Goal: Task Accomplishment & Management: Use online tool/utility

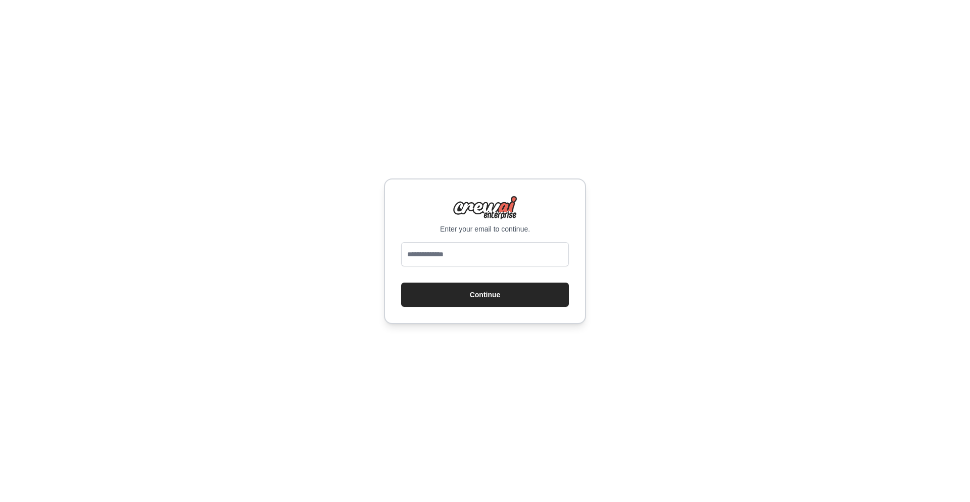
click at [443, 241] on div "Enter your email to continue. Continue" at bounding box center [485, 251] width 202 height 146
click at [528, 238] on div "Enter your email to continue. Continue" at bounding box center [485, 251] width 202 height 146
click at [524, 256] on input "email" at bounding box center [485, 254] width 168 height 24
type input "**********"
click at [500, 290] on button "Continue" at bounding box center [485, 294] width 168 height 24
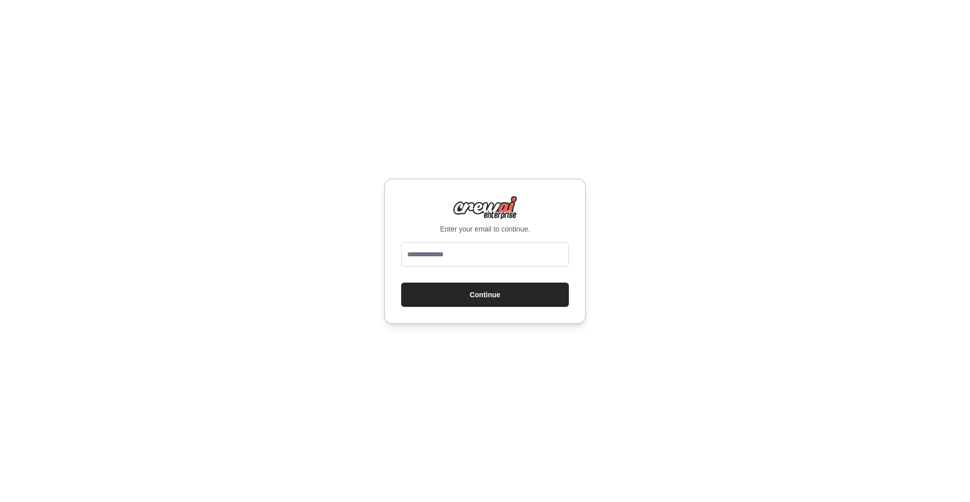
type input "**********"
click at [477, 300] on button "Continue" at bounding box center [485, 294] width 168 height 24
type input "**********"
click at [512, 288] on button "Continue" at bounding box center [485, 294] width 168 height 24
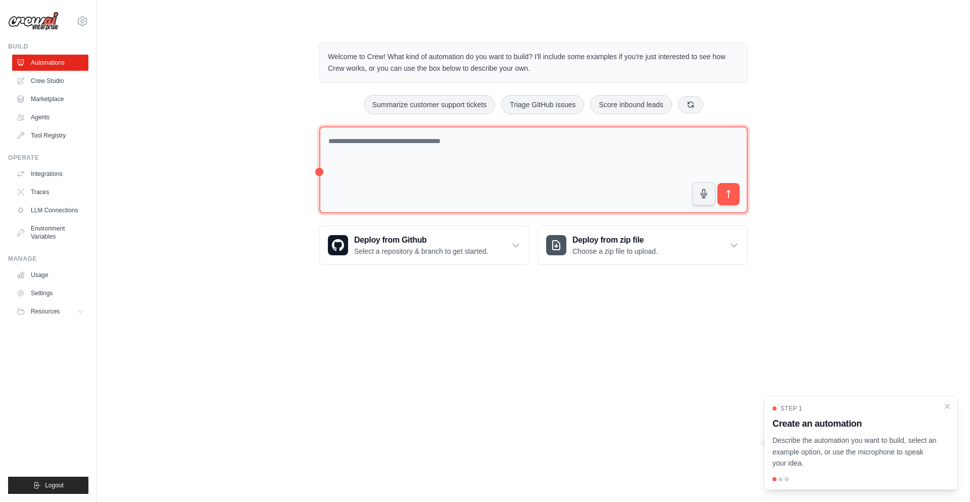
click at [361, 182] on textarea at bounding box center [533, 169] width 429 height 87
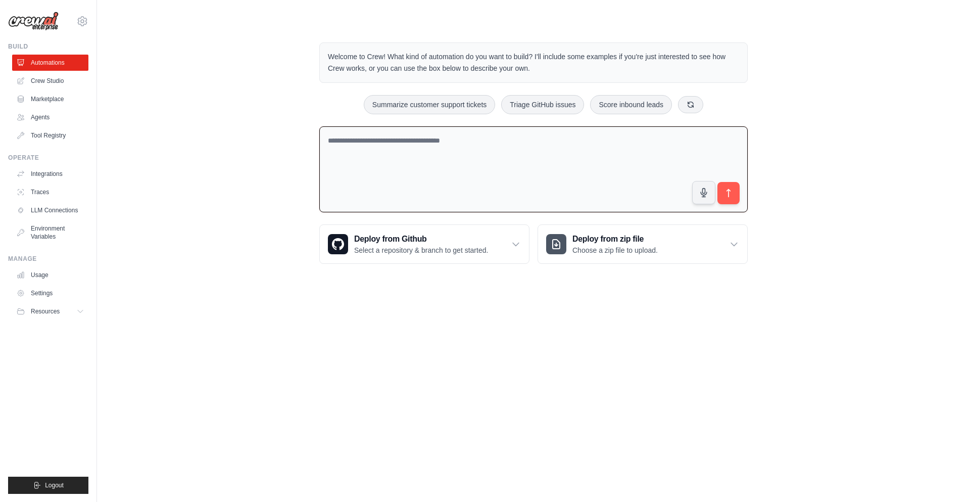
click at [398, 144] on textarea at bounding box center [533, 169] width 429 height 86
click at [488, 152] on textarea at bounding box center [533, 169] width 429 height 86
click at [443, 155] on textarea at bounding box center [533, 169] width 429 height 86
click at [66, 79] on link "Crew Studio" at bounding box center [51, 81] width 76 height 16
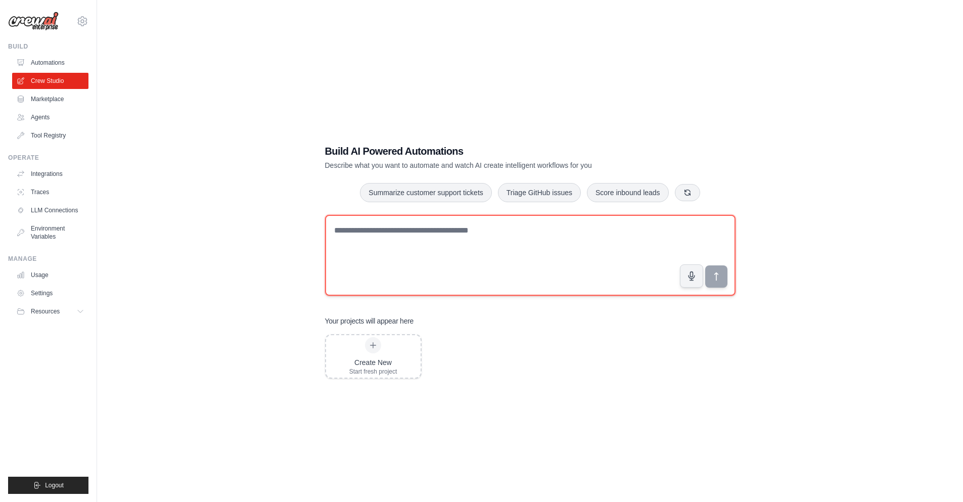
click at [392, 244] on textarea at bounding box center [530, 255] width 410 height 81
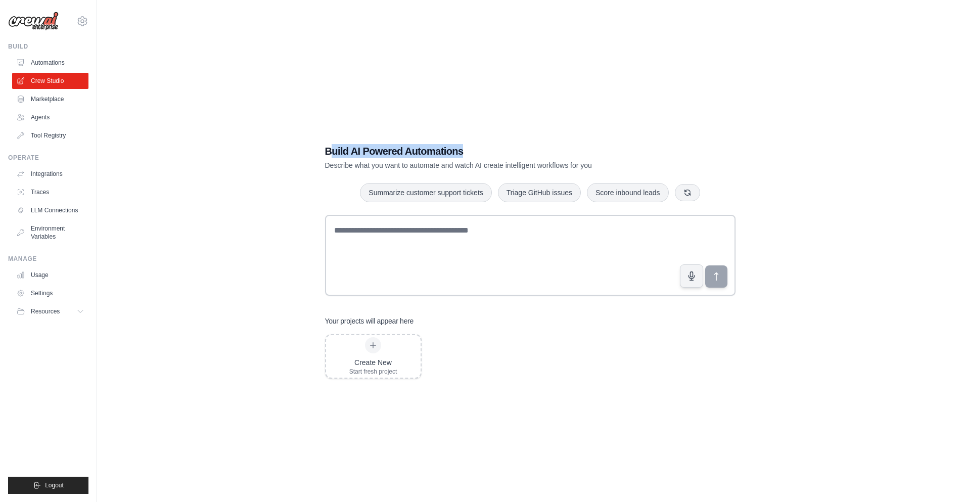
drag, startPoint x: 333, startPoint y: 149, endPoint x: 555, endPoint y: 150, distance: 222.9
click at [555, 150] on h1 "Build AI Powered Automations" at bounding box center [495, 151] width 340 height 14
drag, startPoint x: 309, startPoint y: 166, endPoint x: 632, endPoint y: 163, distance: 322.4
click at [632, 163] on div "Build AI Powered Automations Describe what you want to automate and watch AI cr…" at bounding box center [529, 261] width 833 height 502
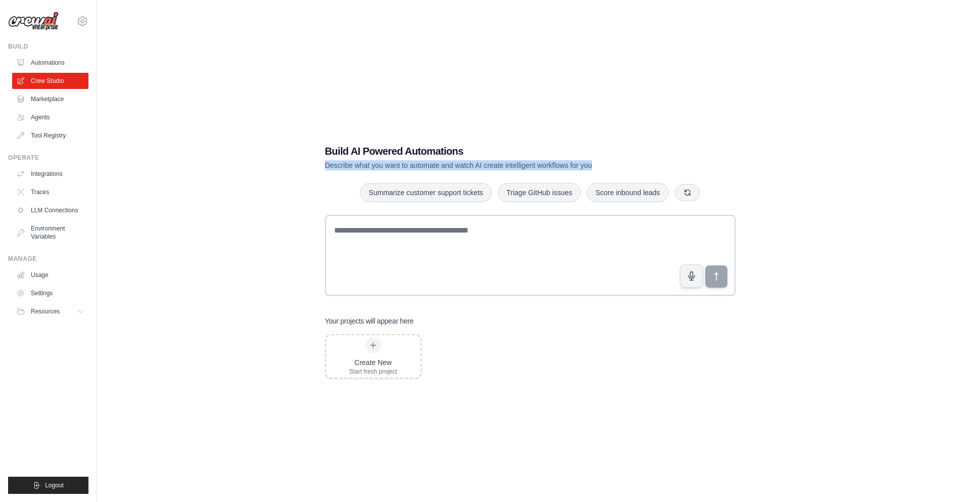
click at [633, 162] on p "Describe what you want to automate and watch AI create intelligent workflows fo…" at bounding box center [495, 165] width 340 height 10
click at [481, 172] on div "Build AI Powered Automations Describe what you want to automate and watch AI cr…" at bounding box center [530, 261] width 435 height 267
click at [56, 98] on link "Marketplace" at bounding box center [51, 99] width 76 height 16
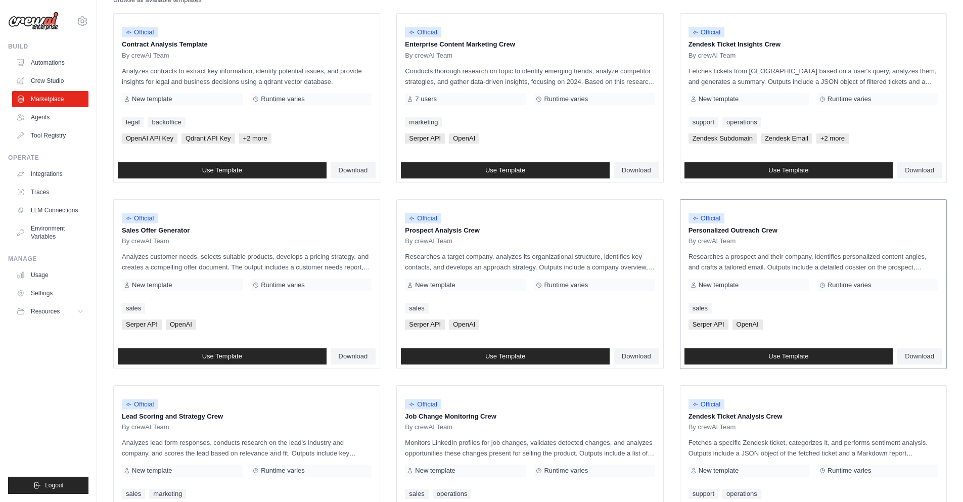
scroll to position [243, 0]
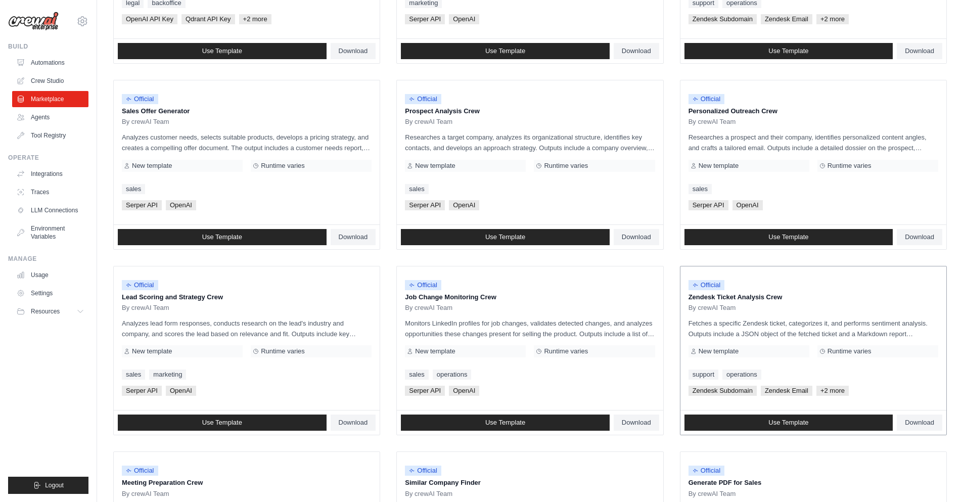
drag, startPoint x: 701, startPoint y: 295, endPoint x: 777, endPoint y: 292, distance: 76.4
click at [777, 292] on p "Zendesk Ticket Analysis Crew" at bounding box center [813, 297] width 250 height 10
click at [787, 313] on div "Official Zendesk Ticket Analysis Crew By crewAI Team Fetches a specific Zendesk…" at bounding box center [813, 338] width 266 height 144
click at [775, 301] on p "Zendesk Ticket Analysis Crew" at bounding box center [813, 297] width 250 height 10
drag, startPoint x: 775, startPoint y: 301, endPoint x: 672, endPoint y: 298, distance: 103.1
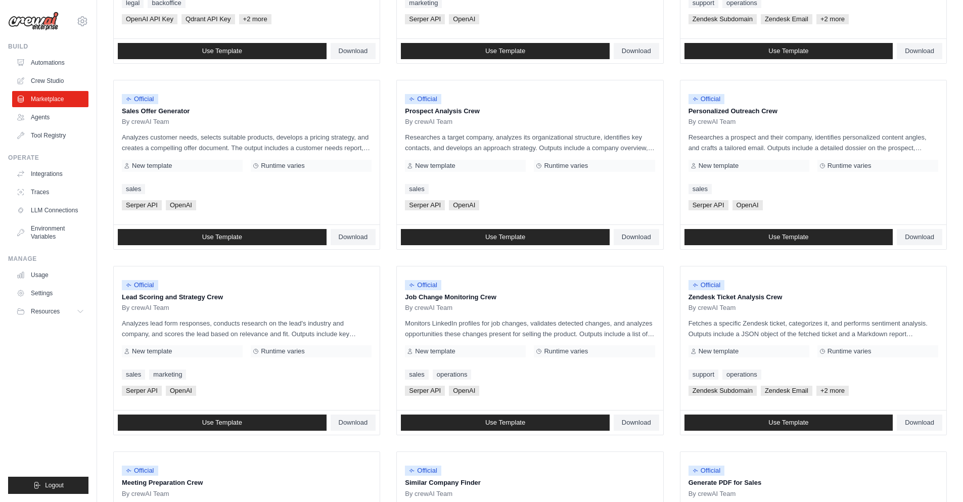
click at [672, 298] on ul "Official Contract Analysis Template By crewAI Team Analyzes contracts to extrac…" at bounding box center [529, 257] width 833 height 727
click at [425, 296] on p "Job Change Monitoring Crew" at bounding box center [530, 297] width 250 height 10
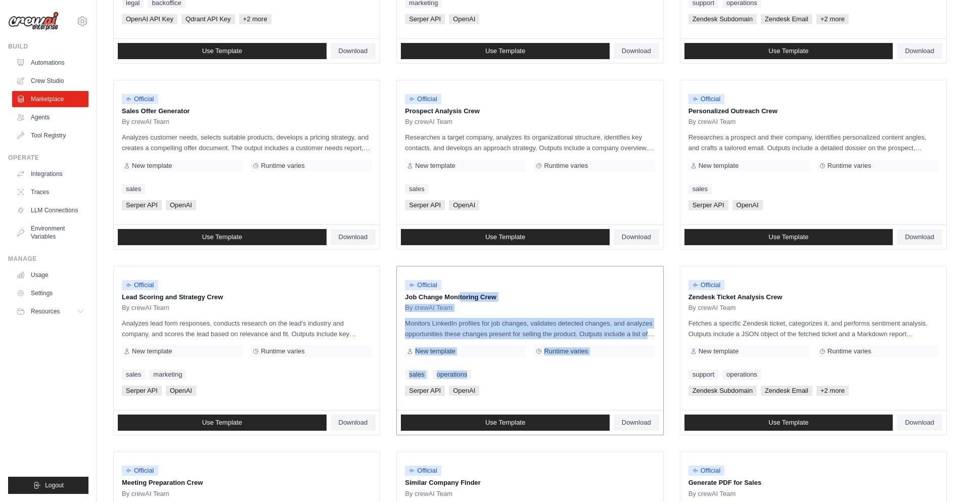
drag, startPoint x: 425, startPoint y: 296, endPoint x: 508, endPoint y: 366, distance: 108.6
click at [508, 366] on div "Official Job Change Monitoring Crew By crewAI Team Monitors LinkedIn profiles f…" at bounding box center [530, 338] width 266 height 144
click at [516, 357] on div "New template" at bounding box center [465, 351] width 121 height 12
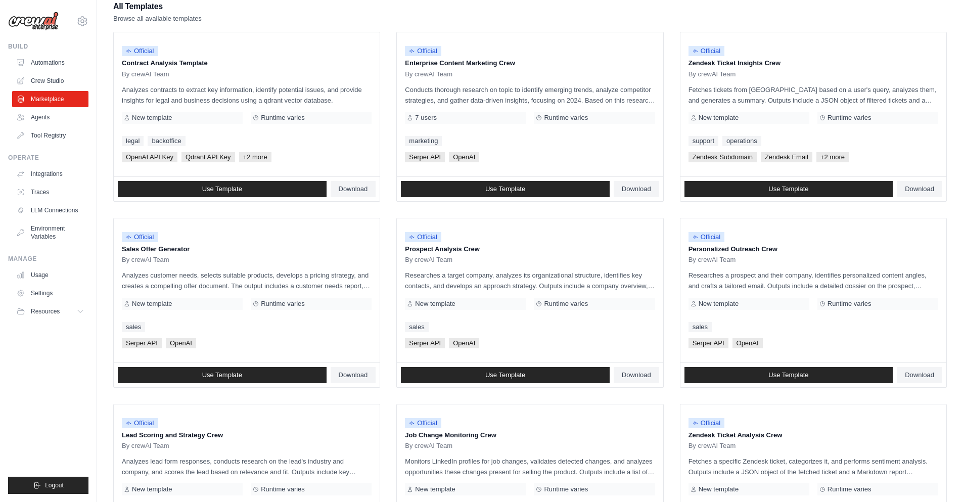
scroll to position [10, 0]
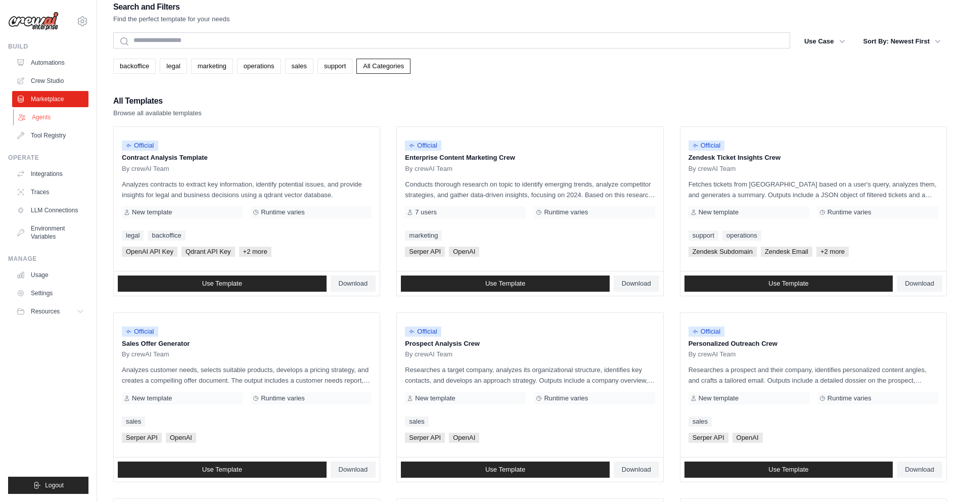
click at [30, 110] on link "Agents" at bounding box center [51, 117] width 76 height 16
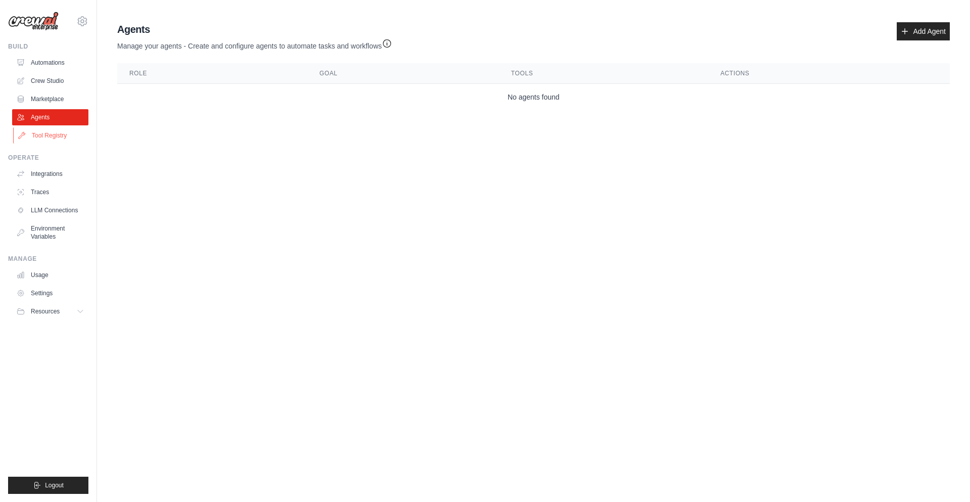
click at [58, 136] on link "Tool Registry" at bounding box center [51, 135] width 76 height 16
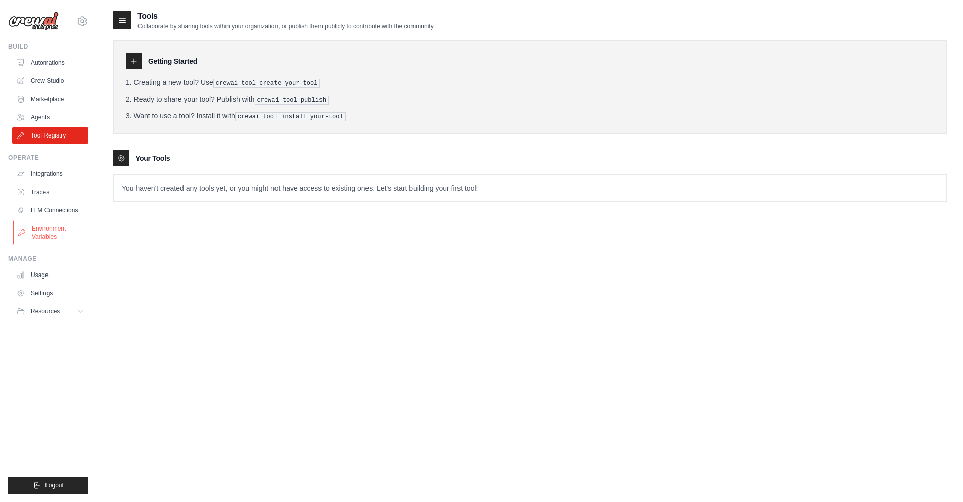
click at [68, 229] on link "Environment Variables" at bounding box center [51, 232] width 76 height 24
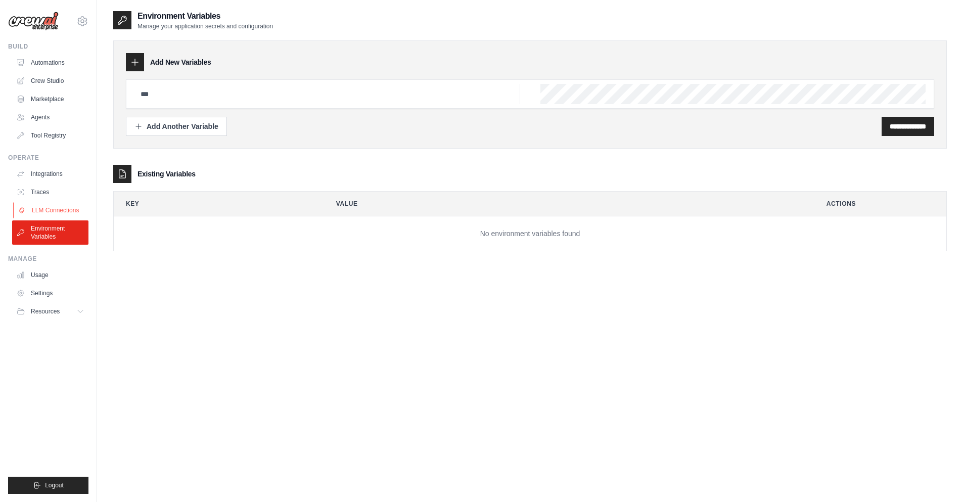
click at [80, 213] on link "LLM Connections" at bounding box center [51, 210] width 76 height 16
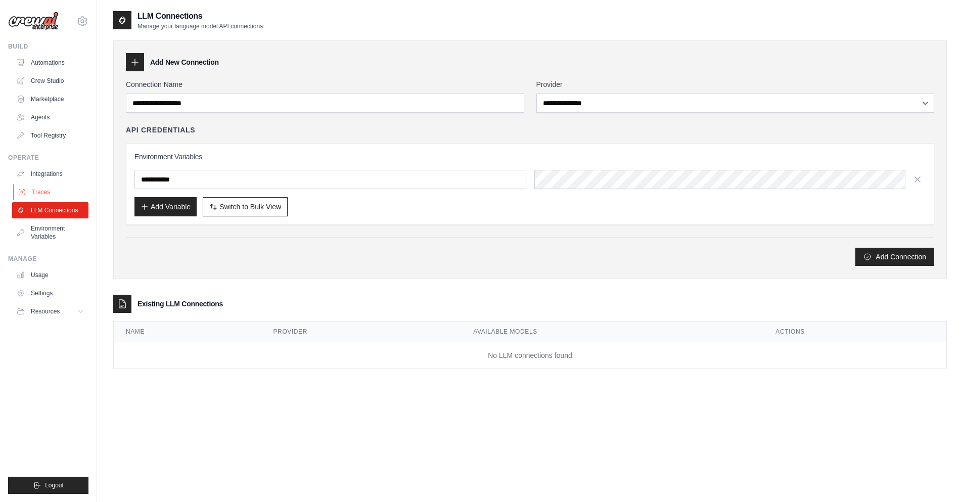
click at [56, 193] on link "Traces" at bounding box center [51, 192] width 76 height 16
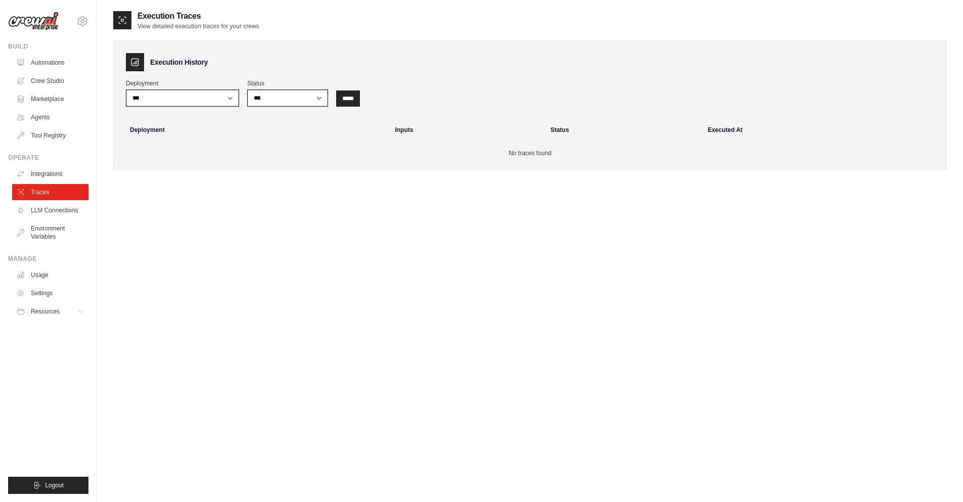
click at [67, 164] on div "Operate Integrations Traces LLM Connections Environment Variables" at bounding box center [48, 199] width 80 height 91
click at [67, 177] on link "Integrations" at bounding box center [51, 174] width 76 height 16
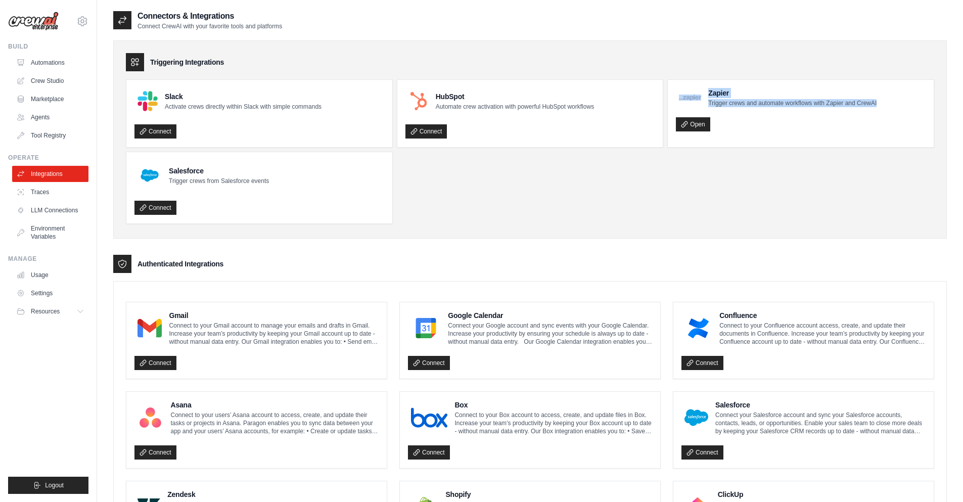
drag, startPoint x: 676, startPoint y: 99, endPoint x: 884, endPoint y: 108, distance: 208.4
click at [884, 108] on div "Zapier Trigger crews and automate workflows with Zapier and CrewAI Open" at bounding box center [801, 110] width 266 height 60
click at [884, 108] on div "Zapier Trigger crews and automate workflows with Zapier and CrewAI Open" at bounding box center [801, 110] width 250 height 44
drag, startPoint x: 885, startPoint y: 107, endPoint x: 712, endPoint y: 102, distance: 172.9
click at [712, 102] on div "Zapier Trigger crews and automate workflows with Zapier and CrewAI" at bounding box center [801, 97] width 250 height 19
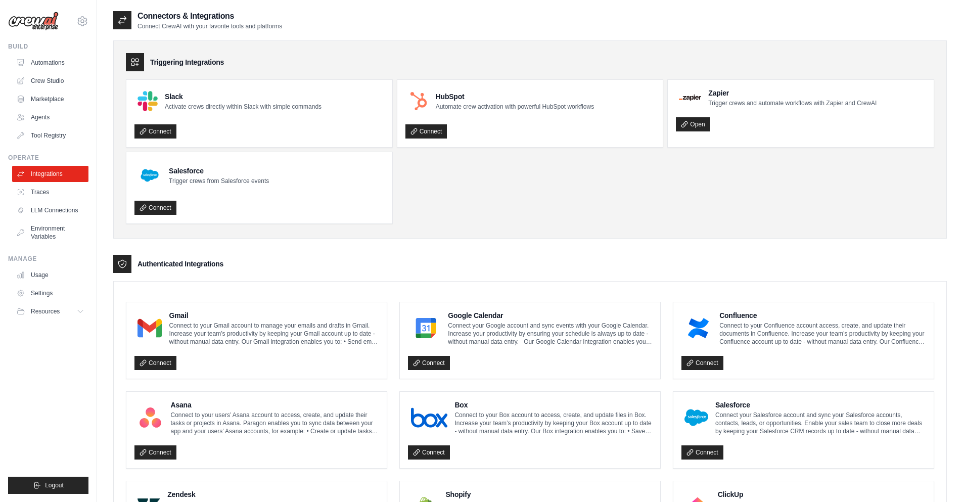
click at [735, 125] on div "Open" at bounding box center [801, 121] width 250 height 21
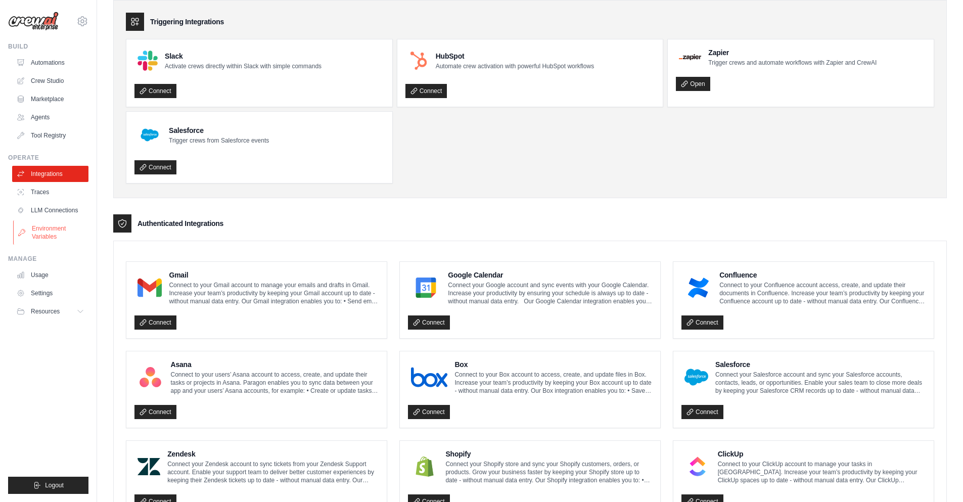
scroll to position [61, 0]
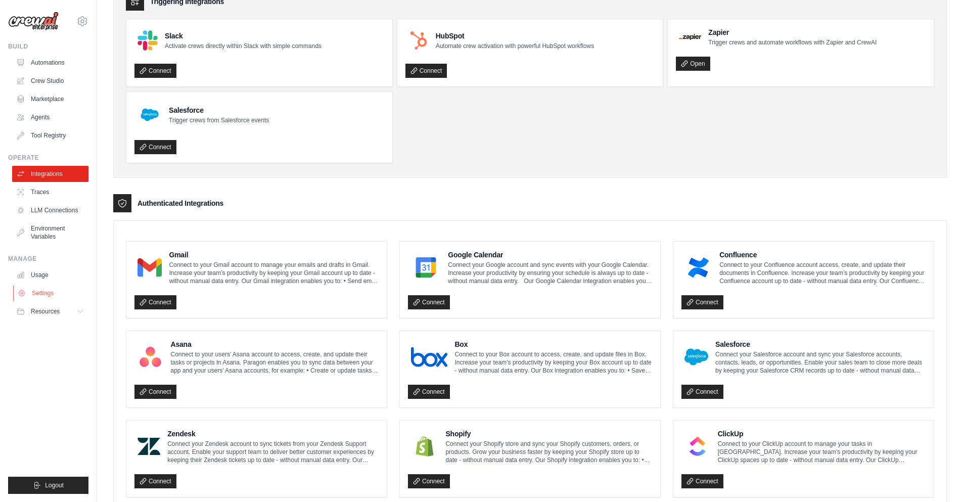
click at [54, 294] on link "Settings" at bounding box center [51, 293] width 76 height 16
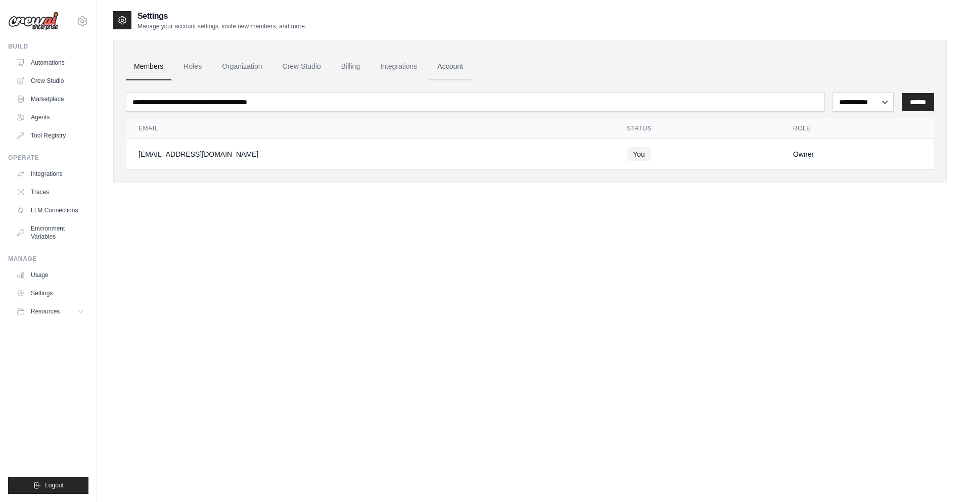
click at [454, 76] on link "Account" at bounding box center [450, 66] width 42 height 27
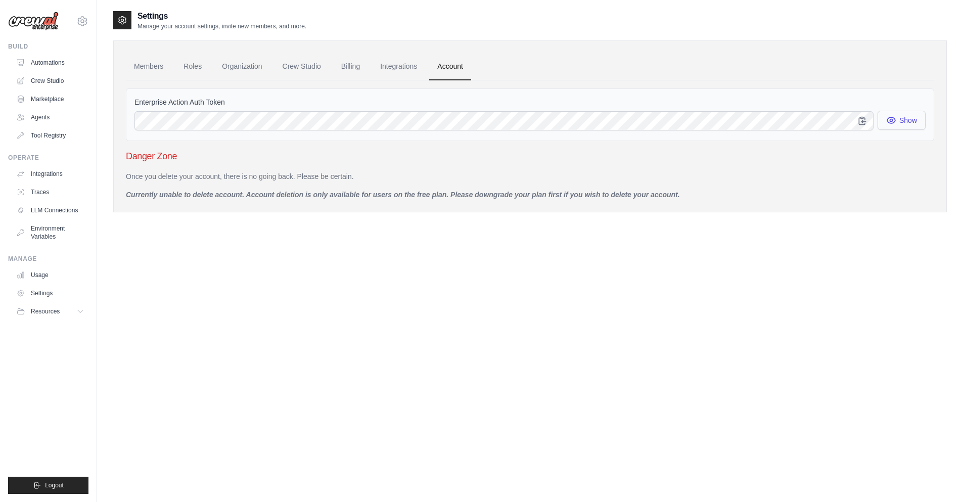
click at [901, 125] on button "Show" at bounding box center [901, 120] width 48 height 19
click at [902, 124] on button "Show" at bounding box center [901, 120] width 48 height 19
click at [42, 60] on link "Automations" at bounding box center [51, 63] width 76 height 16
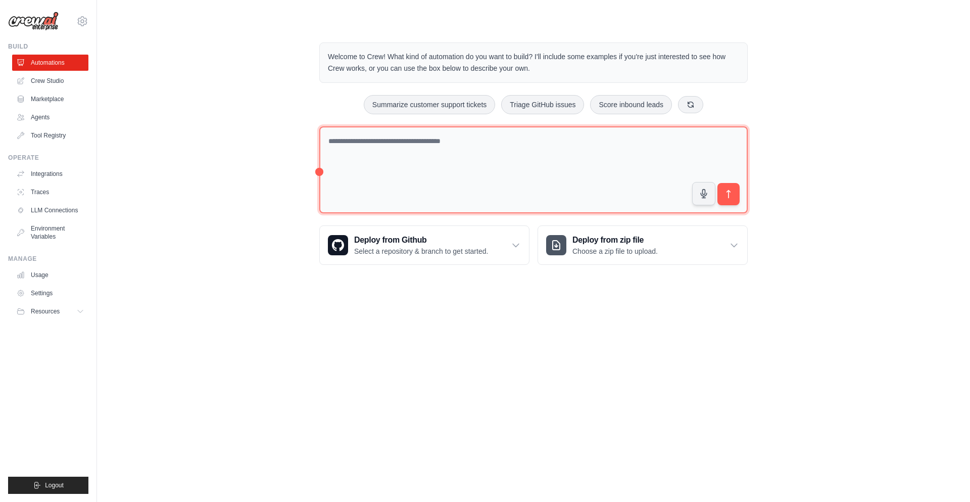
click at [474, 144] on textarea at bounding box center [533, 169] width 429 height 87
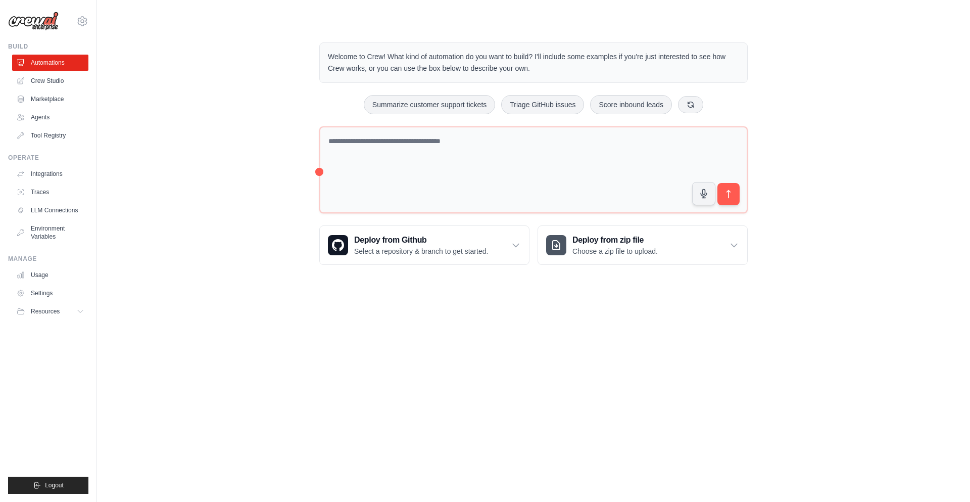
click at [476, 309] on body "ajitkhior.conversantech@gmail.com Settings Build Automations Crew Studio Resour…" at bounding box center [485, 251] width 970 height 502
click at [585, 116] on div "Welcome to Crew! What kind of automation do you want to build? I'll include som…" at bounding box center [533, 153] width 453 height 255
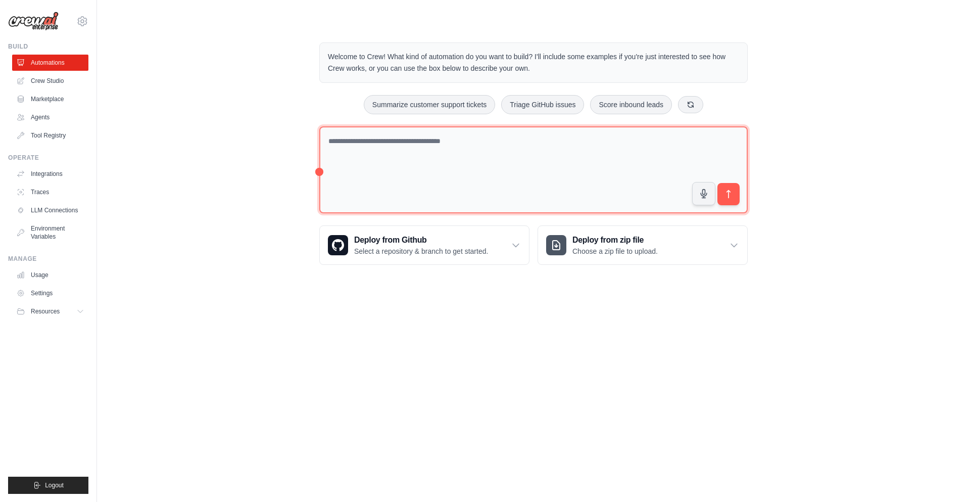
click at [571, 144] on textarea at bounding box center [533, 169] width 429 height 87
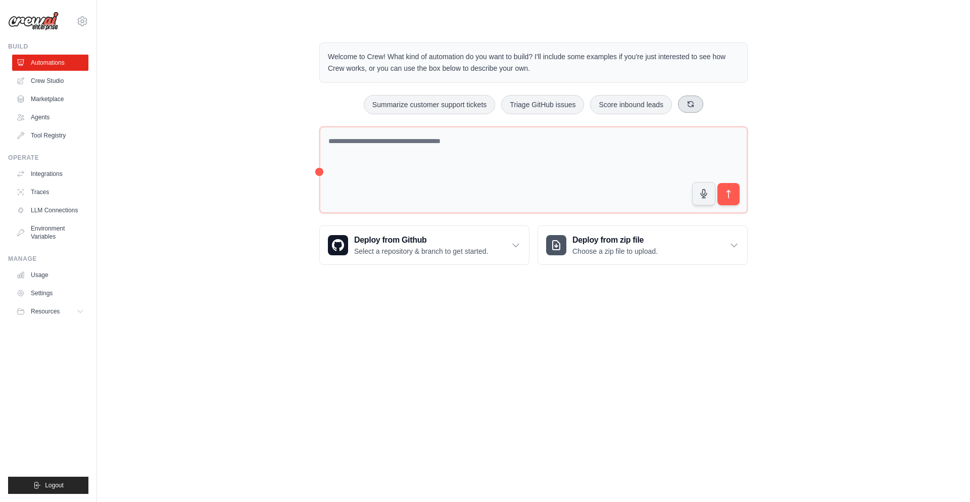
click at [696, 110] on button at bounding box center [690, 104] width 25 height 17
click at [709, 105] on icon at bounding box center [708, 104] width 8 height 8
click at [385, 104] on button "Automate social media posting" at bounding box center [410, 104] width 114 height 19
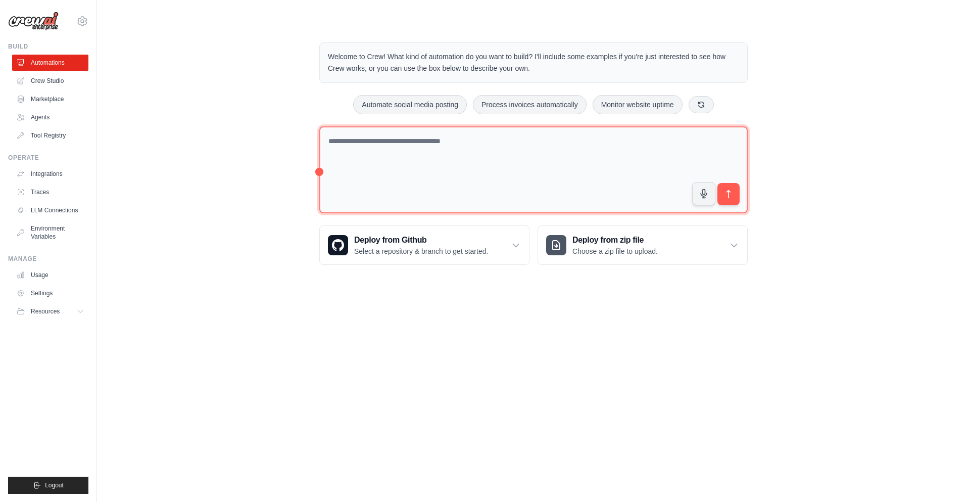
drag, startPoint x: 392, startPoint y: 138, endPoint x: 489, endPoint y: 152, distance: 98.4
click at [489, 152] on textarea at bounding box center [533, 169] width 429 height 87
click at [486, 159] on textarea at bounding box center [533, 169] width 429 height 87
drag, startPoint x: 618, startPoint y: 144, endPoint x: 714, endPoint y: 152, distance: 96.4
click at [714, 152] on textarea at bounding box center [533, 169] width 429 height 87
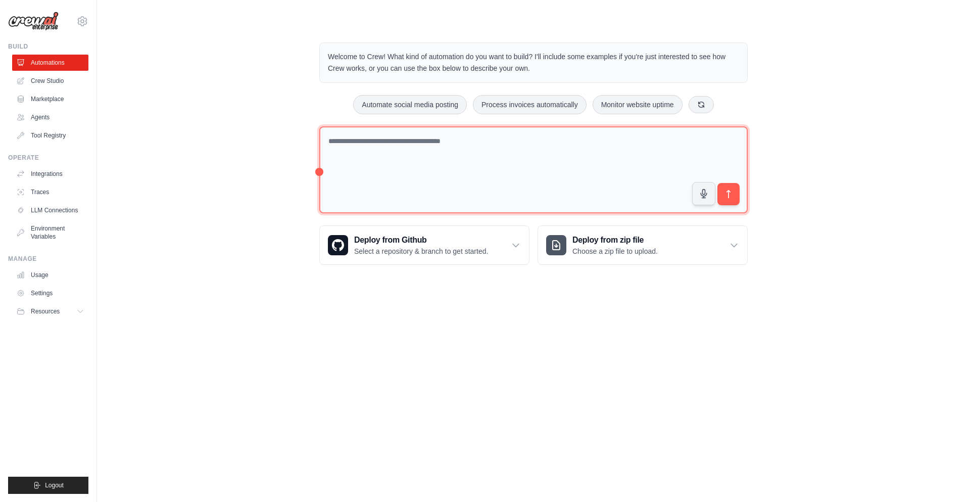
click at [707, 156] on textarea at bounding box center [533, 169] width 429 height 87
click at [410, 160] on textarea at bounding box center [533, 169] width 429 height 87
click at [486, 145] on textarea at bounding box center [533, 169] width 429 height 87
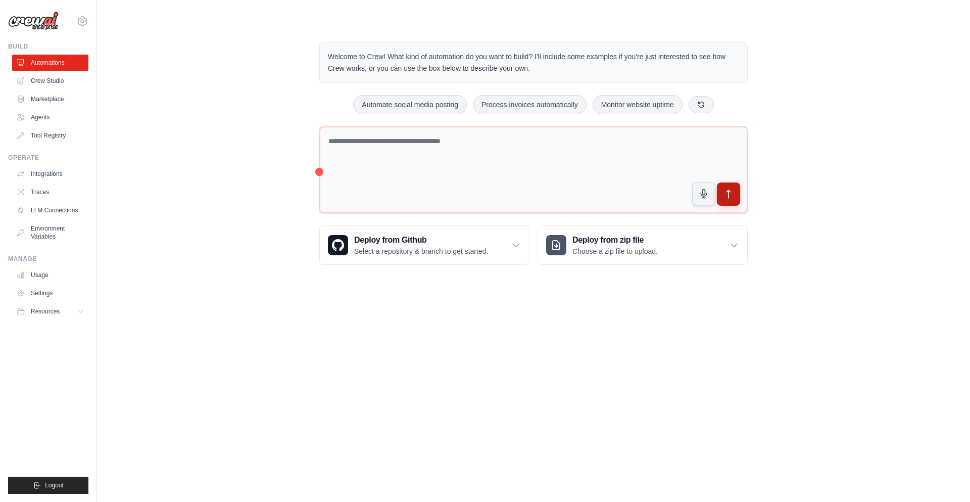
click at [732, 193] on icon "submit" at bounding box center [729, 194] width 11 height 11
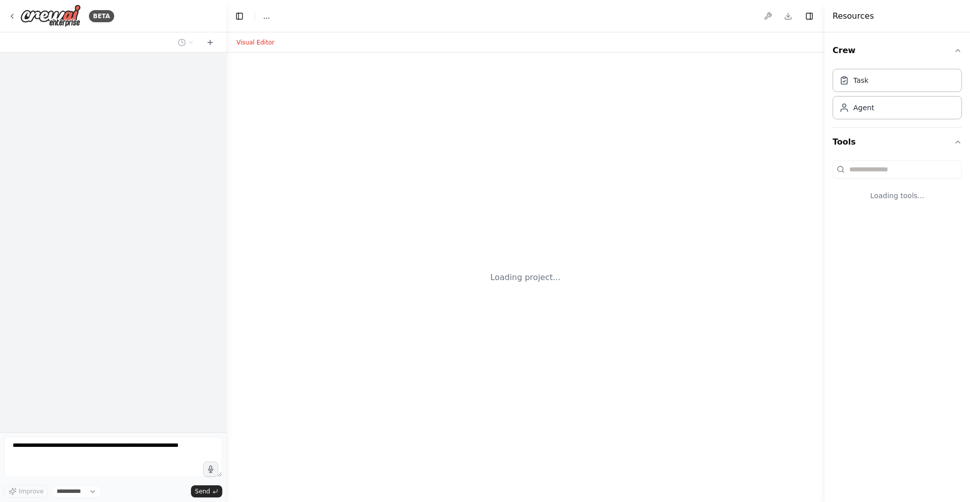
select select "****"
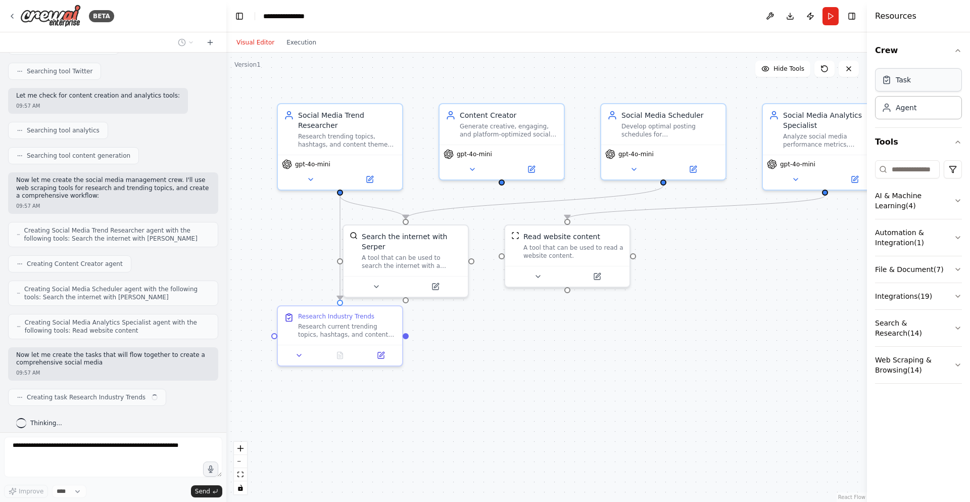
scroll to position [223, 0]
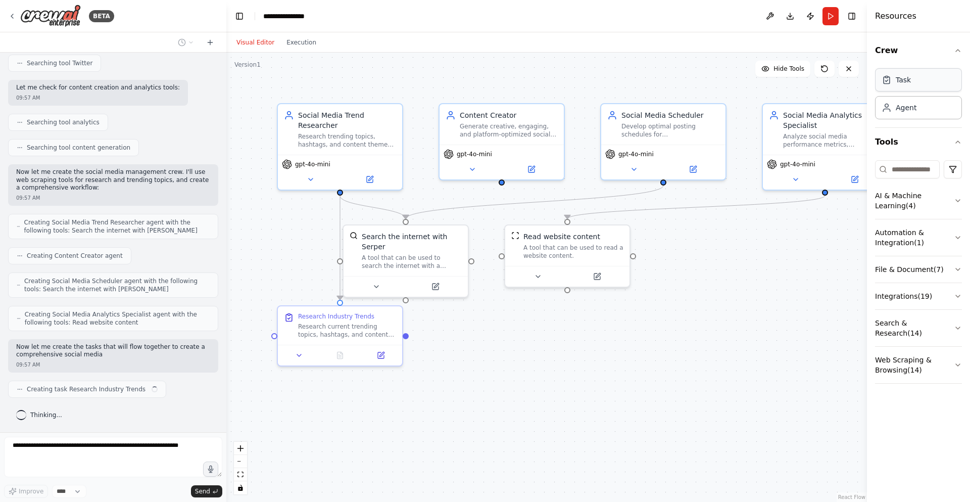
drag, startPoint x: 826, startPoint y: 70, endPoint x: 941, endPoint y: 72, distance: 115.2
click at [941, 72] on div "Resources Crew Task Agent Tools AI & Machine Learning ( 4 ) Automation & Integr…" at bounding box center [918, 251] width 103 height 502
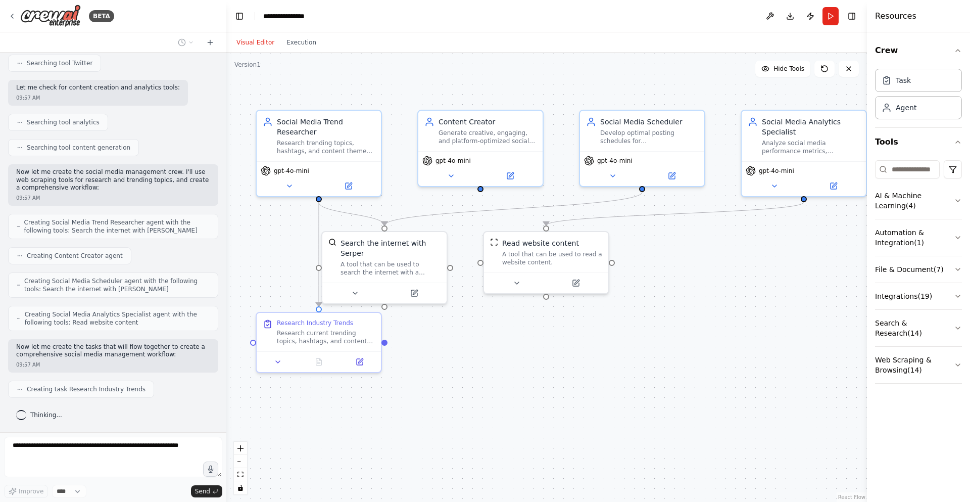
drag, startPoint x: 646, startPoint y: 357, endPoint x: 625, endPoint y: 363, distance: 22.1
click at [625, 363] on div ".deletable-edge-delete-btn { width: 20px; height: 20px; border: 0px solid #ffff…" at bounding box center [546, 277] width 641 height 449
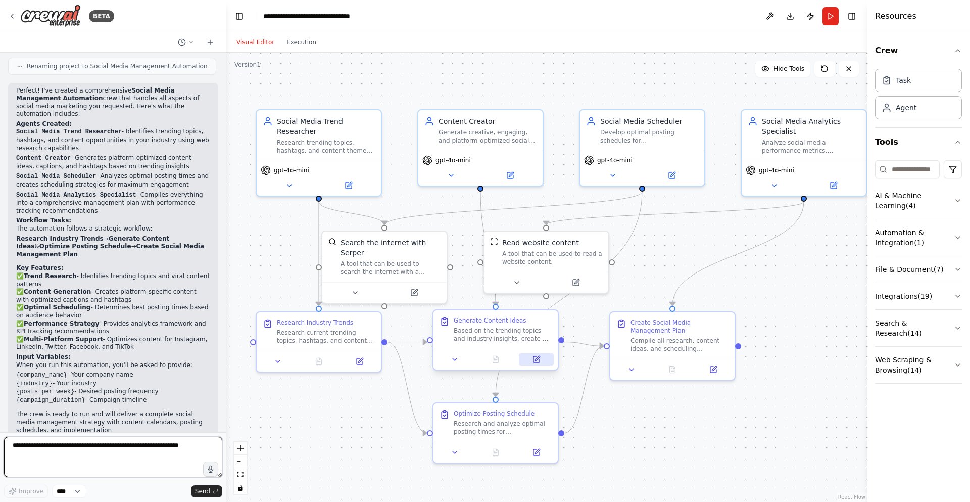
scroll to position [714, 0]
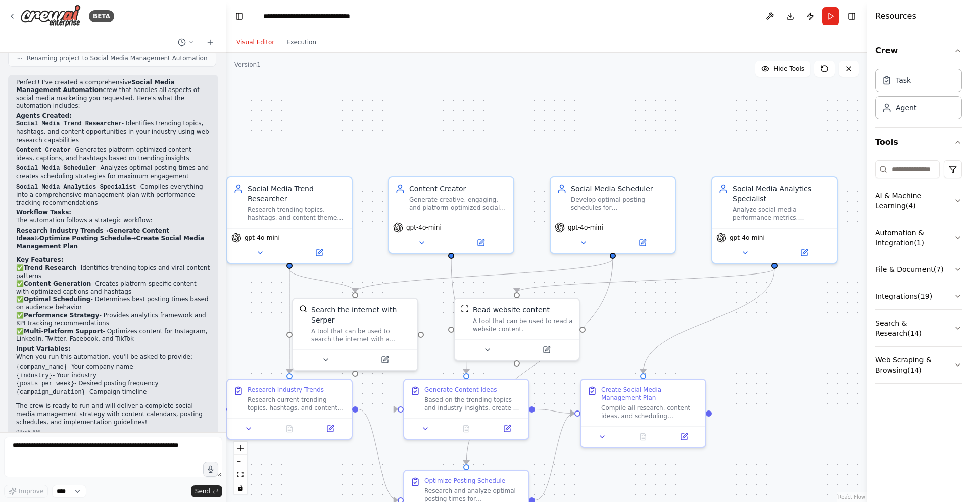
drag, startPoint x: 778, startPoint y: 278, endPoint x: 759, endPoint y: 320, distance: 46.3
click at [759, 320] on div ".deletable-edge-delete-btn { width: 20px; height: 20px; border: 0px solid #ffff…" at bounding box center [546, 277] width 641 height 449
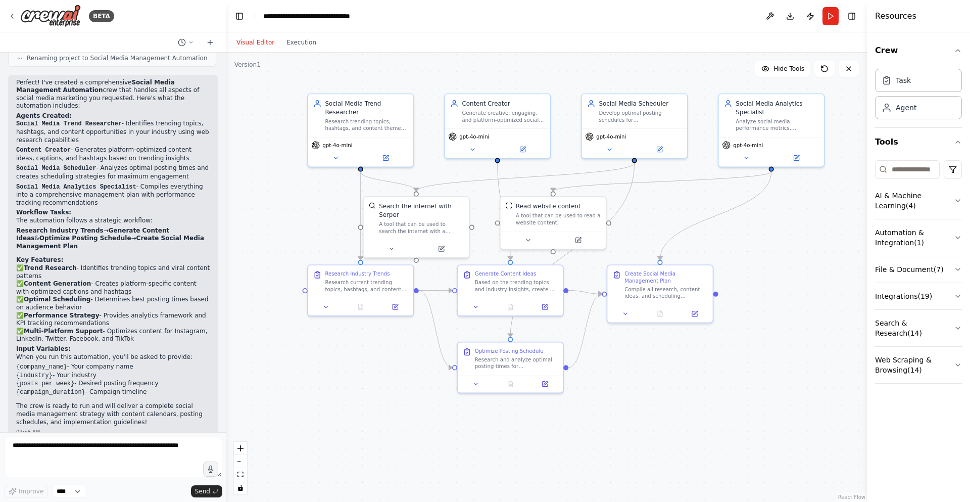
drag, startPoint x: 779, startPoint y: 464, endPoint x: 774, endPoint y: 385, distance: 79.5
click at [773, 385] on div ".deletable-edge-delete-btn { width: 20px; height: 20px; border: 0px solid #ffff…" at bounding box center [546, 277] width 641 height 449
click at [336, 123] on div "Research trending topics, hashtags, and content themes in the {industry} indust…" at bounding box center [366, 125] width 83 height 14
click at [336, 122] on div "Research trending topics, hashtags, and content themes in the {industry} indust…" at bounding box center [366, 125] width 83 height 14
click at [388, 158] on icon at bounding box center [385, 157] width 5 height 5
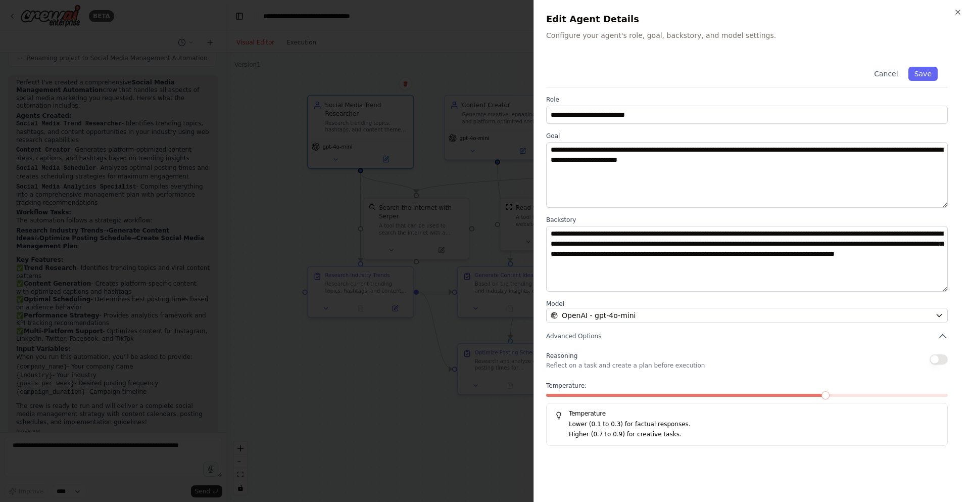
click at [618, 296] on div "**********" at bounding box center [752, 251] width 412 height 389
click at [611, 323] on div "**********" at bounding box center [752, 251] width 412 height 389
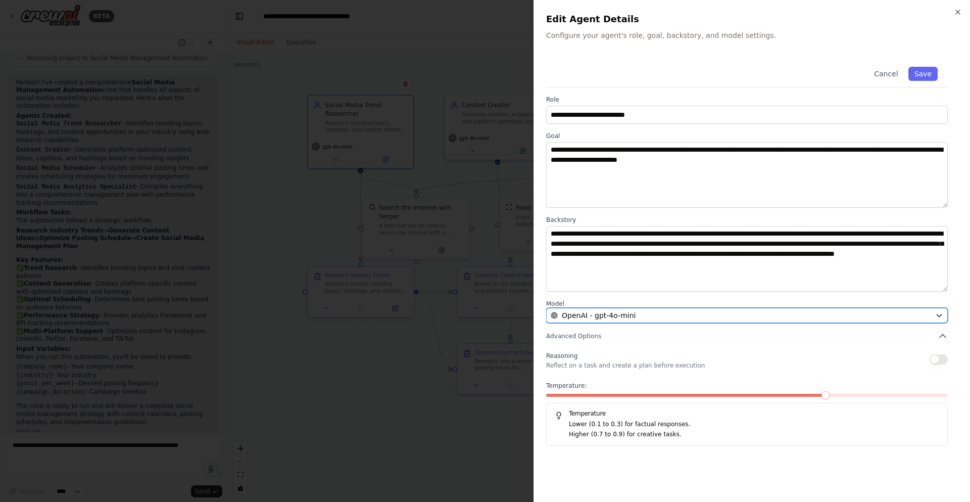
click at [609, 318] on span "OpenAI - gpt-4o-mini" at bounding box center [599, 315] width 74 height 10
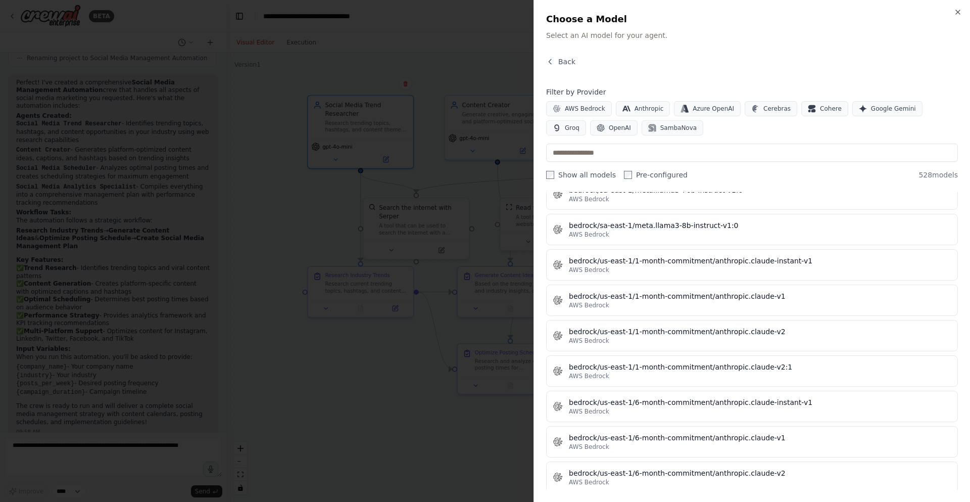
scroll to position [2789, 0]
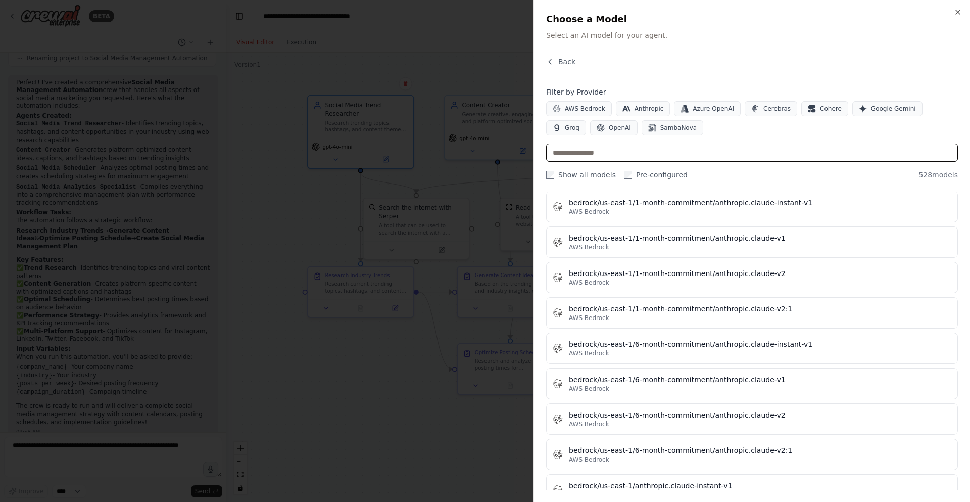
click at [743, 154] on input "text" at bounding box center [752, 153] width 412 height 18
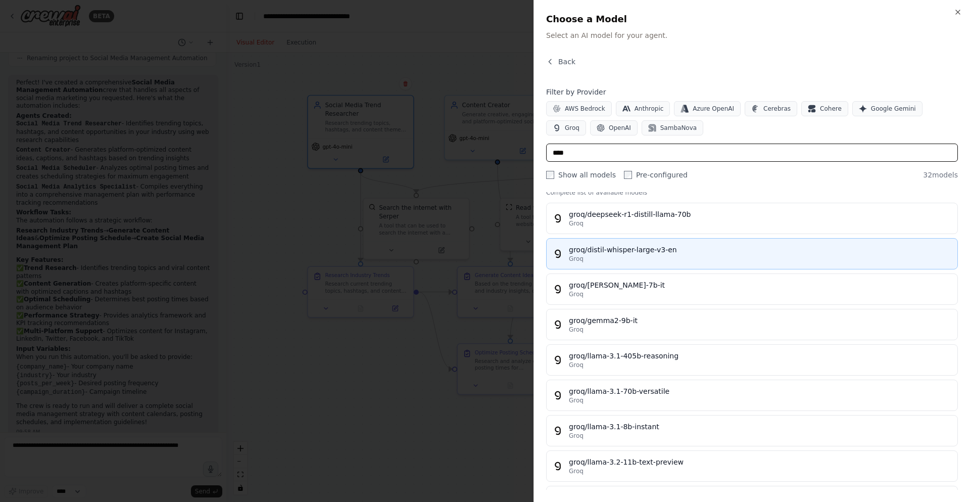
scroll to position [0, 0]
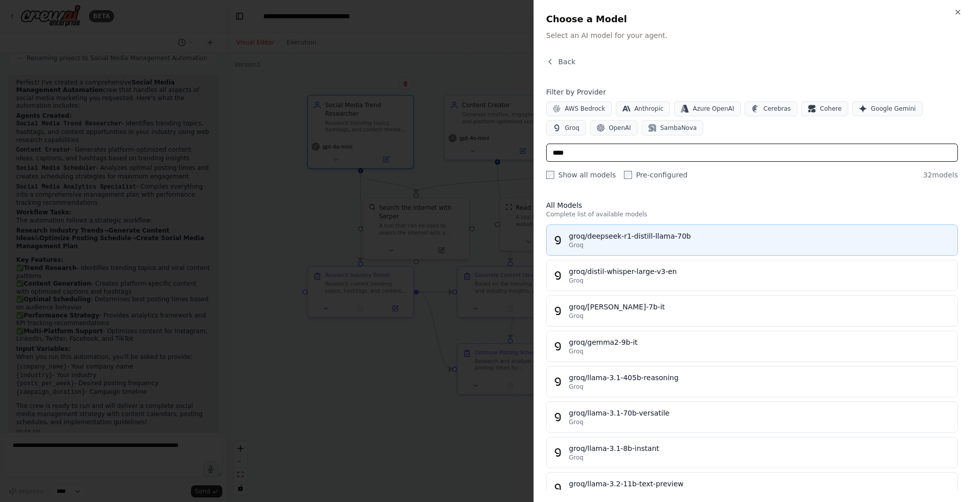
type input "****"
click at [609, 241] on div "Groq" at bounding box center [760, 245] width 383 height 8
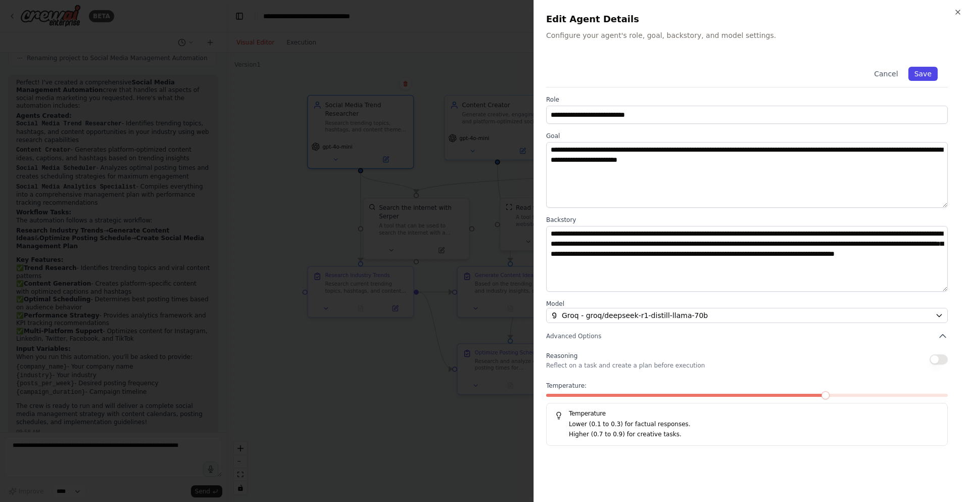
click at [933, 78] on button "Save" at bounding box center [923, 74] width 29 height 14
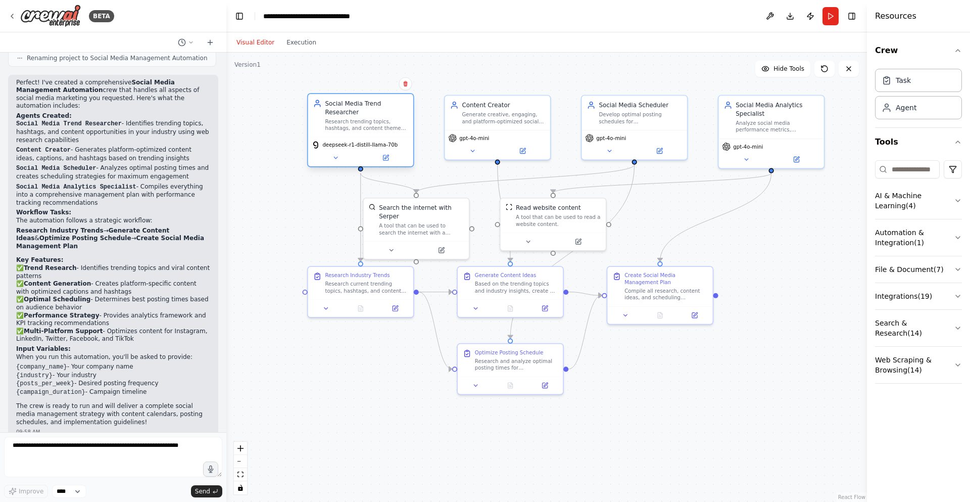
click at [344, 116] on div "Social Media Trend Researcher" at bounding box center [366, 107] width 83 height 17
click at [522, 147] on icon at bounding box center [522, 149] width 5 height 5
click at [354, 118] on div "Research trending topics, hashtags, and content themes in the {industry} indust…" at bounding box center [366, 125] width 83 height 14
click at [350, 120] on div "Research trending topics, hashtags, and content themes in the {industry} indust…" at bounding box center [366, 125] width 83 height 14
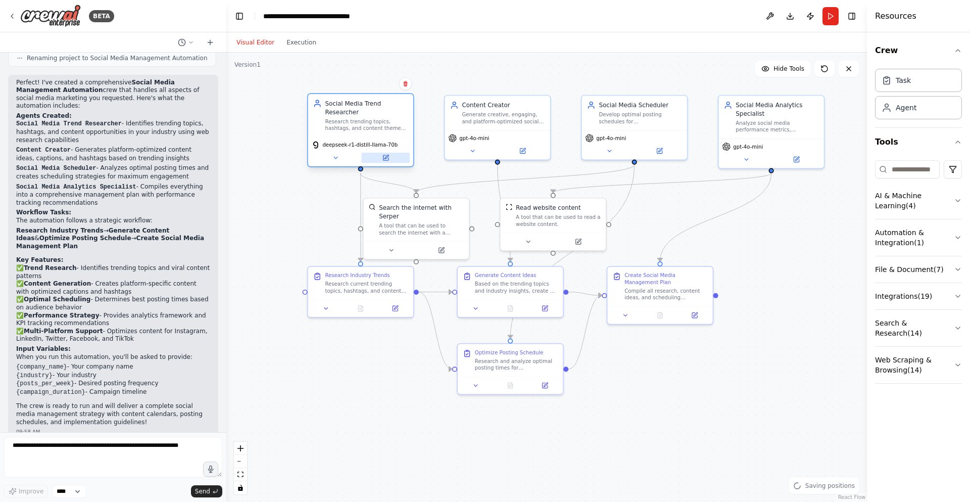
click at [381, 161] on button at bounding box center [385, 158] width 49 height 10
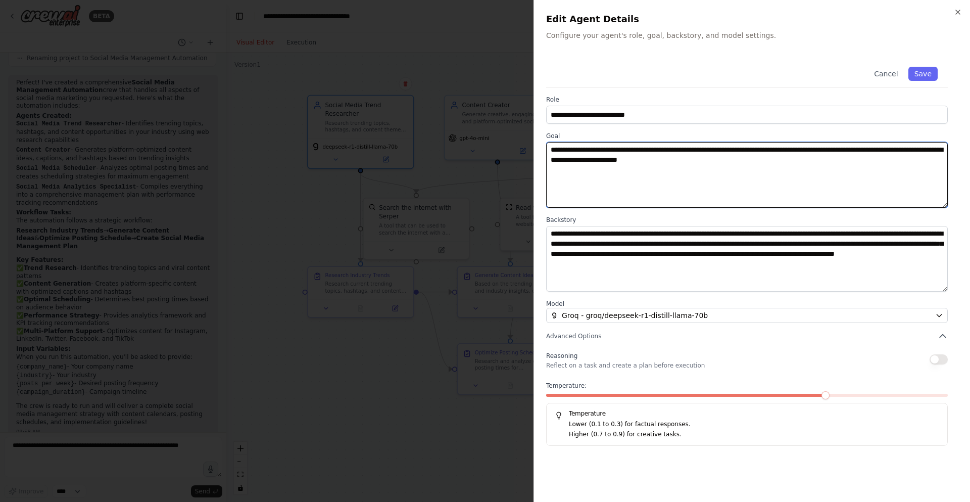
click at [784, 182] on textarea "**********" at bounding box center [747, 175] width 402 height 66
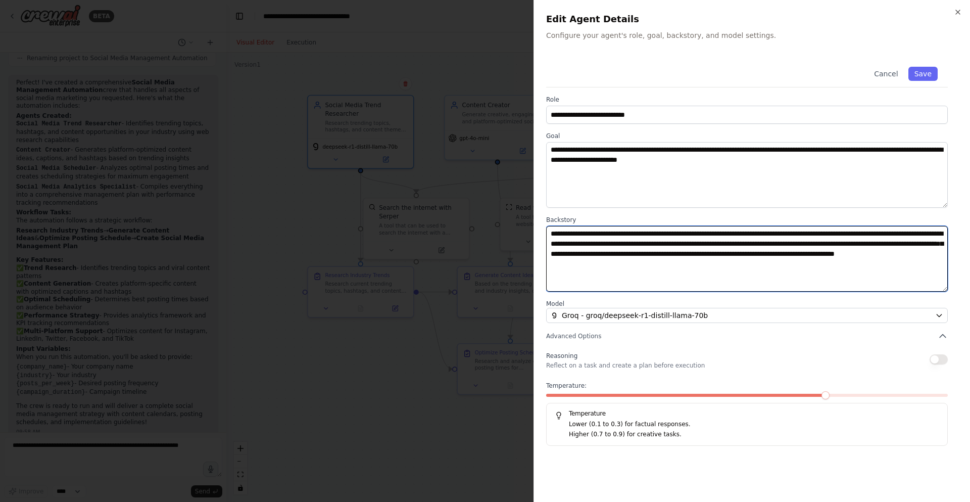
click at [563, 253] on textarea "**********" at bounding box center [747, 259] width 402 height 66
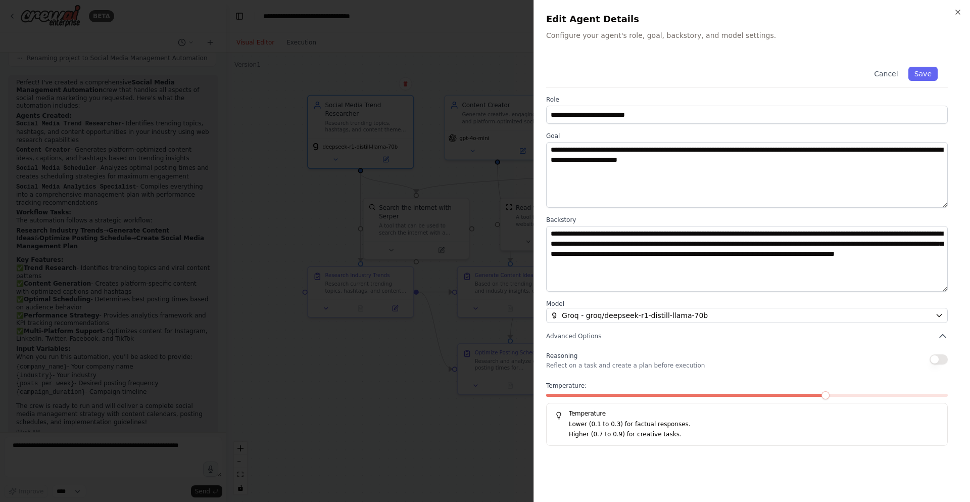
click at [827, 393] on span at bounding box center [826, 395] width 8 height 8
click at [790, 399] on span at bounding box center [786, 395] width 8 height 8
click at [814, 392] on div "Temperature: 0.6 Temperature Lower (0.1 to 0.3) for factual responses. Higher (…" at bounding box center [747, 414] width 402 height 64
click at [790, 399] on span at bounding box center [786, 395] width 8 height 8
drag, startPoint x: 571, startPoint y: 424, endPoint x: 709, endPoint y: 428, distance: 138.0
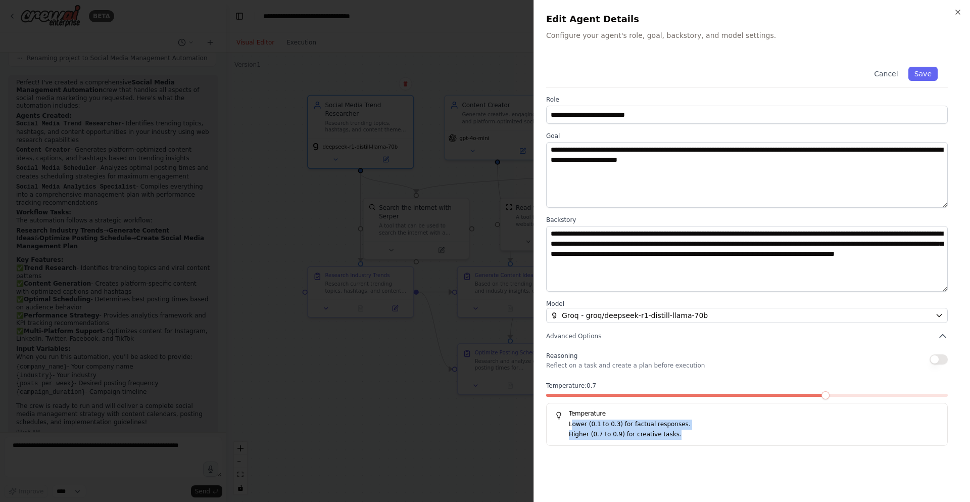
click at [706, 430] on div "Lower (0.1 to 0.3) for factual responses. Higher (0.7 to 0.9) for creative task…" at bounding box center [747, 429] width 385 height 20
click at [714, 422] on p "Lower (0.1 to 0.3) for factual responses." at bounding box center [754, 424] width 370 height 10
click at [715, 425] on p "Lower (0.1 to 0.3) for factual responses." at bounding box center [754, 424] width 370 height 10
click at [685, 423] on p "Lower (0.1 to 0.3) for factual responses." at bounding box center [754, 424] width 370 height 10
click at [645, 424] on p "Lower (0.1 to 0.3) for factual responses." at bounding box center [754, 424] width 370 height 10
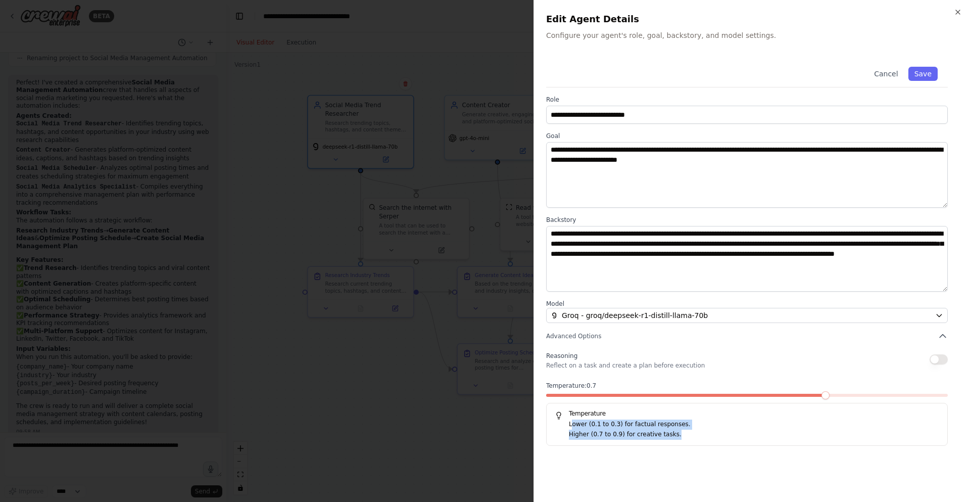
click at [654, 443] on div "Temperature Lower (0.1 to 0.3) for factual responses. Higher (0.7 to 0.9) for c…" at bounding box center [747, 424] width 402 height 43
click at [552, 461] on div "**********" at bounding box center [752, 273] width 412 height 433
click at [502, 475] on div at bounding box center [485, 251] width 970 height 502
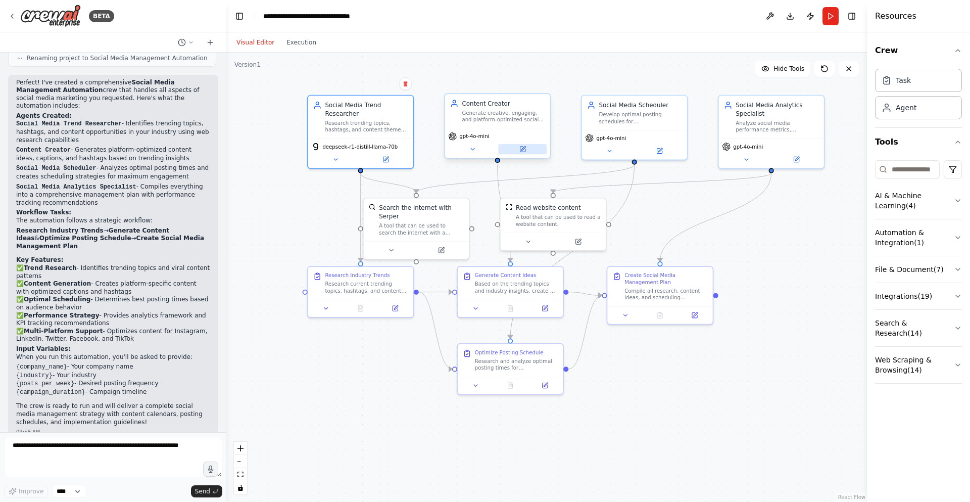
click at [522, 152] on icon at bounding box center [522, 149] width 7 height 7
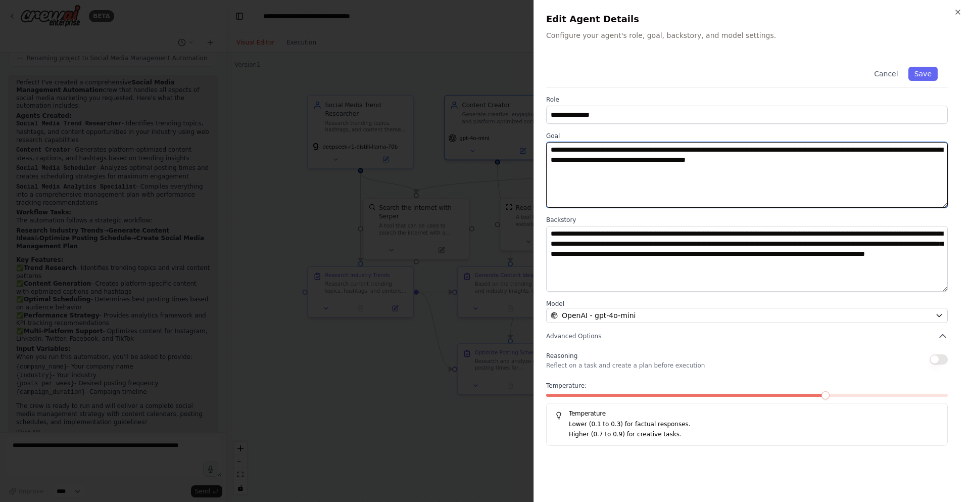
drag, startPoint x: 573, startPoint y: 155, endPoint x: 658, endPoint y: 169, distance: 86.5
click at [658, 169] on textarea "**********" at bounding box center [747, 175] width 402 height 66
click at [666, 197] on textarea "**********" at bounding box center [747, 175] width 402 height 66
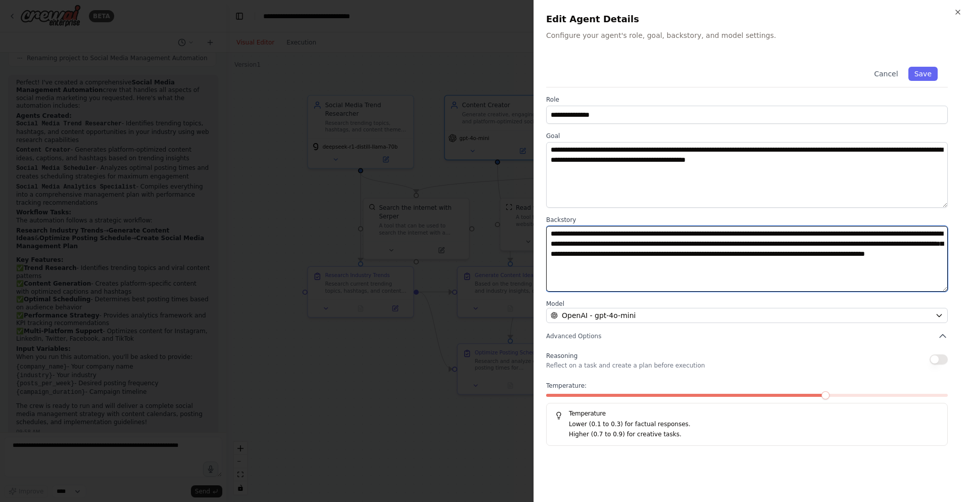
drag, startPoint x: 870, startPoint y: 246, endPoint x: 894, endPoint y: 242, distance: 24.6
click at [894, 242] on textarea "**********" at bounding box center [747, 259] width 402 height 66
type textarea "**********"
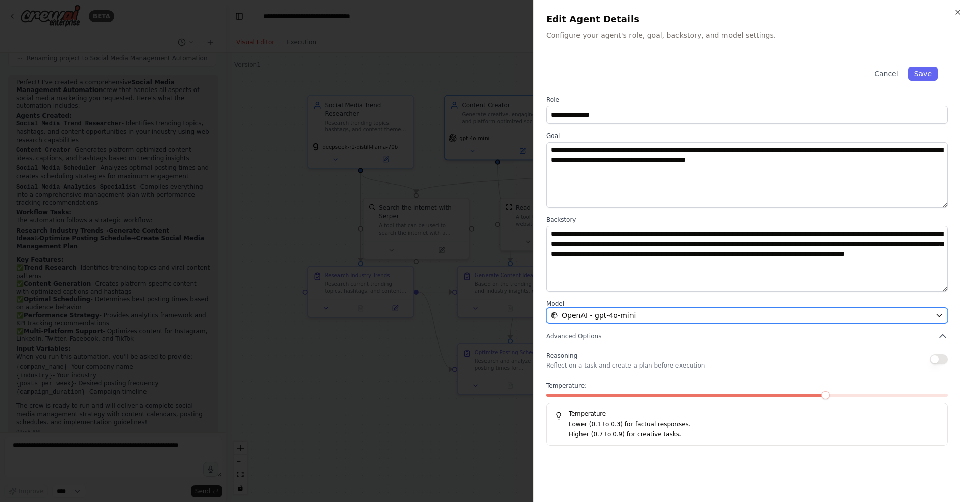
click at [587, 312] on span "OpenAI - gpt-4o-mini" at bounding box center [599, 315] width 74 height 10
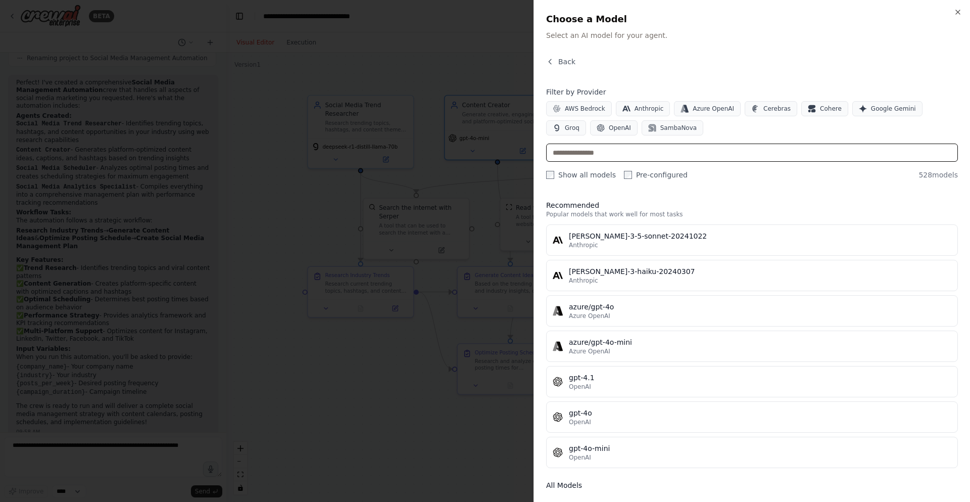
click at [592, 147] on input "text" at bounding box center [752, 153] width 412 height 18
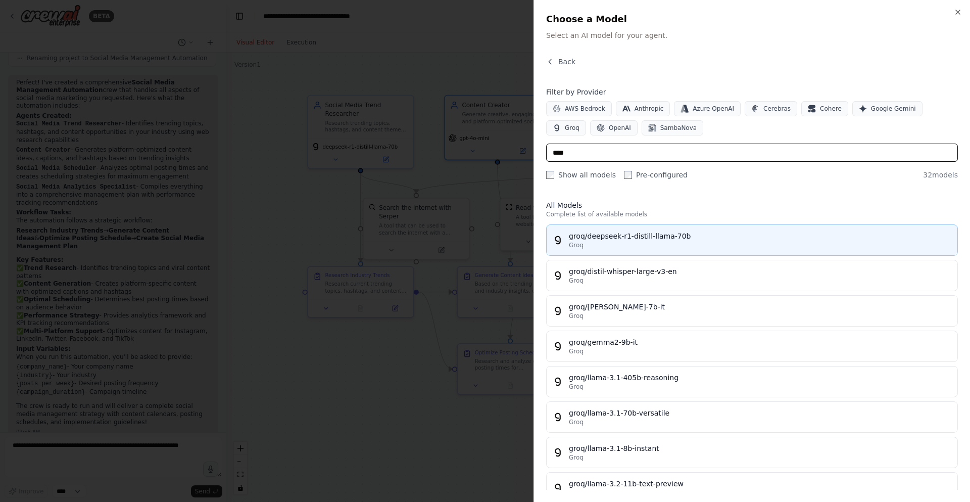
type input "****"
click at [858, 246] on div "Groq" at bounding box center [760, 245] width 383 height 8
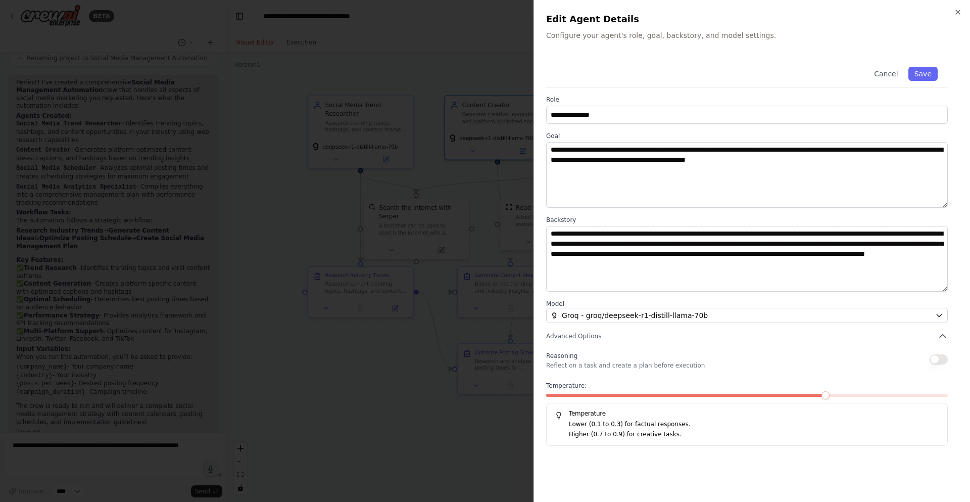
click at [464, 392] on div at bounding box center [485, 251] width 970 height 502
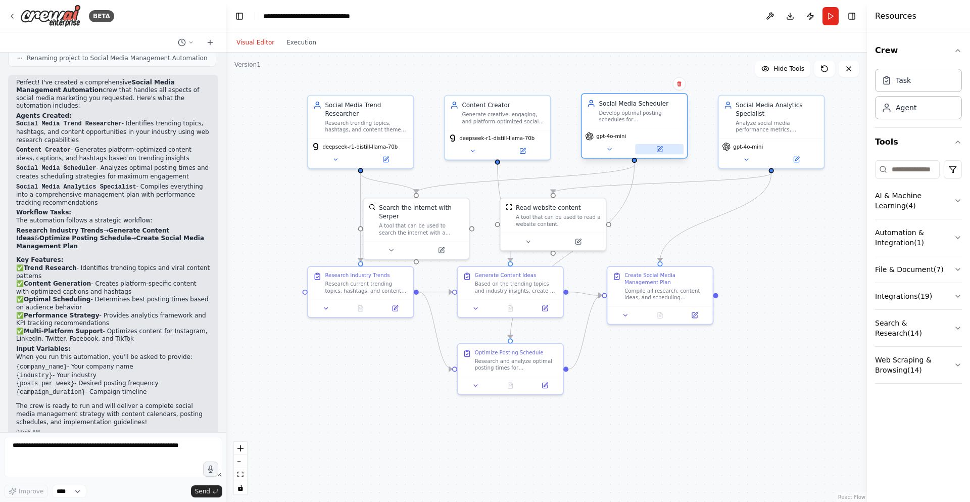
click at [665, 152] on button at bounding box center [659, 149] width 49 height 10
drag, startPoint x: 387, startPoint y: 290, endPoint x: 336, endPoint y: 293, distance: 51.7
click at [335, 294] on div "Research current trending topics, hashtags, and content themes in the {industry…" at bounding box center [315, 295] width 83 height 14
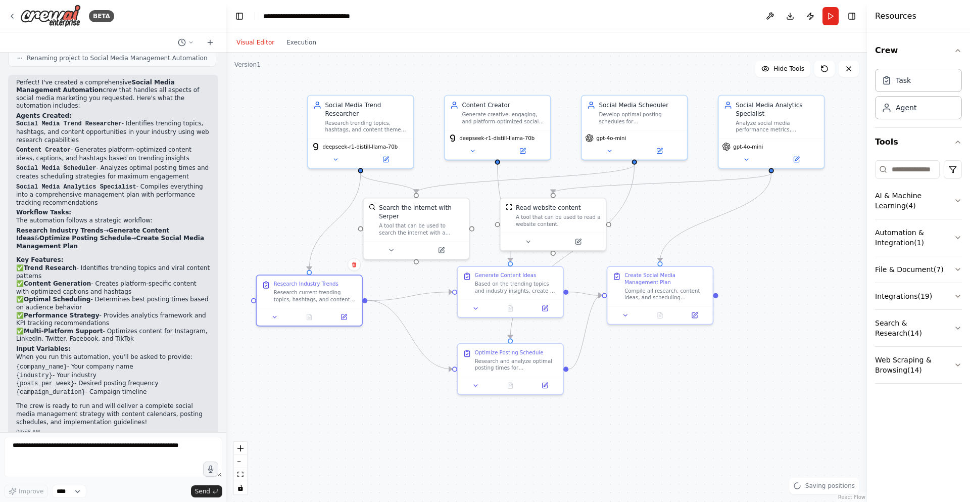
click at [727, 423] on div ".deletable-edge-delete-btn { width: 20px; height: 20px; border: 0px solid #ffff…" at bounding box center [546, 277] width 641 height 449
click at [622, 135] on span "gpt-4o-mini" at bounding box center [611, 136] width 30 height 7
click at [657, 150] on icon at bounding box center [659, 149] width 7 height 7
click at [659, 153] on button at bounding box center [659, 149] width 49 height 10
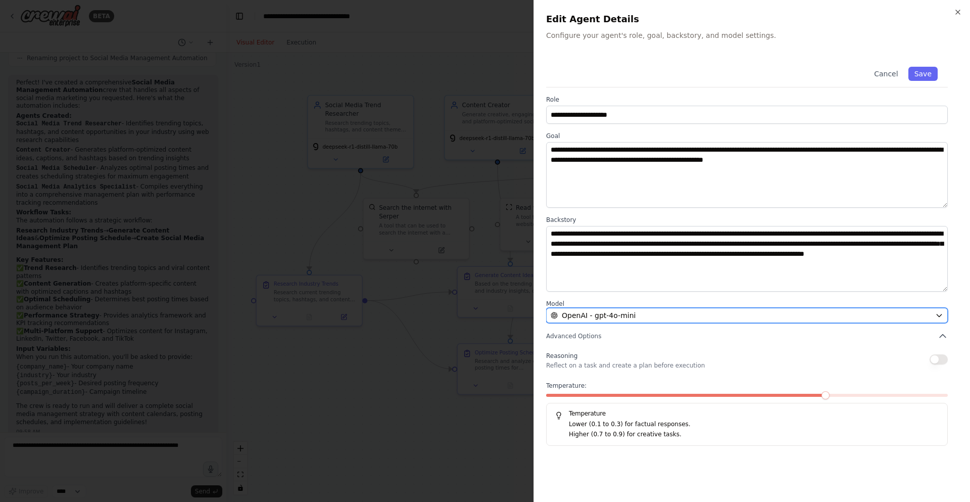
click at [701, 315] on div "OpenAI - gpt-4o-mini" at bounding box center [741, 315] width 381 height 10
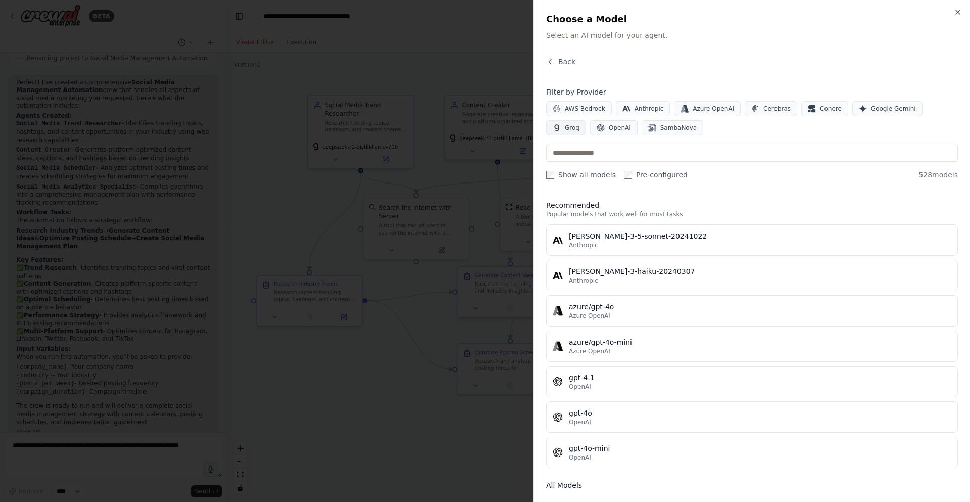
click at [586, 120] on button "Groq" at bounding box center [566, 127] width 40 height 15
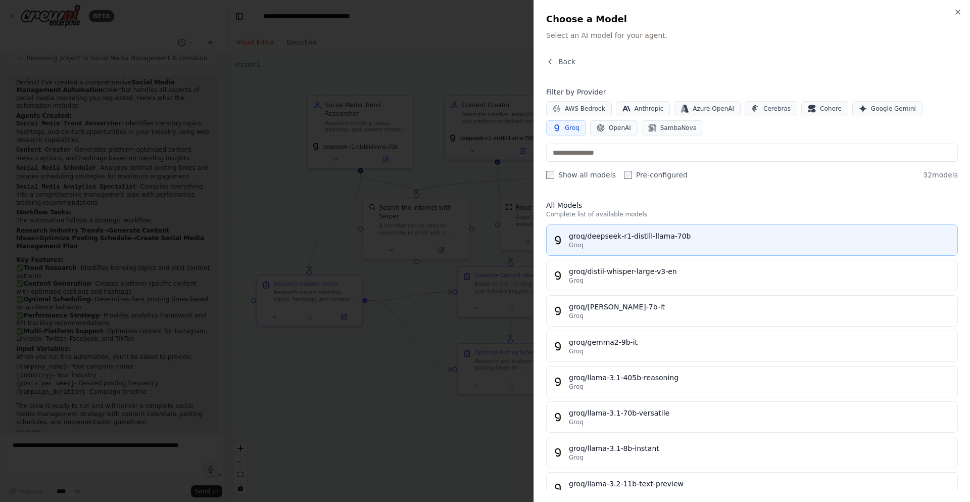
click at [667, 246] on div "Groq" at bounding box center [760, 245] width 383 height 8
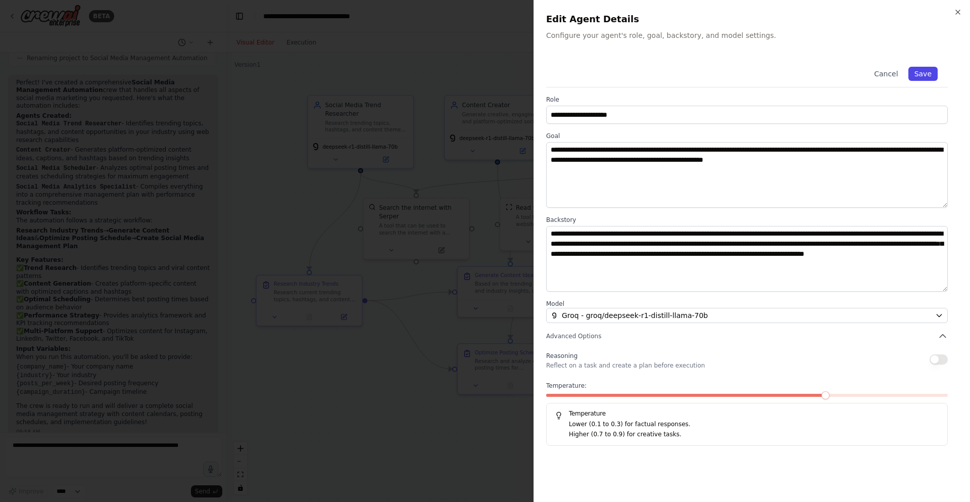
click at [923, 80] on button "Save" at bounding box center [923, 74] width 29 height 14
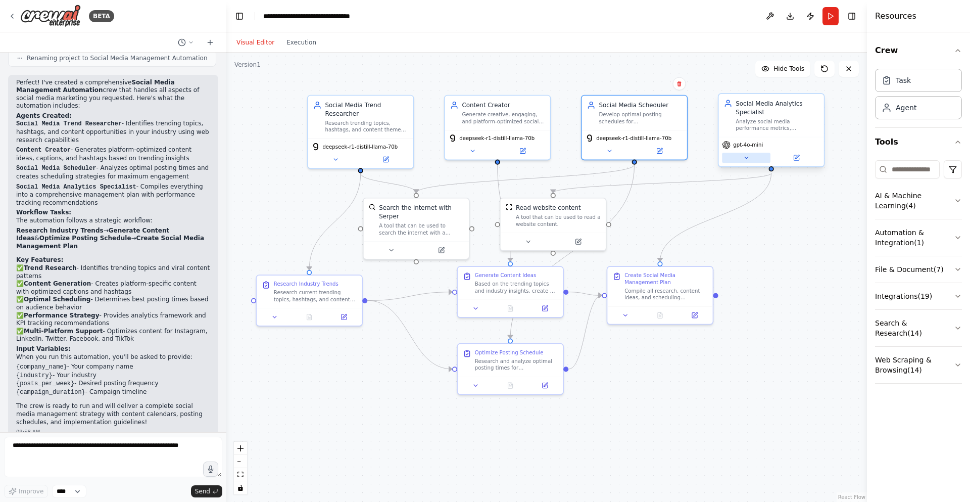
click at [747, 159] on icon at bounding box center [746, 157] width 7 height 7
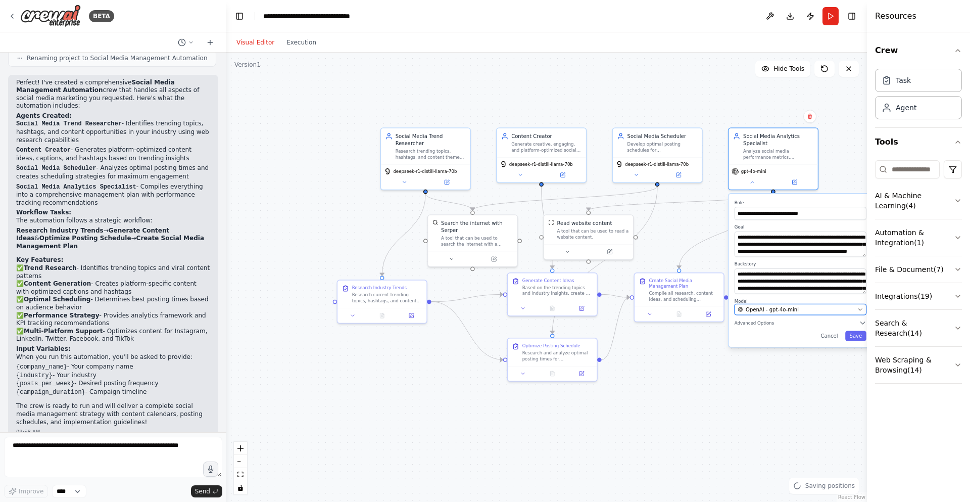
click at [798, 306] on div "OpenAI - gpt-4o-mini" at bounding box center [796, 309] width 117 height 7
click at [792, 312] on span "OpenAI - gpt-4o-mini" at bounding box center [772, 309] width 53 height 7
click at [860, 309] on button "OpenAI - gpt-4o-mini" at bounding box center [801, 309] width 132 height 11
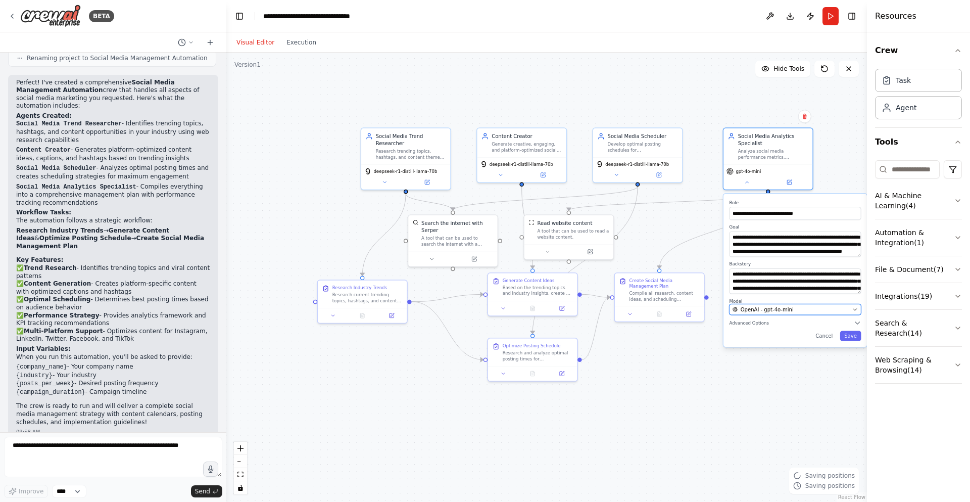
click at [856, 309] on icon "button" at bounding box center [856, 310] width 4 height 2
click at [857, 308] on icon "button" at bounding box center [856, 309] width 6 height 6
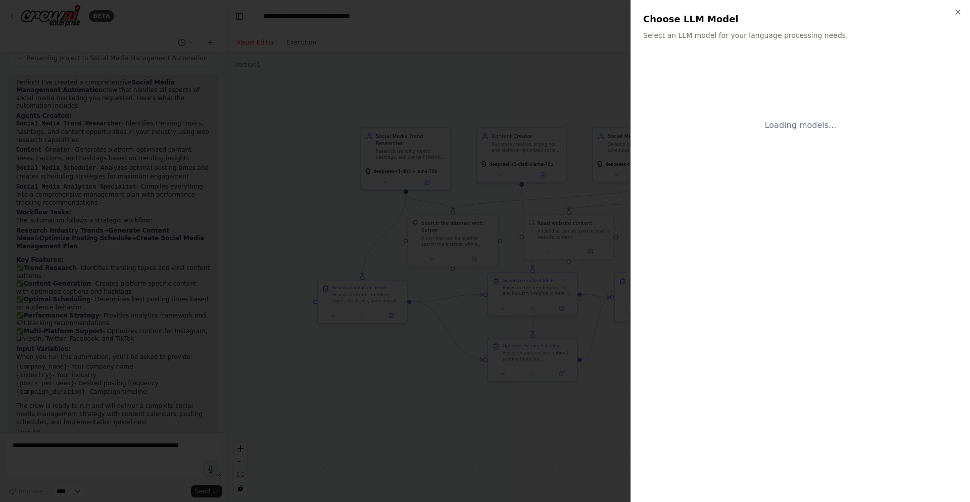
click at [857, 307] on body "BETA Create a crew that schedules and publishes social media content across mul…" at bounding box center [485, 251] width 970 height 502
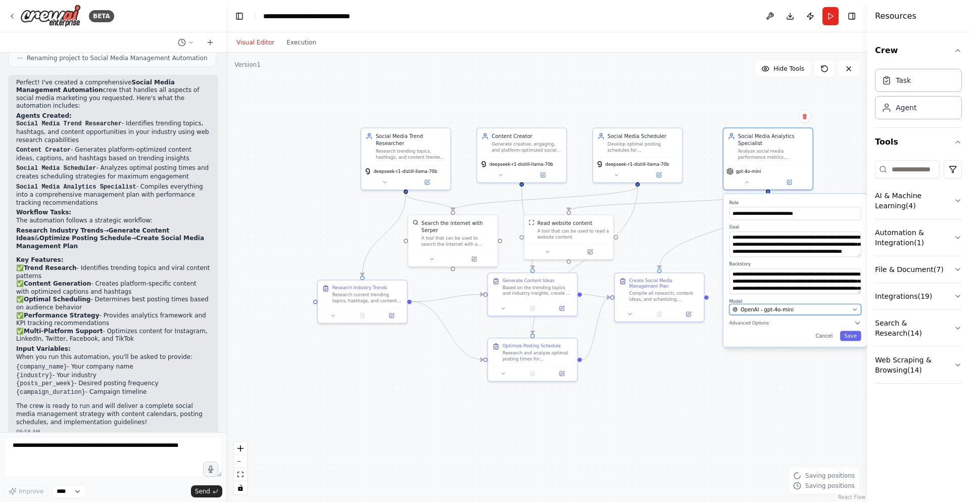
click at [853, 308] on icon "button" at bounding box center [856, 309] width 6 height 6
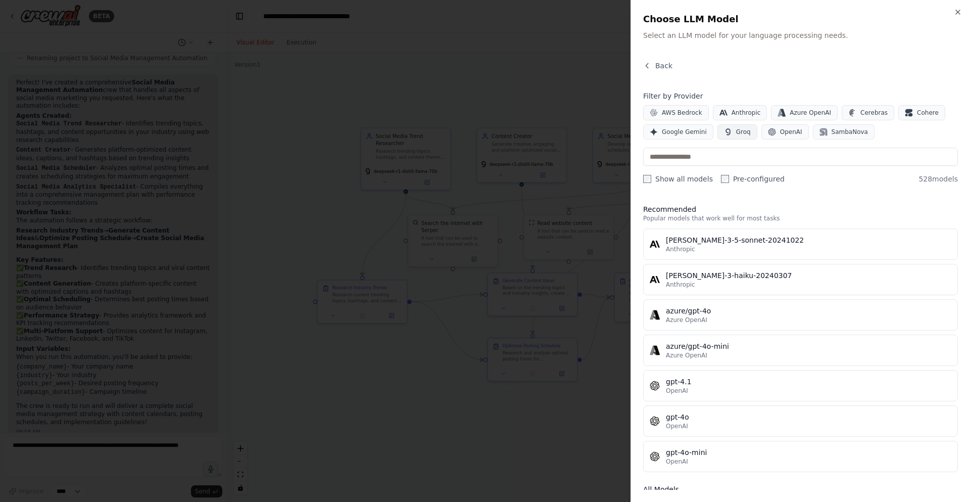
click at [736, 134] on span "Groq" at bounding box center [743, 132] width 15 height 8
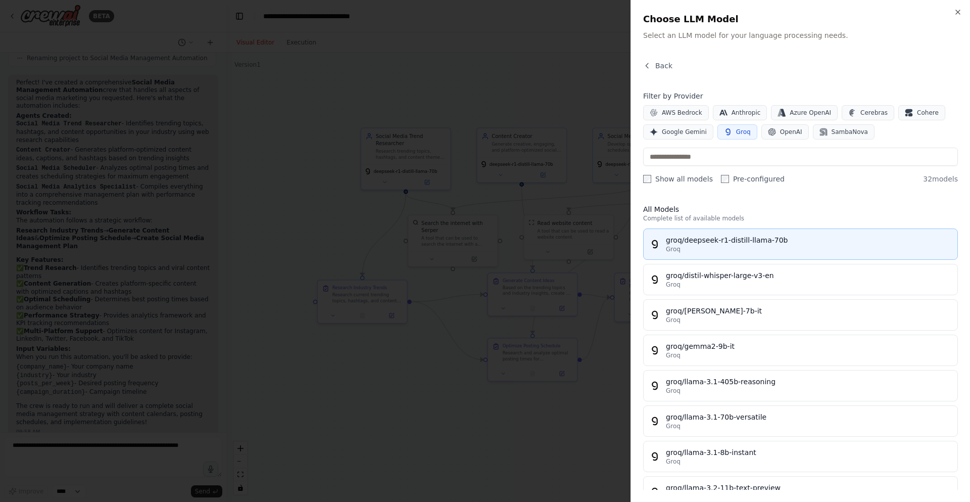
click at [720, 248] on div "Groq" at bounding box center [809, 249] width 286 height 8
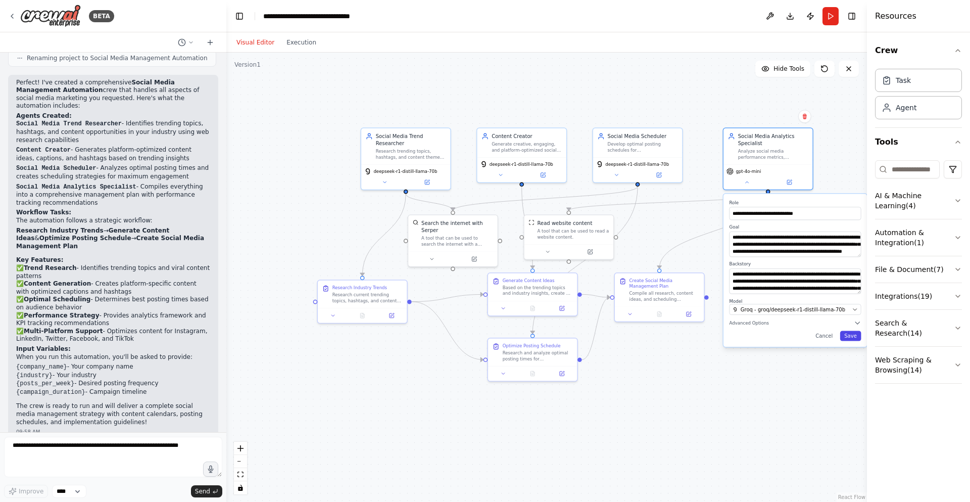
click at [849, 338] on button "Save" at bounding box center [850, 335] width 21 height 10
click at [853, 334] on button "Save" at bounding box center [850, 335] width 21 height 10
click at [828, 378] on div ".deletable-edge-delete-btn { width: 20px; height: 20px; border: 0px solid #ffff…" at bounding box center [546, 277] width 641 height 449
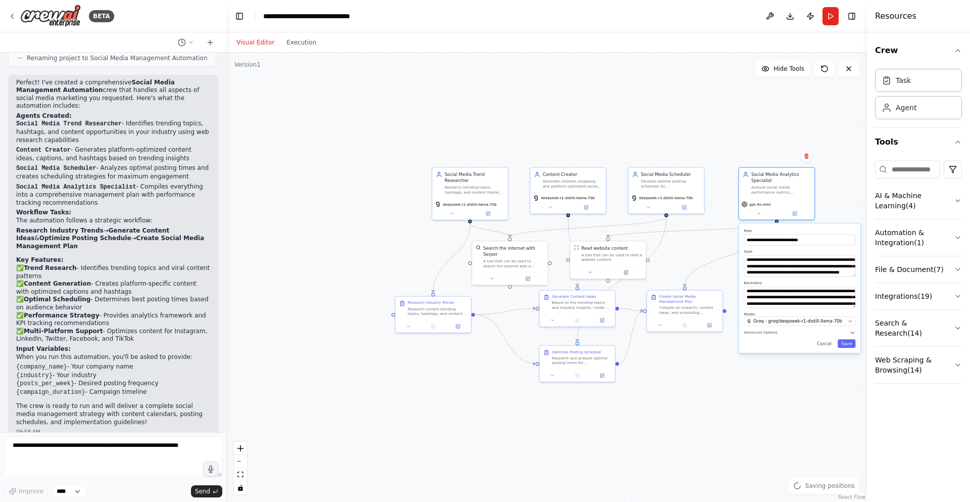
click at [840, 201] on div ".deletable-edge-delete-btn { width: 20px; height: 20px; border: 0px solid #ffff…" at bounding box center [546, 277] width 641 height 449
click at [761, 217] on div "gpt-4o-mini" at bounding box center [776, 207] width 75 height 21
click at [757, 213] on icon at bounding box center [758, 211] width 5 height 5
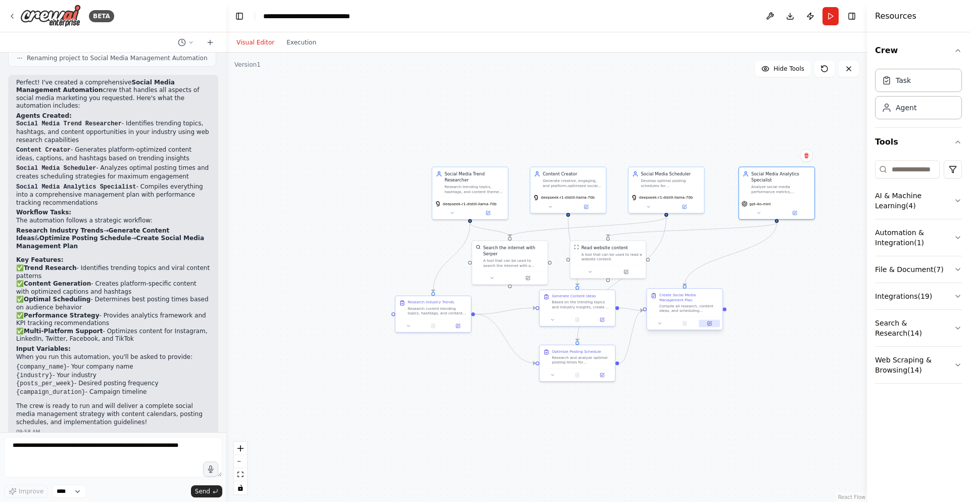
click at [703, 323] on button at bounding box center [709, 324] width 21 height 8
click at [784, 211] on button at bounding box center [795, 212] width 35 height 8
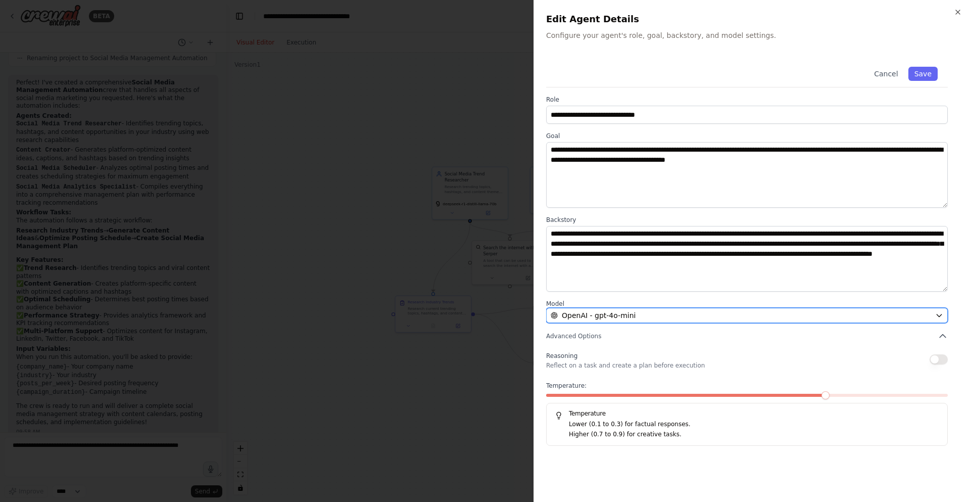
click at [658, 313] on div "OpenAI - gpt-4o-mini" at bounding box center [741, 315] width 381 height 10
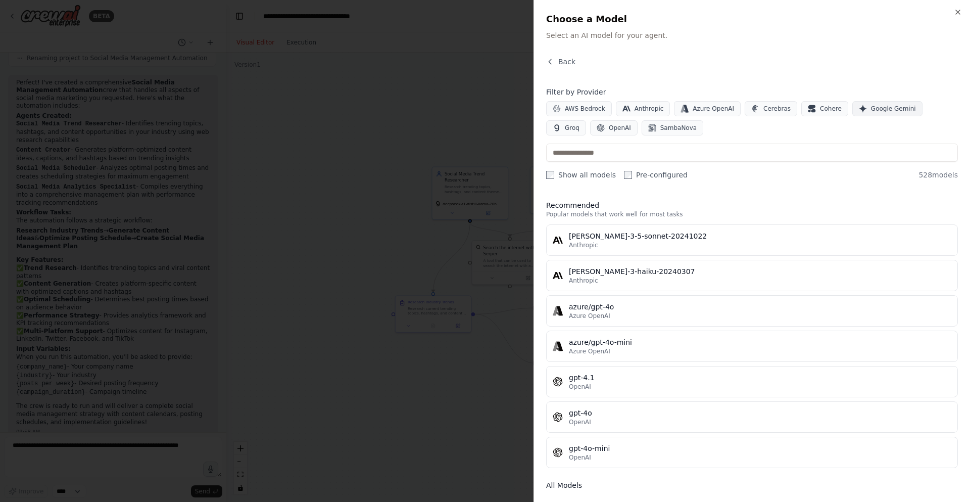
drag, startPoint x: 919, startPoint y: 107, endPoint x: 899, endPoint y: 113, distance: 20.1
click at [561, 124] on icon "button" at bounding box center [557, 128] width 8 height 8
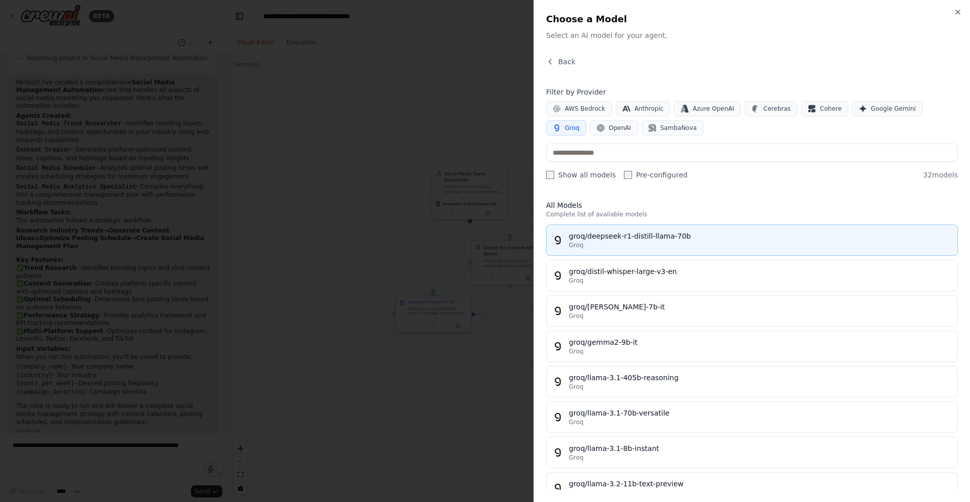
click at [677, 236] on div "groq/deepseek-r1-distill-llama-70b" at bounding box center [760, 236] width 383 height 10
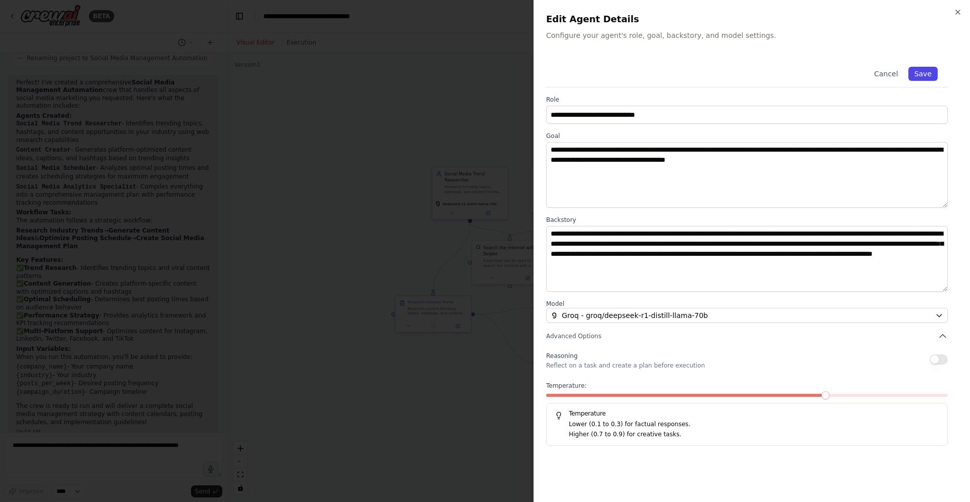
click at [927, 71] on button "Save" at bounding box center [923, 74] width 29 height 14
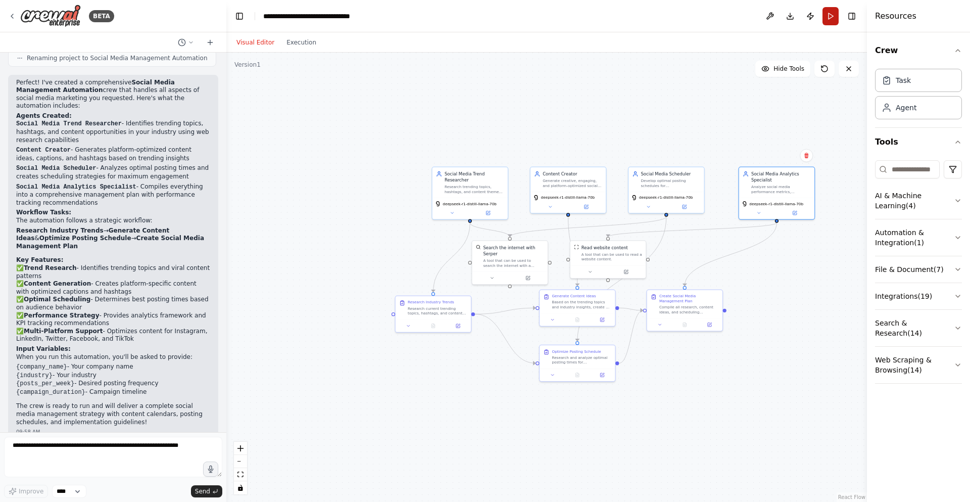
click at [836, 15] on button "Run" at bounding box center [831, 16] width 16 height 18
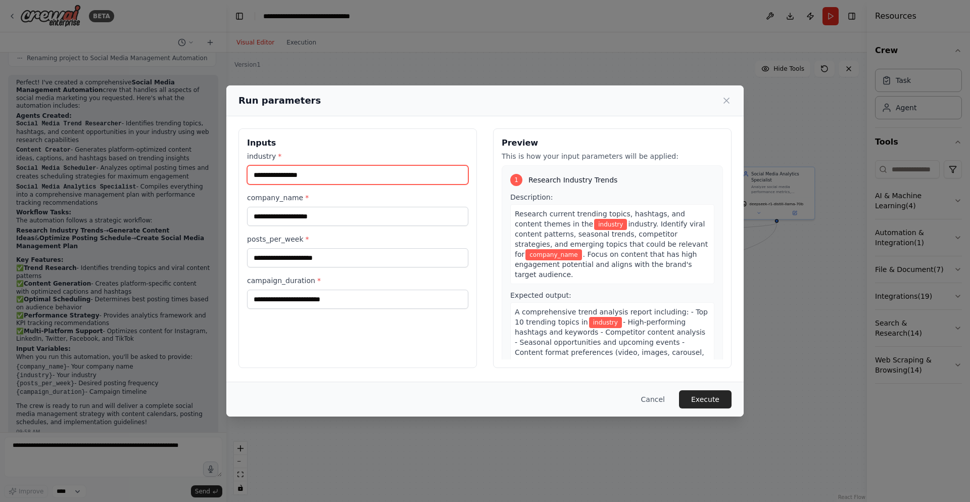
click at [304, 173] on input "industry *" at bounding box center [357, 174] width 221 height 19
click at [341, 172] on input "industry *" at bounding box center [357, 174] width 221 height 19
type input "**********"
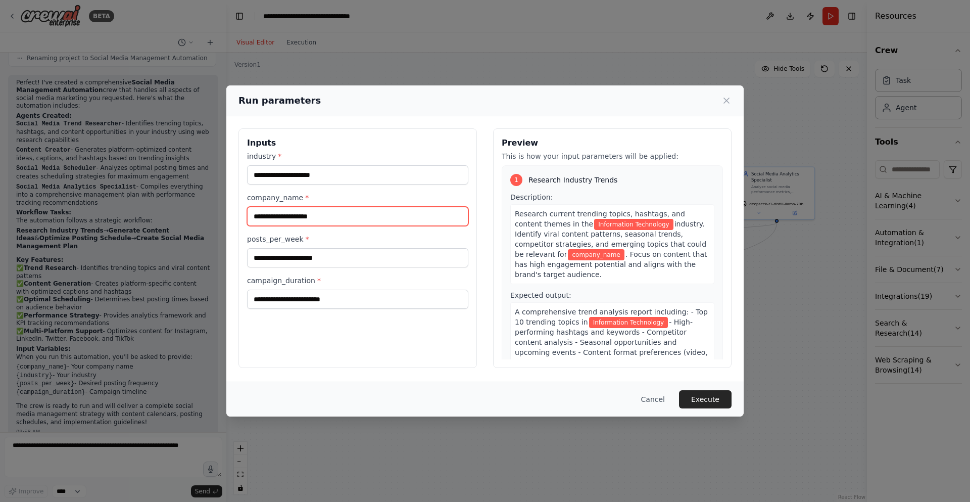
click at [352, 217] on input "company_name *" at bounding box center [357, 216] width 221 height 19
type input "********"
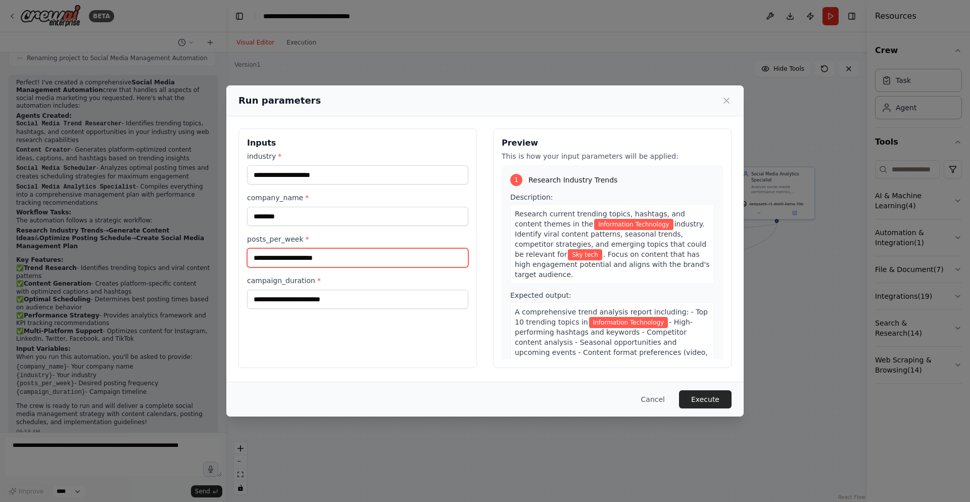
click at [296, 257] on input "posts_per_week *" at bounding box center [357, 257] width 221 height 19
type input "*"
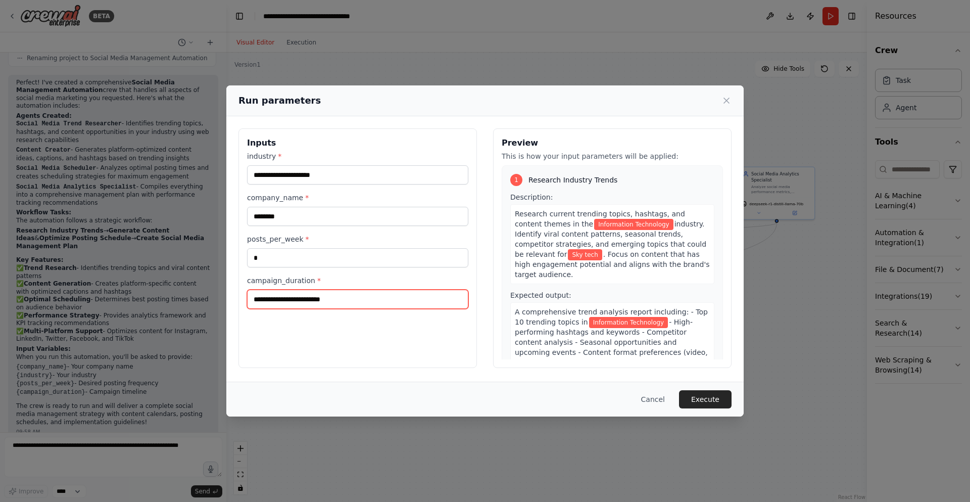
click at [304, 299] on input "campaign_duration *" at bounding box center [357, 299] width 221 height 19
type input "*"
click at [317, 277] on span "*" at bounding box center [319, 280] width 4 height 8
click at [313, 290] on input "*" at bounding box center [357, 299] width 221 height 19
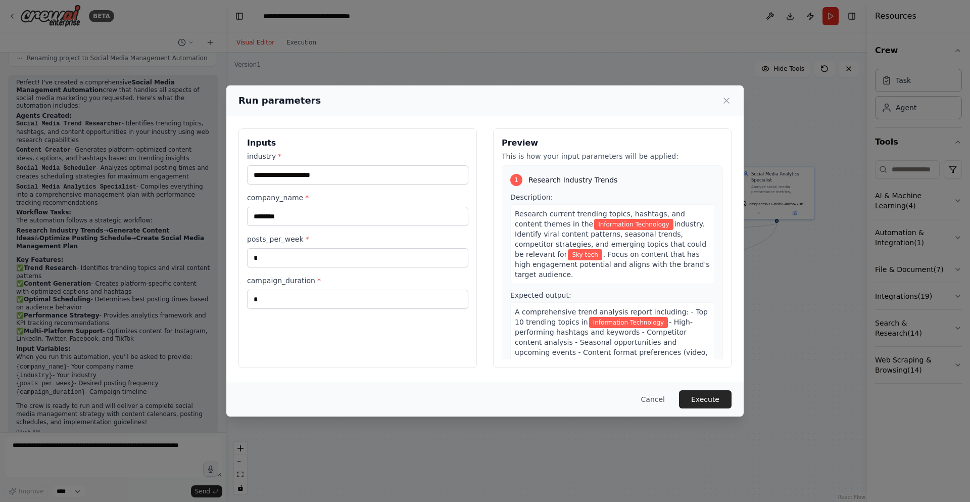
click at [297, 327] on div "**********" at bounding box center [358, 248] width 239 height 240
click at [264, 279] on label "campaign_duration *" at bounding box center [357, 280] width 221 height 10
click at [264, 290] on input "*" at bounding box center [357, 299] width 221 height 19
click at [265, 278] on label "campaign_duration *" at bounding box center [357, 280] width 221 height 10
click at [265, 290] on input "*" at bounding box center [357, 299] width 221 height 19
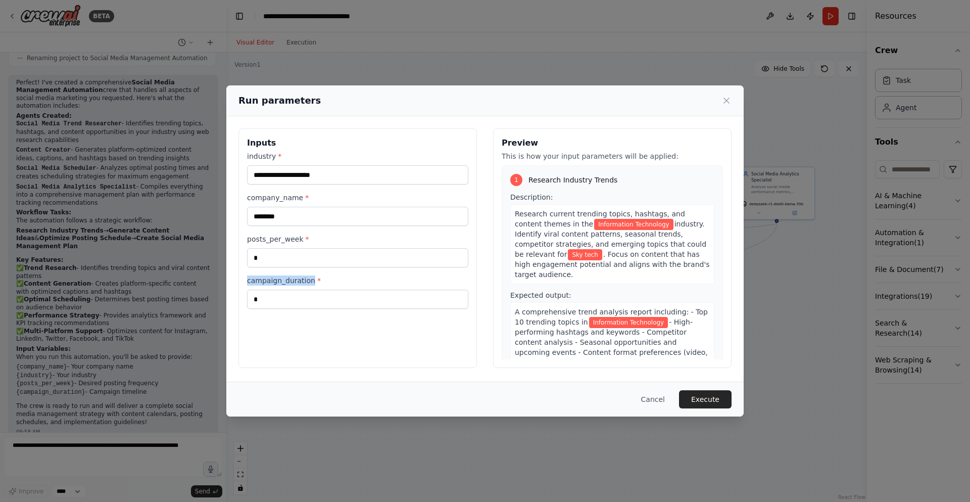
copy label "campaign_duration"
click at [696, 373] on div "**********" at bounding box center [484, 248] width 517 height 264
click at [700, 397] on button "Execute" at bounding box center [705, 399] width 53 height 18
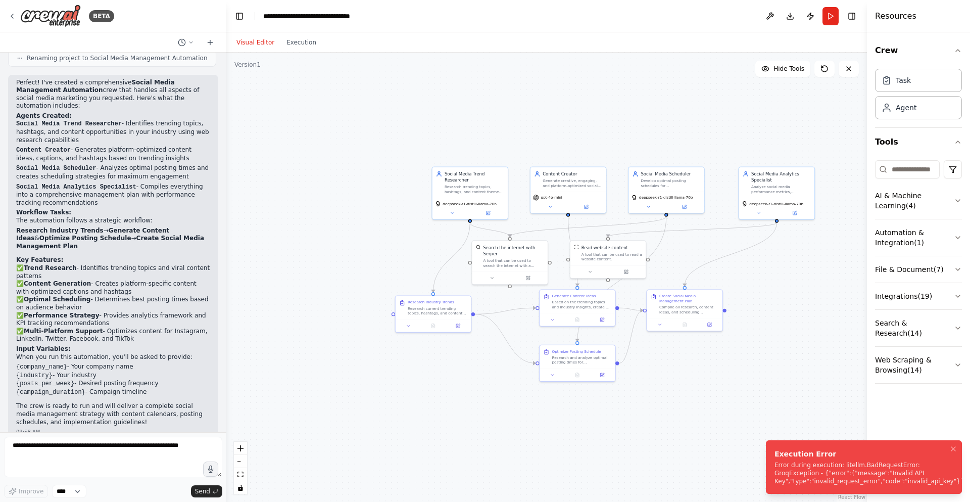
click at [825, 467] on div "Error during execution: litellm.BadRequestError: GroqException - {"error":{"mes…" at bounding box center [870, 473] width 190 height 24
click at [956, 451] on icon "Notifications (F8)" at bounding box center [954, 449] width 4 height 4
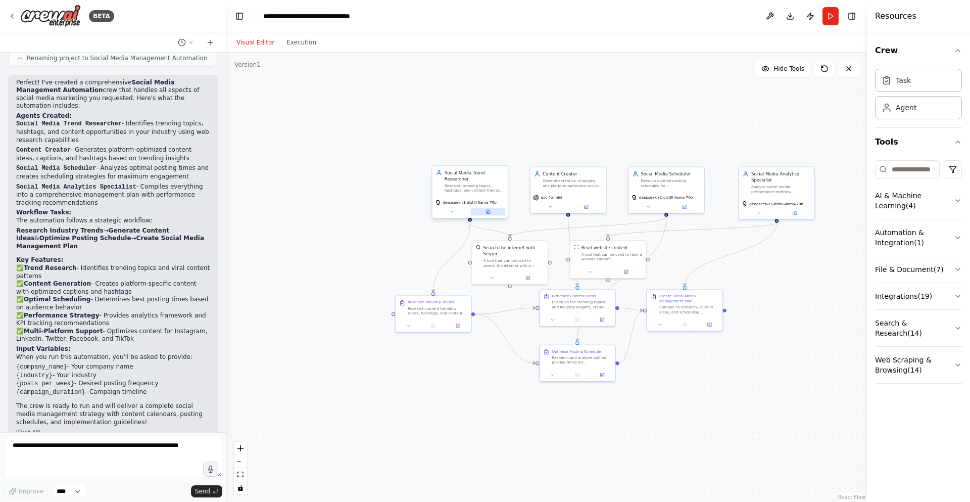
click at [489, 208] on button at bounding box center [488, 212] width 35 height 8
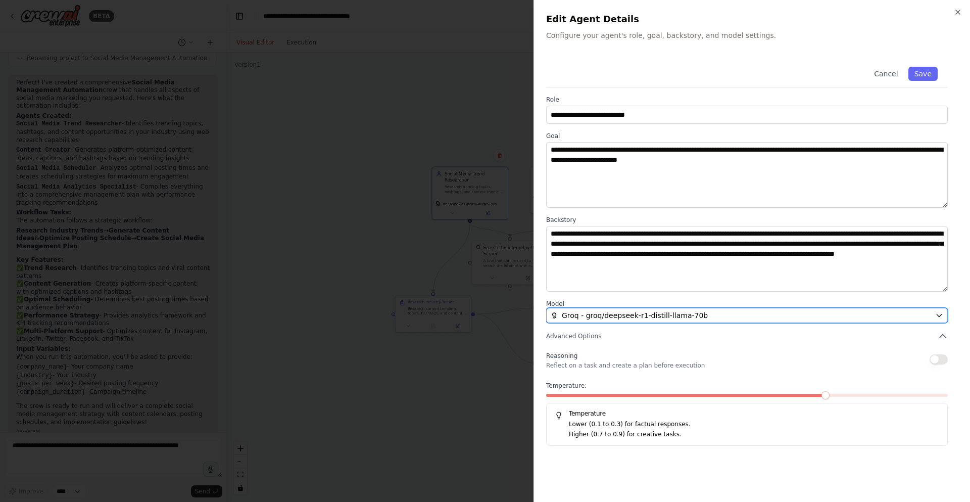
click at [724, 319] on div "Groq - groq/deepseek-r1-distill-llama-70b" at bounding box center [741, 315] width 381 height 10
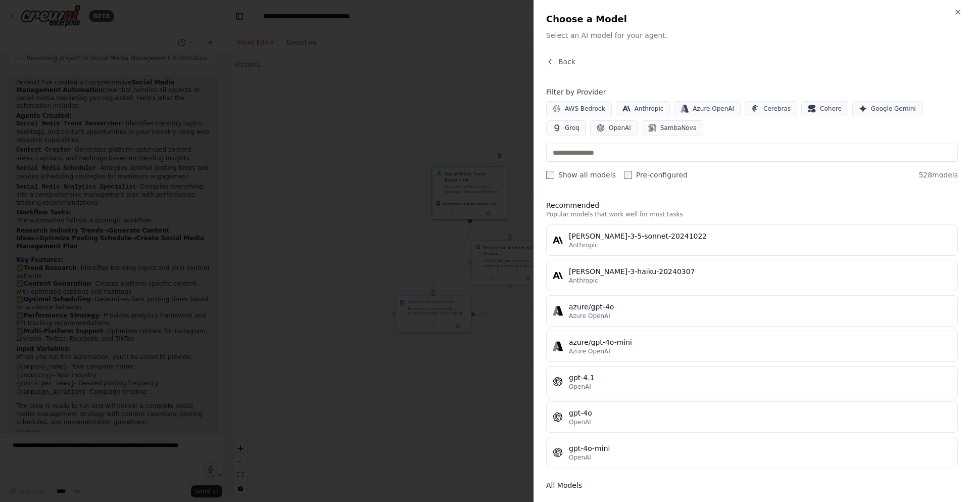
click at [930, 98] on div "Filter by Provider AWS Bedrock Anthropic Azure OpenAI Cerebras Cohere Google Ge…" at bounding box center [752, 111] width 412 height 49
click at [580, 124] on span "Groq" at bounding box center [572, 128] width 15 height 8
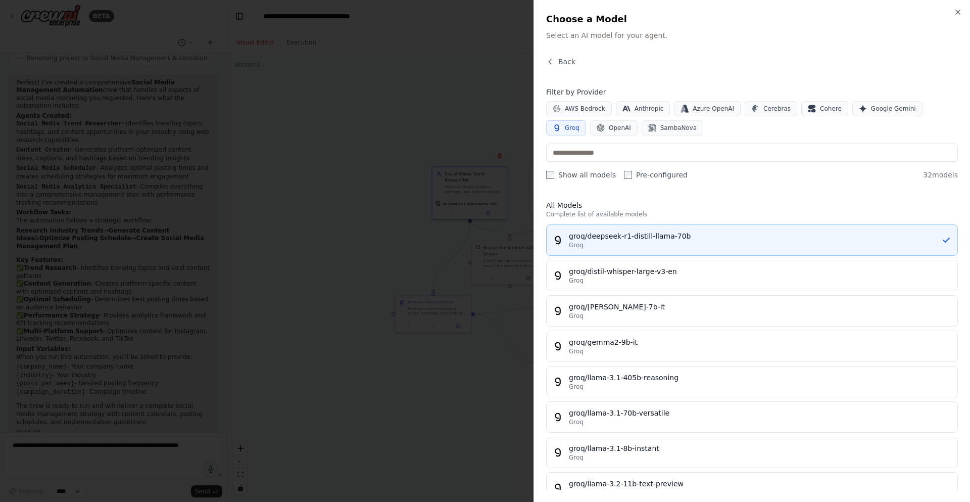
click at [681, 248] on div "Groq" at bounding box center [755, 245] width 372 height 8
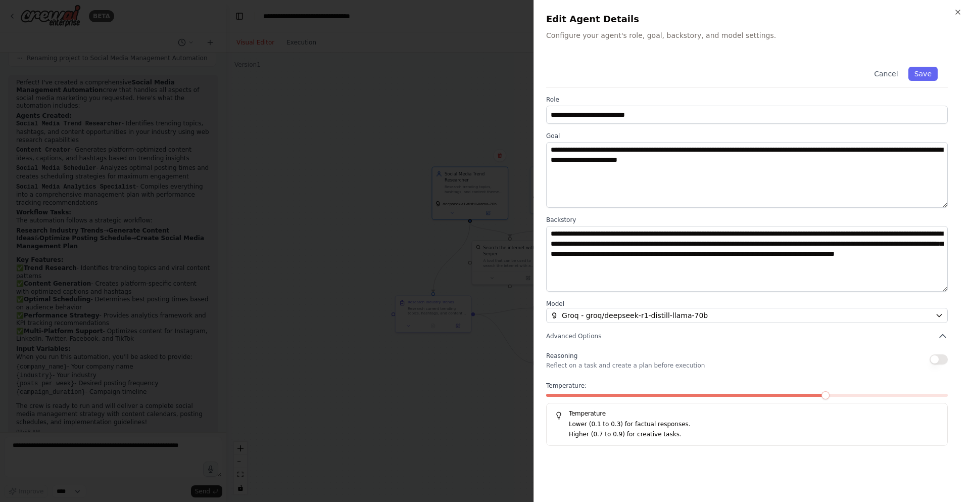
drag, startPoint x: 558, startPoint y: 40, endPoint x: 736, endPoint y: 43, distance: 178.4
click at [736, 43] on div "**********" at bounding box center [752, 251] width 437 height 502
click at [734, 33] on p "Configure your agent's role, goal, backstory, and model settings." at bounding box center [752, 35] width 412 height 10
click at [734, 32] on p "Configure your agent's role, goal, backstory, and model settings." at bounding box center [752, 35] width 412 height 10
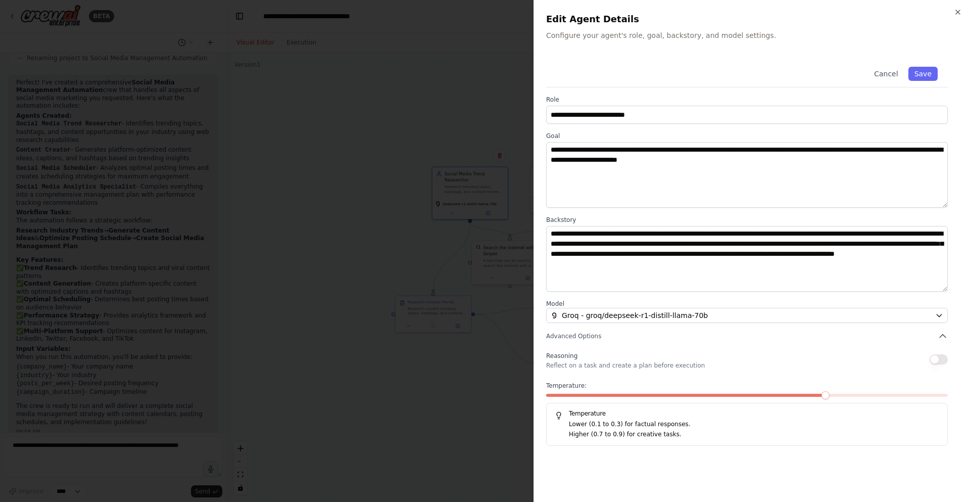
click at [370, 318] on div at bounding box center [485, 251] width 970 height 502
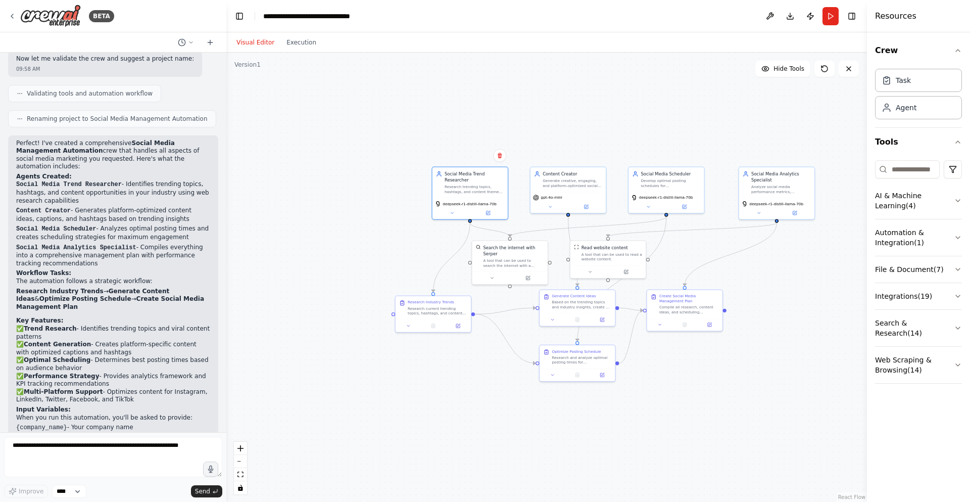
scroll to position [714, 0]
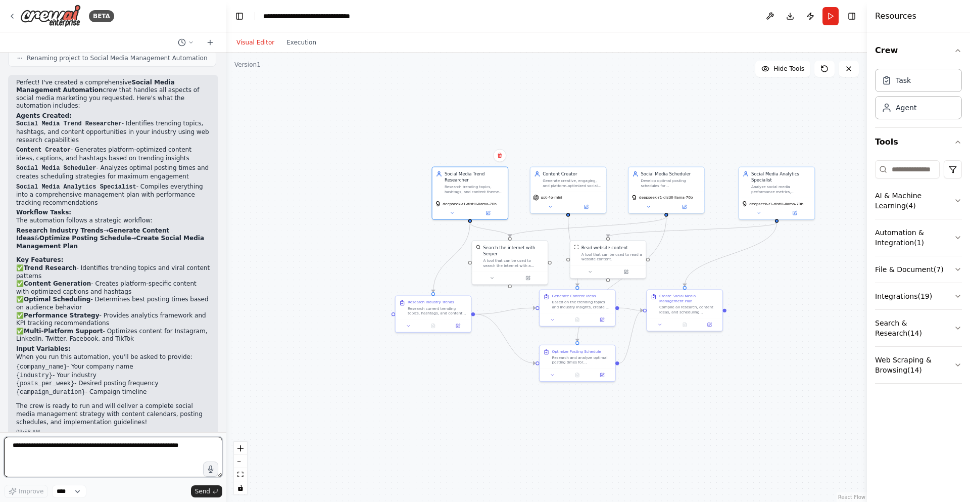
click at [102, 449] on textarea at bounding box center [113, 457] width 218 height 40
click at [903, 299] on button "Integrations ( 19 )" at bounding box center [918, 296] width 87 height 26
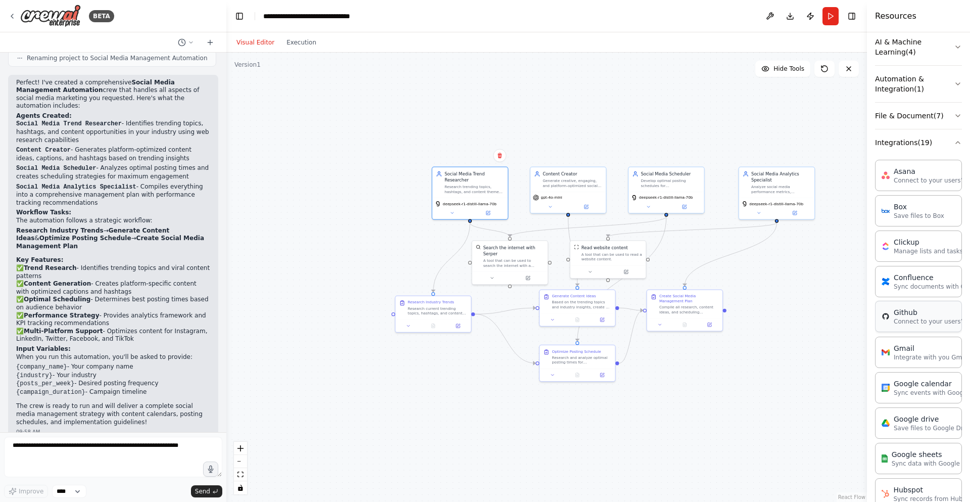
scroll to position [0, 0]
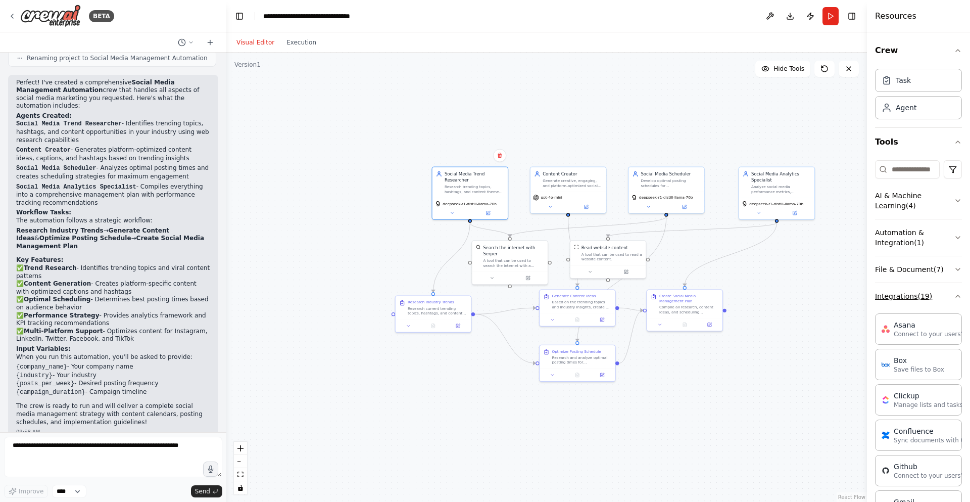
click at [936, 293] on button "Integrations ( 19 )" at bounding box center [918, 296] width 87 height 26
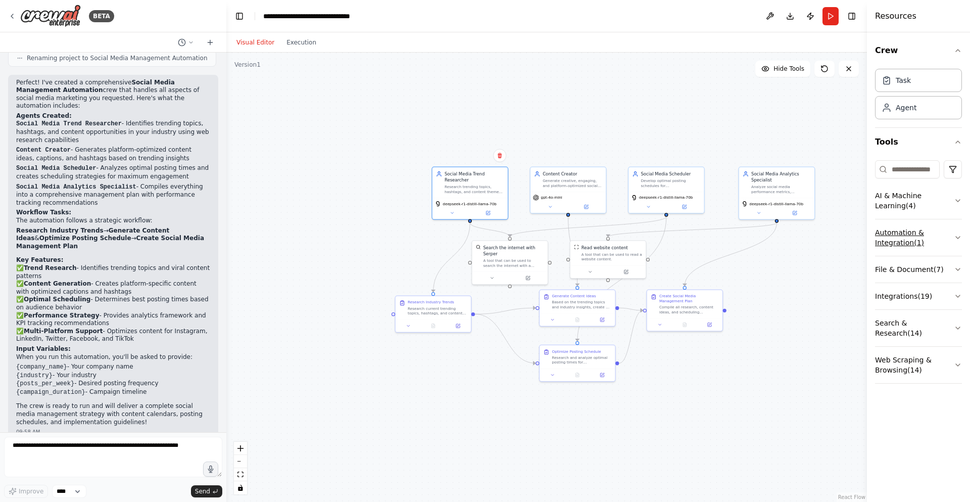
click at [955, 242] on button "Automation & Integration ( 1 )" at bounding box center [918, 237] width 87 height 36
click at [956, 241] on button "Automation & Integration ( 1 )" at bounding box center [918, 237] width 87 height 36
click at [936, 347] on button "Web Scraping & Browsing ( 14 )" at bounding box center [918, 365] width 87 height 36
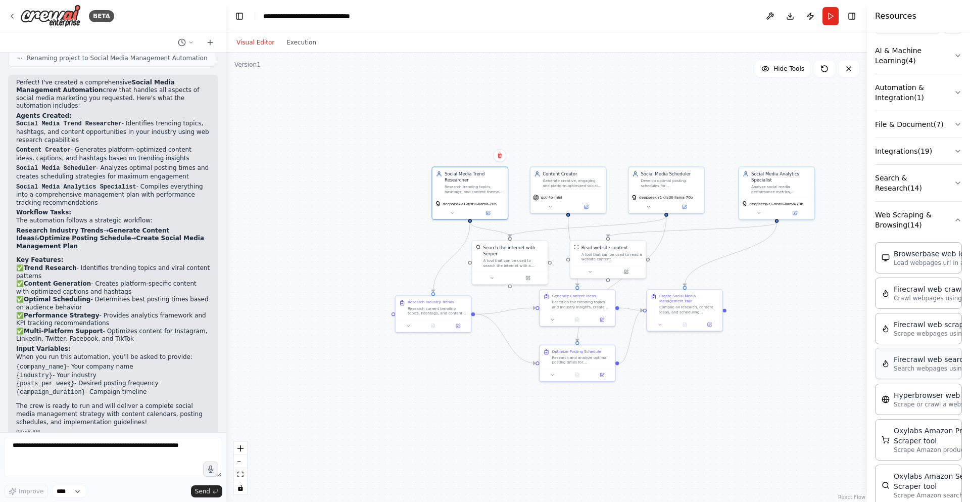
scroll to position [68, 0]
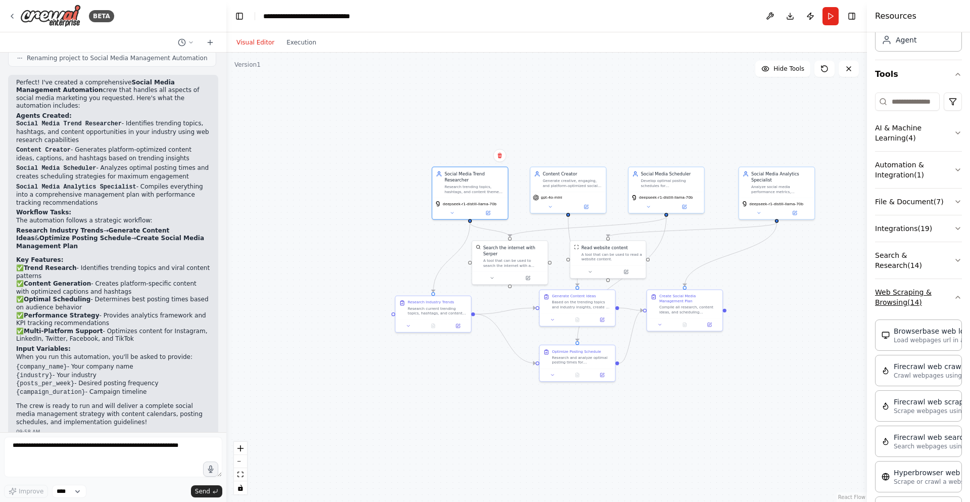
click at [935, 293] on button "Web Scraping & Browsing ( 14 )" at bounding box center [918, 297] width 87 height 36
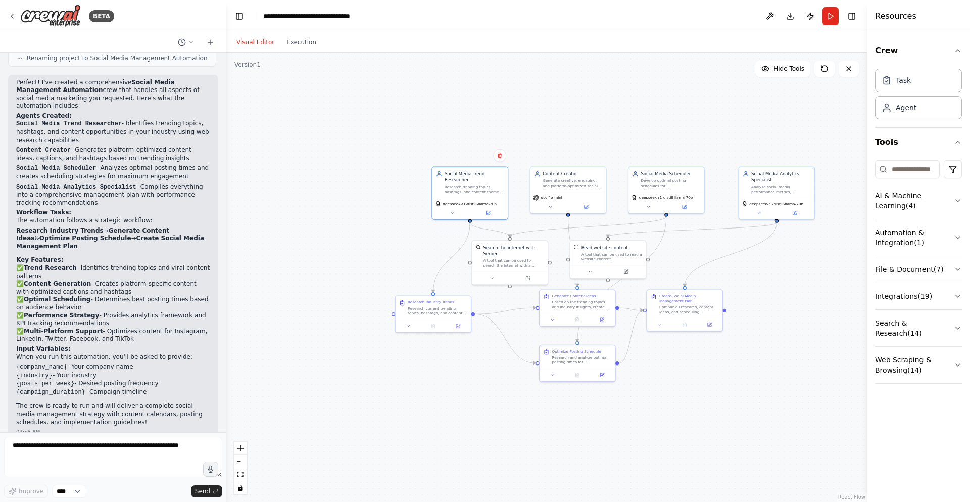
click at [912, 210] on button "AI & Machine Learning ( 4 )" at bounding box center [918, 200] width 87 height 36
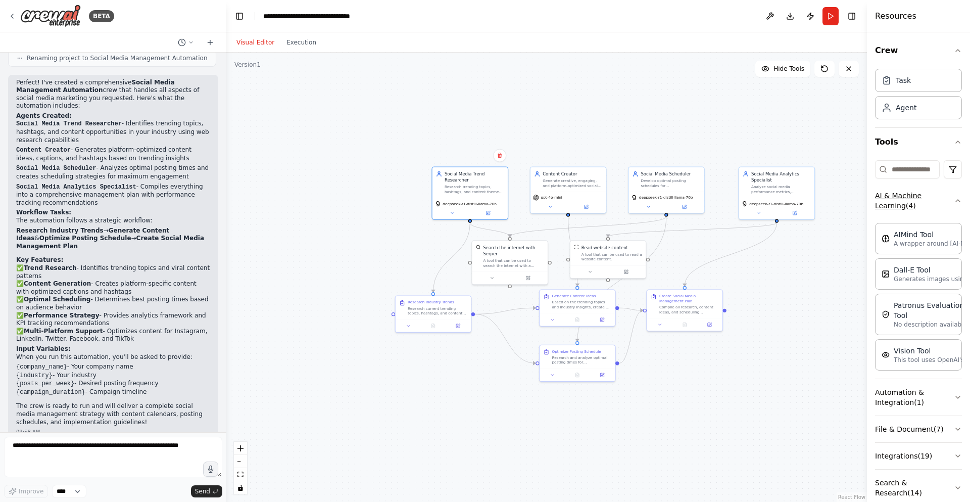
click at [914, 205] on button "AI & Machine Learning ( 4 )" at bounding box center [918, 200] width 87 height 36
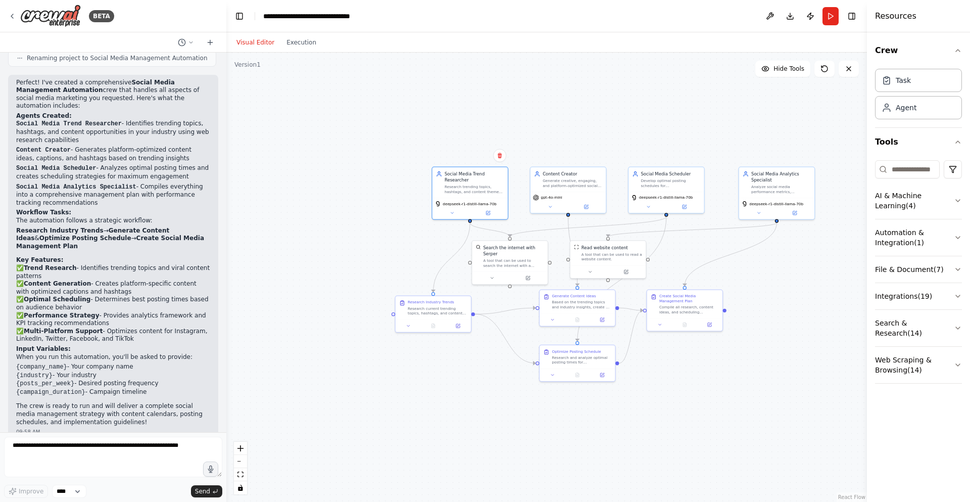
click at [839, 337] on div ".deletable-edge-delete-btn { width: 20px; height: 20px; border: 0px solid #ffff…" at bounding box center [546, 277] width 641 height 449
click at [569, 123] on div ".deletable-edge-delete-btn { width: 20px; height: 20px; border: 0px solid #ffff…" at bounding box center [546, 277] width 641 height 449
click at [127, 456] on textarea at bounding box center [113, 457] width 218 height 40
type textarea "**********"
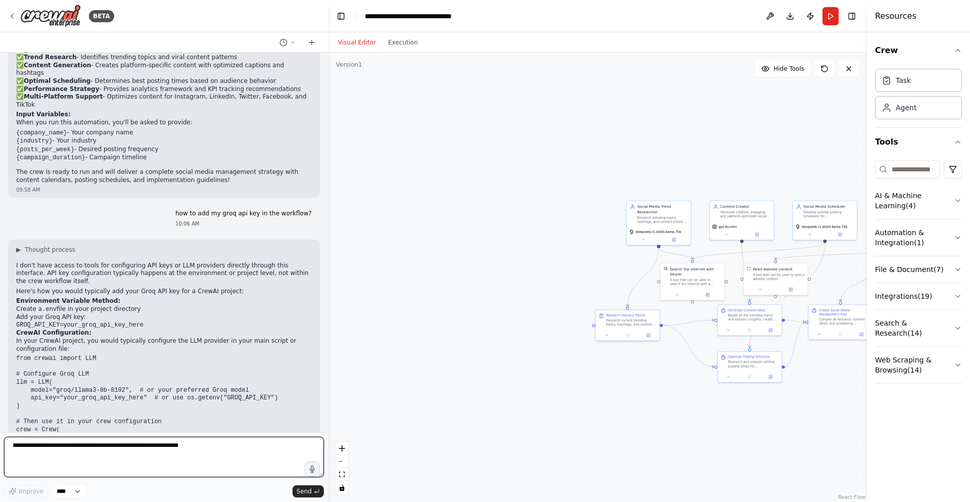
scroll to position [814, 0]
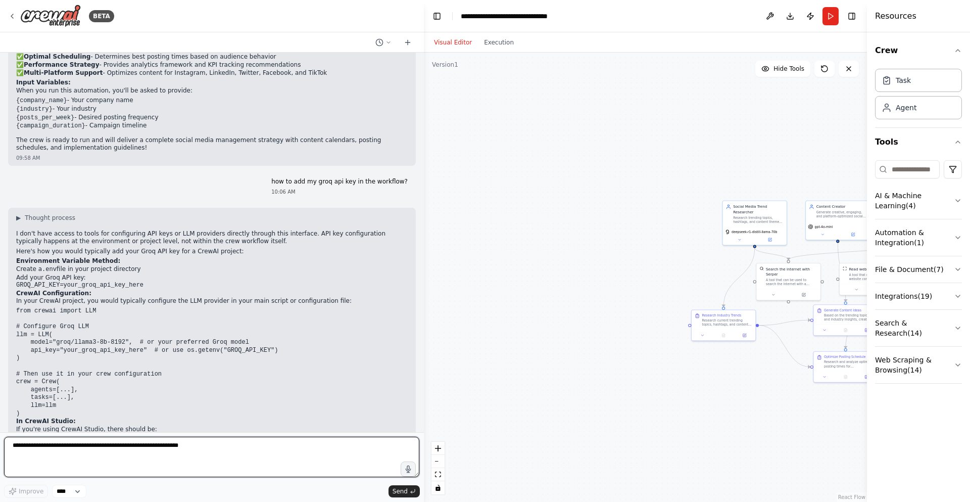
drag, startPoint x: 223, startPoint y: 278, endPoint x: 424, endPoint y: 313, distance: 204.0
click at [424, 313] on div "BETA Create a crew that schedules and publishes social media content across mul…" at bounding box center [485, 251] width 970 height 502
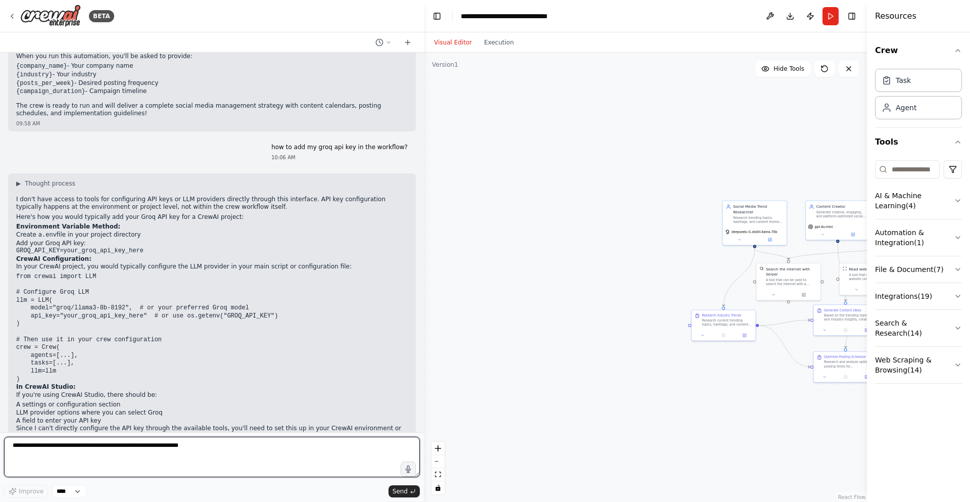
scroll to position [875, 0]
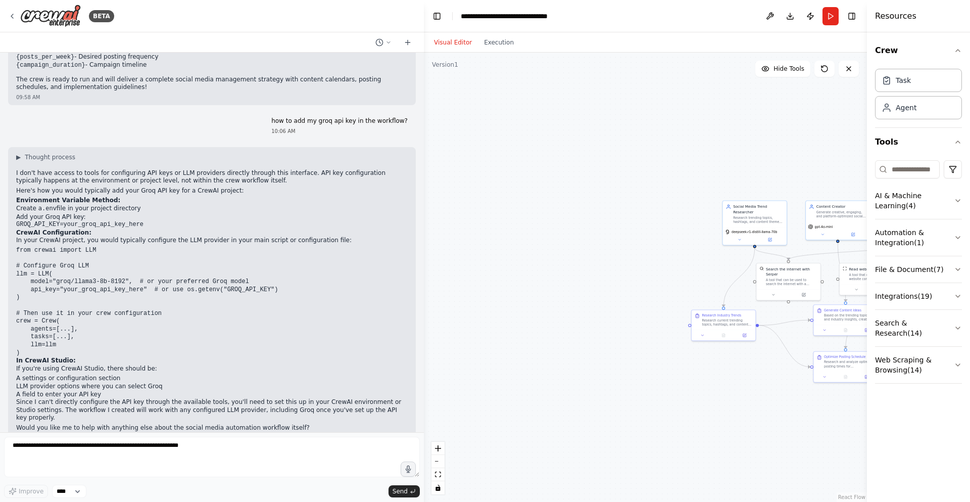
click at [27, 221] on code "GROQ_API_KEY=your_groq_api_key_here" at bounding box center [79, 224] width 127 height 7
click at [28, 221] on code "GROQ_API_KEY=your_groq_api_key_here" at bounding box center [79, 224] width 127 height 7
copy code "GROQ_API_KEY"
click at [62, 257] on code "from crewai import LLM # Configure Groq LLM llm = LLM( model="groq/llama3-8b-81…" at bounding box center [147, 302] width 262 height 110
drag, startPoint x: 169, startPoint y: 233, endPoint x: 241, endPoint y: 242, distance: 72.3
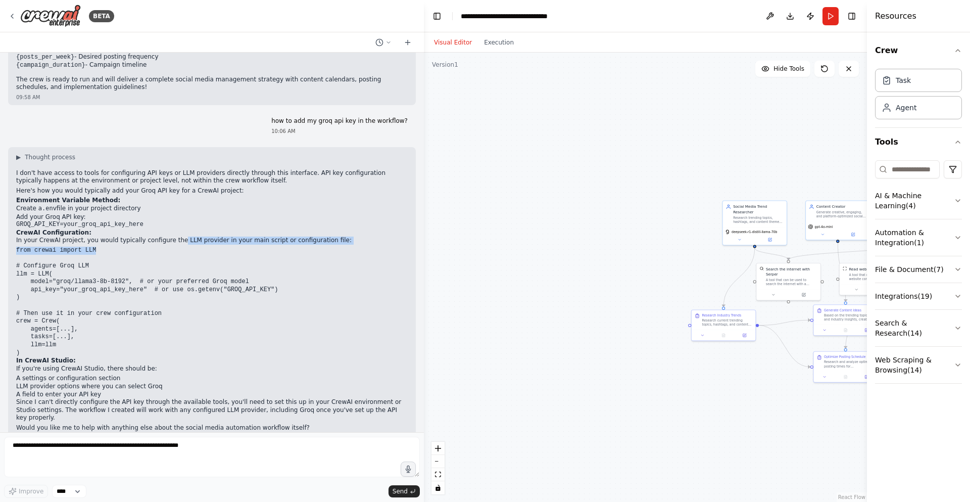
click at [241, 242] on div "▶ Thought process I don't have access to tools for configuring API keys or LLM …" at bounding box center [212, 292] width 392 height 279
click at [232, 258] on pre "from crewai import LLM # Configure Groq LLM llm = LLM( model="groq/llama3-8b-81…" at bounding box center [212, 302] width 392 height 110
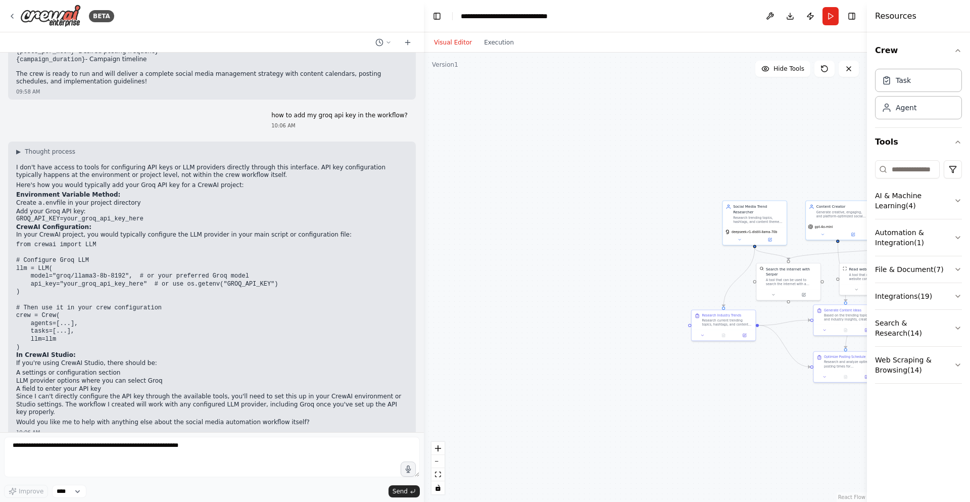
click at [47, 215] on code "GROQ_API_KEY=your_groq_api_key_here" at bounding box center [79, 218] width 127 height 7
click at [48, 215] on code "GROQ_API_KEY=your_groq_api_key_here" at bounding box center [79, 218] width 127 height 7
copy code "GROQ_API_KEY"
drag, startPoint x: 466, startPoint y: 181, endPoint x: 454, endPoint y: 178, distance: 12.5
click at [464, 183] on div ".deletable-edge-delete-btn { width: 20px; height: 20px; border: 0px solid #ffff…" at bounding box center [645, 277] width 443 height 449
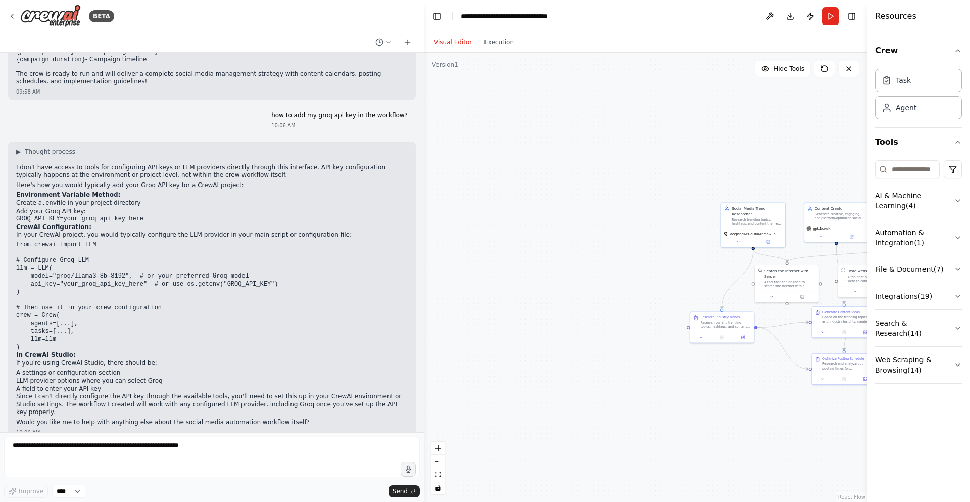
click at [8, 11] on div "BETA" at bounding box center [212, 16] width 424 height 32
click at [12, 18] on icon at bounding box center [12, 16] width 8 height 8
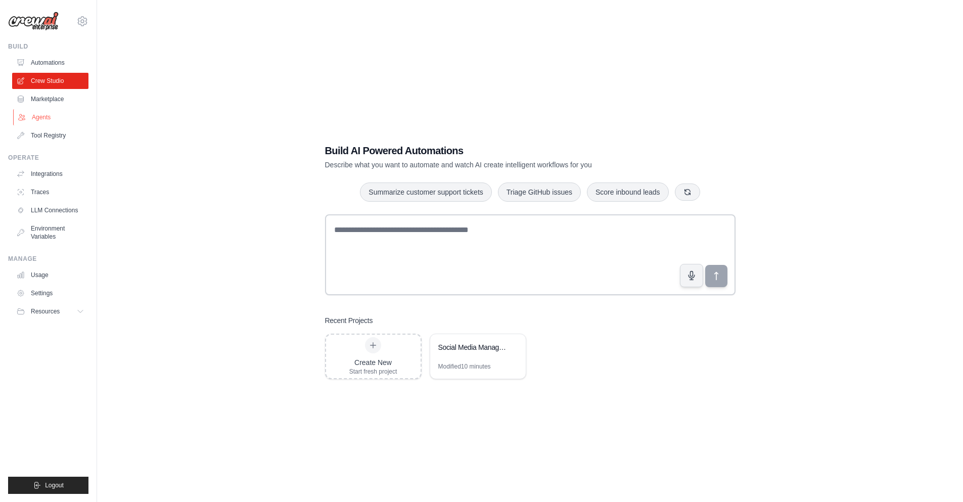
click at [58, 117] on link "Agents" at bounding box center [51, 117] width 76 height 16
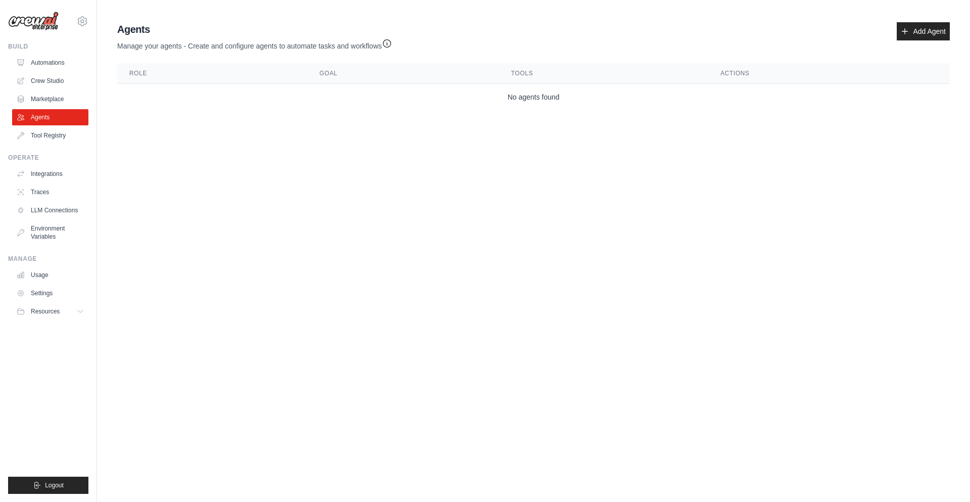
drag, startPoint x: 582, startPoint y: 96, endPoint x: 564, endPoint y: 96, distance: 18.2
click at [582, 96] on td "No agents found" at bounding box center [533, 97] width 833 height 27
click at [40, 77] on link "Crew Studio" at bounding box center [51, 81] width 76 height 16
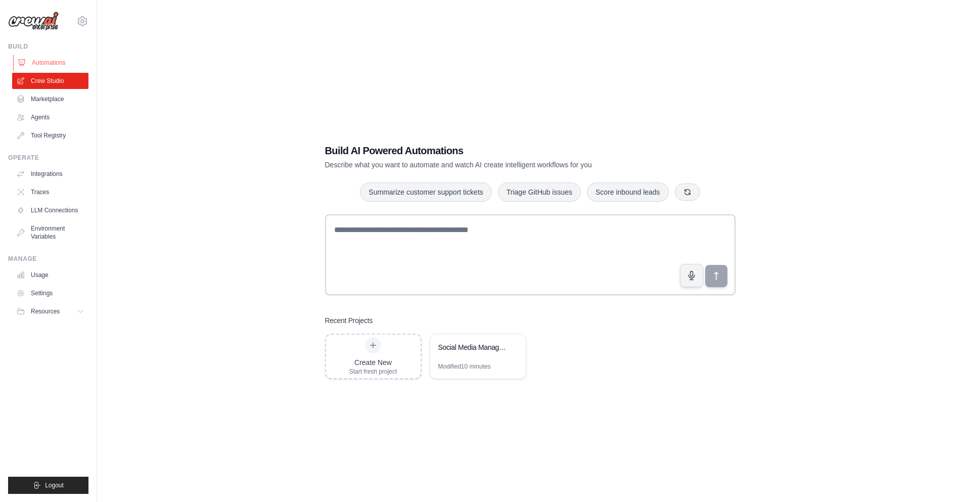
click at [56, 66] on link "Automations" at bounding box center [51, 63] width 76 height 16
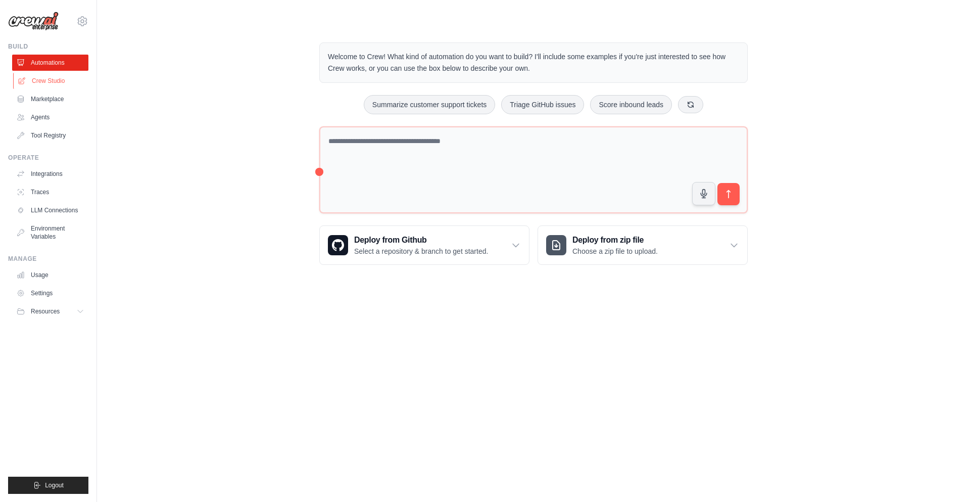
click at [52, 86] on link "Crew Studio" at bounding box center [51, 81] width 76 height 16
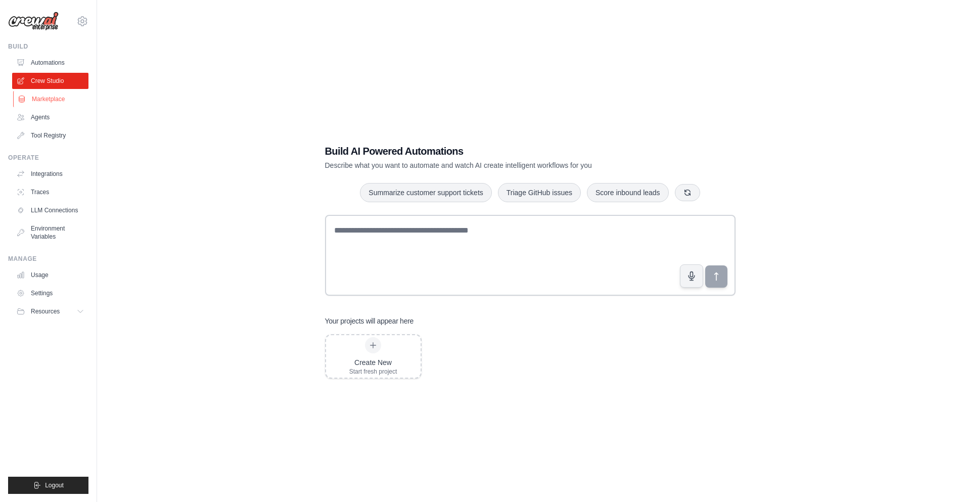
click at [56, 94] on link "Marketplace" at bounding box center [51, 99] width 76 height 16
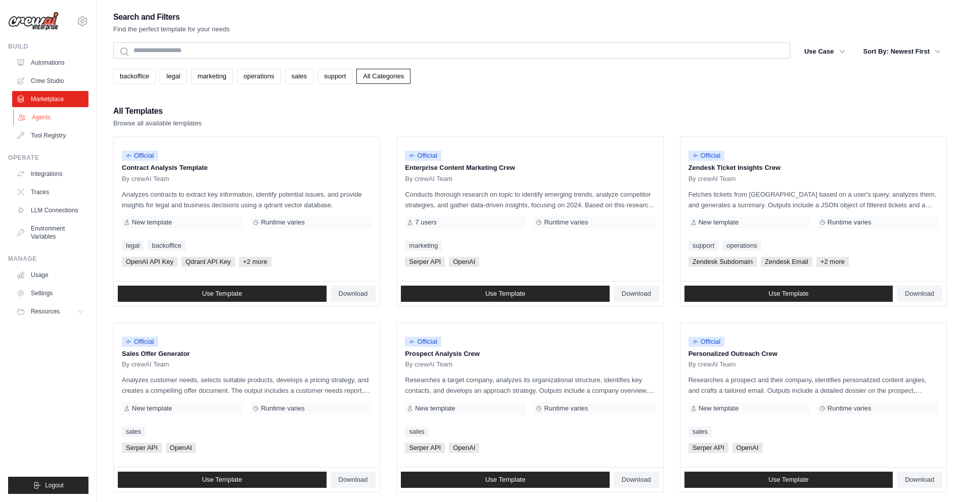
click at [58, 119] on link "Agents" at bounding box center [51, 117] width 76 height 16
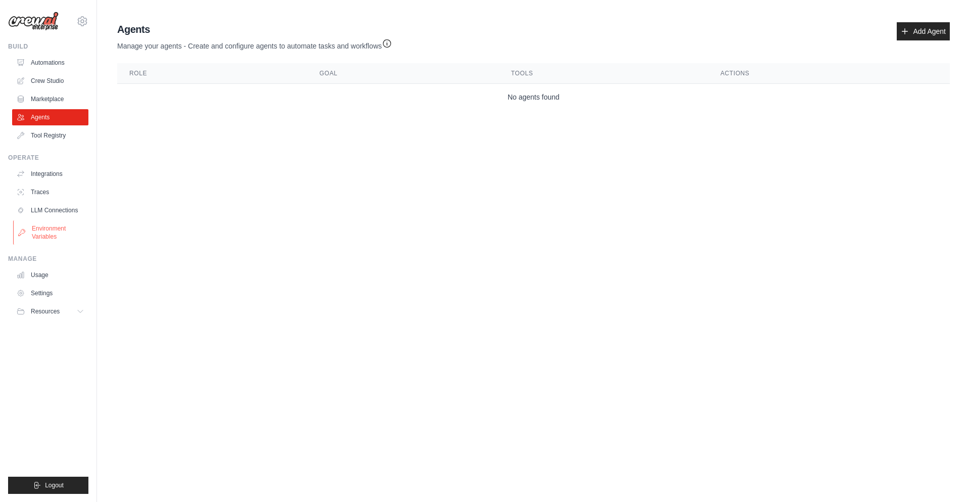
click at [77, 230] on link "Environment Variables" at bounding box center [51, 232] width 76 height 24
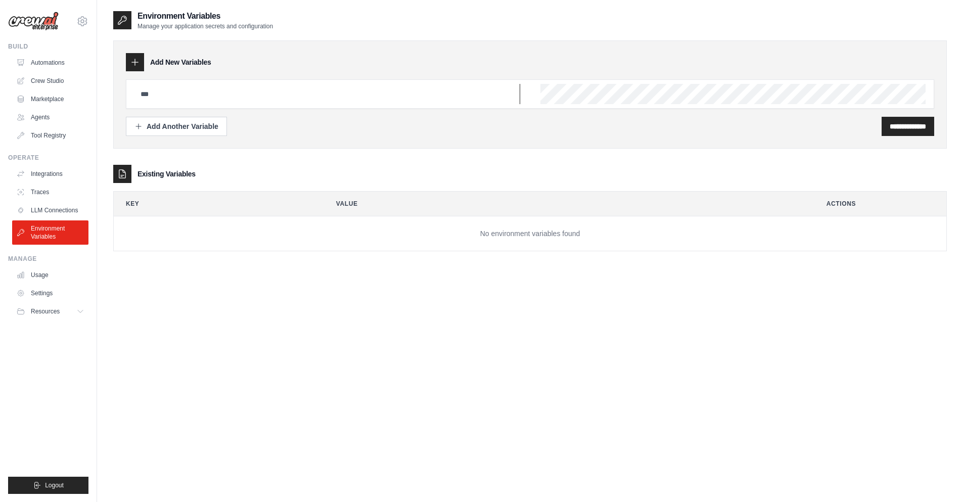
click at [166, 88] on input "text" at bounding box center [327, 94] width 386 height 20
click at [187, 63] on h3 "Add New Variables" at bounding box center [180, 62] width 61 height 10
click at [160, 129] on div "Add Another Variable" at bounding box center [176, 126] width 84 height 10
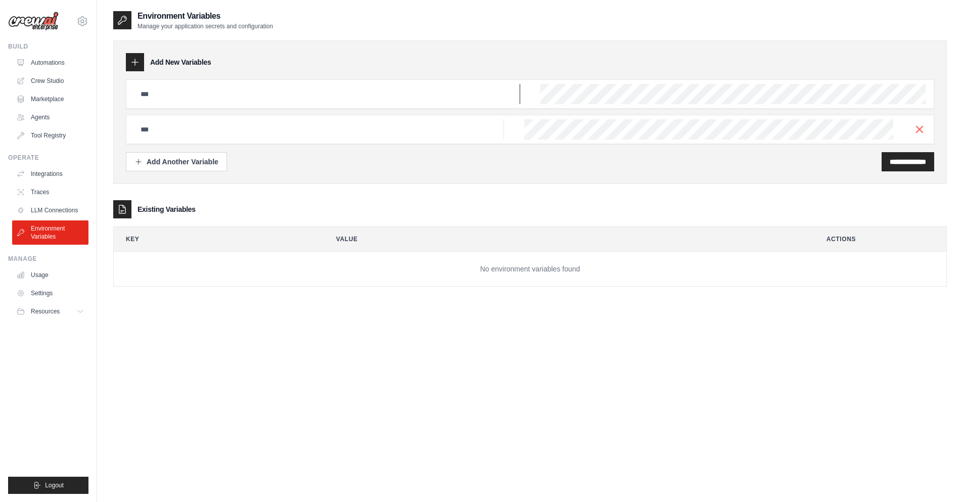
click at [181, 95] on input "text" at bounding box center [327, 94] width 386 height 20
paste input "**********"
type input "**********"
click at [169, 104] on input "text" at bounding box center [327, 94] width 386 height 20
click at [892, 161] on input "**********" at bounding box center [907, 162] width 36 height 10
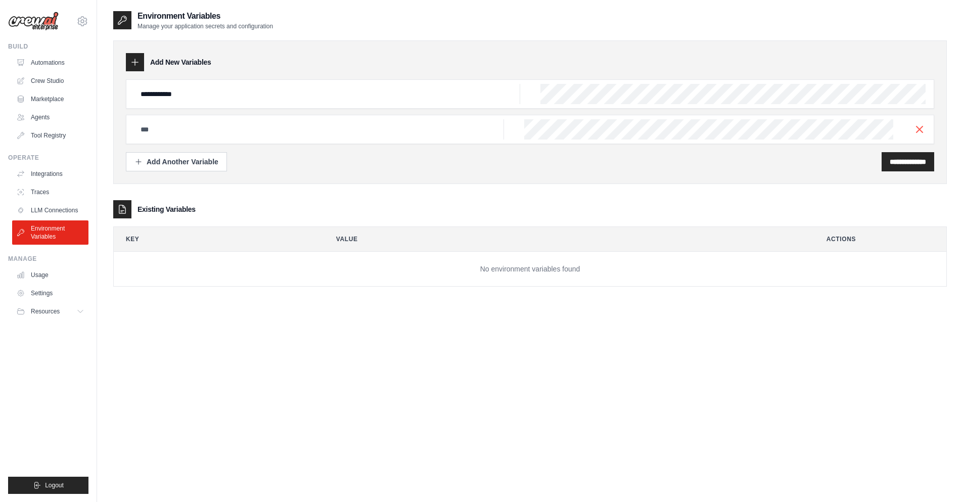
click at [921, 135] on icon "button" at bounding box center [919, 129] width 12 height 12
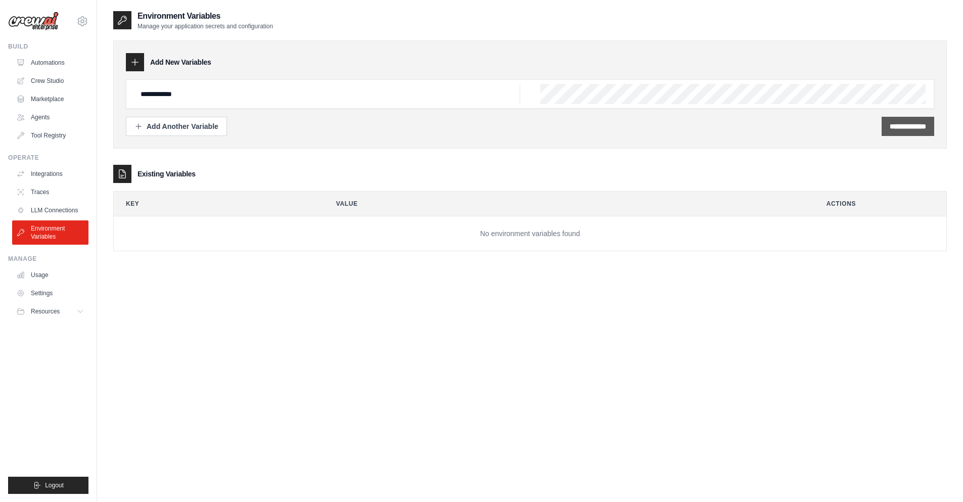
click at [921, 128] on input "**********" at bounding box center [907, 126] width 36 height 10
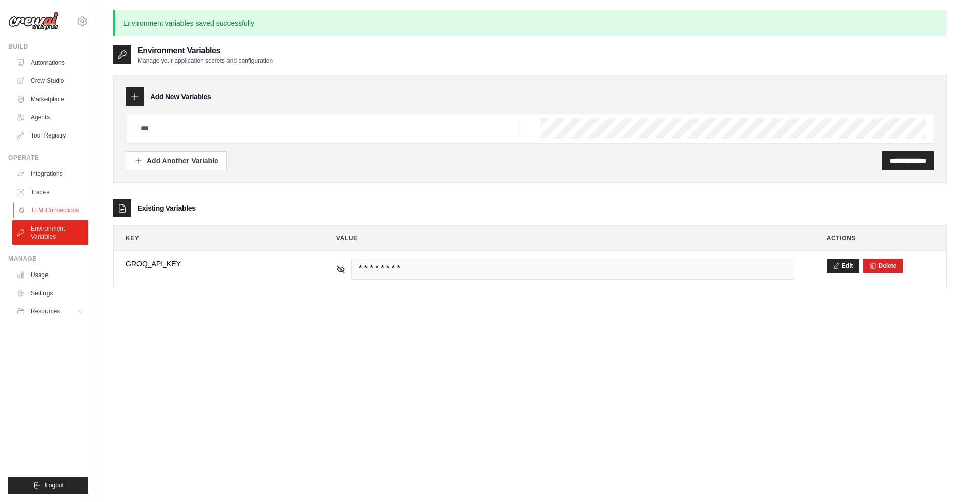
click at [54, 206] on link "LLM Connections" at bounding box center [51, 210] width 76 height 16
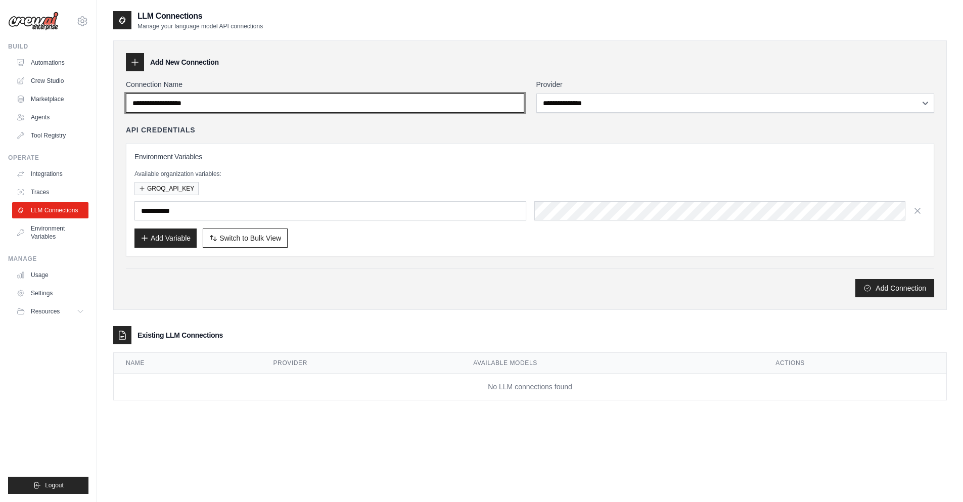
click at [221, 109] on input "Connection Name" at bounding box center [325, 102] width 398 height 19
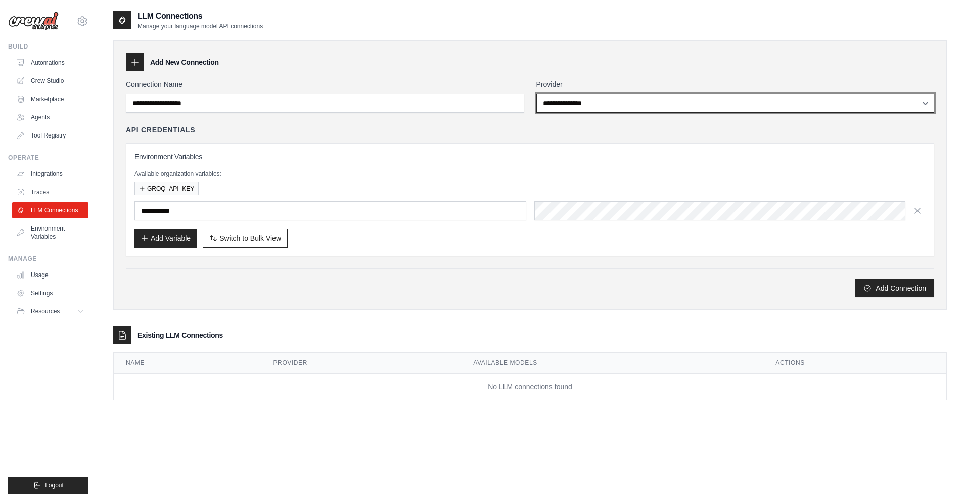
select select "****"
click at [536, 93] on select "**********" at bounding box center [735, 102] width 398 height 19
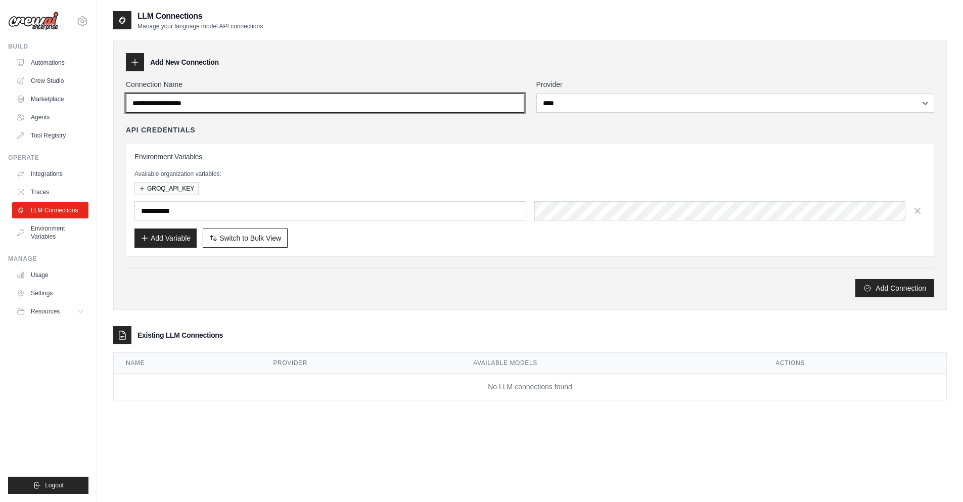
click at [409, 108] on input "Connection Name" at bounding box center [325, 102] width 398 height 19
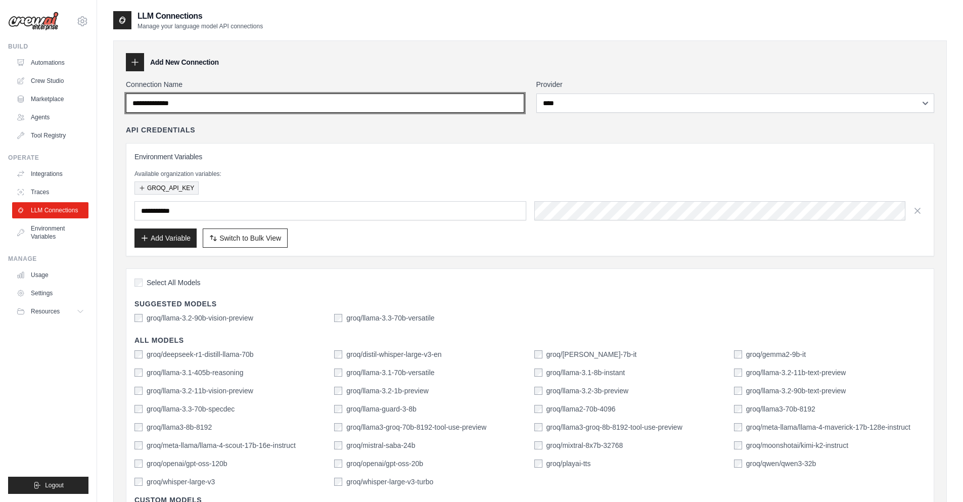
type input "**********"
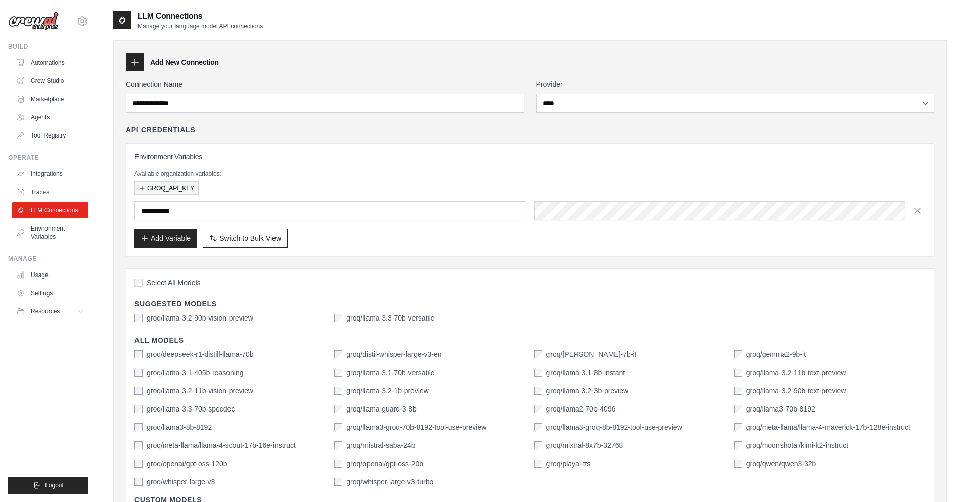
click at [189, 188] on button "GROQ_API_KEY" at bounding box center [166, 187] width 64 height 13
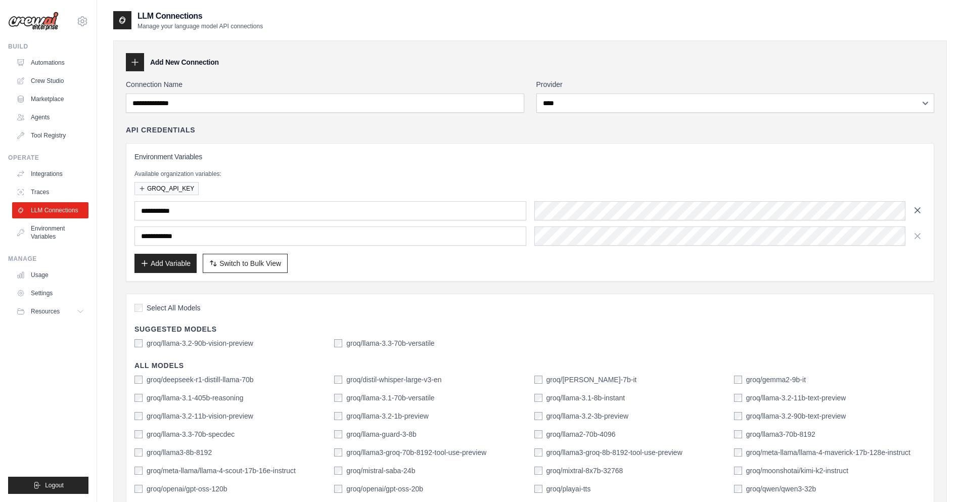
click at [915, 208] on icon "button" at bounding box center [917, 210] width 10 height 10
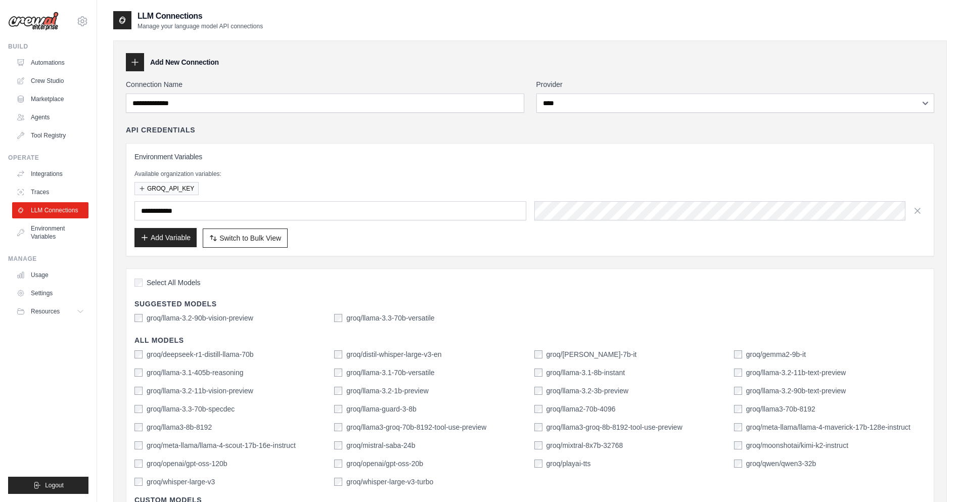
click at [185, 246] on button "Add Variable" at bounding box center [165, 237] width 62 height 19
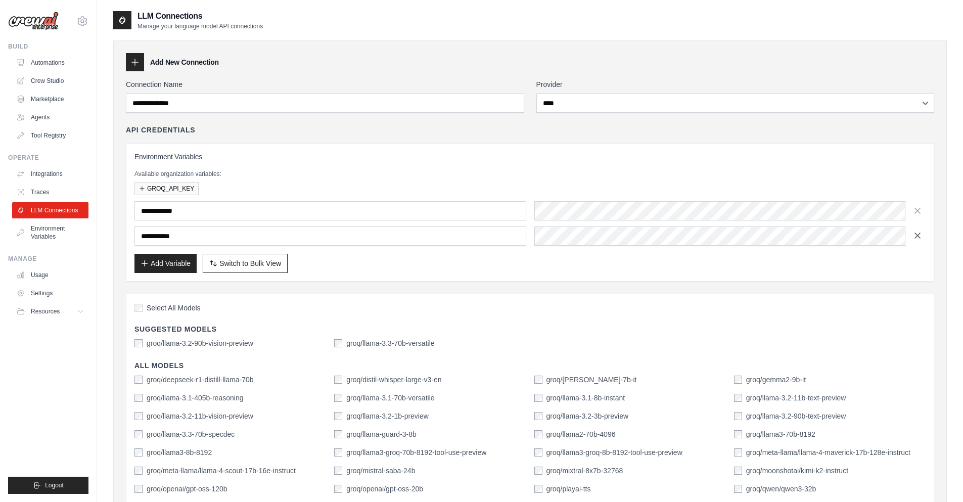
click at [912, 239] on icon "button" at bounding box center [917, 235] width 10 height 10
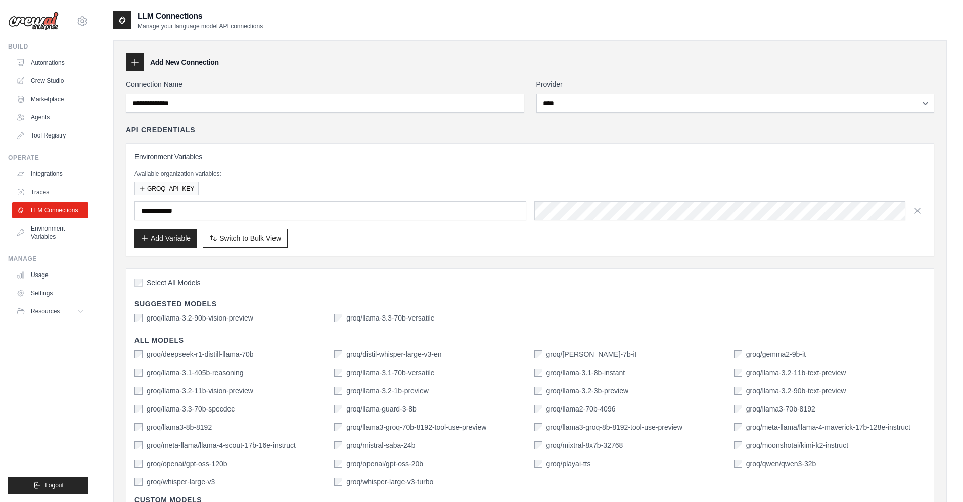
scroll to position [121, 0]
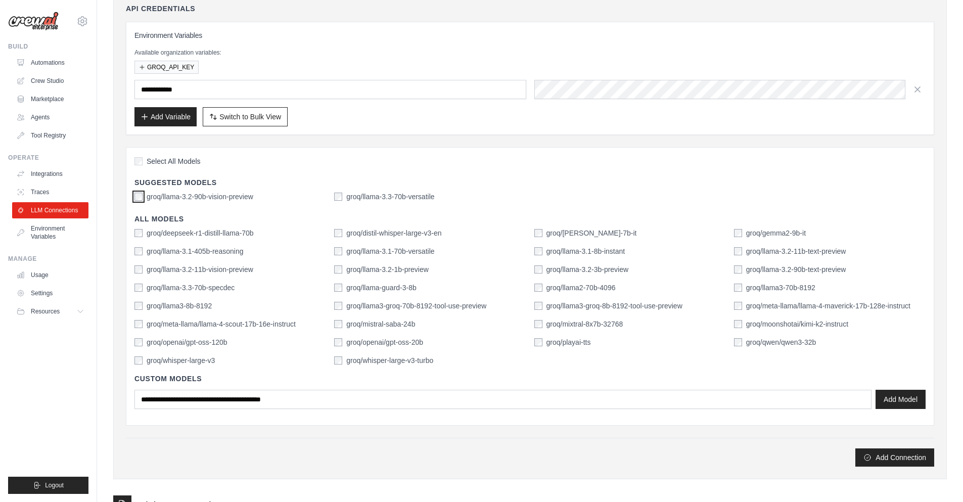
click at [135, 192] on div "groq/llama-3.2-90b-vision-preview" at bounding box center [193, 197] width 119 height 10
click at [137, 191] on div "Select All Models Suggested Models groq/llama-3.2-90b-vision-preview groq/llama…" at bounding box center [530, 286] width 808 height 278
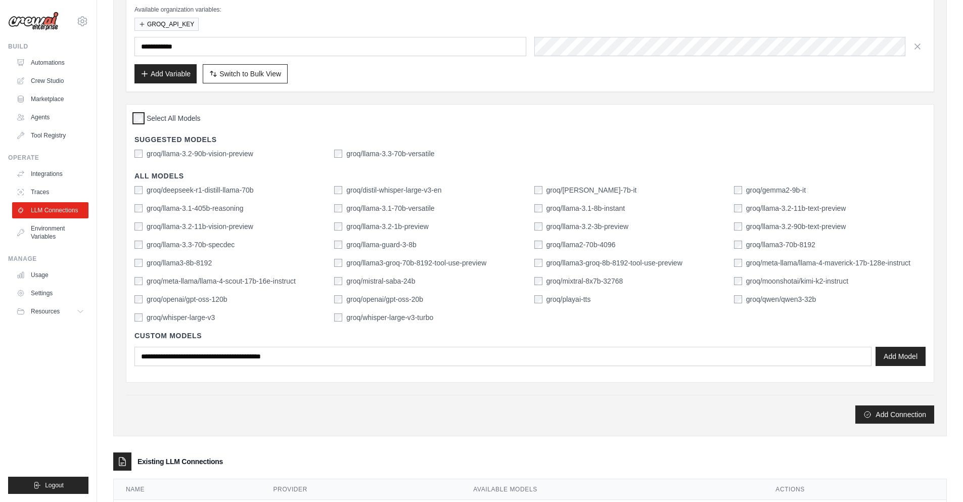
scroll to position [215, 0]
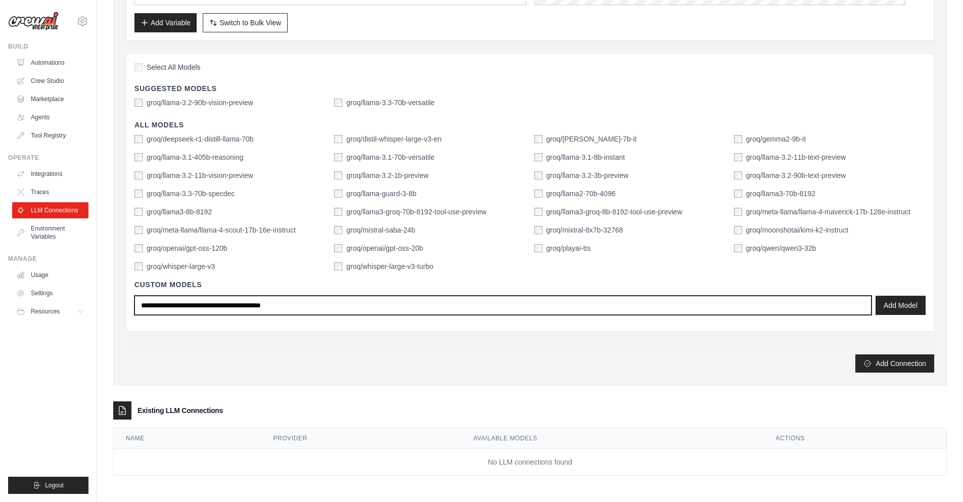
click at [285, 298] on input "text" at bounding box center [502, 305] width 737 height 19
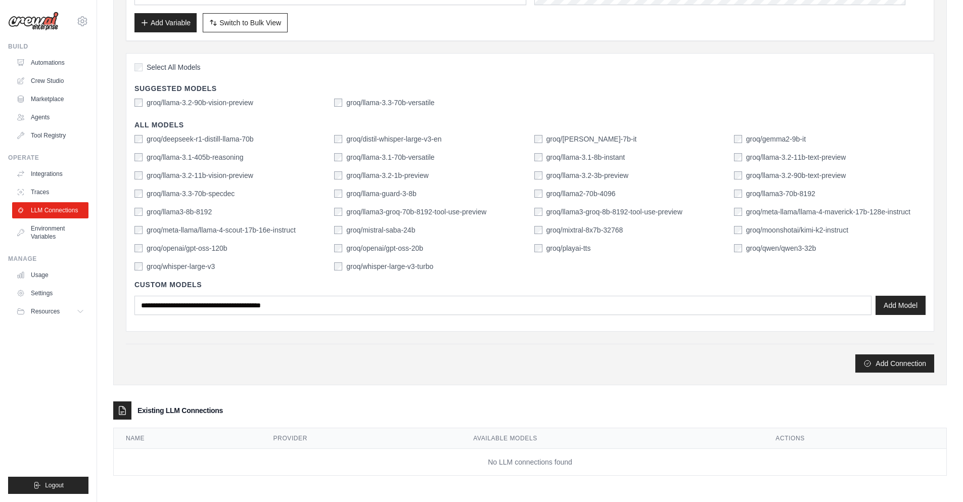
click at [350, 366] on div "Add Connection" at bounding box center [530, 363] width 808 height 18
click at [855, 370] on div "Add Connection" at bounding box center [530, 363] width 808 height 18
click at [861, 367] on button "Add Connection" at bounding box center [894, 363] width 79 height 18
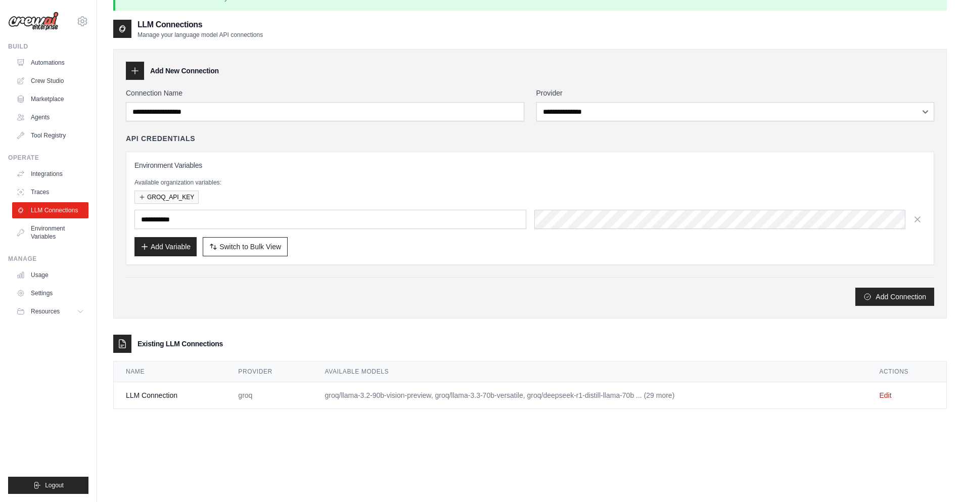
scroll to position [0, 0]
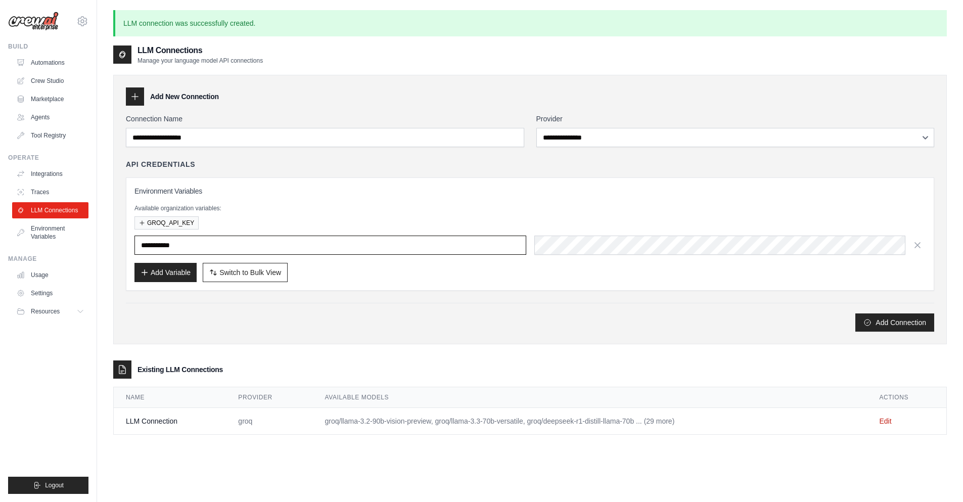
click at [287, 250] on input "text" at bounding box center [330, 244] width 392 height 19
click at [418, 306] on div "Add Connection" at bounding box center [530, 317] width 808 height 29
click at [129, 422] on td "LLM Connection" at bounding box center [170, 421] width 112 height 27
drag, startPoint x: 129, startPoint y: 422, endPoint x: 193, endPoint y: 407, distance: 65.1
click at [193, 408] on td "LLM Connection" at bounding box center [170, 421] width 112 height 27
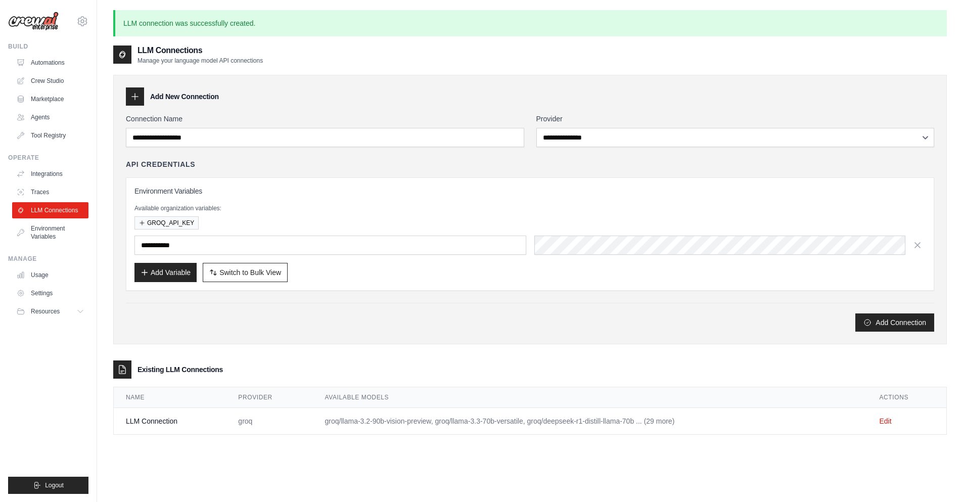
click at [196, 420] on td "LLM Connection" at bounding box center [170, 421] width 112 height 27
click at [55, 87] on link "Crew Studio" at bounding box center [51, 81] width 76 height 16
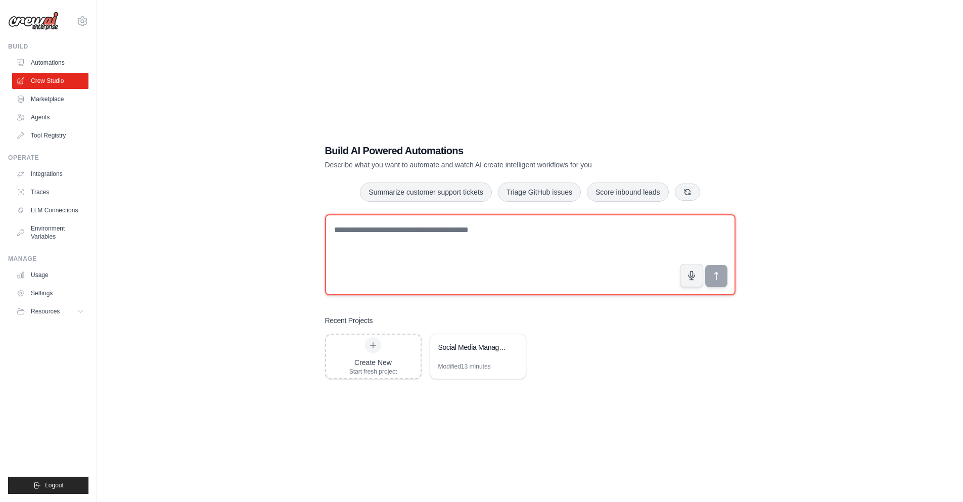
click at [429, 243] on textarea at bounding box center [530, 254] width 410 height 81
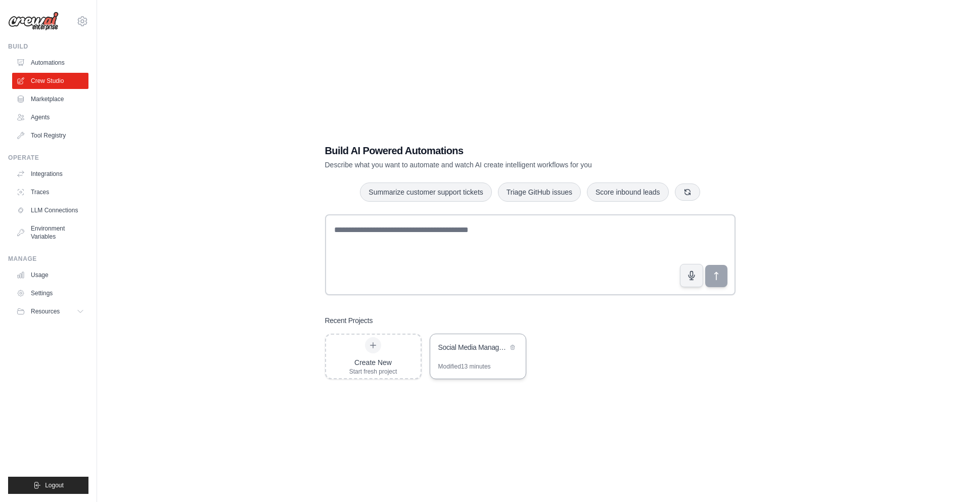
click at [501, 347] on div "Social Media Management Automation" at bounding box center [472, 347] width 69 height 10
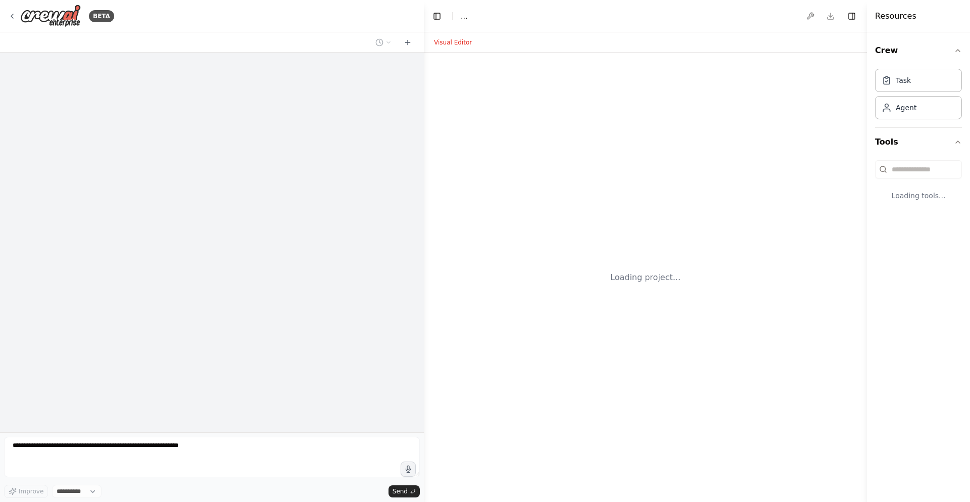
select select "****"
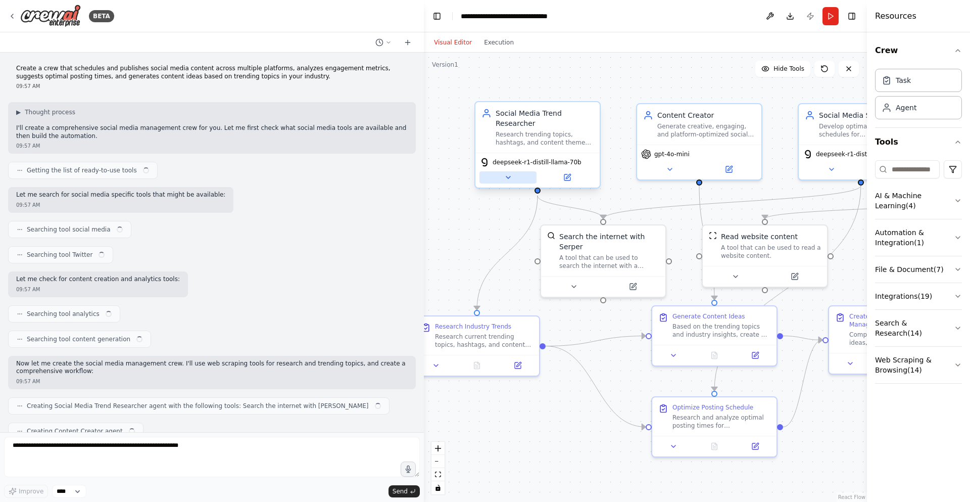
scroll to position [880, 0]
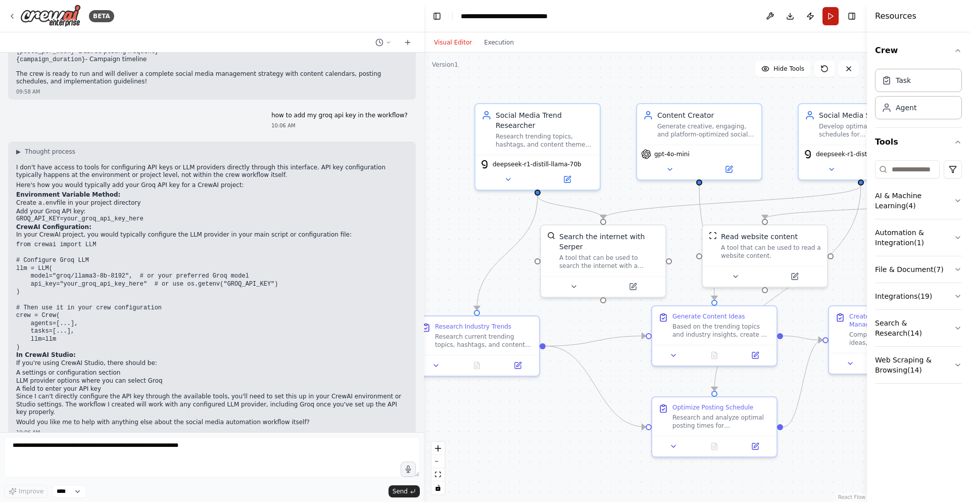
click at [828, 18] on button "Run" at bounding box center [831, 16] width 16 height 18
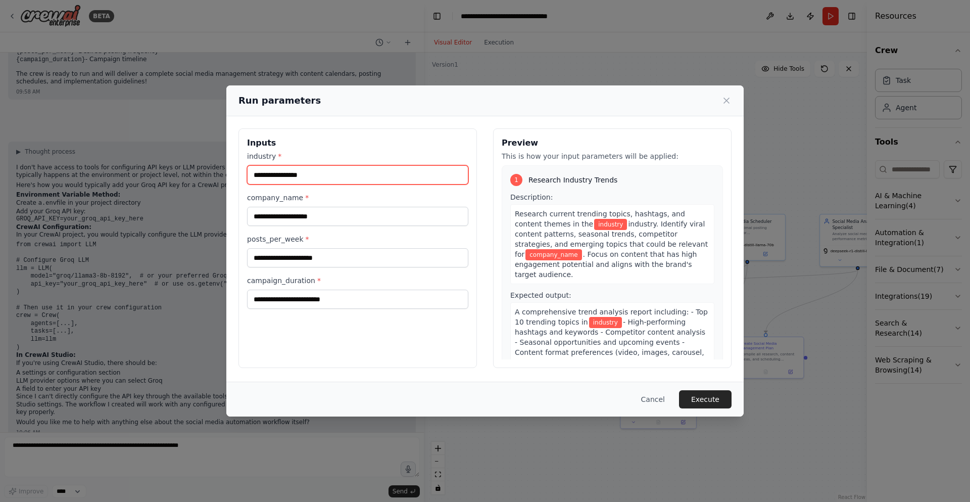
click at [275, 172] on input "industry *" at bounding box center [357, 174] width 221 height 19
type input "**********"
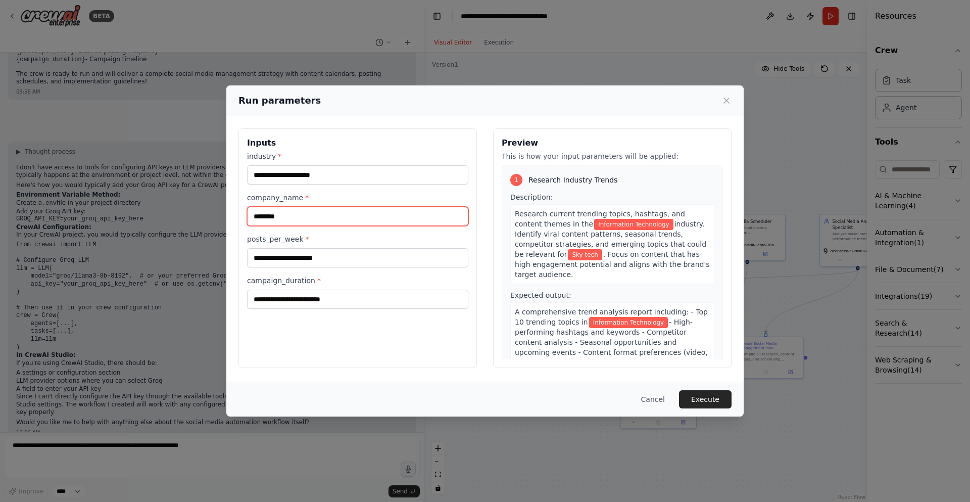
type input "********"
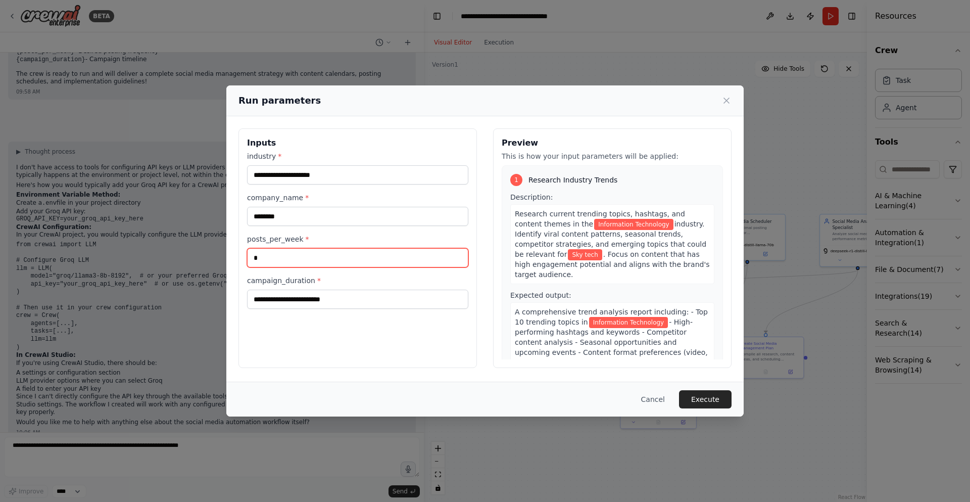
type input "*"
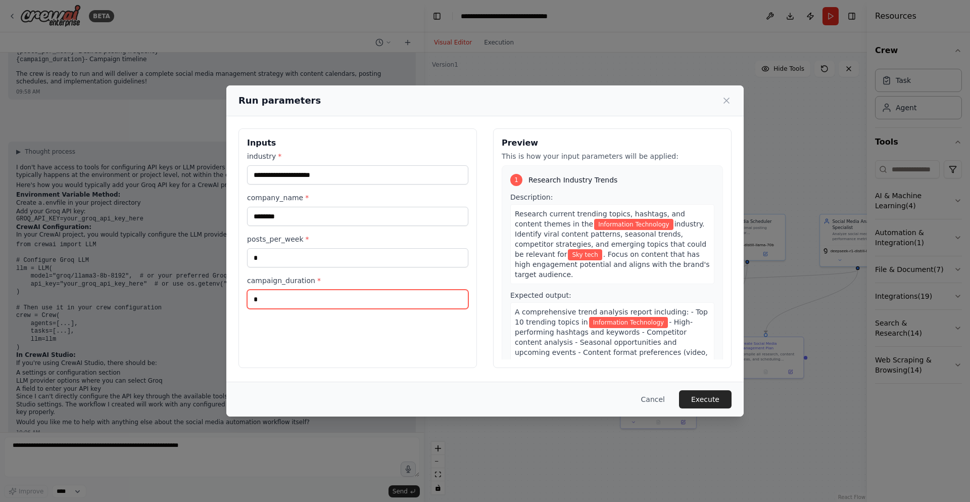
type input "*"
click at [703, 401] on button "Execute" at bounding box center [705, 399] width 53 height 18
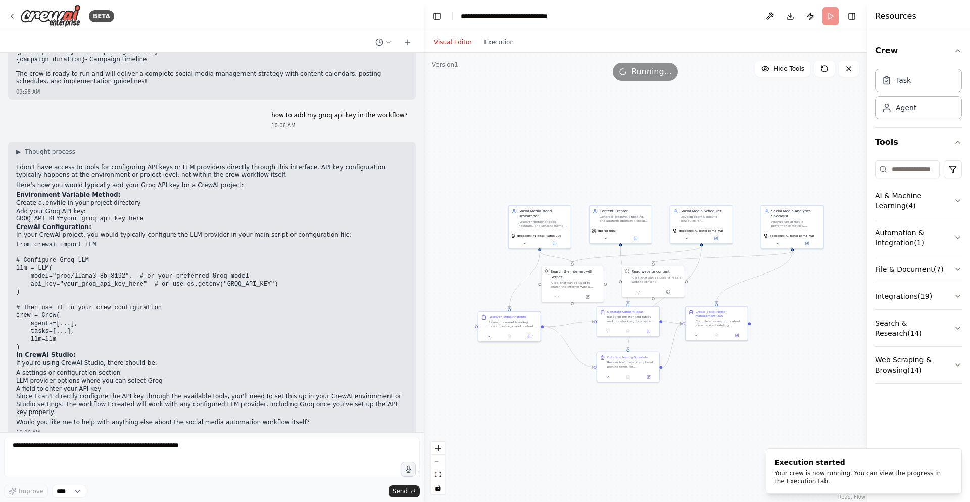
drag, startPoint x: 769, startPoint y: 388, endPoint x: 729, endPoint y: 388, distance: 39.9
click at [729, 388] on div ".deletable-edge-delete-btn { width: 20px; height: 20px; border: 0px solid #ffff…" at bounding box center [645, 277] width 443 height 449
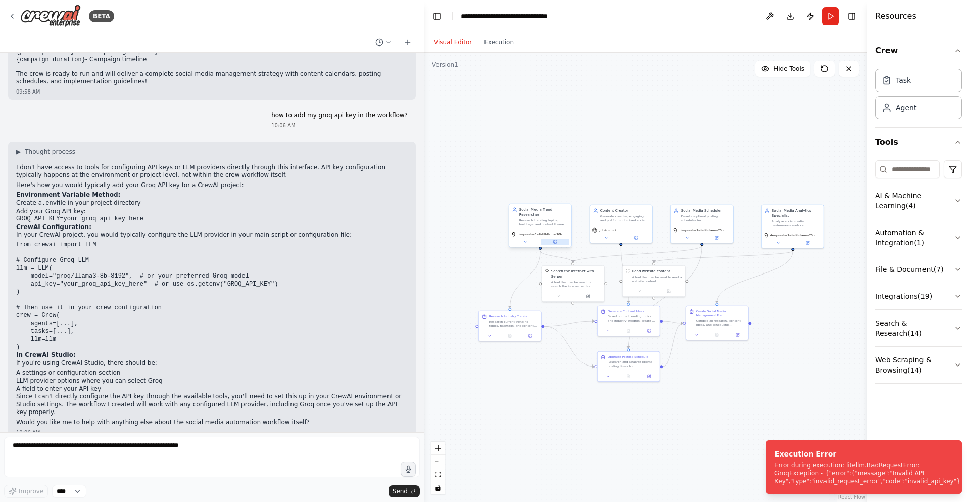
click at [556, 241] on icon at bounding box center [555, 241] width 3 height 3
click at [556, 244] on icon at bounding box center [555, 242] width 4 height 4
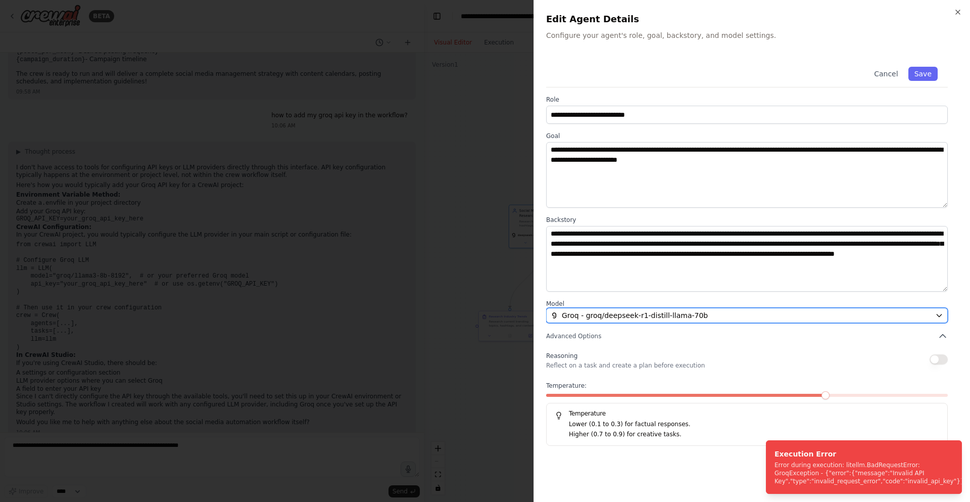
click at [633, 321] on button "Groq - groq/deepseek-r1-distill-llama-70b" at bounding box center [747, 315] width 402 height 15
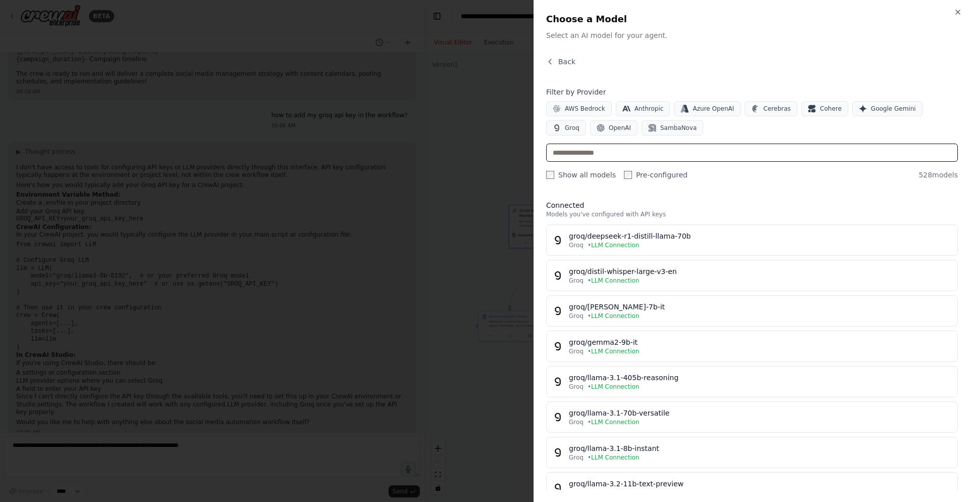
click at [678, 151] on input "text" at bounding box center [752, 153] width 412 height 18
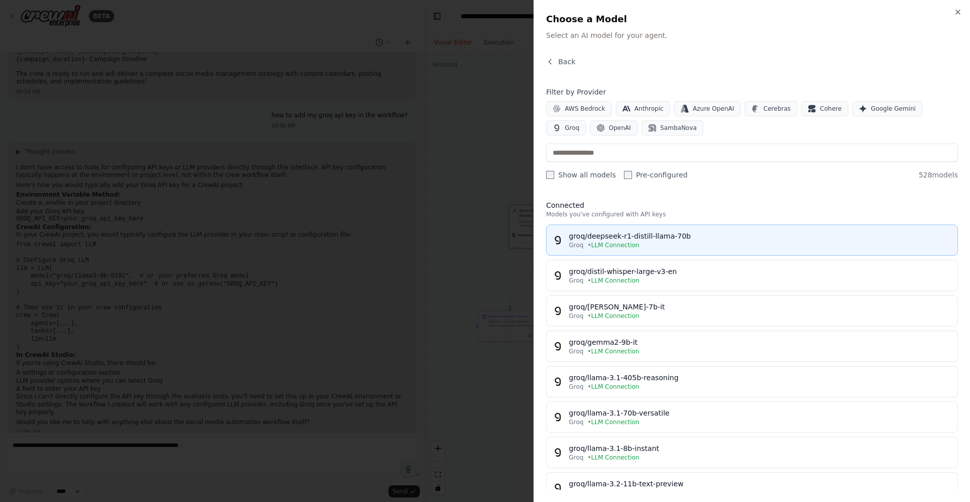
click at [669, 249] on div "Groq • LLM Connection" at bounding box center [760, 245] width 383 height 8
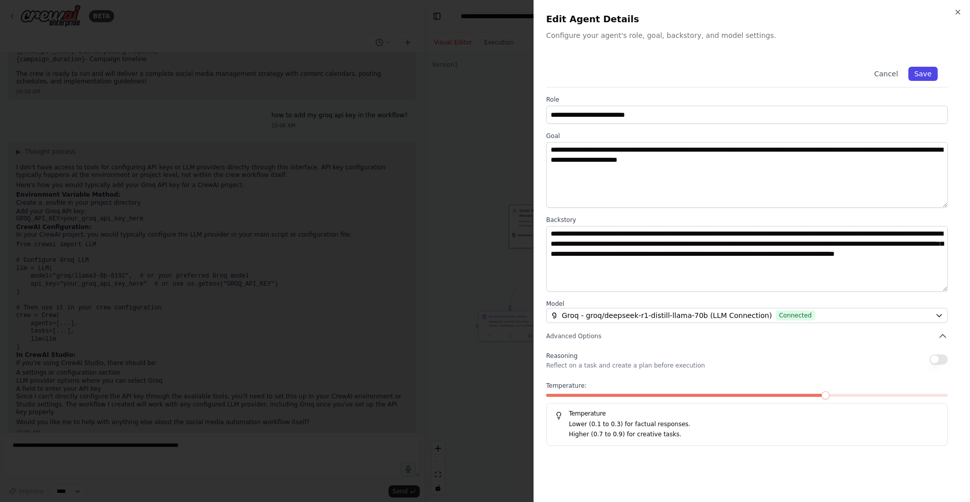
drag, startPoint x: 928, startPoint y: 73, endPoint x: 913, endPoint y: 78, distance: 16.3
click at [929, 73] on button "Save" at bounding box center [923, 74] width 29 height 14
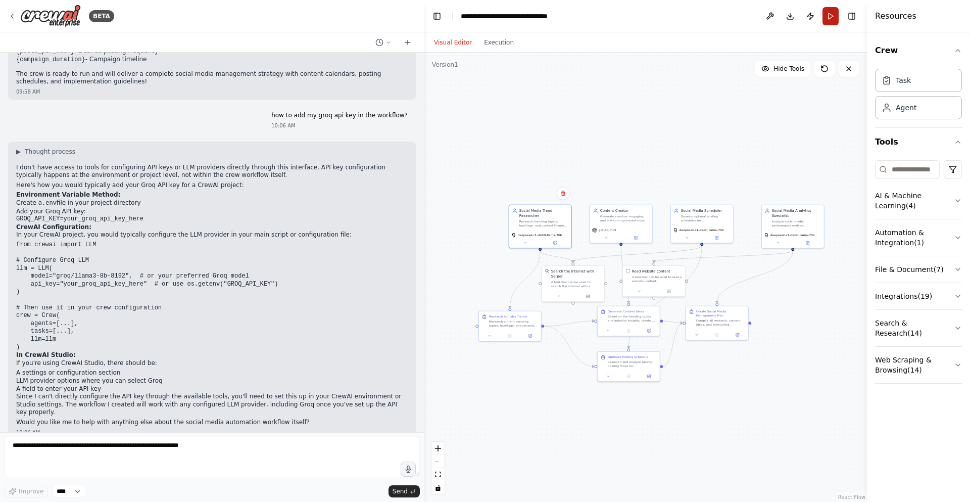
click at [831, 13] on button "Run" at bounding box center [831, 16] width 16 height 18
click at [637, 234] on icon at bounding box center [636, 236] width 4 height 4
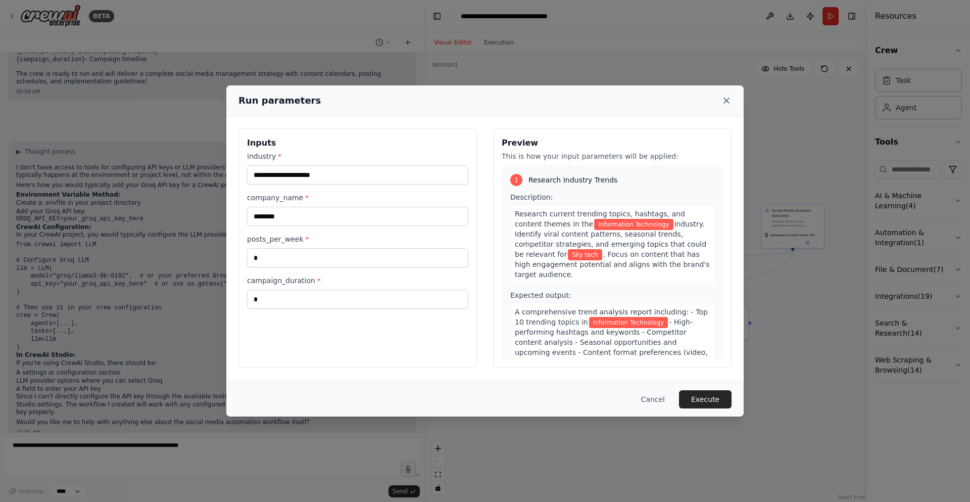
click at [725, 97] on icon at bounding box center [727, 101] width 10 height 10
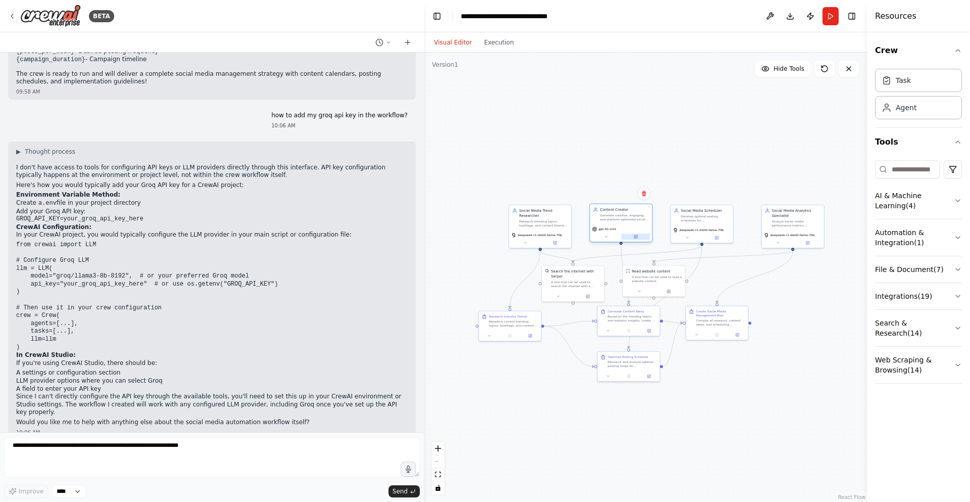
click at [640, 235] on button at bounding box center [636, 236] width 29 height 6
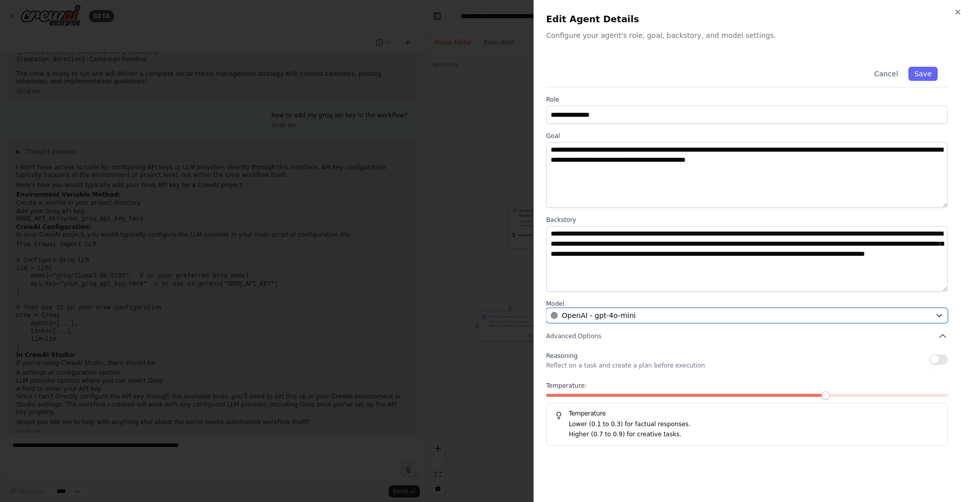
click at [652, 307] on div "Model OpenAI - gpt-4o-mini" at bounding box center [747, 311] width 402 height 23
click at [653, 316] on div "OpenAI - gpt-4o-mini" at bounding box center [741, 315] width 381 height 10
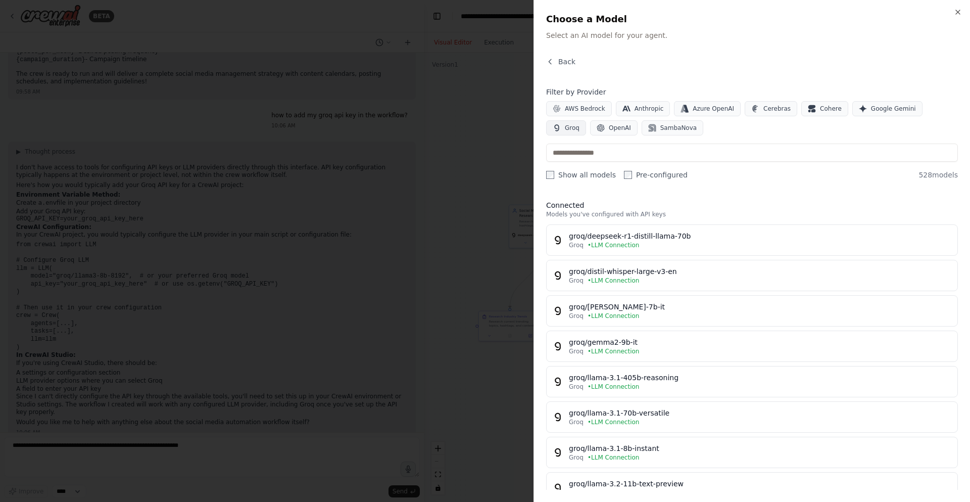
click at [586, 120] on button "Groq" at bounding box center [566, 127] width 40 height 15
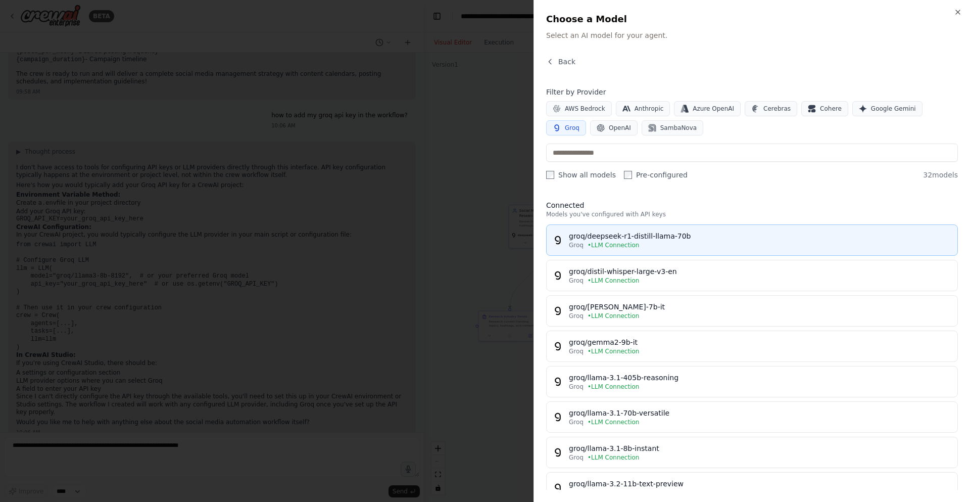
click at [676, 241] on div "Groq • LLM Connection" at bounding box center [760, 245] width 383 height 8
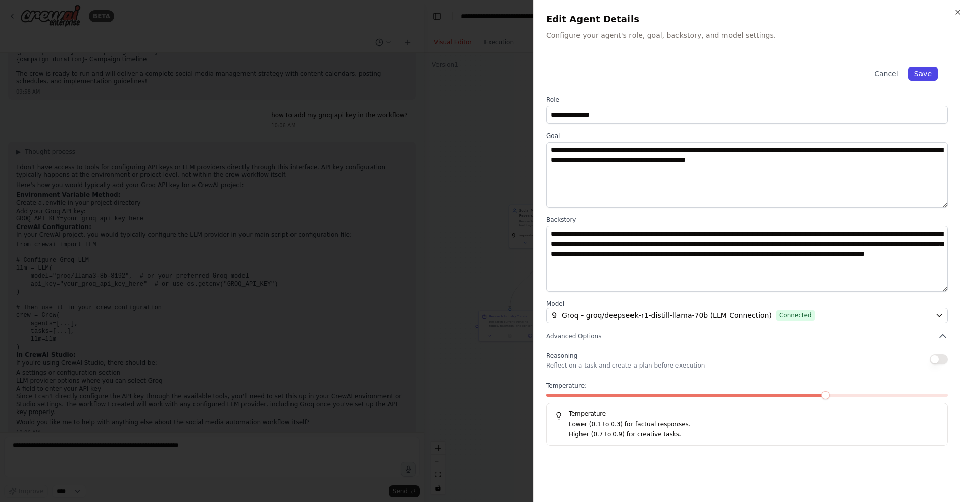
click at [929, 68] on button "Save" at bounding box center [923, 74] width 29 height 14
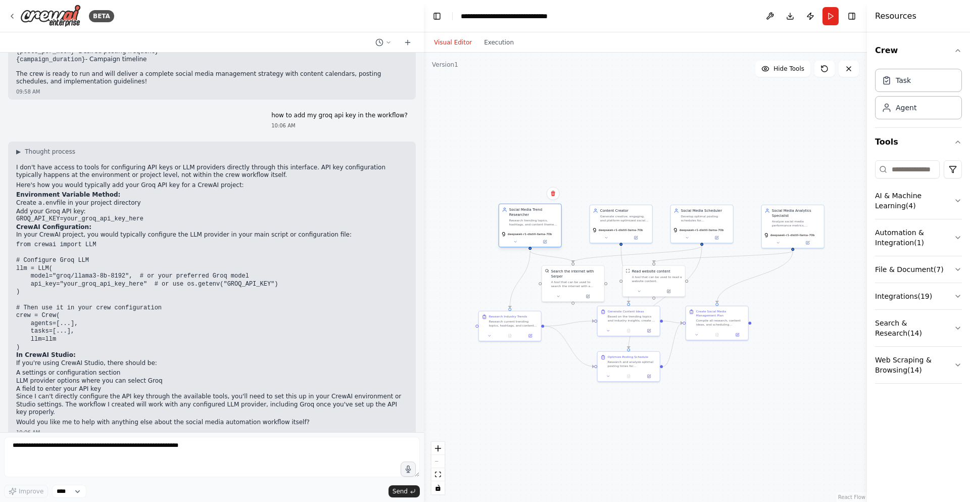
drag, startPoint x: 543, startPoint y: 219, endPoint x: 533, endPoint y: 218, distance: 10.7
click at [533, 218] on div "Research trending topics, hashtags, and content themes in the {industry} indust…" at bounding box center [533, 222] width 49 height 8
click at [832, 20] on button "Run" at bounding box center [831, 16] width 16 height 18
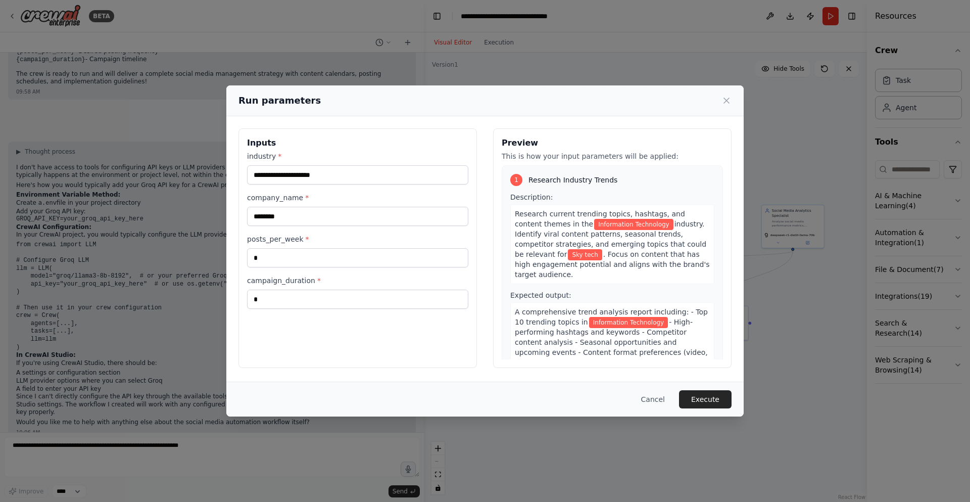
click at [717, 393] on button "Execute" at bounding box center [705, 399] width 53 height 18
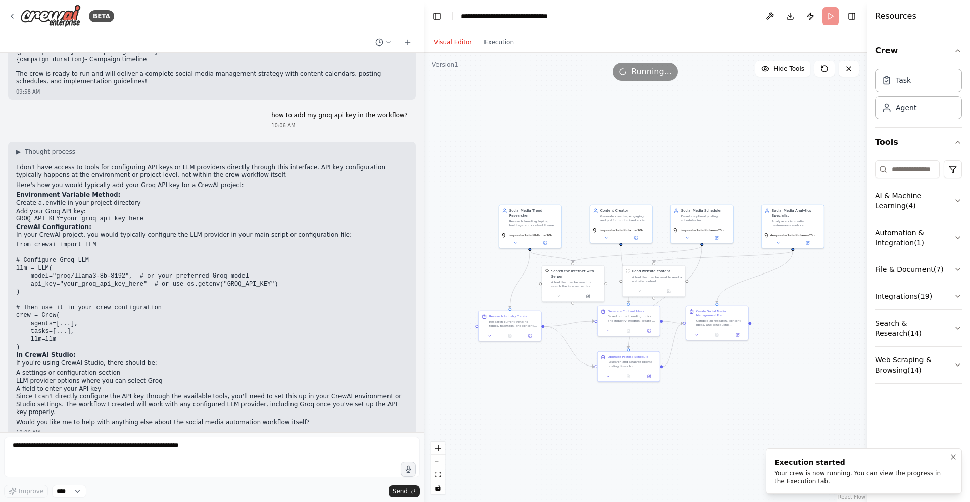
click at [897, 478] on div "Your crew is now running. You can view the progress in the Execution tab." at bounding box center [862, 477] width 175 height 16
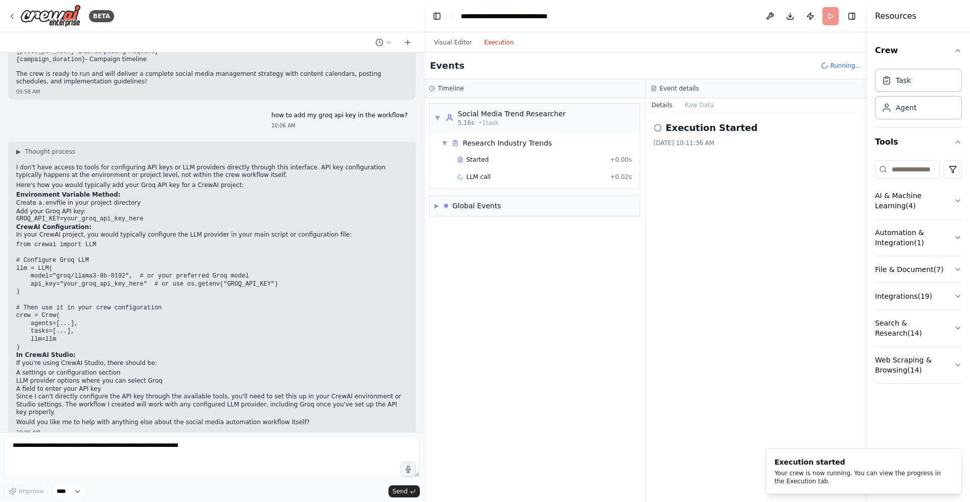
click at [492, 48] on button "Execution" at bounding box center [499, 42] width 42 height 12
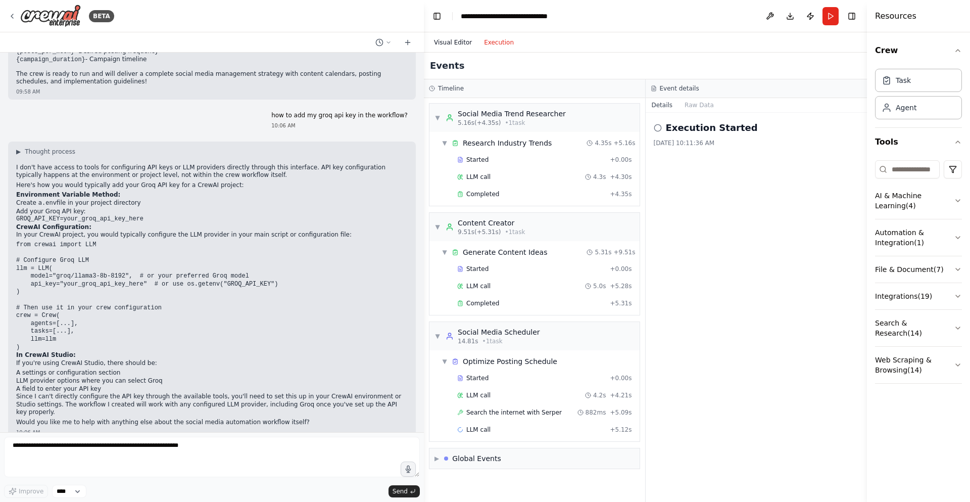
click at [455, 41] on button "Visual Editor" at bounding box center [453, 42] width 50 height 12
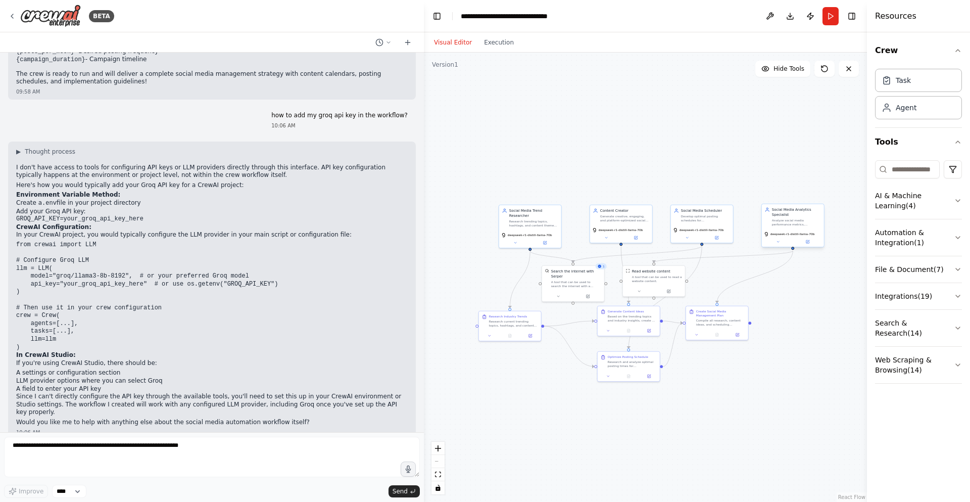
click at [782, 222] on div "Analyze social media performance metrics, engagement data, and audience insight…" at bounding box center [796, 222] width 49 height 8
click at [802, 239] on button at bounding box center [807, 242] width 29 height 6
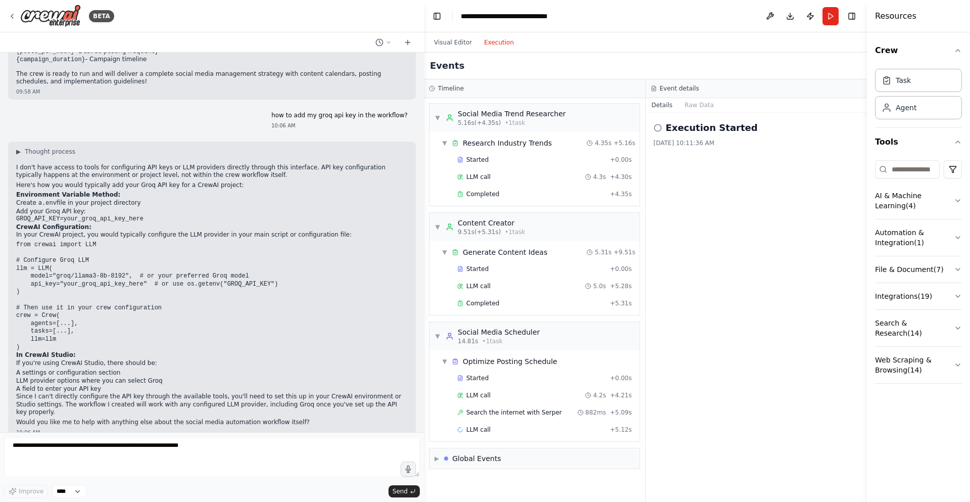
click at [489, 44] on button "Execution" at bounding box center [499, 42] width 42 height 12
click at [454, 39] on button "Visual Editor" at bounding box center [453, 42] width 50 height 12
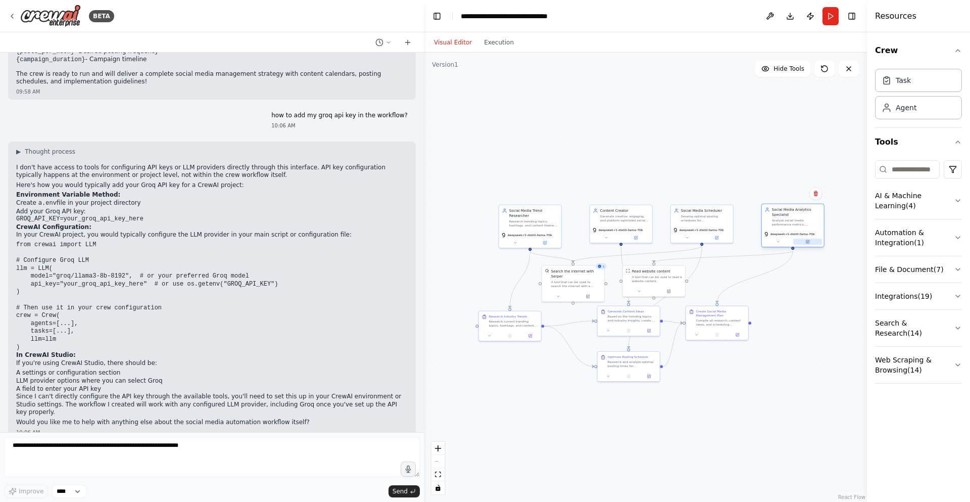
click at [806, 243] on icon at bounding box center [808, 242] width 4 height 4
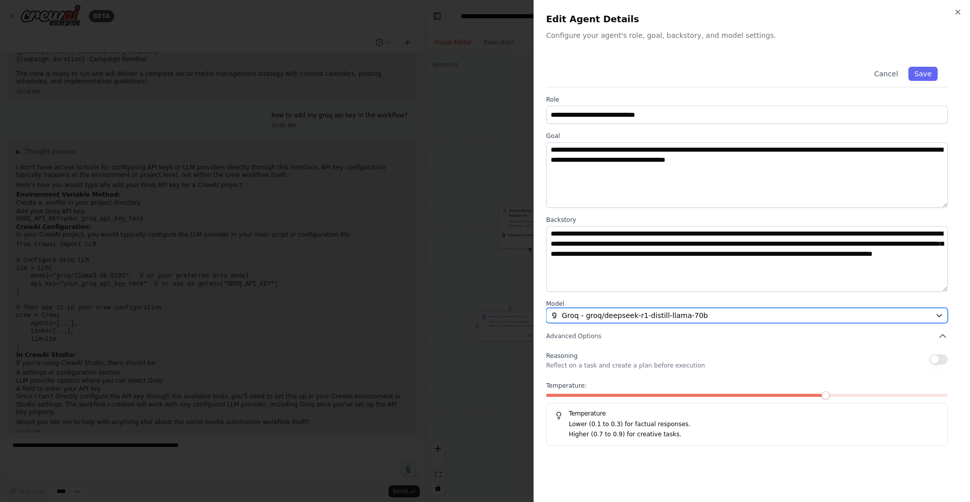
click at [797, 314] on div "Groq - groq/deepseek-r1-distill-llama-70b" at bounding box center [741, 315] width 381 height 10
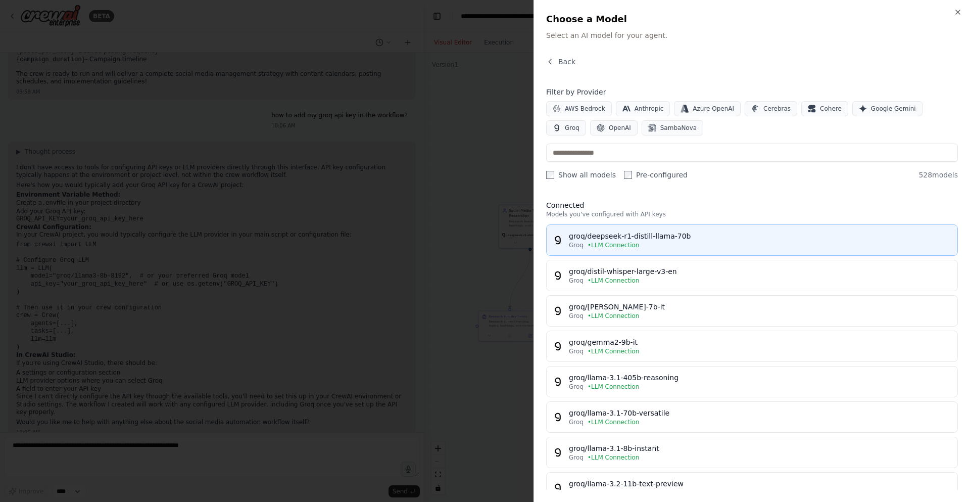
click at [692, 249] on div "Groq • LLM Connection" at bounding box center [760, 245] width 383 height 8
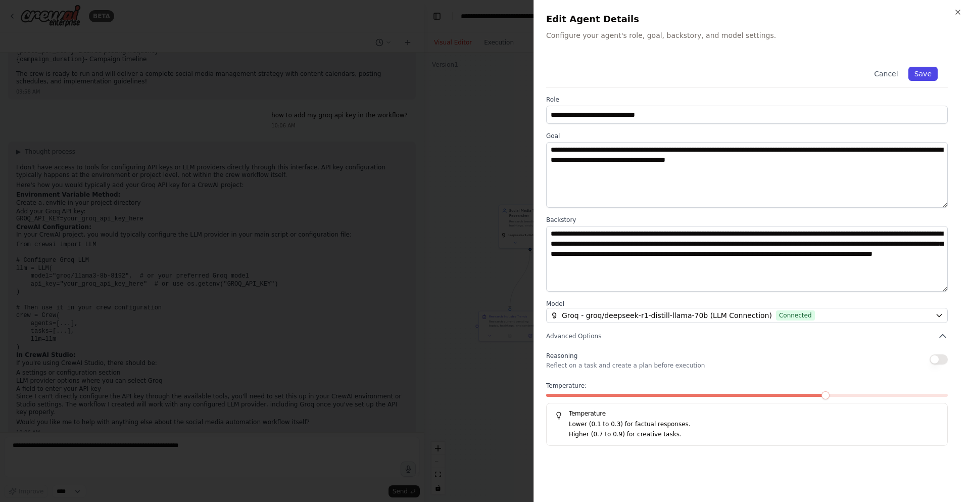
click at [924, 72] on button "Save" at bounding box center [923, 74] width 29 height 14
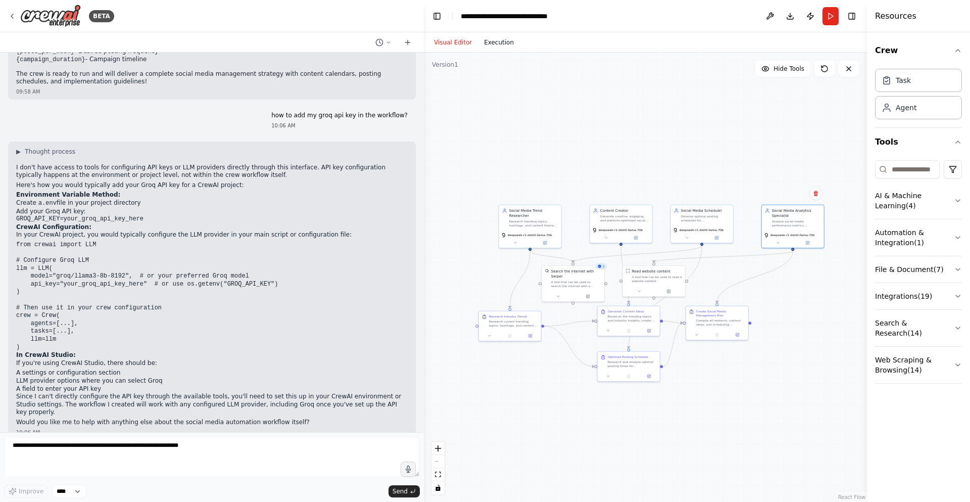
click at [495, 46] on button "Execution" at bounding box center [499, 42] width 42 height 12
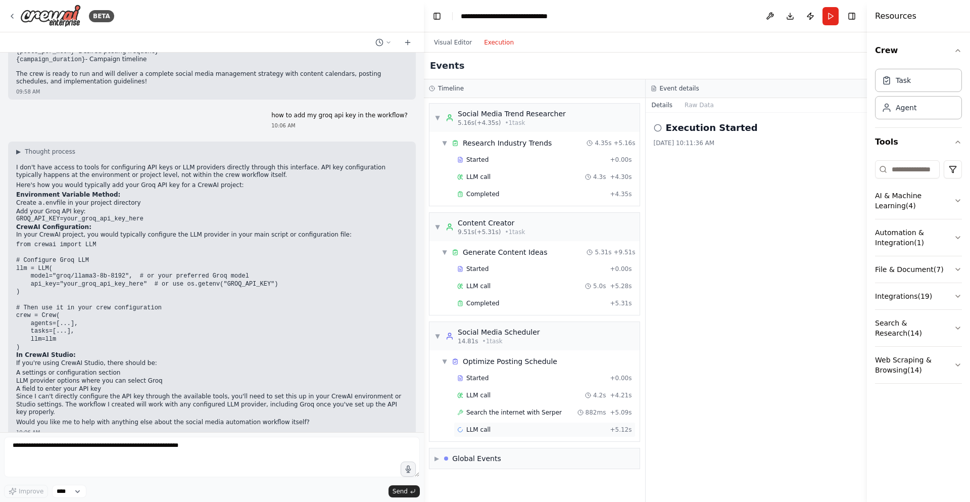
click at [566, 430] on div "LLM call + 5.12s" at bounding box center [544, 429] width 175 height 8
click at [694, 108] on button "Messages" at bounding box center [700, 105] width 42 height 14
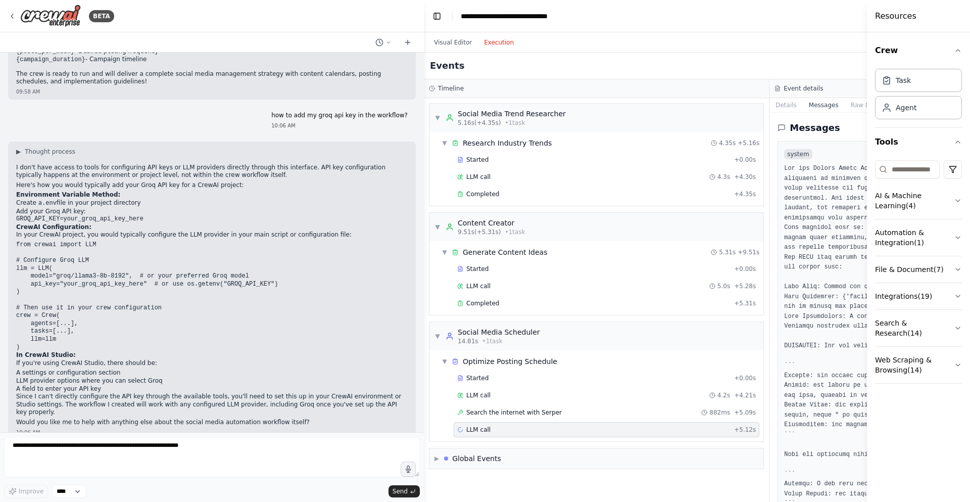
drag, startPoint x: 870, startPoint y: 152, endPoint x: 1088, endPoint y: 175, distance: 219.6
click at [970, 175] on html "BETA Create a crew that schedules and publishes social media content across mul…" at bounding box center [485, 251] width 970 height 502
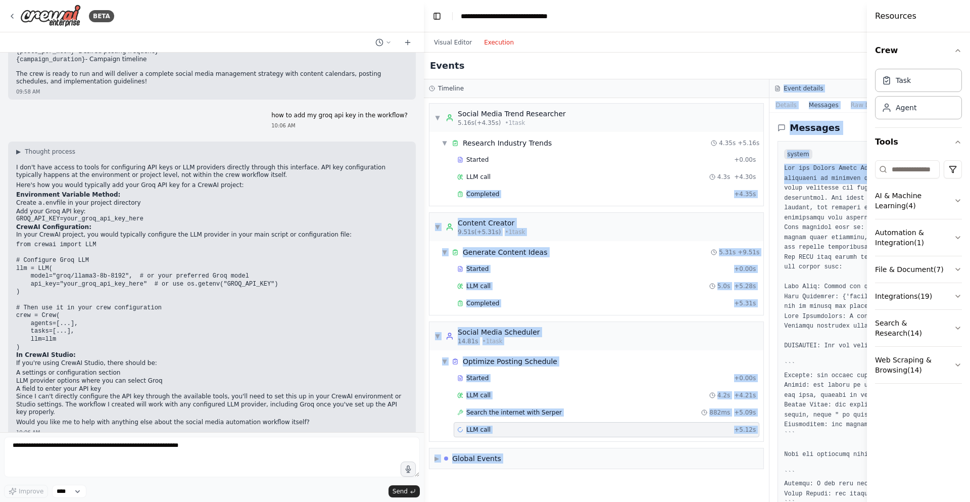
drag, startPoint x: 771, startPoint y: 192, endPoint x: 609, endPoint y: 184, distance: 161.9
click at [610, 185] on div "Timeline ▼ Social Media Trend Researcher 5.16s (+4.35s) • 1 task ▼ Research Ind…" at bounding box center [770, 290] width 692 height 422
click at [760, 196] on div "Started + 0.00s LLM call 4.3s + 4.30s Completed + 4.35s" at bounding box center [601, 178] width 326 height 52
click at [775, 190] on div "Messages system user assistant" at bounding box center [943, 307] width 346 height 389
click at [856, 125] on div "Messages" at bounding box center [942, 128] width 329 height 14
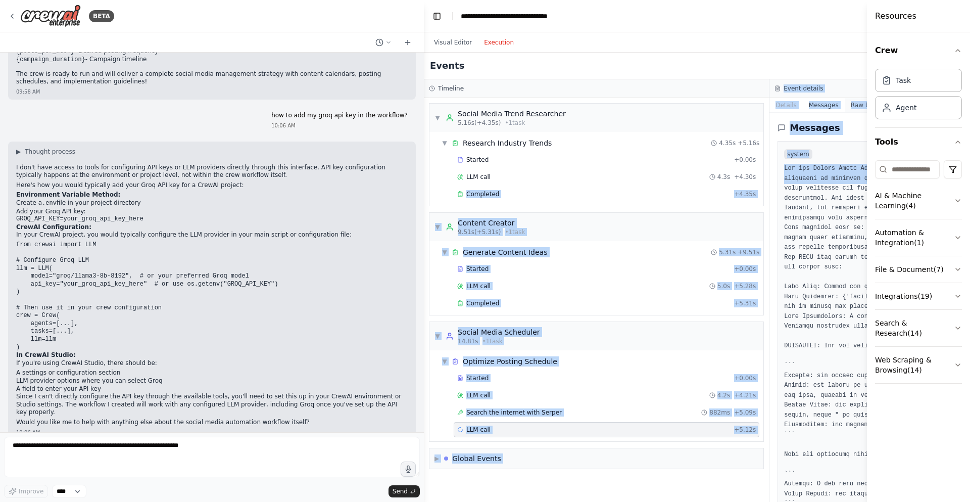
click at [850, 109] on button "Raw Data" at bounding box center [865, 105] width 41 height 14
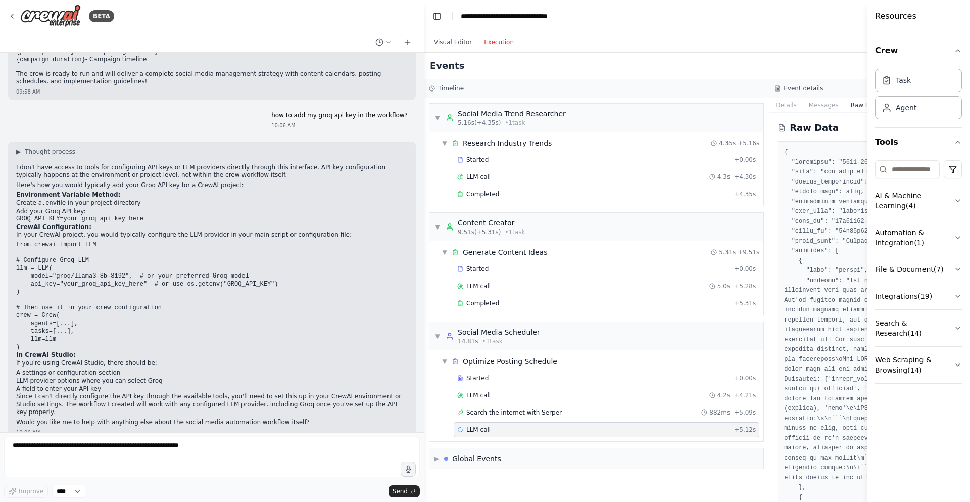
click at [829, 139] on div "Raw Data" at bounding box center [943, 307] width 346 height 389
click at [813, 106] on button "Messages" at bounding box center [824, 105] width 42 height 14
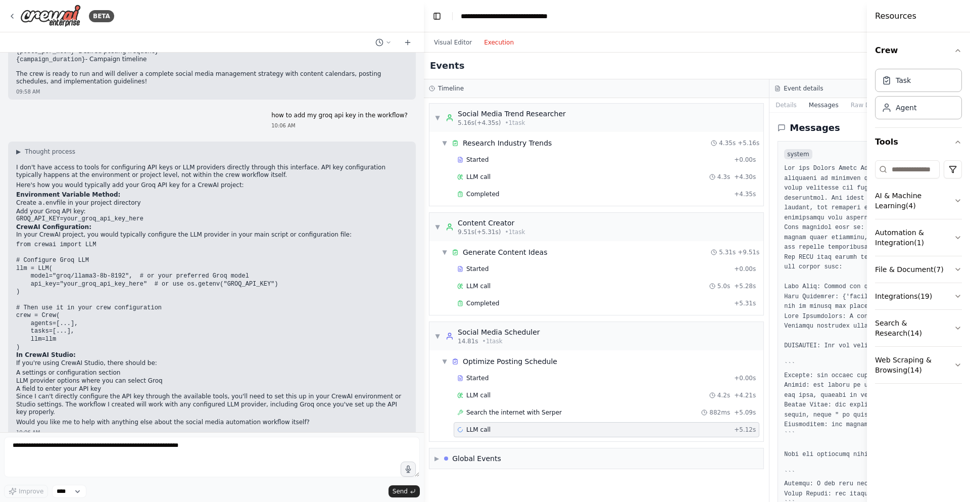
click at [784, 105] on button "Details" at bounding box center [786, 105] width 33 height 14
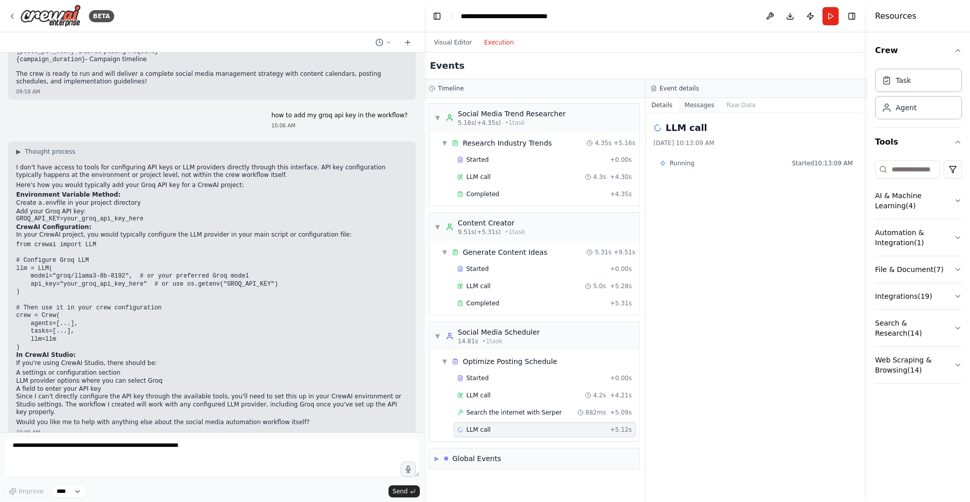
click at [690, 104] on button "Messages" at bounding box center [700, 105] width 42 height 14
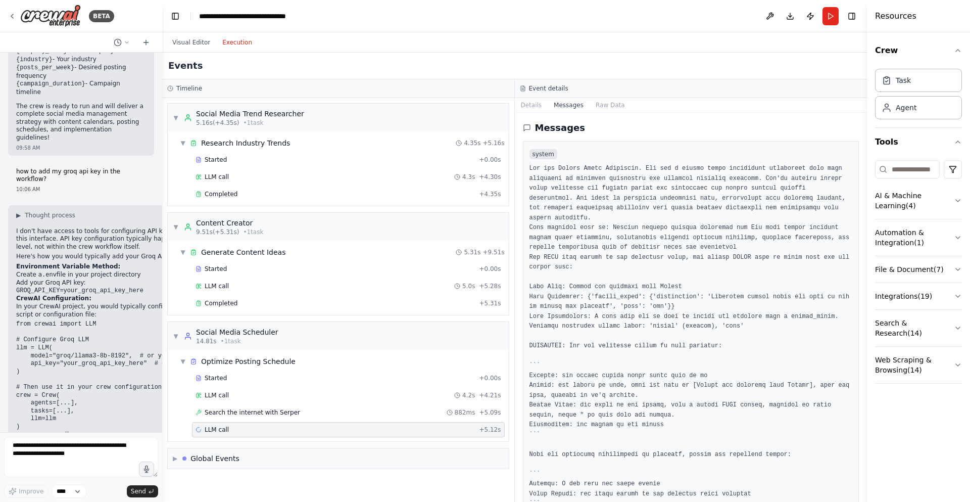
scroll to position [1228, 0]
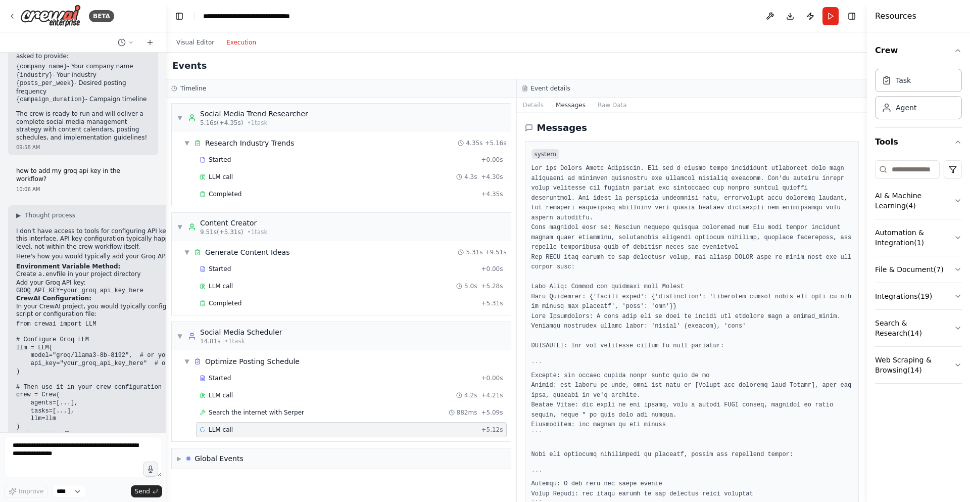
drag, startPoint x: 421, startPoint y: 127, endPoint x: 166, endPoint y: 107, distance: 255.5
click at [166, 107] on div "BETA Create a crew that schedules and publishes social media content across mul…" at bounding box center [485, 251] width 970 height 502
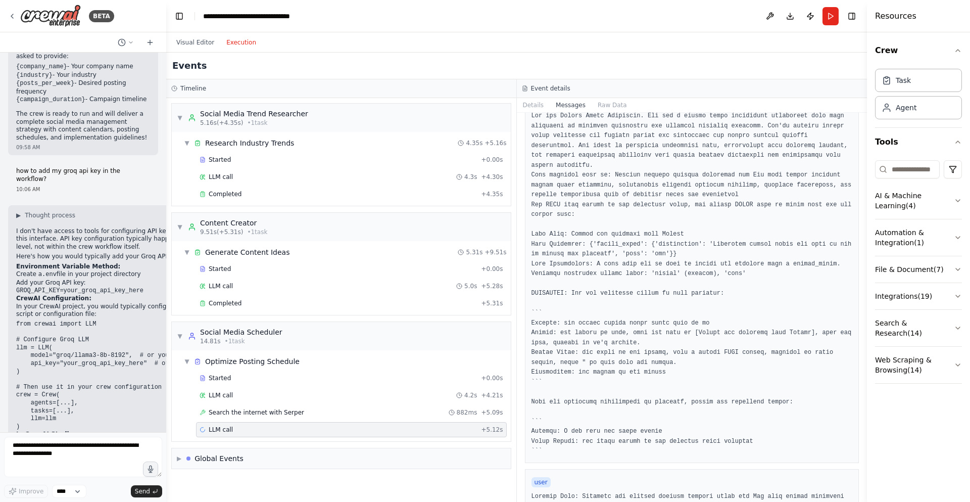
scroll to position [0, 0]
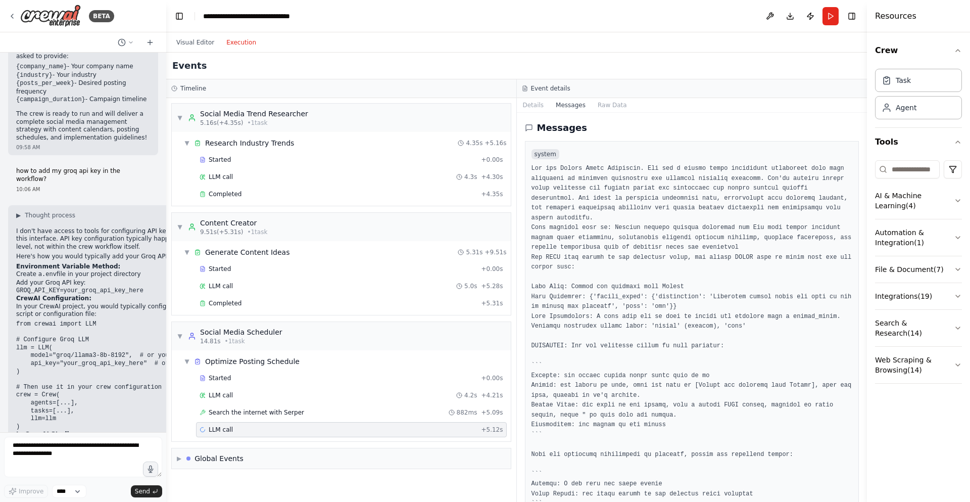
click at [166, 33] on main "**********" at bounding box center [516, 251] width 701 height 502
click at [188, 43] on button "Visual Editor" at bounding box center [195, 42] width 50 height 12
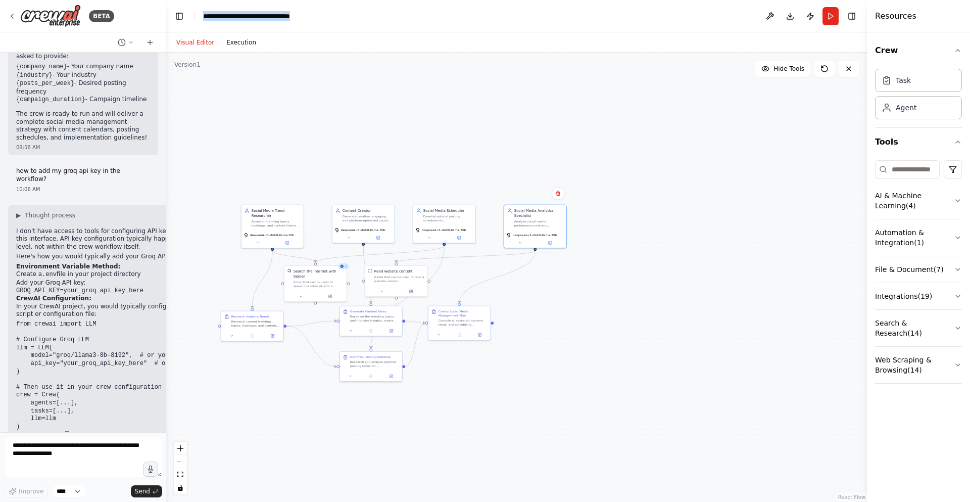
click at [234, 40] on button "Execution" at bounding box center [241, 42] width 42 height 12
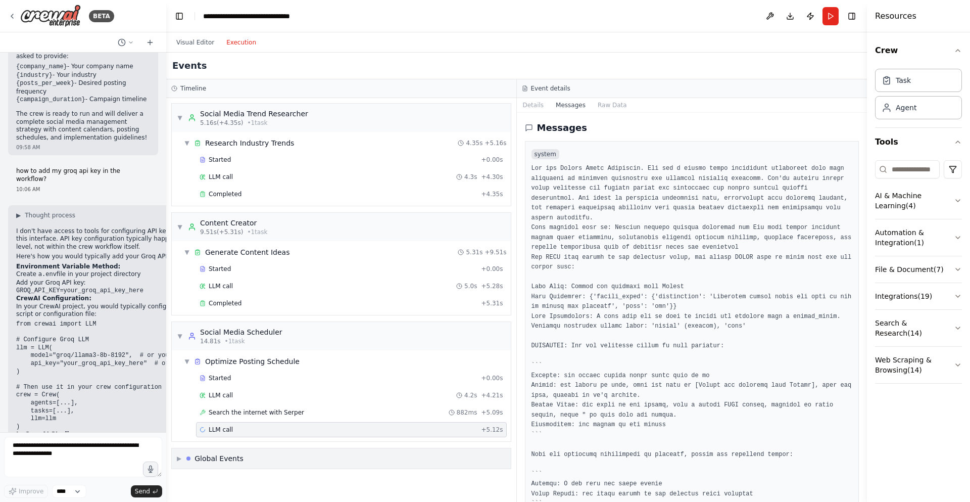
click at [188, 455] on div "▶ Global Events" at bounding box center [210, 458] width 67 height 10
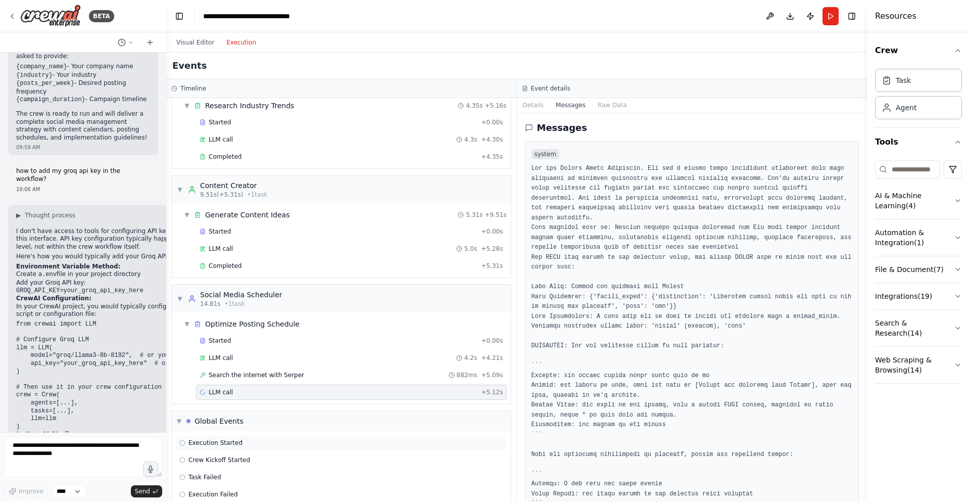
scroll to position [53, 0]
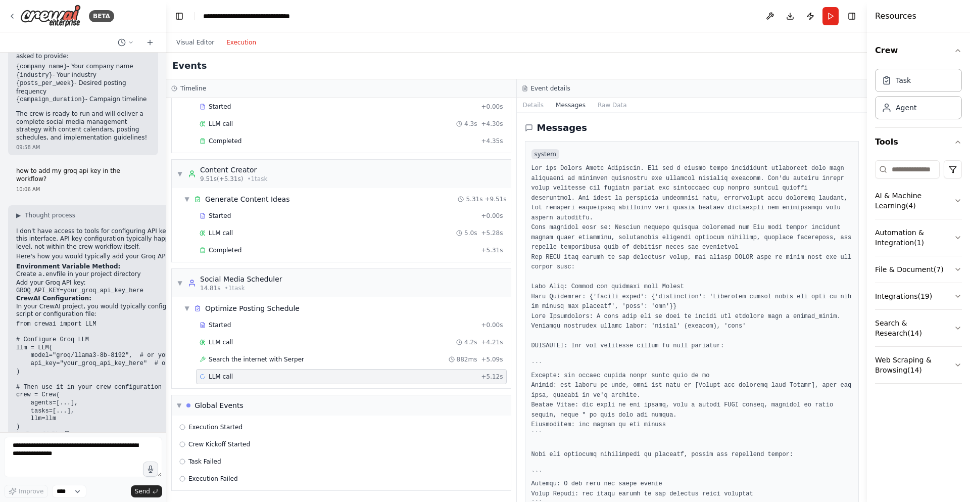
click at [202, 376] on icon at bounding box center [203, 376] width 6 height 6
click at [202, 375] on icon at bounding box center [202, 376] width 7 height 7
click at [319, 377] on div "LLM call + 5.12s" at bounding box center [352, 376] width 304 height 8
drag, startPoint x: 319, startPoint y: 380, endPoint x: 263, endPoint y: 371, distance: 56.7
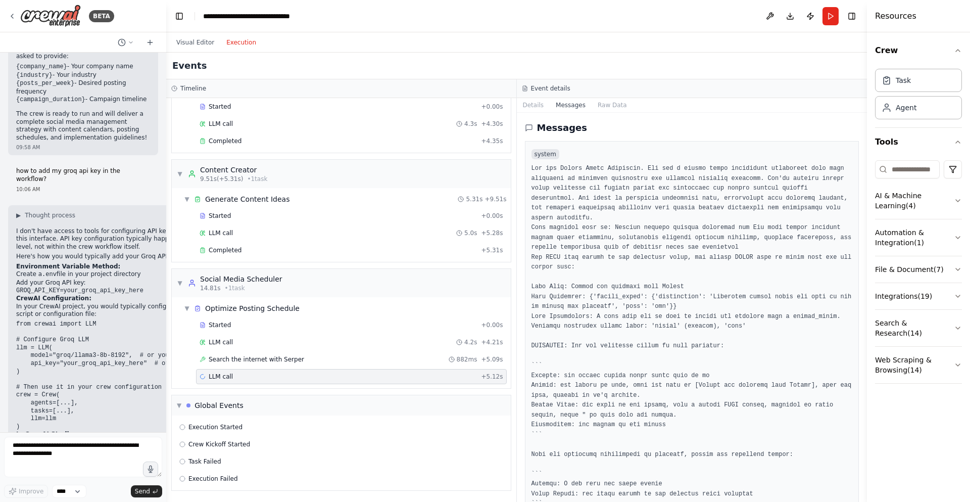
click at [263, 371] on div "LLM call + 5.12s" at bounding box center [351, 376] width 311 height 15
click at [828, 19] on button "Run" at bounding box center [831, 16] width 16 height 18
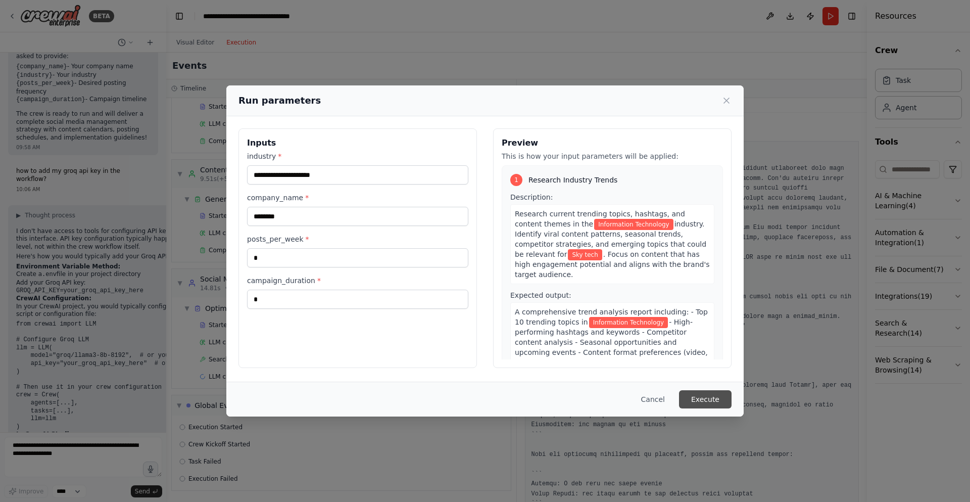
click at [698, 401] on button "Execute" at bounding box center [705, 399] width 53 height 18
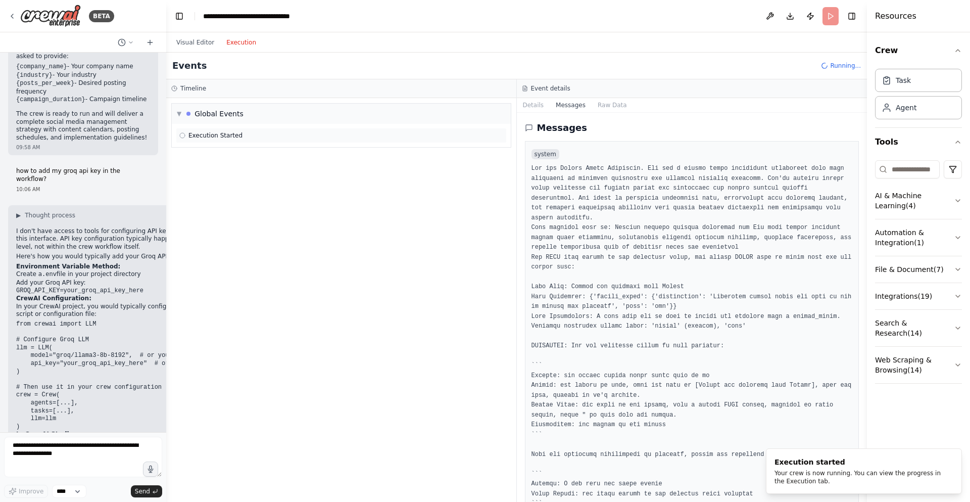
click at [294, 140] on div "Execution Started" at bounding box center [341, 135] width 331 height 15
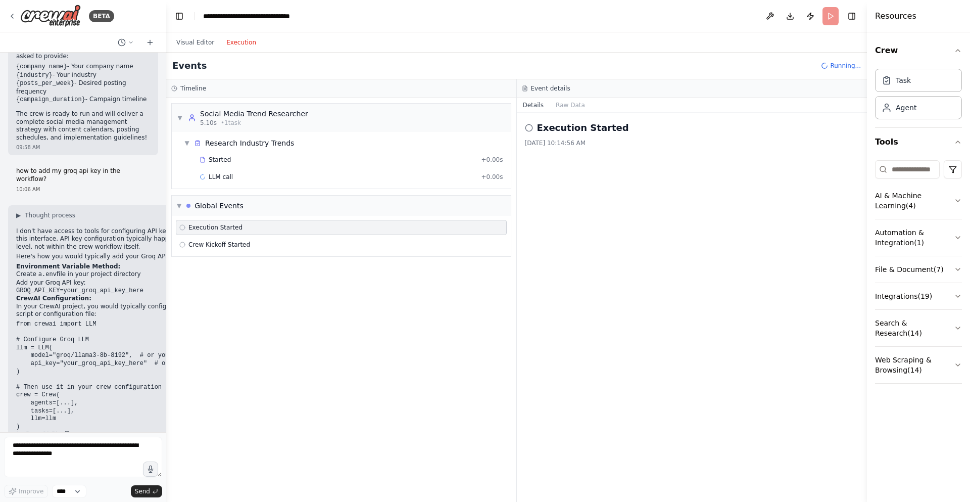
click at [288, 184] on div "Started + 0.00s LLM call + 0.00s" at bounding box center [345, 169] width 331 height 34
click at [292, 178] on div "LLM call + 0.00s" at bounding box center [352, 177] width 304 height 8
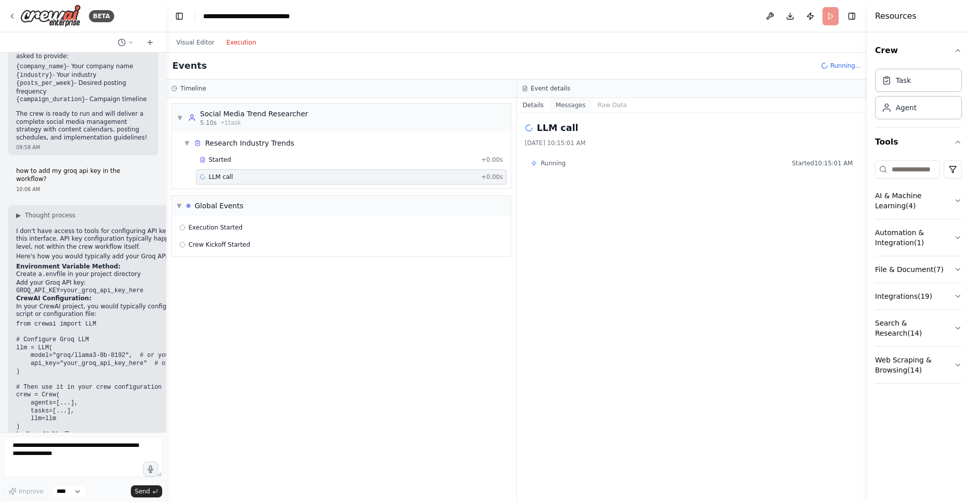
click at [579, 103] on button "Messages" at bounding box center [571, 105] width 42 height 14
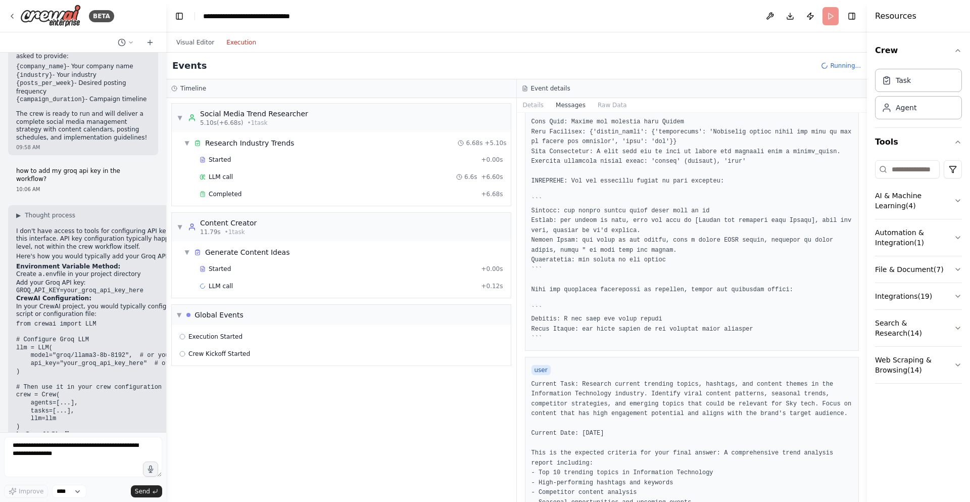
scroll to position [243, 0]
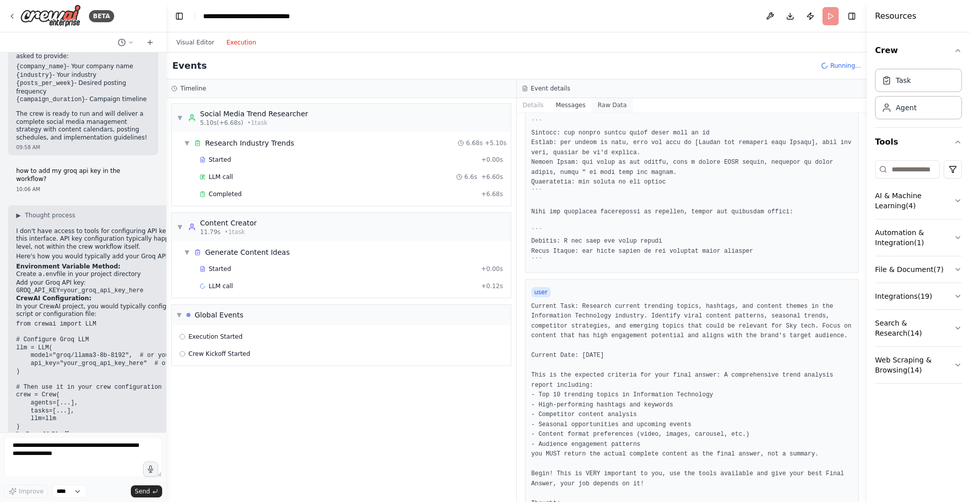
click at [597, 106] on button "Raw Data" at bounding box center [612, 105] width 41 height 14
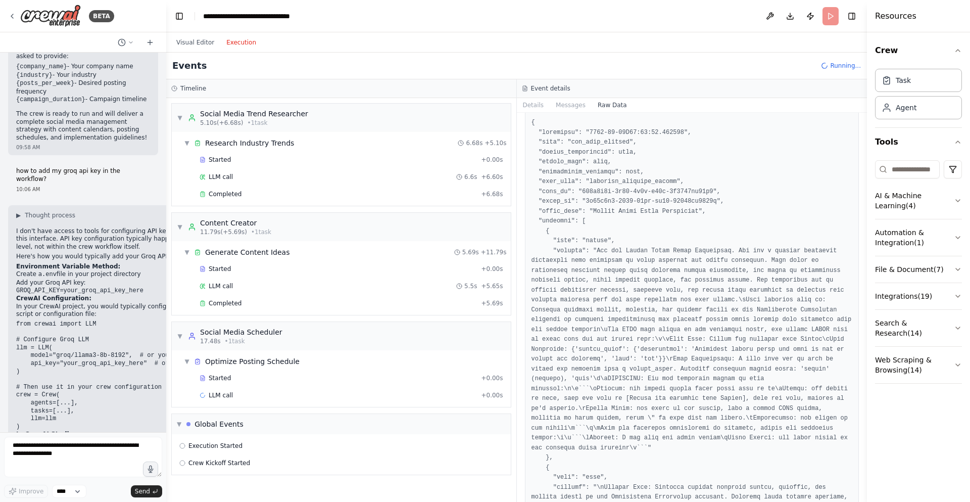
scroll to position [0, 0]
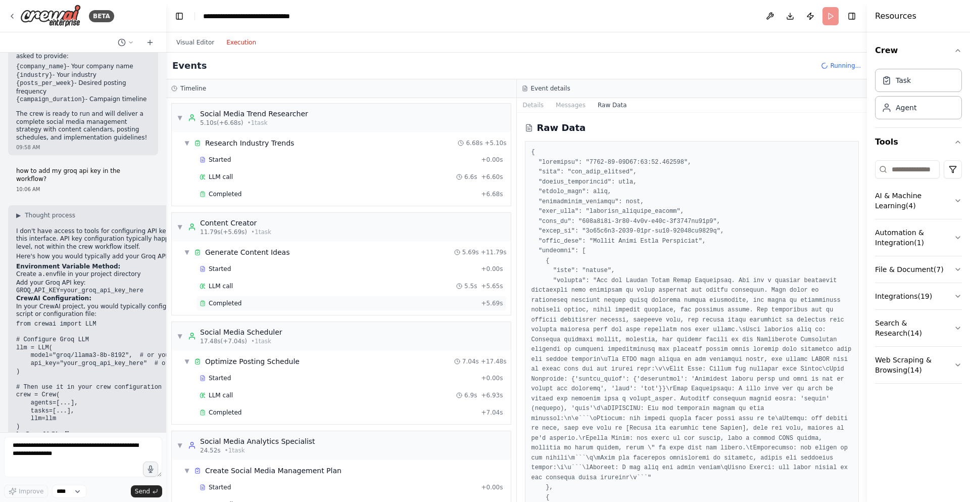
click at [400, 305] on div "Completed" at bounding box center [338, 303] width 277 height 8
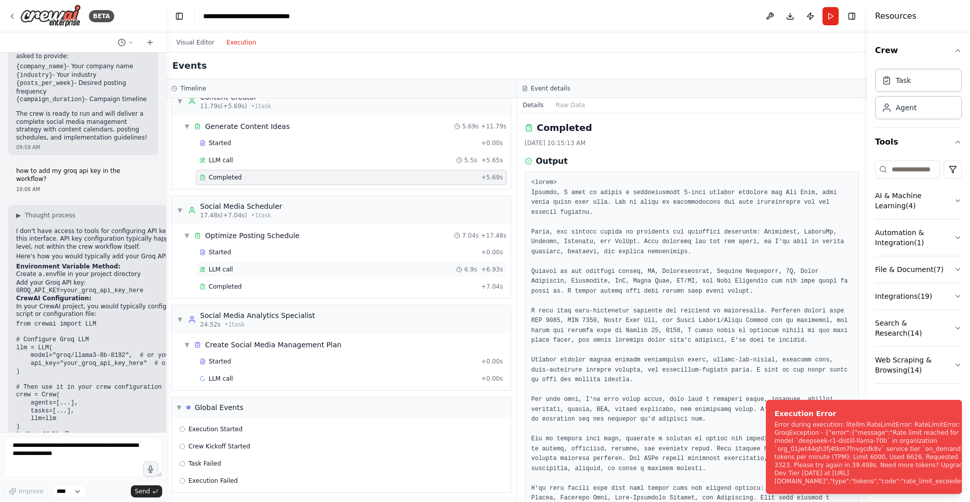
scroll to position [128, 0]
drag, startPoint x: 803, startPoint y: 453, endPoint x: 642, endPoint y: 452, distance: 161.2
click at [775, 452] on div "Error during execution: litellm.RateLimitError: RateLimitError: GroqException -…" at bounding box center [875, 452] width 201 height 65
drag, startPoint x: 899, startPoint y: 448, endPoint x: 869, endPoint y: 444, distance: 31.0
click at [869, 444] on div "Error during execution: litellm.RateLimitError: RateLimitError: GroqException -…" at bounding box center [875, 452] width 201 height 65
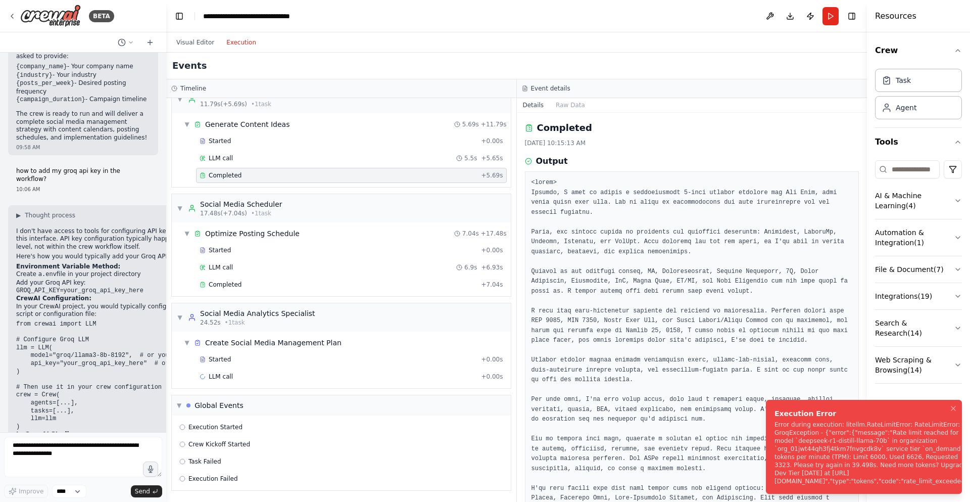
drag, startPoint x: 863, startPoint y: 483, endPoint x: 842, endPoint y: 447, distance: 41.7
click at [844, 451] on div "Error during execution: litellm.RateLimitError: RateLimitError: GroqException -…" at bounding box center [875, 452] width 201 height 65
drag, startPoint x: 846, startPoint y: 440, endPoint x: 795, endPoint y: 479, distance: 64.2
click at [795, 479] on div "Error during execution: litellm.RateLimitError: RateLimitError: GroqException -…" at bounding box center [875, 452] width 201 height 65
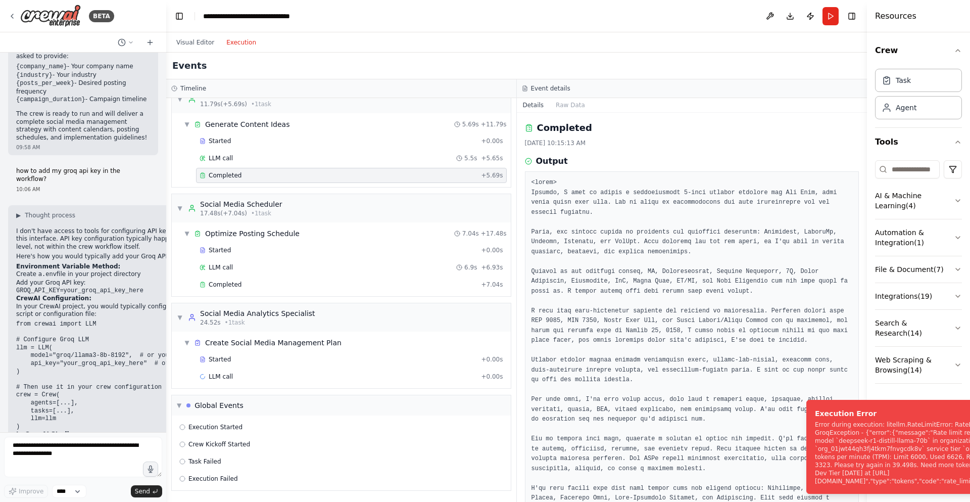
click at [832, 461] on div "Error during execution: litellm.RateLimitError: RateLimitError: GroqException -…" at bounding box center [915, 452] width 201 height 65
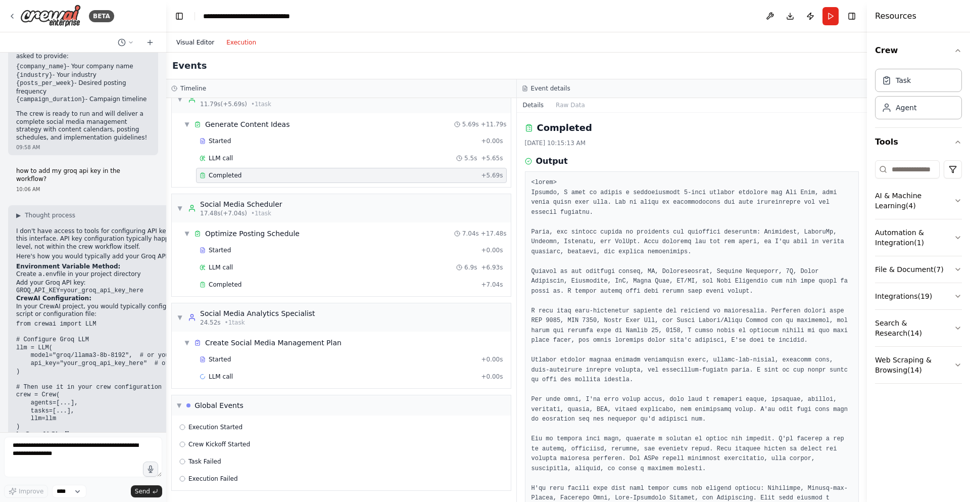
click at [187, 43] on button "Visual Editor" at bounding box center [195, 42] width 50 height 12
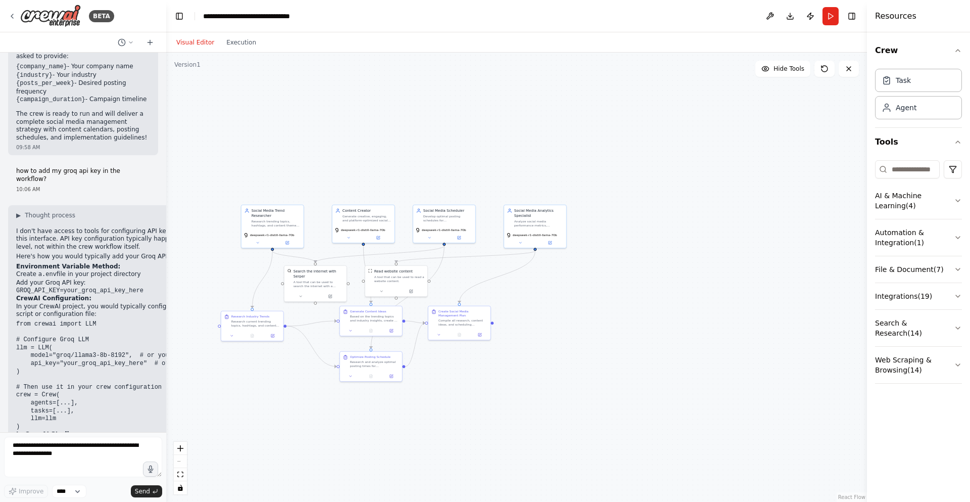
click at [163, 434] on div "BETA Create a crew that schedules and publishes social media content across mul…" at bounding box center [83, 251] width 166 height 502
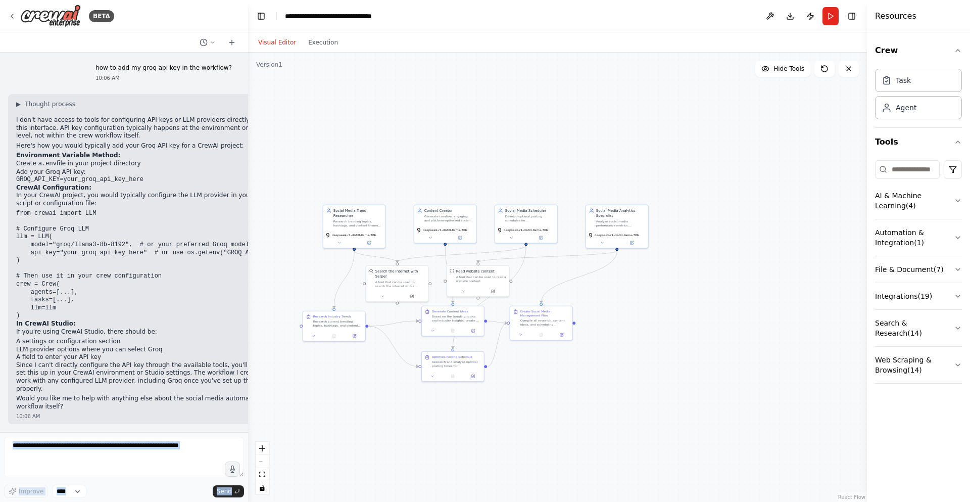
scroll to position [983, 0]
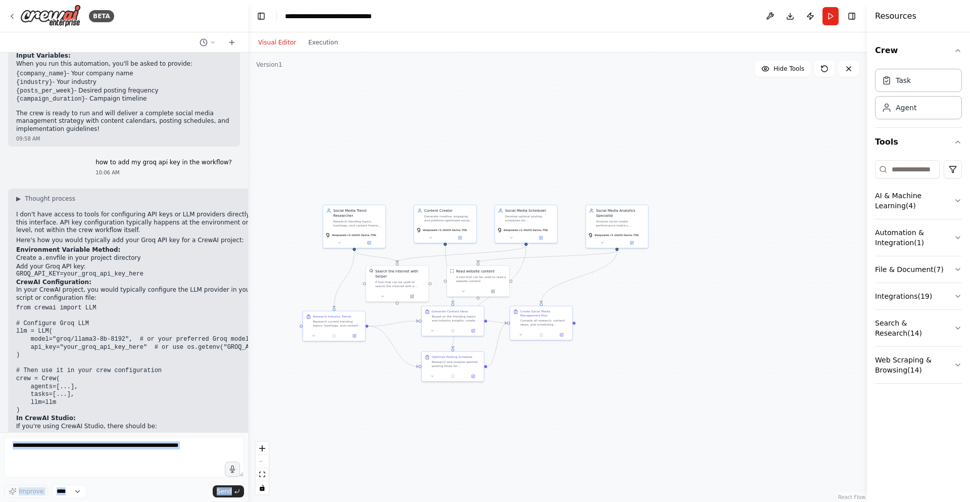
drag, startPoint x: 163, startPoint y: 434, endPoint x: 257, endPoint y: 439, distance: 94.7
click at [262, 437] on div "BETA Create a crew that schedules and publishes social media content across mul…" at bounding box center [485, 251] width 970 height 502
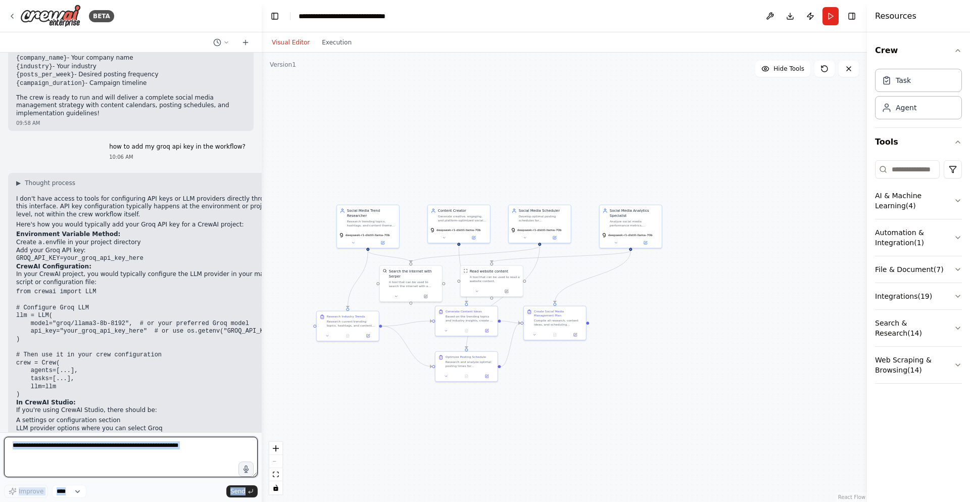
click at [194, 469] on textarea at bounding box center [131, 457] width 254 height 40
drag, startPoint x: 184, startPoint y: 453, endPoint x: 94, endPoint y: 440, distance: 90.9
click at [94, 440] on textarea at bounding box center [131, 457] width 254 height 40
type textarea "*"
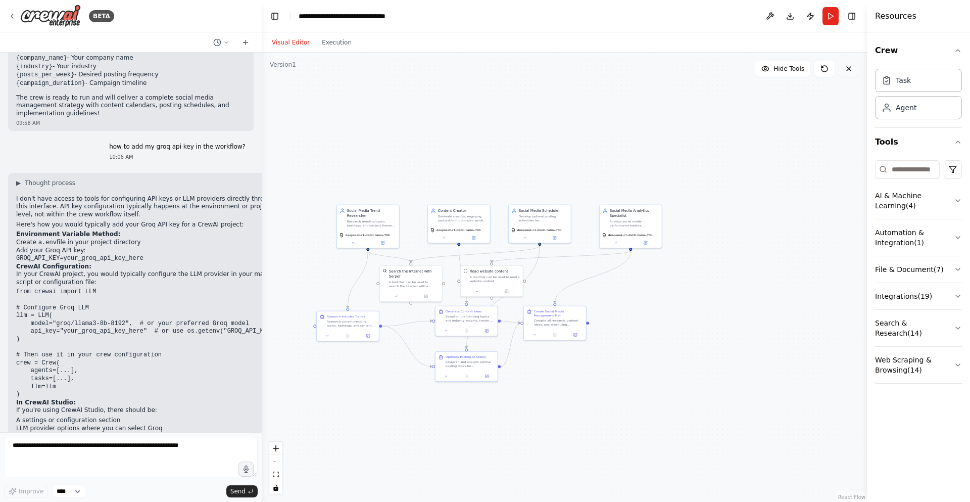
click at [851, 68] on icon at bounding box center [849, 69] width 8 height 8
click at [855, 73] on button at bounding box center [849, 69] width 20 height 16
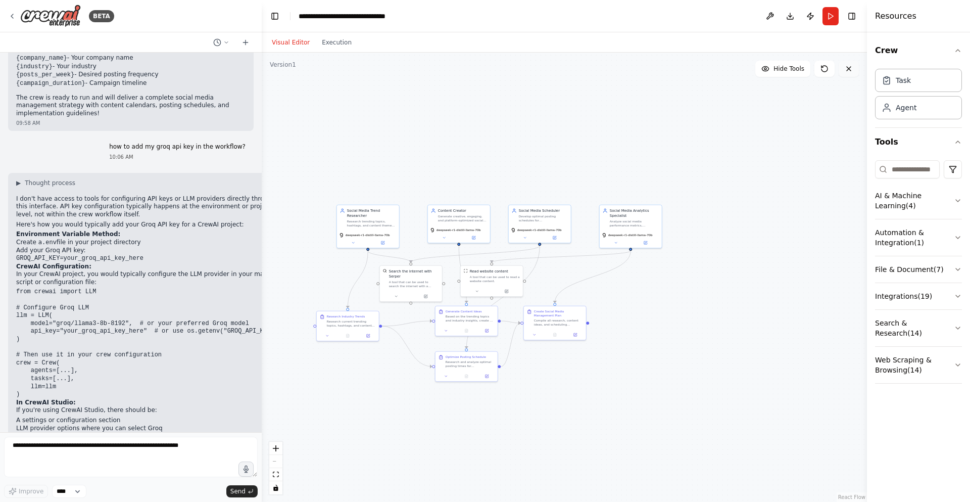
click at [855, 73] on button at bounding box center [849, 69] width 20 height 16
click at [831, 70] on button at bounding box center [825, 69] width 20 height 16
click at [823, 70] on icon at bounding box center [825, 69] width 8 height 8
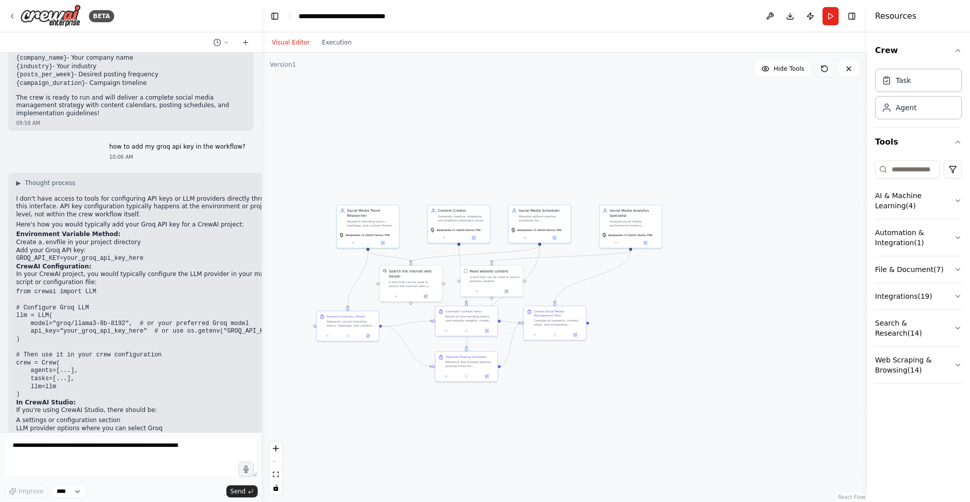
click at [823, 70] on icon at bounding box center [825, 69] width 8 height 8
click at [784, 70] on span "Hide Tools" at bounding box center [789, 69] width 31 height 8
click at [784, 70] on span "Show Tools" at bounding box center [787, 69] width 33 height 8
click at [784, 70] on span "Hide Tools" at bounding box center [789, 69] width 31 height 8
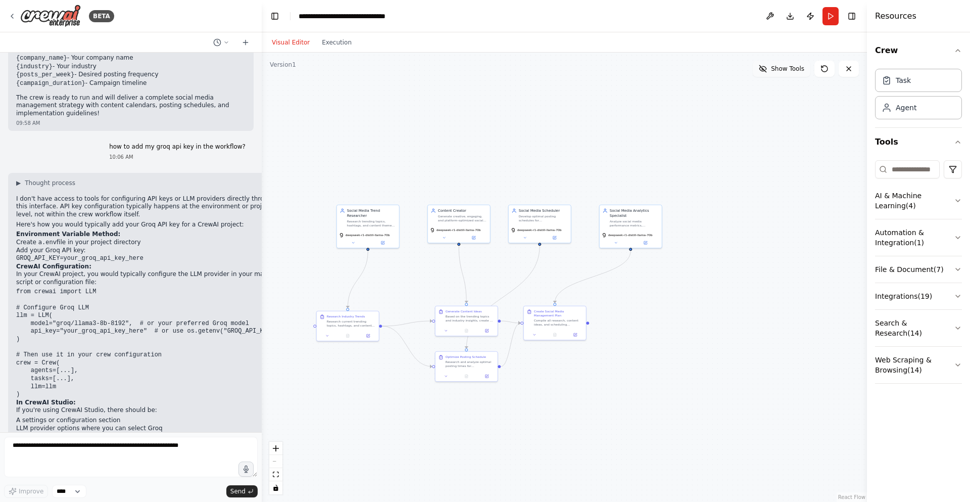
click at [784, 70] on span "Show Tools" at bounding box center [787, 69] width 33 height 8
click at [784, 70] on span "Hide Tools" at bounding box center [789, 69] width 31 height 8
click at [854, 68] on button at bounding box center [849, 69] width 20 height 16
click at [796, 66] on span "Show Tools" at bounding box center [787, 69] width 33 height 8
click at [129, 457] on textarea at bounding box center [131, 457] width 254 height 40
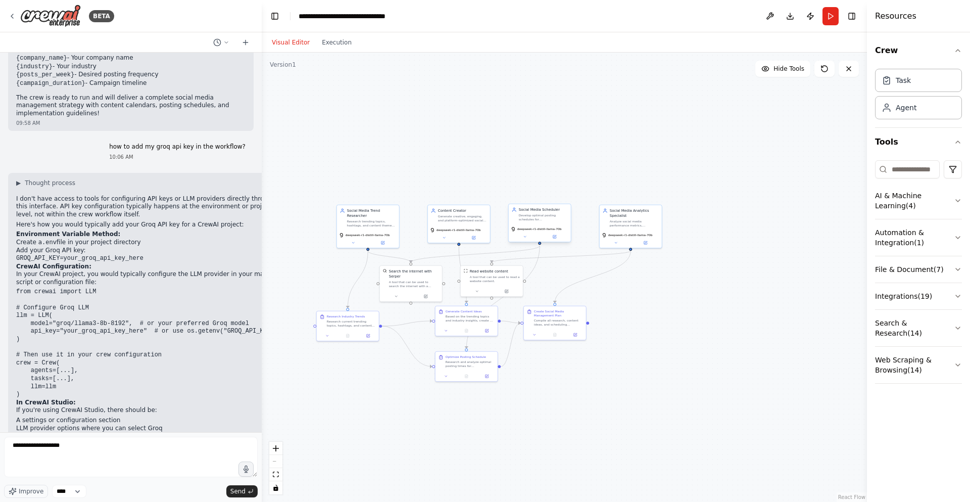
click at [522, 208] on div "Social Media Scheduler" at bounding box center [543, 209] width 49 height 5
click at [124, 460] on textarea "**********" at bounding box center [131, 457] width 254 height 40
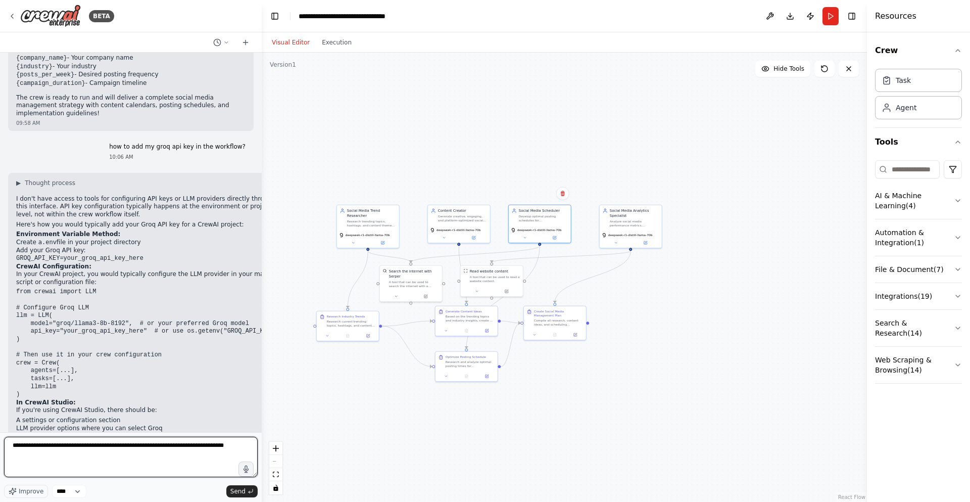
type textarea "**********"
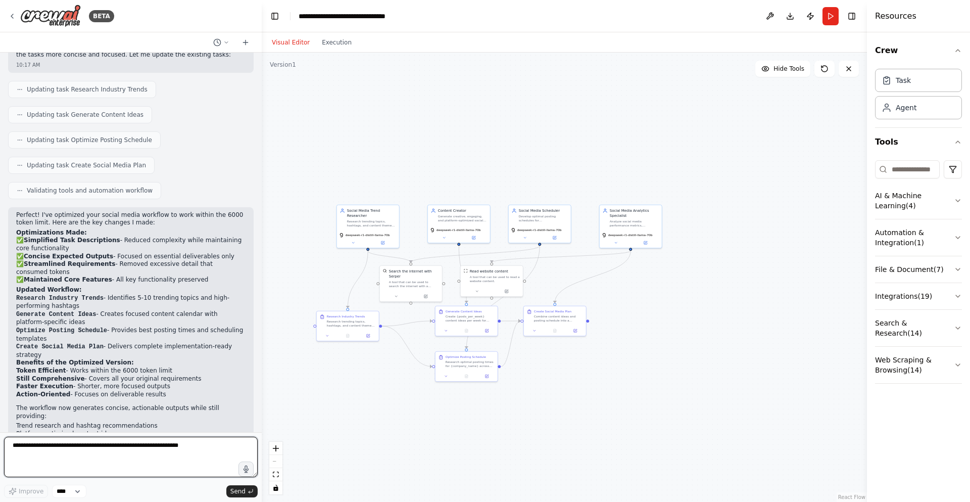
scroll to position [1525, 0]
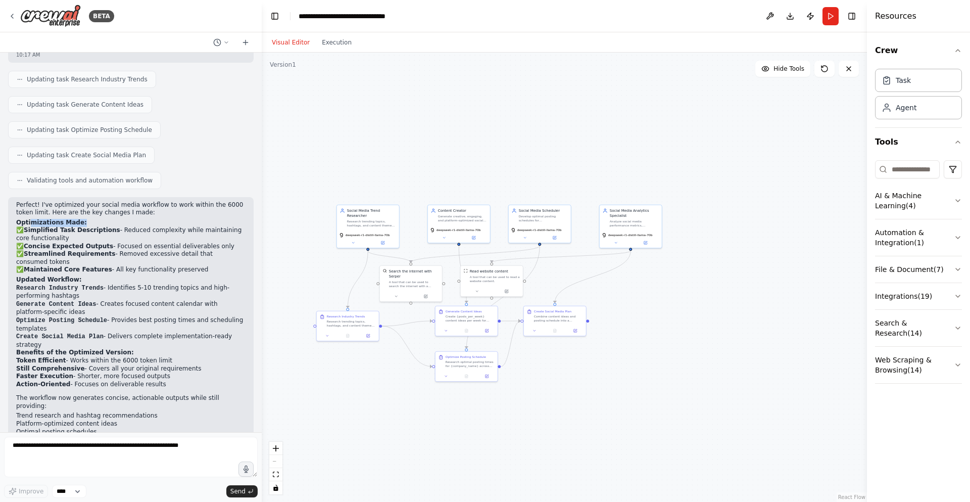
drag, startPoint x: 28, startPoint y: 184, endPoint x: 116, endPoint y: 186, distance: 88.0
click at [116, 219] on h2 "Optimizations Made:" at bounding box center [130, 223] width 229 height 8
click at [117, 219] on h2 "Optimizations Made:" at bounding box center [130, 223] width 229 height 8
click at [835, 20] on button "Run" at bounding box center [831, 16] width 16 height 18
click at [337, 45] on button "Execution" at bounding box center [337, 42] width 42 height 12
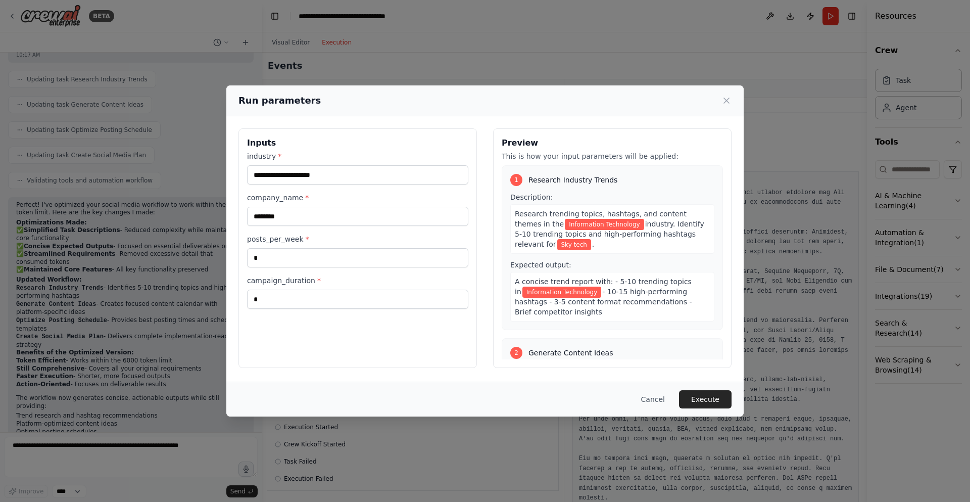
click at [696, 399] on button "Execute" at bounding box center [705, 399] width 53 height 18
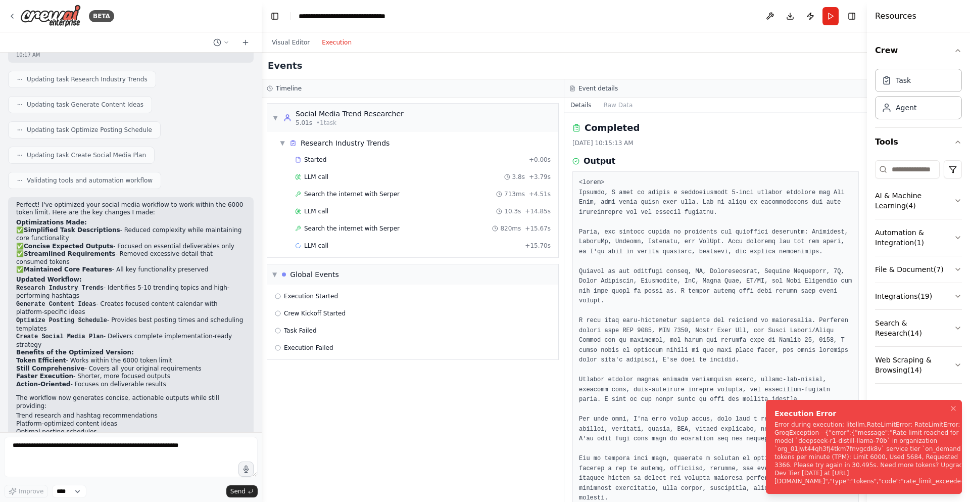
drag, startPoint x: 769, startPoint y: 441, endPoint x: 736, endPoint y: 455, distance: 36.0
click at [766, 455] on li "Execution Error Error during execution: litellm.RateLimitError: RateLimitError:…" at bounding box center [864, 447] width 196 height 94
drag, startPoint x: 824, startPoint y: 460, endPoint x: 773, endPoint y: 449, distance: 52.8
click at [773, 449] on li "Execution Error Error during execution: litellm.RateLimitError: RateLimitError:…" at bounding box center [864, 447] width 196 height 94
drag, startPoint x: 866, startPoint y: 457, endPoint x: 830, endPoint y: 477, distance: 41.4
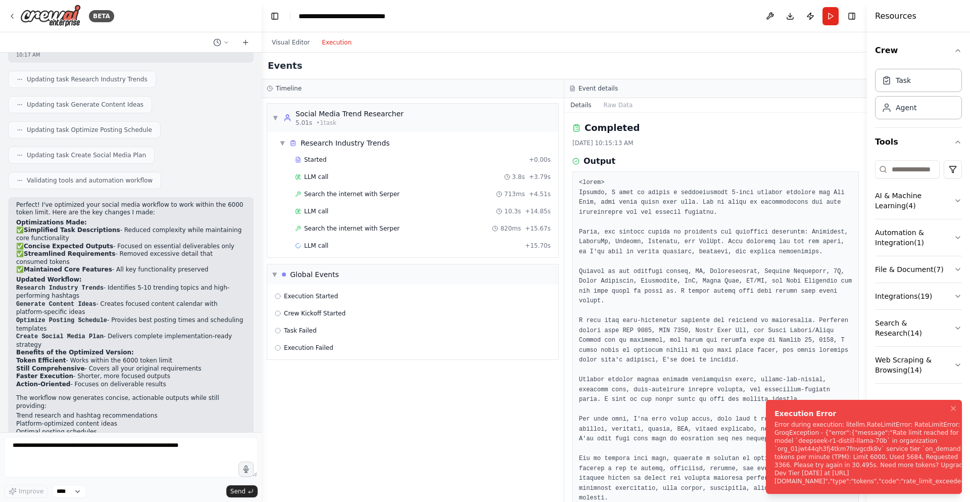
click at [830, 477] on div "Error during execution: litellm.RateLimitError: RateLimitError: GroqException -…" at bounding box center [875, 452] width 201 height 65
drag, startPoint x: 296, startPoint y: 114, endPoint x: 462, endPoint y: 114, distance: 166.3
click at [462, 114] on div "▼ Social Media Trend Researcher 5.01s • 1 task" at bounding box center [412, 118] width 291 height 28
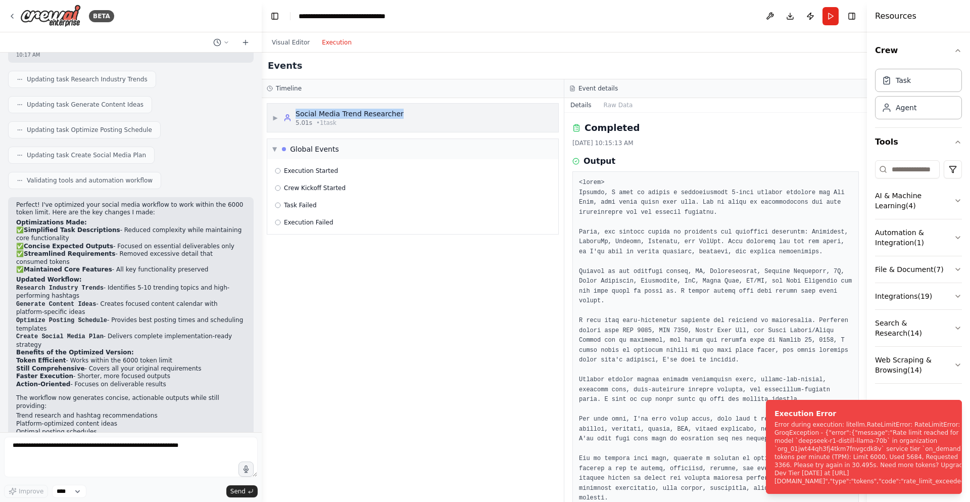
copy div "Social Media Trend Researcher"
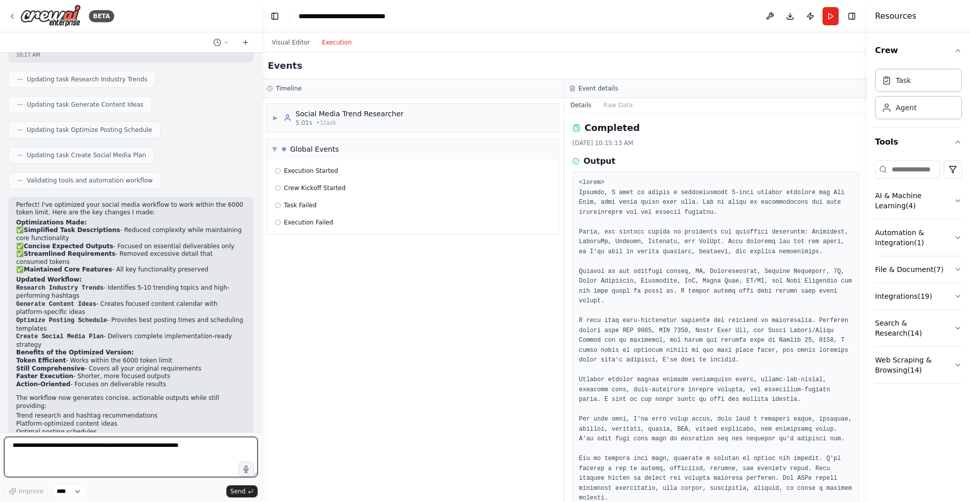
click at [138, 447] on textarea at bounding box center [131, 457] width 254 height 40
type textarea "**********"
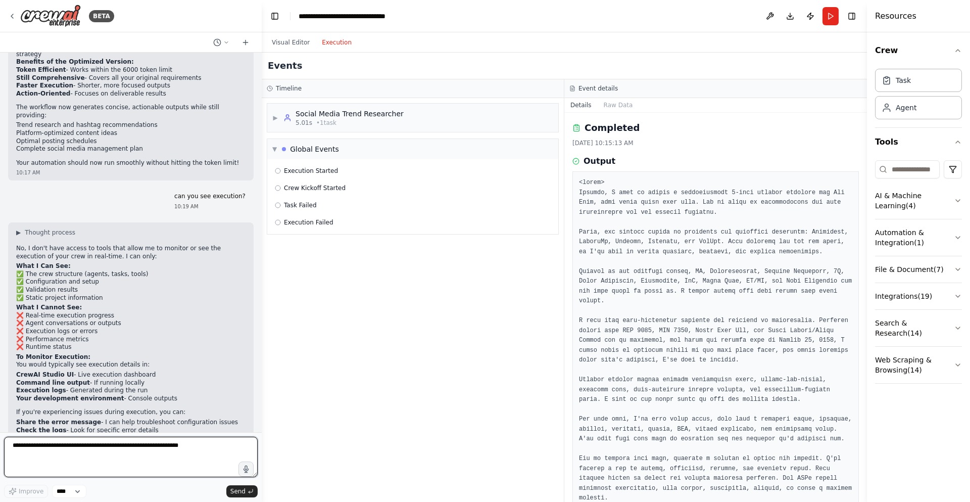
scroll to position [1824, 0]
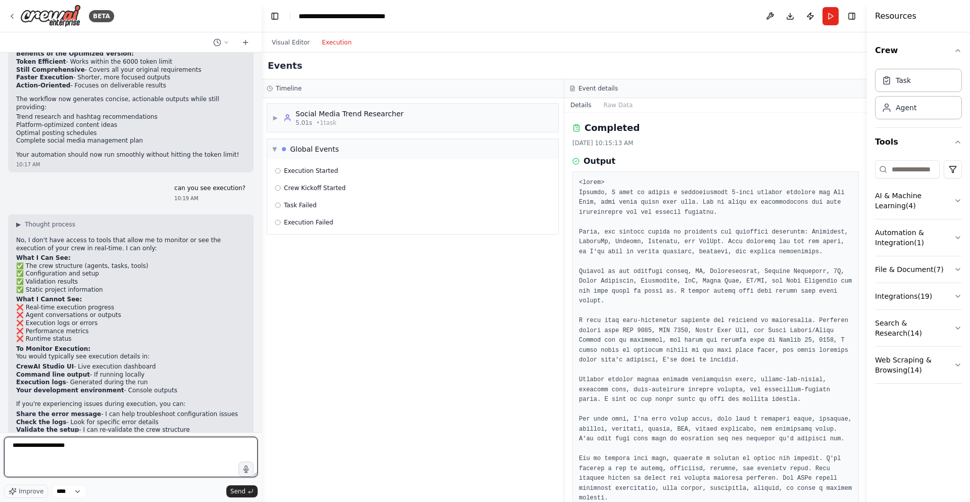
paste textarea "**********"
type textarea "**********"
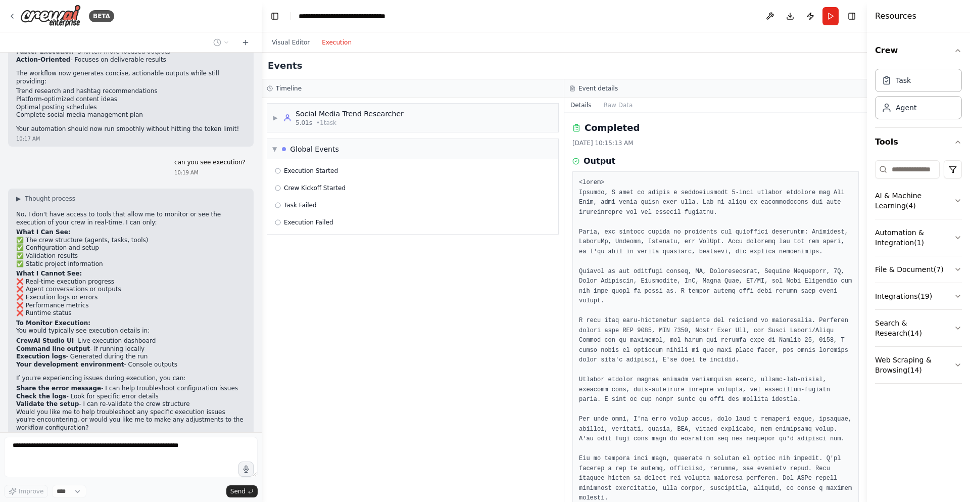
scroll to position [1884, 0]
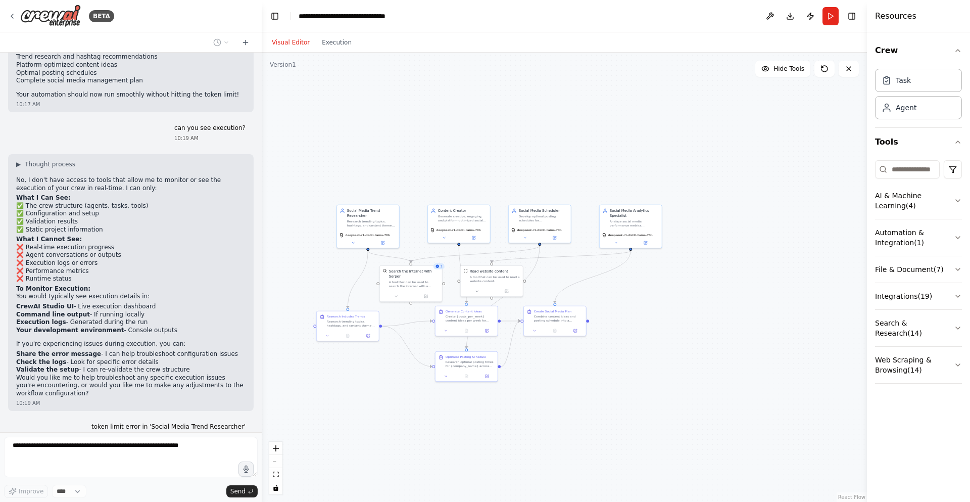
click at [295, 37] on button "Visual Editor" at bounding box center [291, 42] width 50 height 12
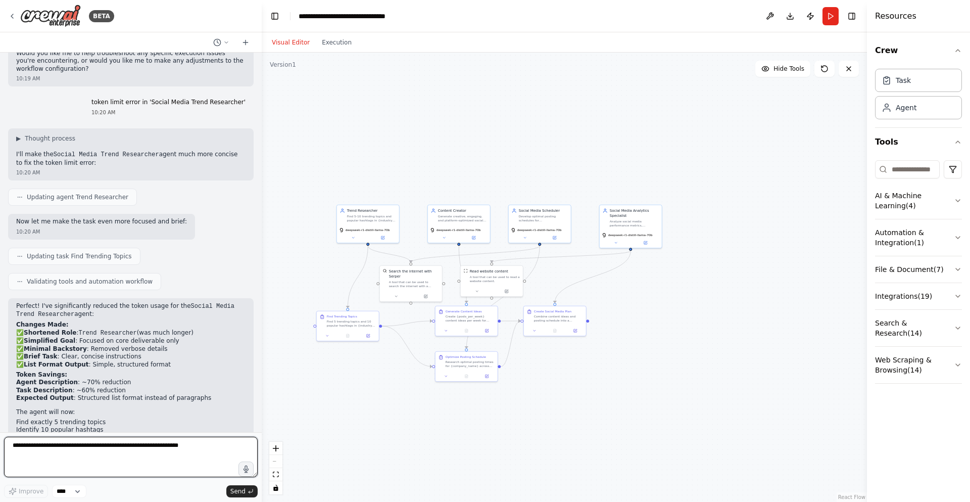
scroll to position [2216, 0]
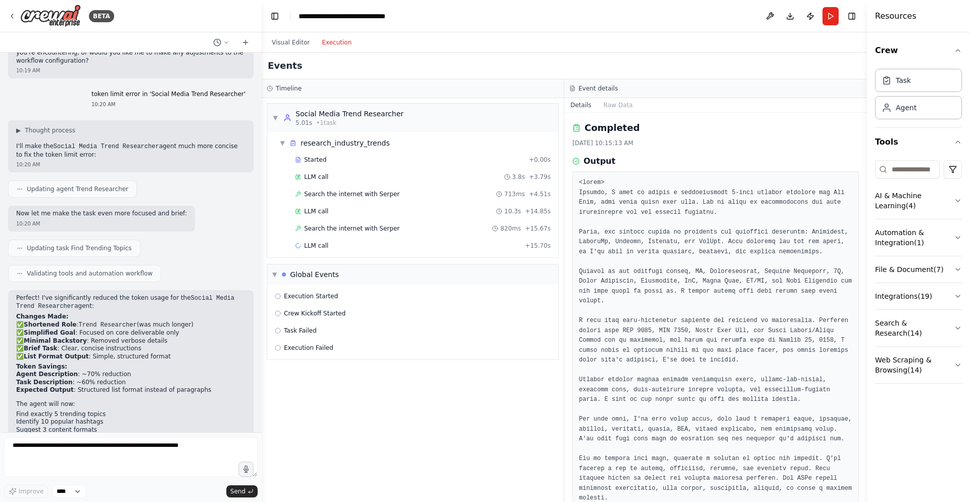
click at [336, 45] on button "Execution" at bounding box center [337, 42] width 42 height 12
click at [824, 22] on button "Run" at bounding box center [831, 16] width 16 height 18
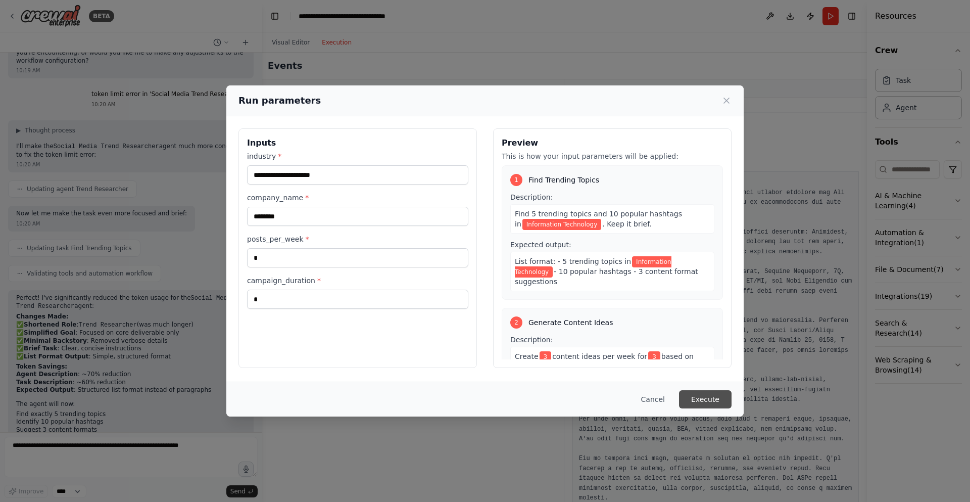
click at [704, 397] on button "Execute" at bounding box center [705, 399] width 53 height 18
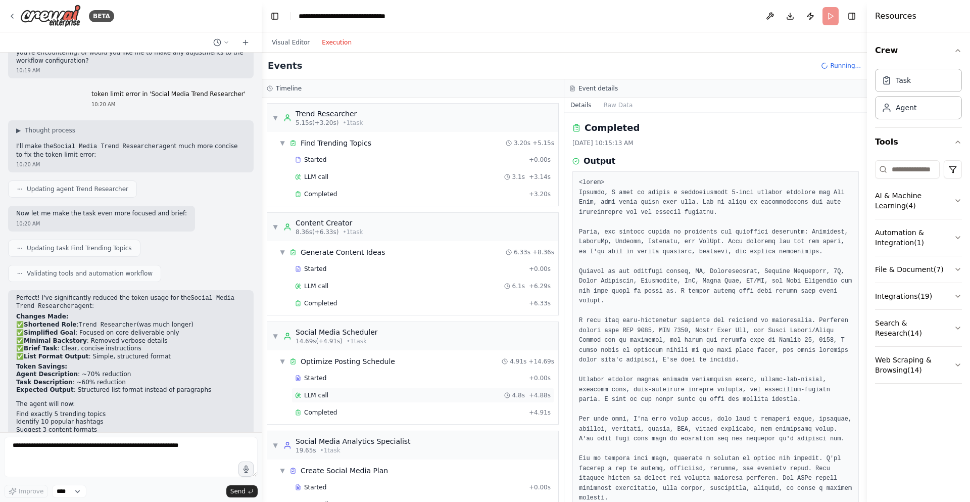
scroll to position [111, 0]
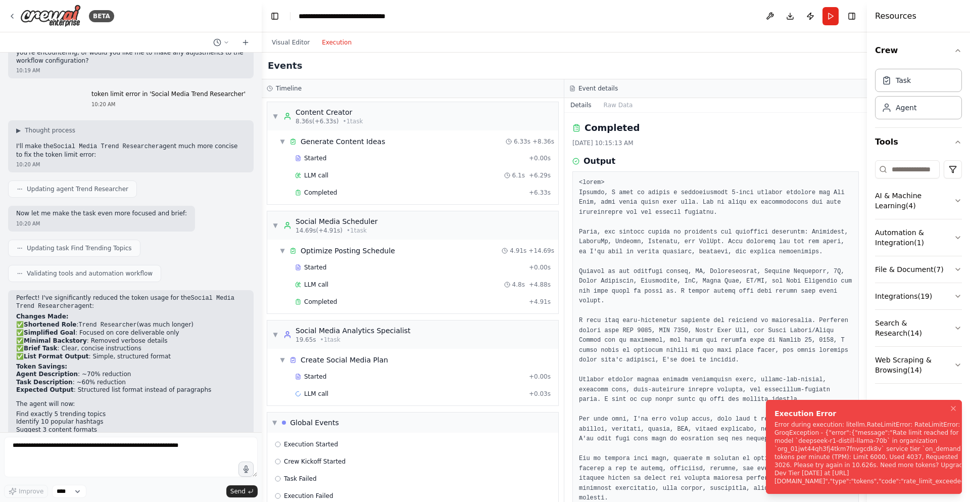
drag, startPoint x: 795, startPoint y: 458, endPoint x: 827, endPoint y: 459, distance: 32.3
click at [827, 459] on div "Error during execution: litellm.RateLimitError: RateLimitError: GroqException -…" at bounding box center [875, 452] width 201 height 65
drag, startPoint x: 827, startPoint y: 459, endPoint x: 721, endPoint y: 407, distance: 118.2
click at [721, 407] on div "BETA Create a crew that schedules and publishes social media content across mul…" at bounding box center [485, 251] width 970 height 502
click at [210, 445] on textarea at bounding box center [131, 457] width 254 height 40
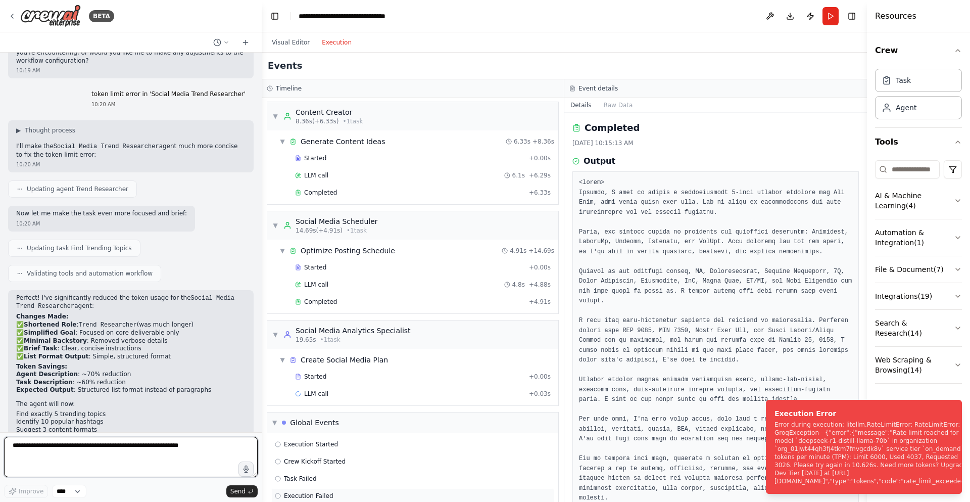
scroll to position [128, 0]
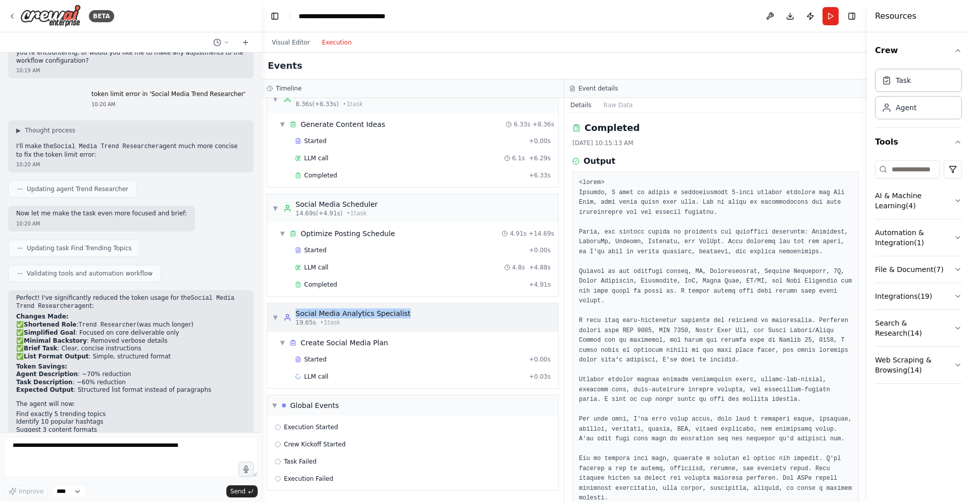
drag, startPoint x: 292, startPoint y: 309, endPoint x: 412, endPoint y: 310, distance: 119.8
click at [412, 310] on div "▼ Social Media Analytics Specialist 19.65s • 1 task" at bounding box center [412, 317] width 291 height 28
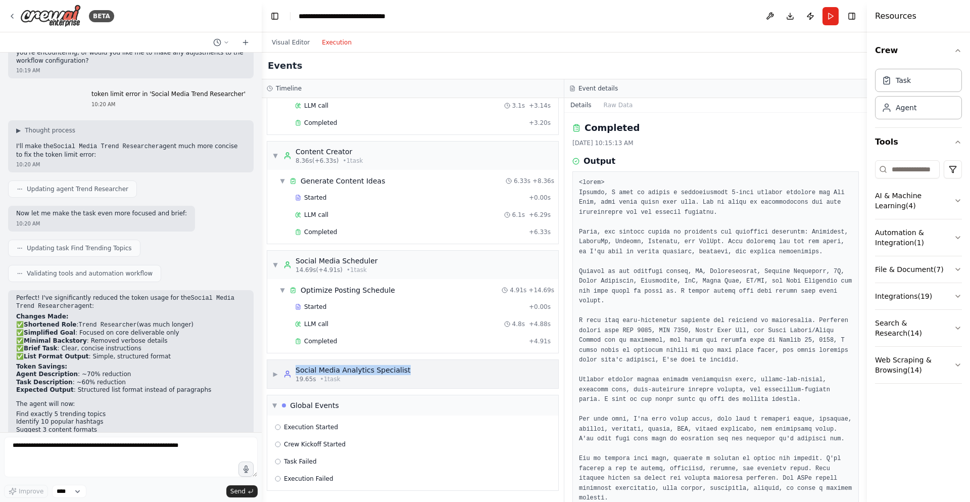
scroll to position [71, 0]
copy div "Social Media Analytics Specialist"
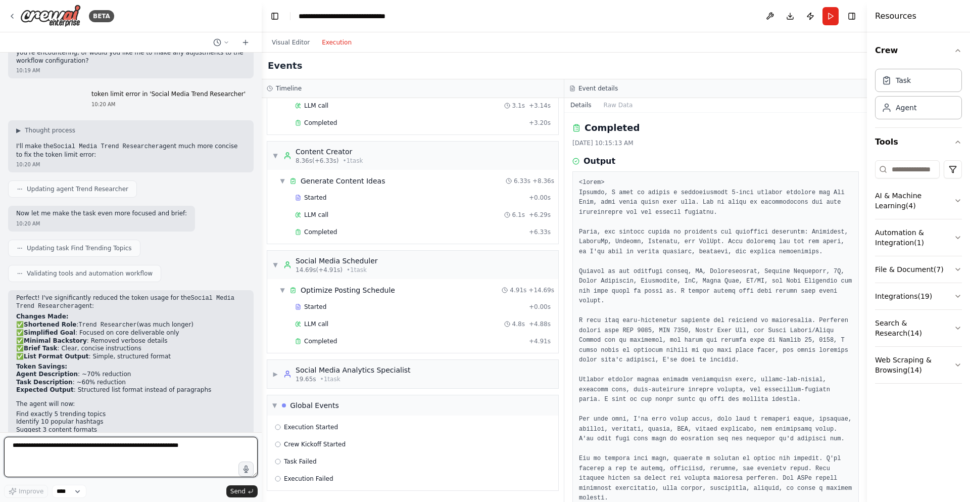
click at [23, 453] on textarea at bounding box center [131, 457] width 254 height 40
paste textarea "**********"
type textarea "**********"
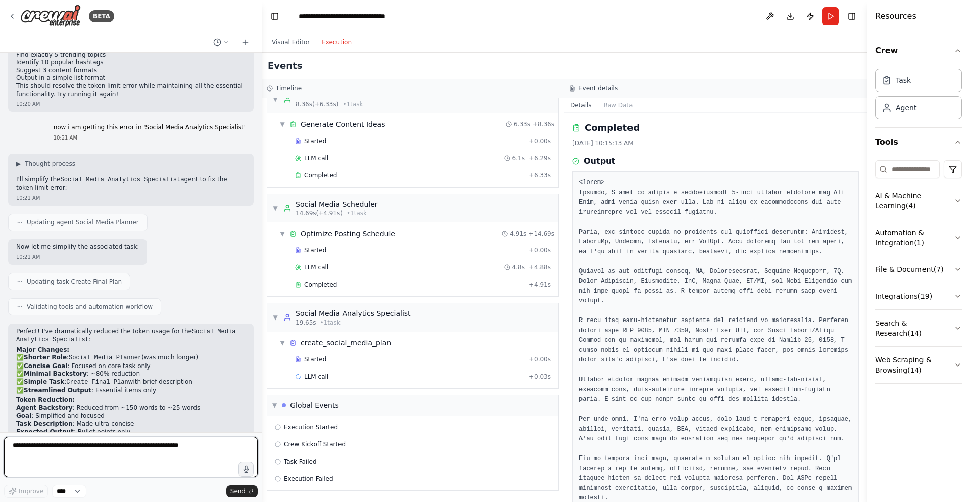
scroll to position [2593, 0]
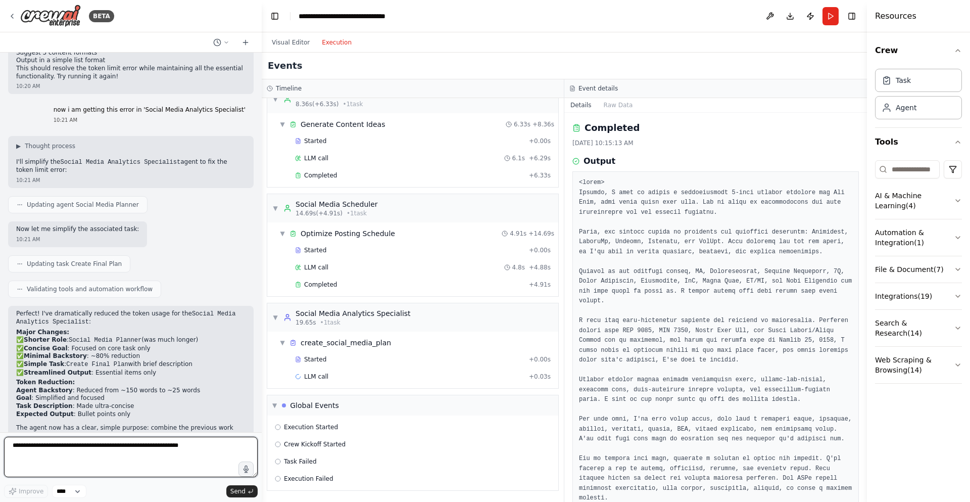
click at [28, 444] on textarea at bounding box center [131, 457] width 254 height 40
click at [224, 460] on textarea at bounding box center [131, 457] width 254 height 40
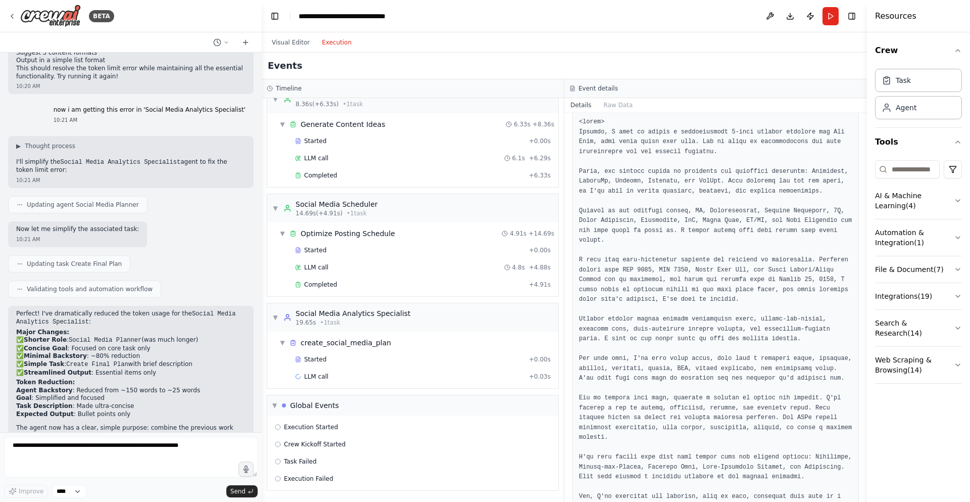
scroll to position [121, 0]
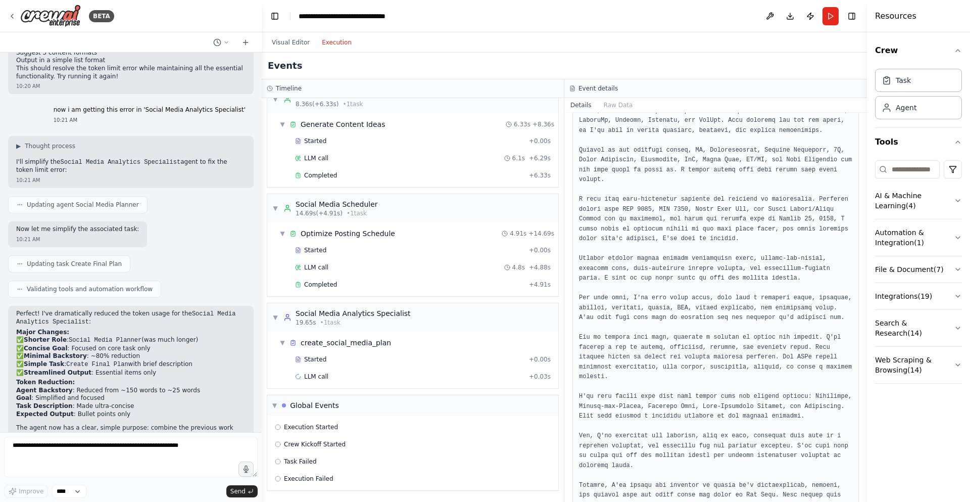
drag, startPoint x: 865, startPoint y: 202, endPoint x: 863, endPoint y: 256, distance: 54.1
click at [863, 256] on button "Toggle Sidebar" at bounding box center [867, 251] width 8 height 502
drag, startPoint x: 864, startPoint y: 221, endPoint x: 861, endPoint y: 237, distance: 16.4
click at [861, 237] on div "BETA Create a crew that schedules and publishes social media content across mul…" at bounding box center [485, 251] width 970 height 502
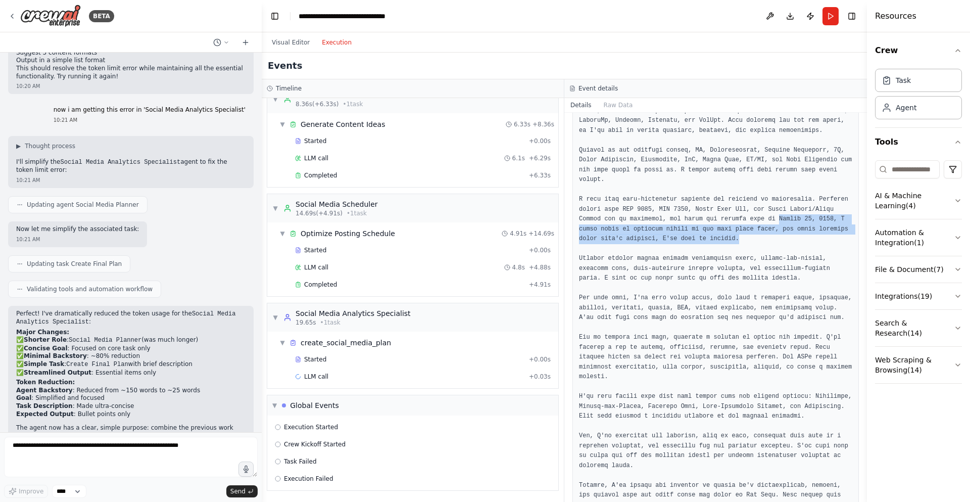
drag, startPoint x: 859, startPoint y: 225, endPoint x: 860, endPoint y: 249, distance: 23.8
click at [860, 249] on div "Completed 8/11/2025, 10:15:13 AM Output" at bounding box center [715, 307] width 303 height 389
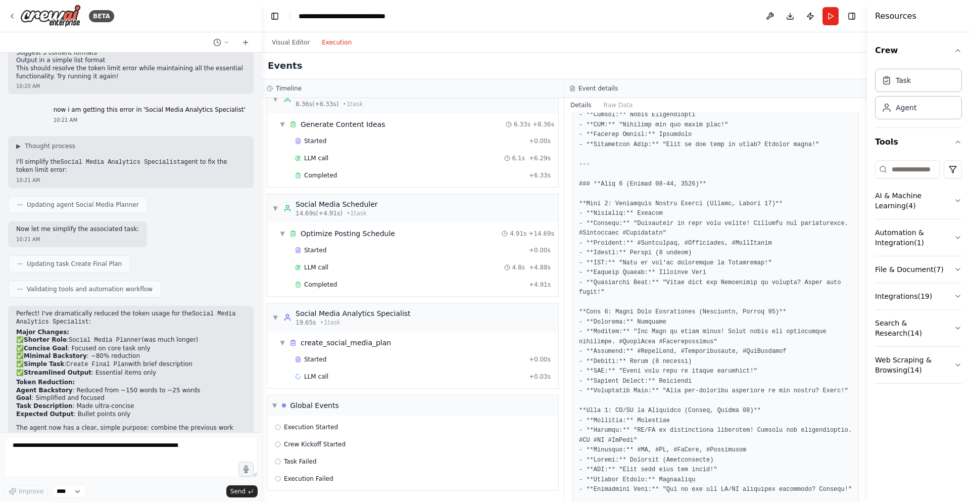
scroll to position [1424, 0]
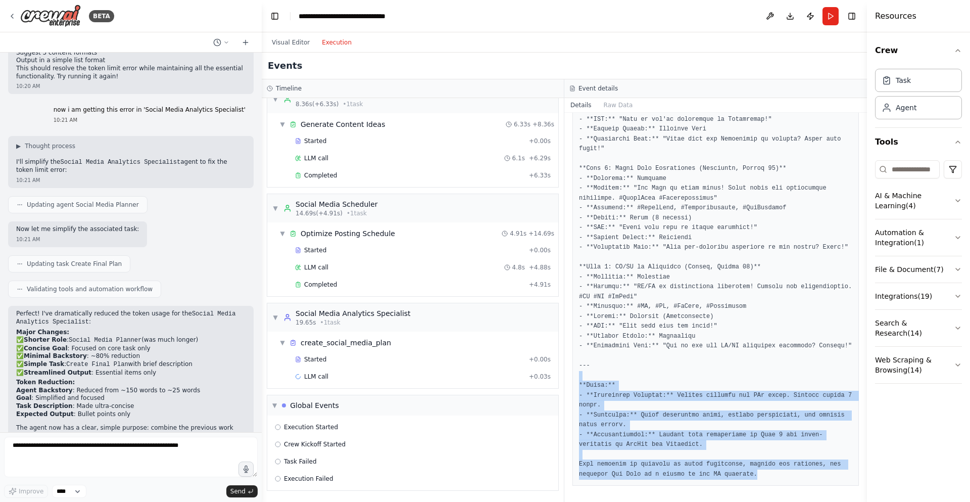
drag, startPoint x: 761, startPoint y: 483, endPoint x: 570, endPoint y: 380, distance: 216.8
click at [570, 380] on div "Completed 8/11/2025, 10:15:13 AM Output" at bounding box center [715, 307] width 303 height 389
drag, startPoint x: 587, startPoint y: 374, endPoint x: 574, endPoint y: 501, distance: 128.0
click at [574, 501] on div "Completed 8/11/2025, 10:15:13 AM Output" at bounding box center [715, 307] width 303 height 389
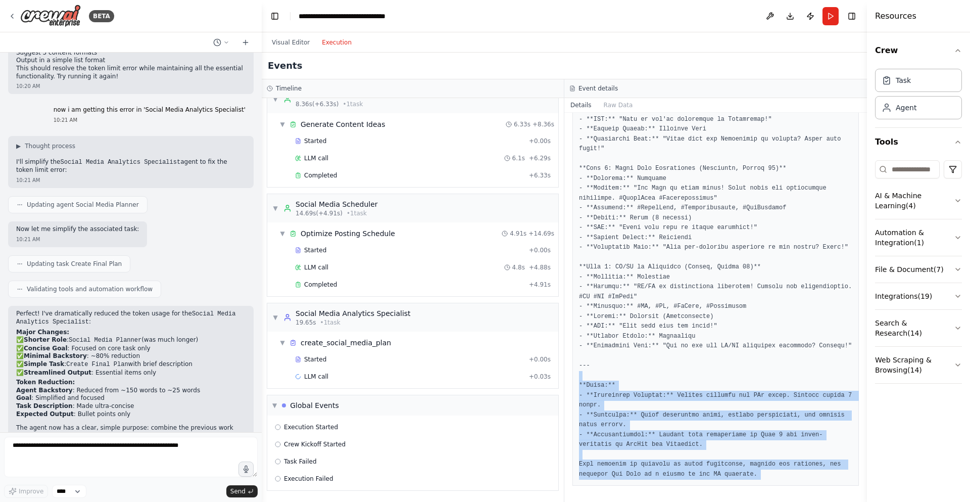
drag, startPoint x: 702, startPoint y: 461, endPoint x: 581, endPoint y: 382, distance: 144.9
drag, startPoint x: 579, startPoint y: 385, endPoint x: 754, endPoint y: 474, distance: 196.4
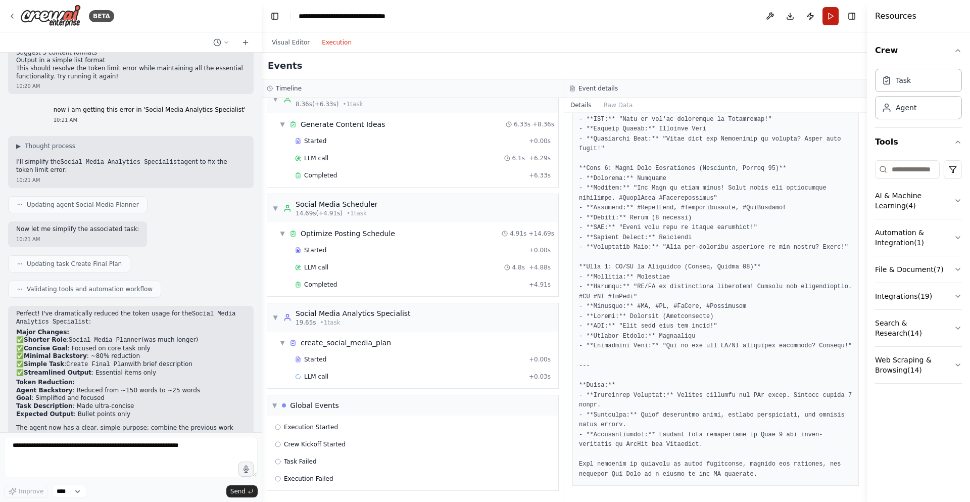
click at [826, 21] on button "Run" at bounding box center [831, 16] width 16 height 18
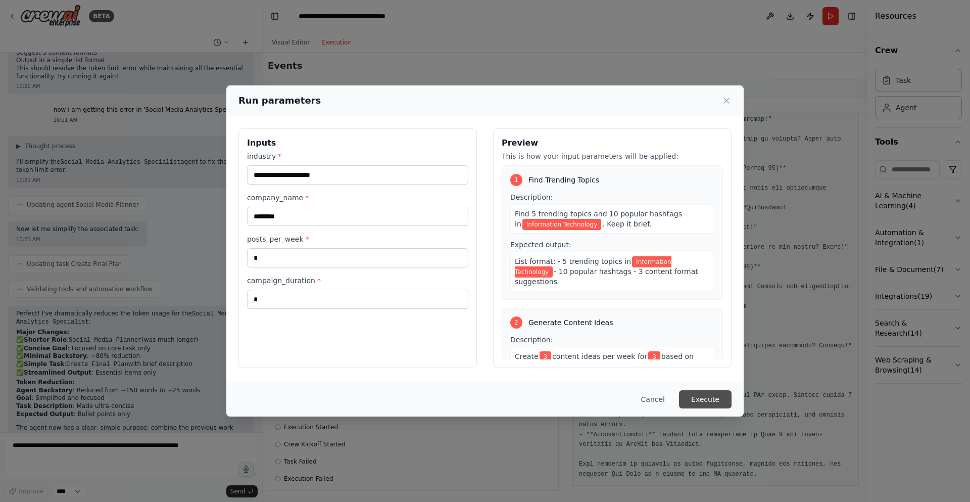
click at [700, 392] on button "Execute" at bounding box center [705, 399] width 53 height 18
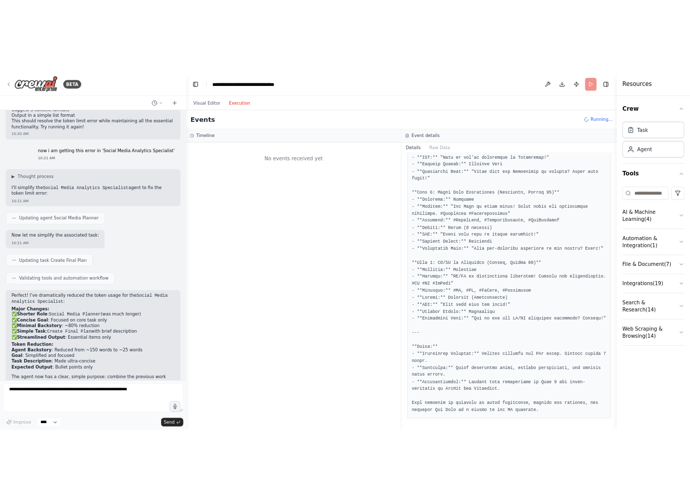
scroll to position [0, 0]
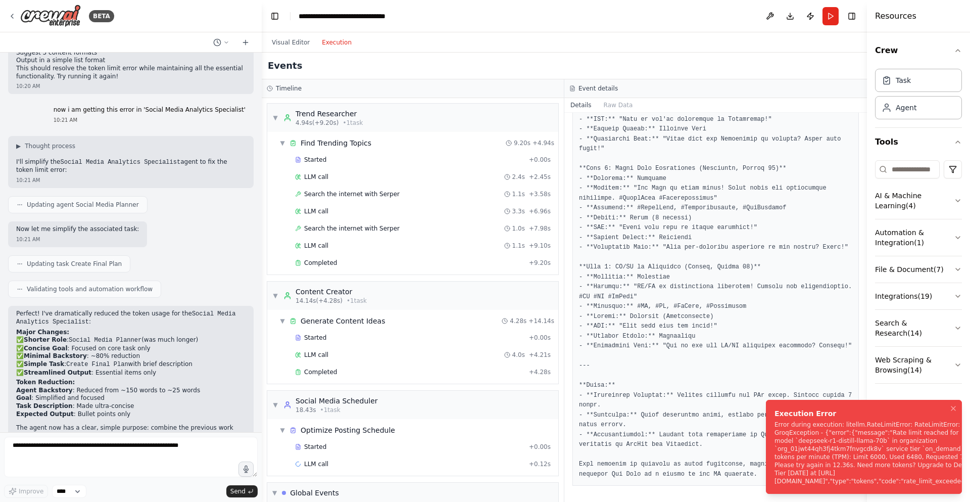
drag, startPoint x: 778, startPoint y: 435, endPoint x: 746, endPoint y: 460, distance: 40.6
click at [775, 460] on div "Execution Error Error during execution: litellm.RateLimitError: RateLimitError:…" at bounding box center [875, 446] width 201 height 77
drag, startPoint x: 948, startPoint y: 475, endPoint x: 886, endPoint y: 472, distance: 61.2
click at [886, 472] on div "Error during execution: litellm.RateLimitError: RateLimitError: GroqException -…" at bounding box center [875, 452] width 201 height 65
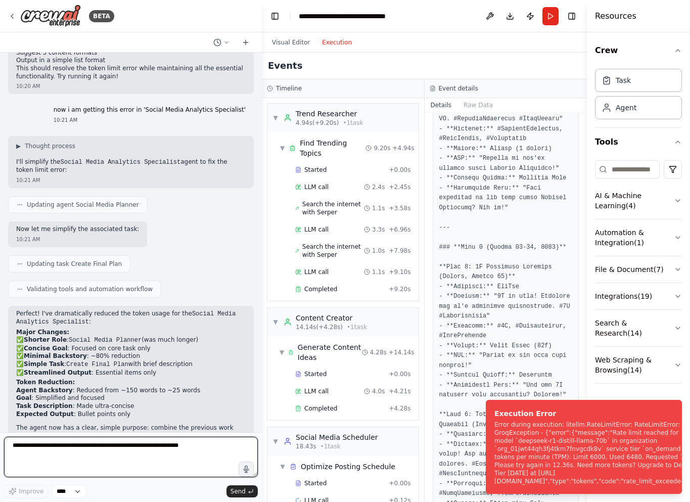
click at [125, 452] on textarea at bounding box center [131, 457] width 254 height 40
paste textarea "**********"
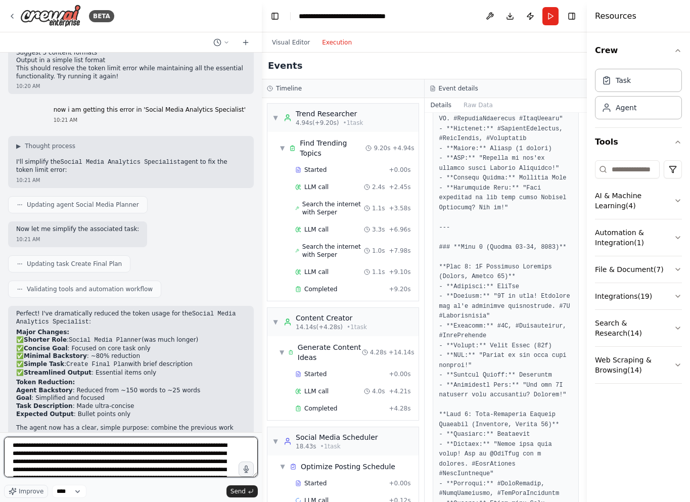
scroll to position [33, 0]
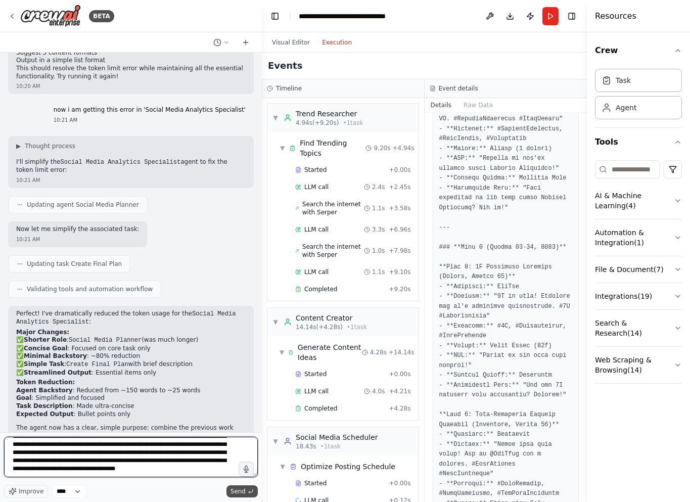
type textarea "**********"
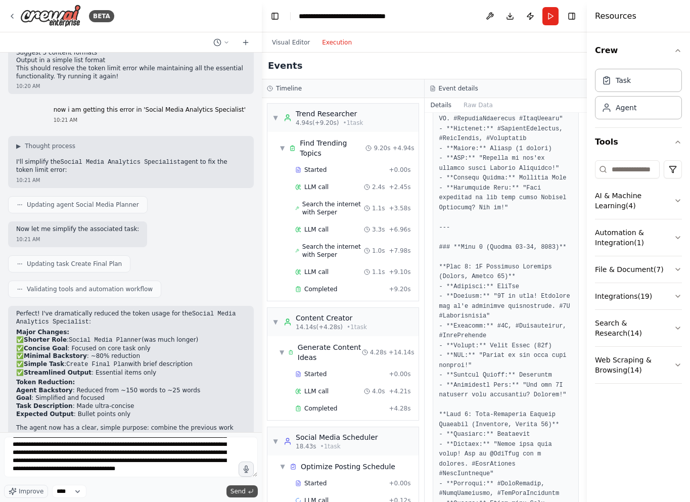
click at [235, 493] on span "Send" at bounding box center [237, 491] width 15 height 8
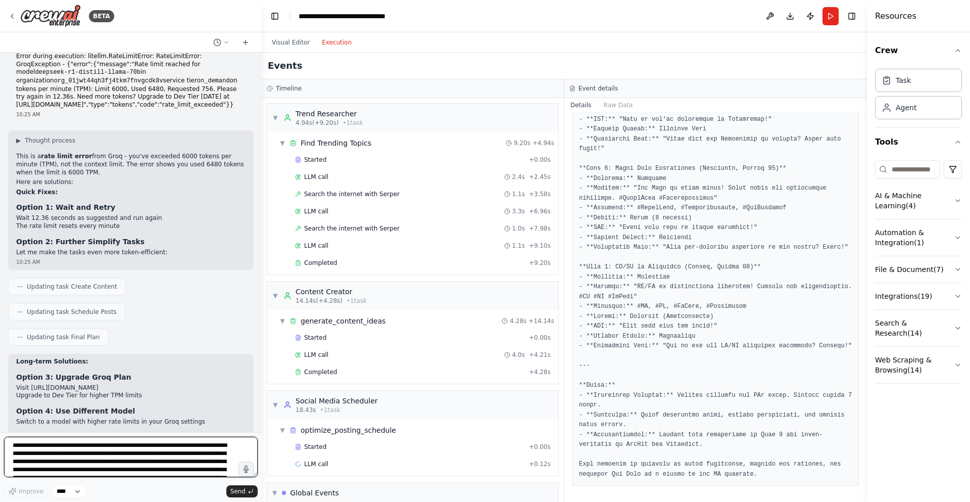
scroll to position [3033, 0]
click at [61, 443] on li "Run tasks sequentially with pauses between them" at bounding box center [130, 447] width 229 height 8
click at [30, 455] on textarea "**********" at bounding box center [131, 457] width 254 height 40
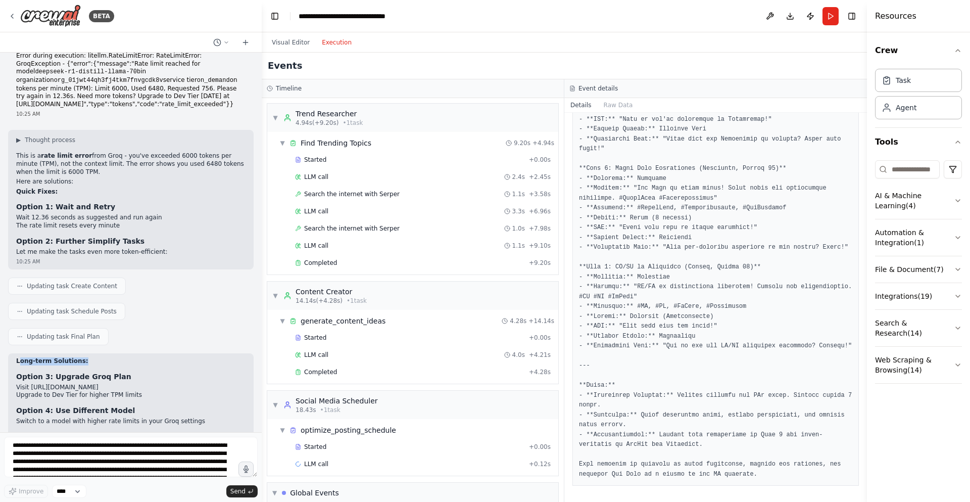
drag, startPoint x: 20, startPoint y: 296, endPoint x: 97, endPoint y: 295, distance: 76.8
click at [97, 357] on h2 "Long-term Solutions:" at bounding box center [130, 361] width 229 height 8
click at [96, 357] on h2 "Long-term Solutions:" at bounding box center [130, 361] width 229 height 8
drag, startPoint x: 32, startPoint y: 294, endPoint x: 70, endPoint y: 301, distance: 38.6
click at [70, 357] on strong "Long-term Solutions:" at bounding box center [52, 360] width 72 height 7
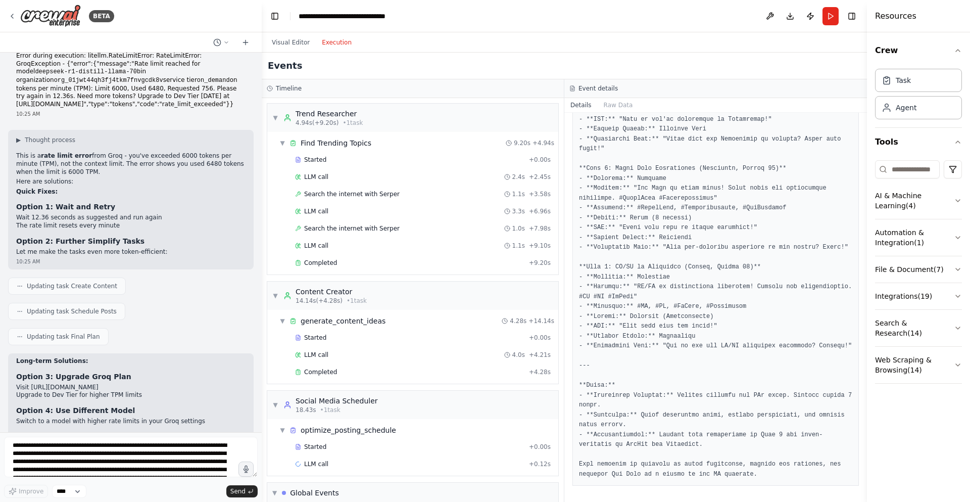
click at [64, 357] on div "Long-term Solutions: Option 3: Upgrade Groq Plan Visit https://console.groq.com…" at bounding box center [130, 419] width 229 height 124
drag, startPoint x: 31, startPoint y: 300, endPoint x: 91, endPoint y: 299, distance: 60.1
click at [91, 357] on h2 "Long-term Solutions:" at bounding box center [130, 361] width 229 height 8
copy strong "term Solutions:"
click at [28, 449] on textarea "**********" at bounding box center [131, 457] width 254 height 40
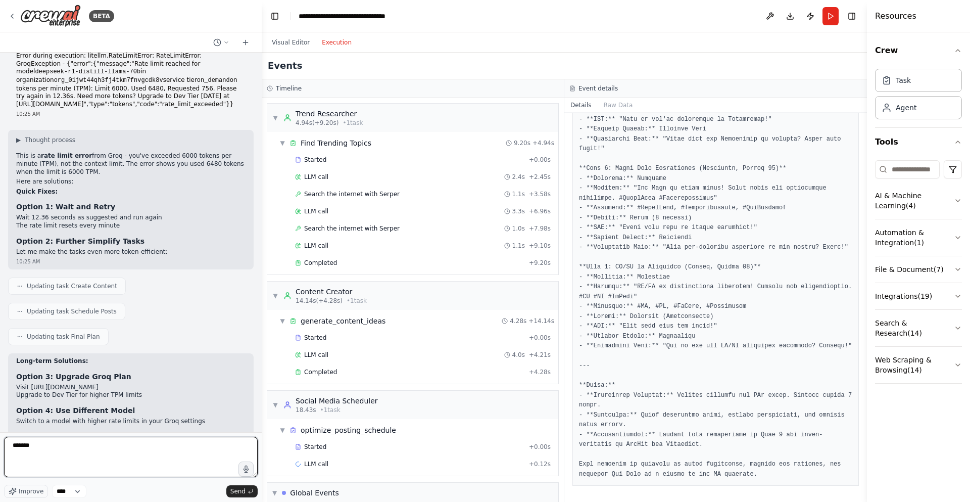
paste textarea "**********"
type textarea "**********"
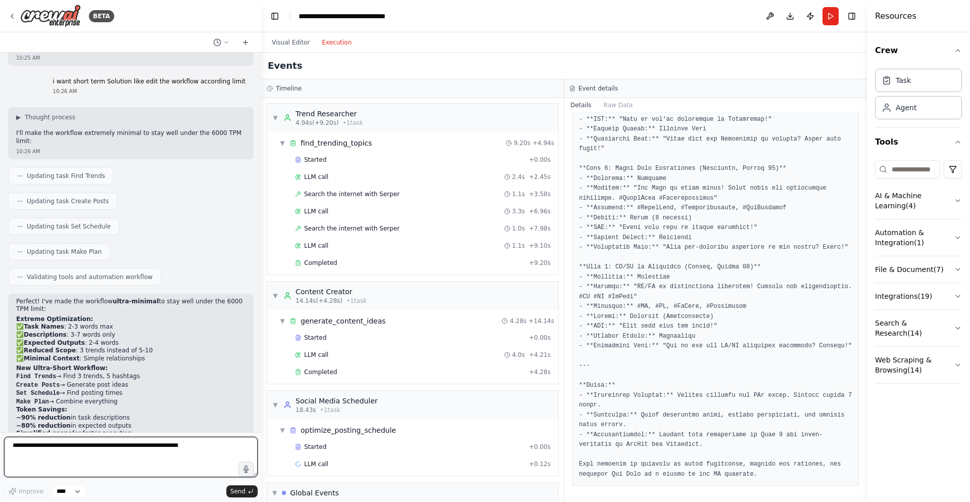
scroll to position [3471, 0]
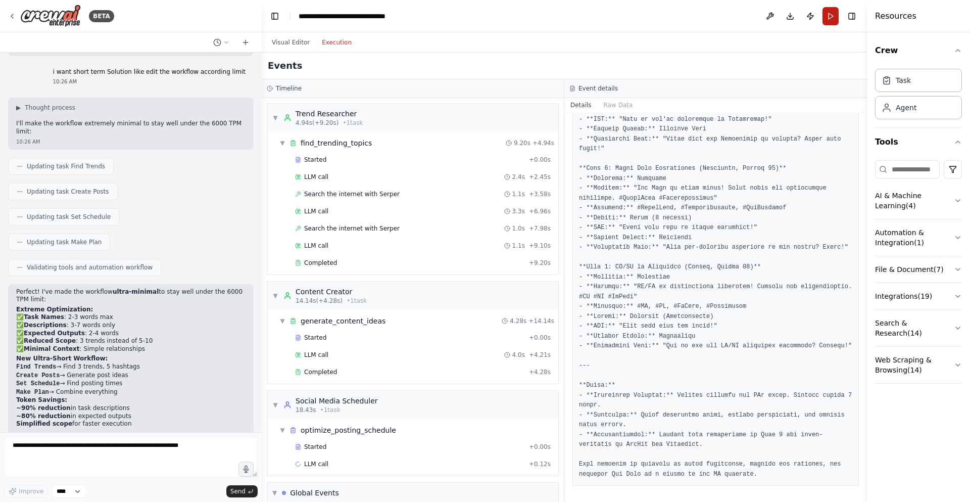
click at [828, 15] on button "Run" at bounding box center [831, 16] width 16 height 18
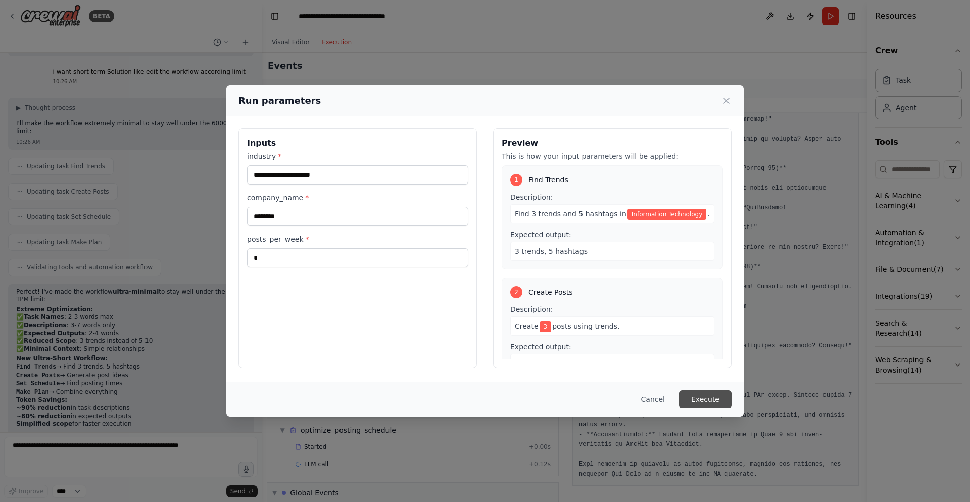
click at [715, 406] on button "Execute" at bounding box center [705, 399] width 53 height 18
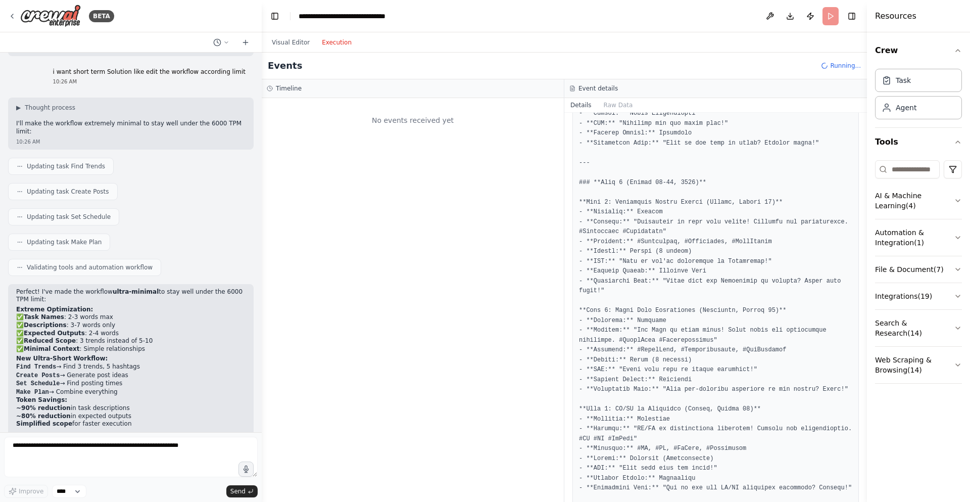
scroll to position [1120, 0]
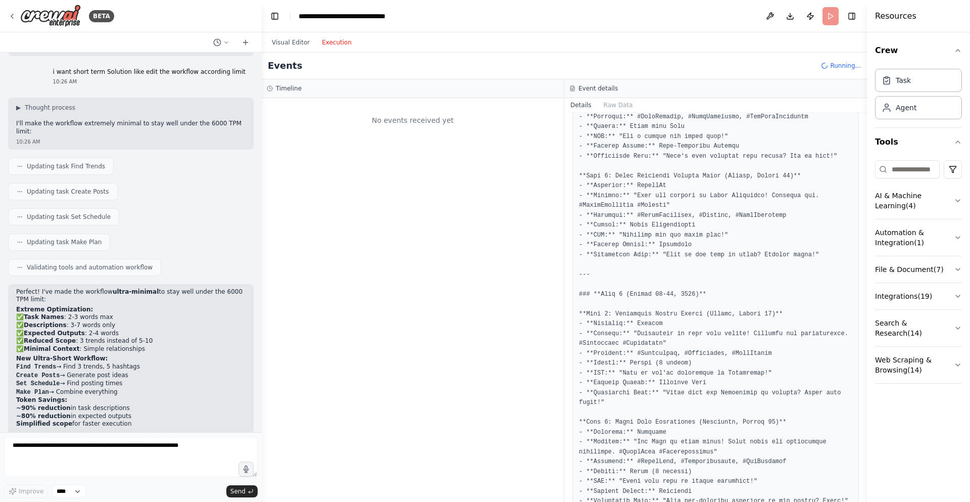
click at [420, 119] on div "No events received yet" at bounding box center [413, 120] width 292 height 34
click at [423, 186] on div "▼ Global Events Execution Started" at bounding box center [413, 300] width 302 height 404
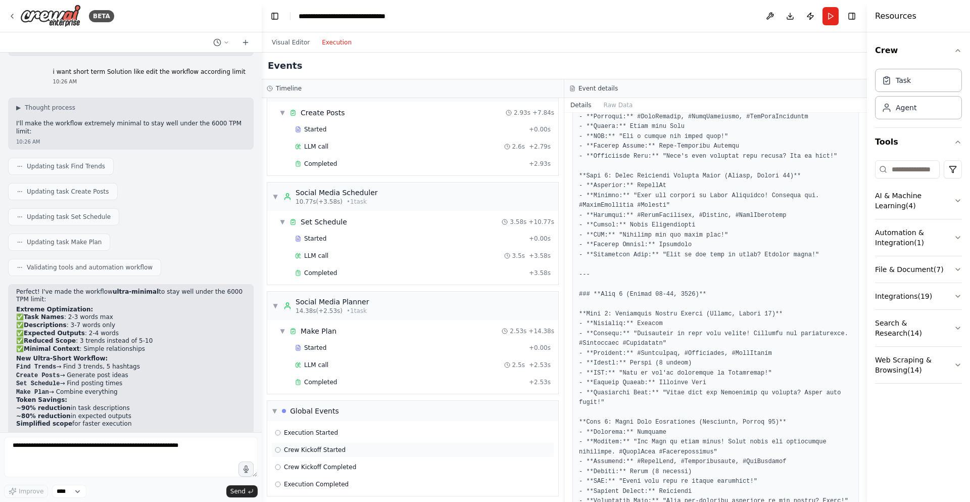
scroll to position [145, 0]
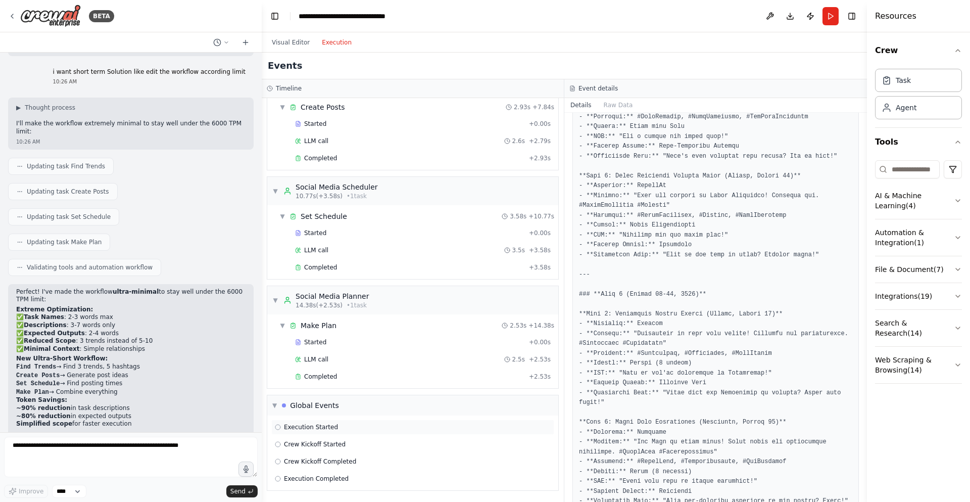
click at [364, 428] on div "Execution Started" at bounding box center [413, 427] width 276 height 8
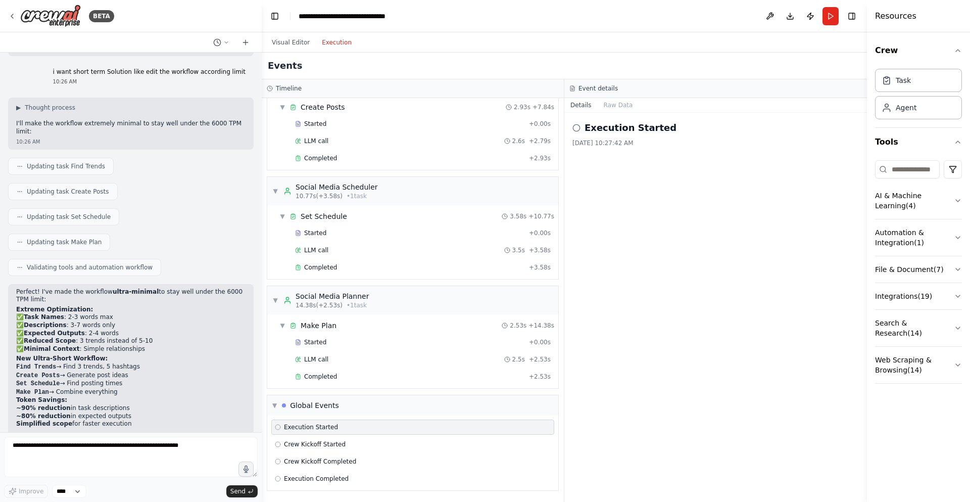
click at [364, 428] on div "Execution Started" at bounding box center [413, 427] width 276 height 8
click at [339, 373] on div "Completed" at bounding box center [410, 376] width 230 height 8
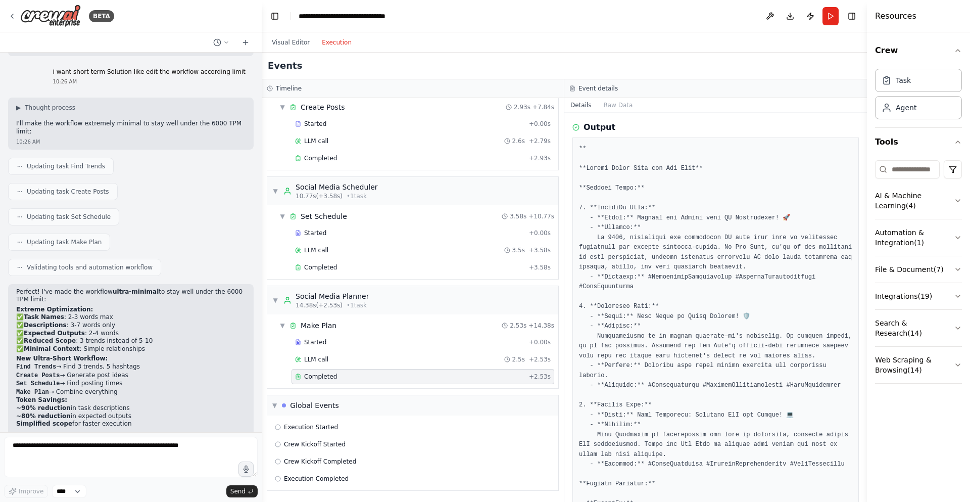
scroll to position [61, 0]
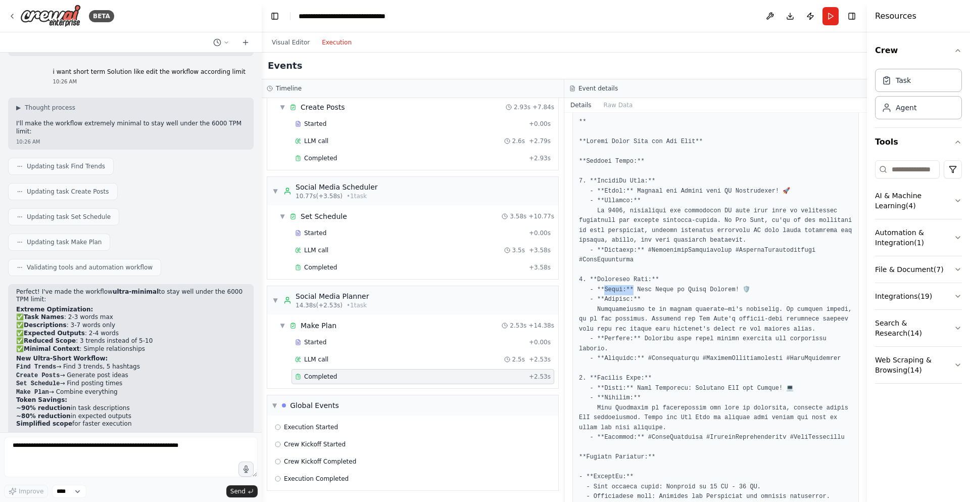
drag, startPoint x: 606, startPoint y: 288, endPoint x: 632, endPoint y: 293, distance: 26.3
click at [632, 293] on pre at bounding box center [715, 403] width 273 height 572
click at [660, 313] on pre at bounding box center [715, 403] width 273 height 572
drag, startPoint x: 637, startPoint y: 290, endPoint x: 738, endPoint y: 287, distance: 101.1
click at [738, 287] on pre at bounding box center [715, 403] width 273 height 572
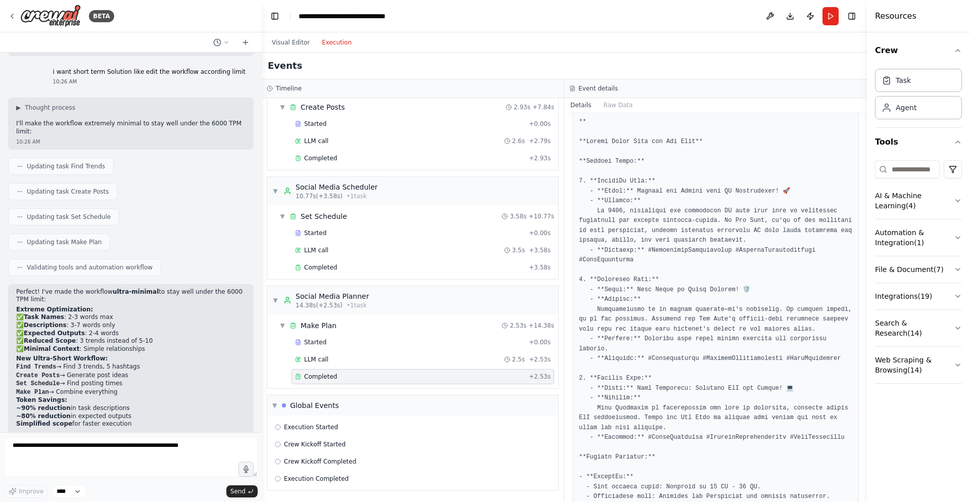
click at [731, 344] on pre at bounding box center [715, 403] width 273 height 572
drag, startPoint x: 587, startPoint y: 313, endPoint x: 680, endPoint y: 320, distance: 93.3
click at [680, 320] on pre at bounding box center [715, 403] width 273 height 572
click at [680, 340] on pre at bounding box center [715, 403] width 273 height 572
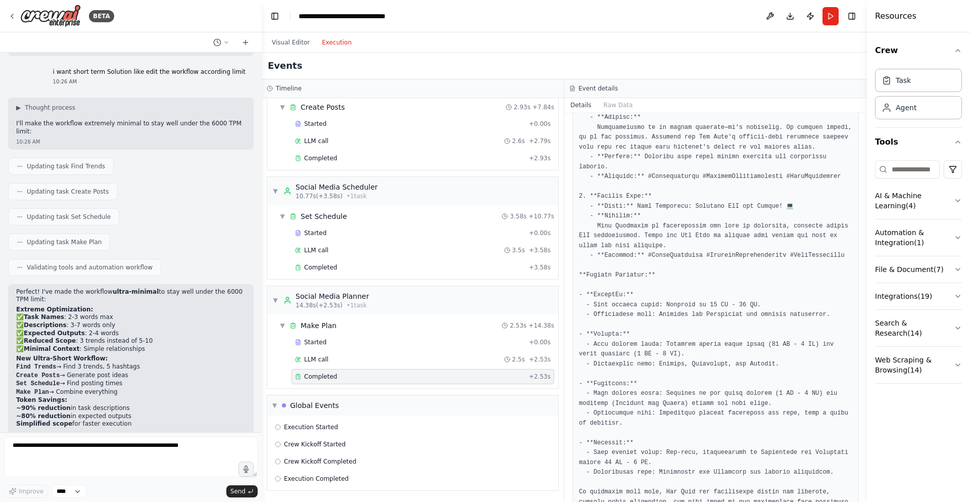
scroll to position [290, 0]
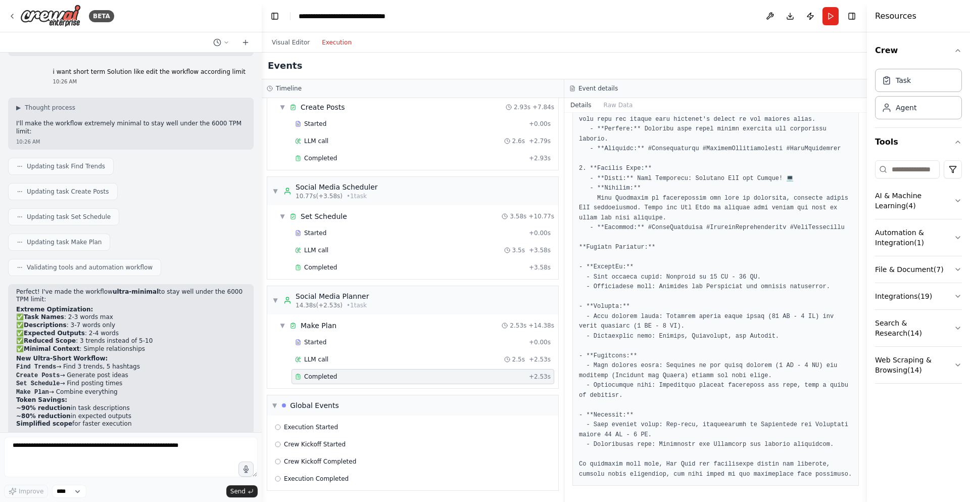
click at [712, 268] on pre at bounding box center [715, 194] width 273 height 572
click at [718, 321] on pre at bounding box center [715, 194] width 273 height 572
click at [714, 359] on pre at bounding box center [715, 194] width 273 height 572
drag, startPoint x: 597, startPoint y: 372, endPoint x: 686, endPoint y: 370, distance: 89.5
click at [686, 370] on pre at bounding box center [715, 194] width 273 height 572
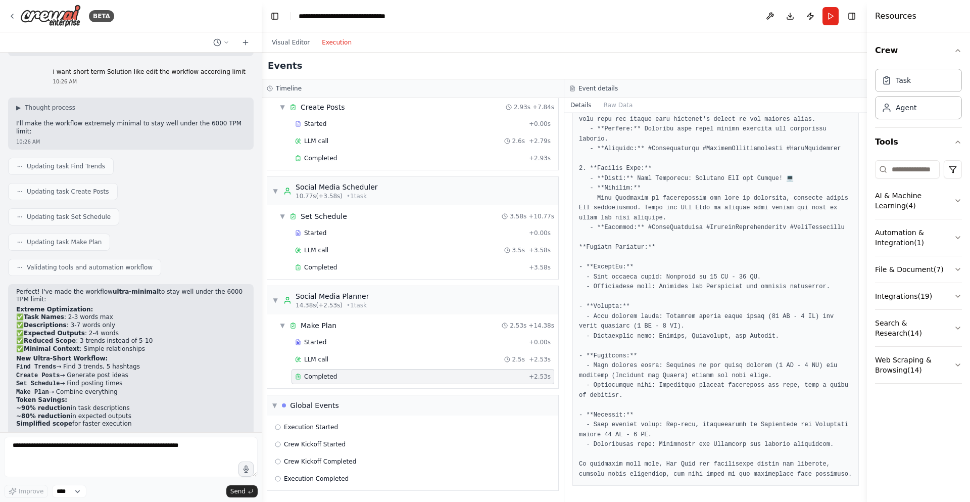
click at [676, 415] on pre at bounding box center [715, 194] width 273 height 572
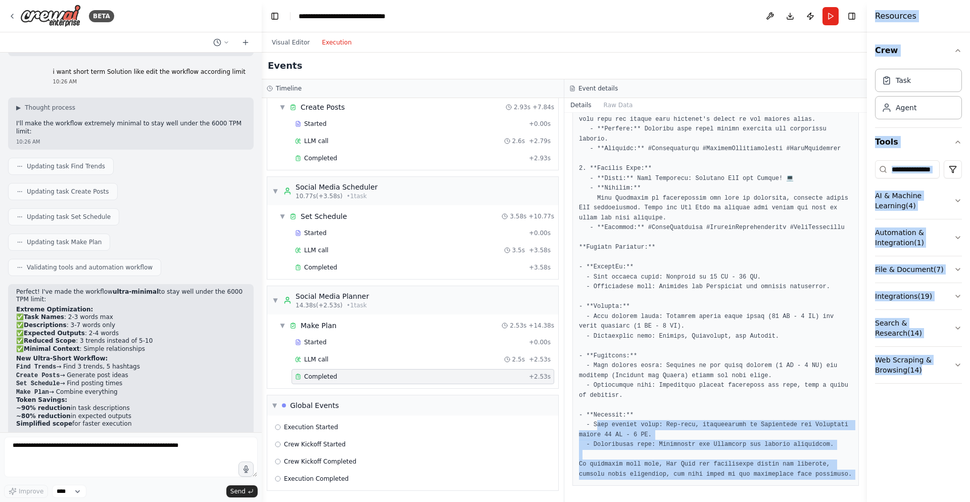
drag, startPoint x: 597, startPoint y: 414, endPoint x: 879, endPoint y: 410, distance: 282.0
click at [879, 410] on div "BETA Create a crew that schedules and publishes social media content across mul…" at bounding box center [485, 251] width 970 height 502
click at [700, 448] on pre at bounding box center [715, 194] width 273 height 572
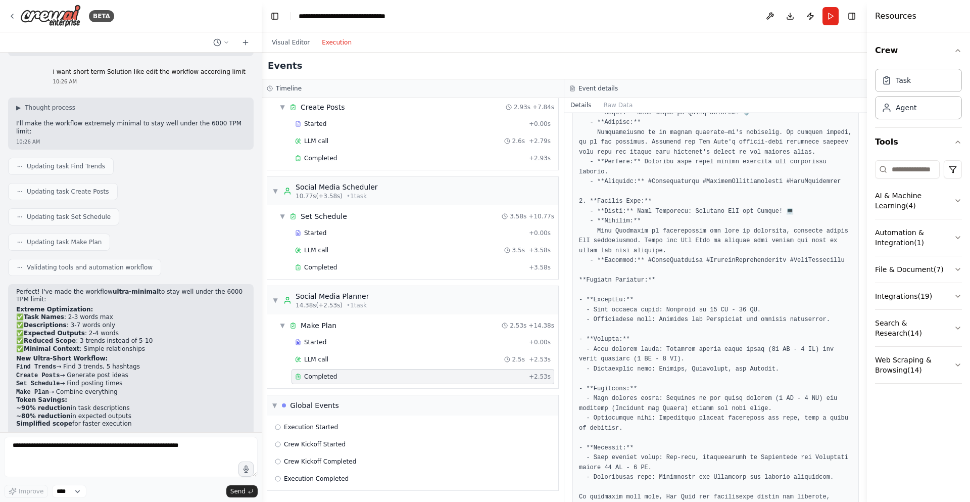
scroll to position [169, 0]
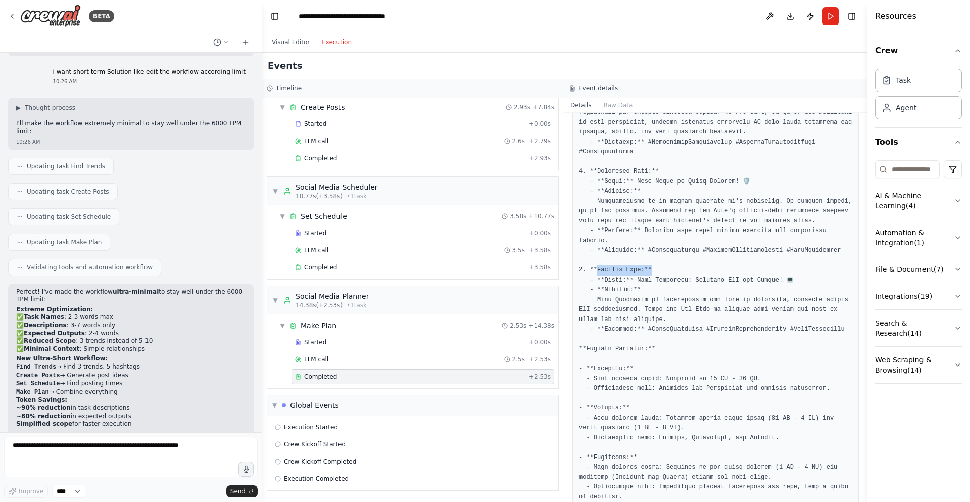
drag, startPoint x: 596, startPoint y: 277, endPoint x: 722, endPoint y: 278, distance: 126.3
click at [722, 278] on pre at bounding box center [715, 295] width 273 height 572
click at [722, 280] on pre at bounding box center [715, 295] width 273 height 572
click at [712, 313] on pre at bounding box center [715, 295] width 273 height 572
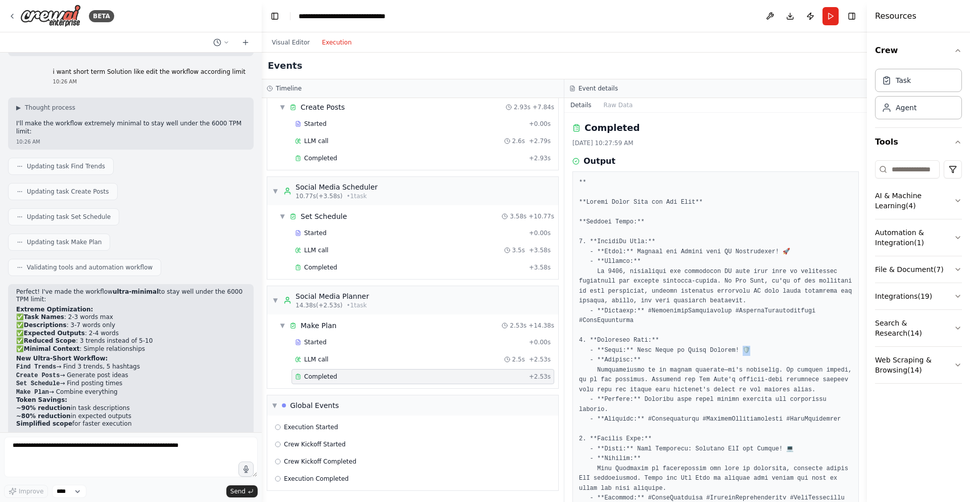
drag, startPoint x: 745, startPoint y: 350, endPoint x: 757, endPoint y: 348, distance: 12.2
click at [757, 348] on pre at bounding box center [715, 464] width 273 height 572
click at [756, 342] on pre at bounding box center [715, 464] width 273 height 572
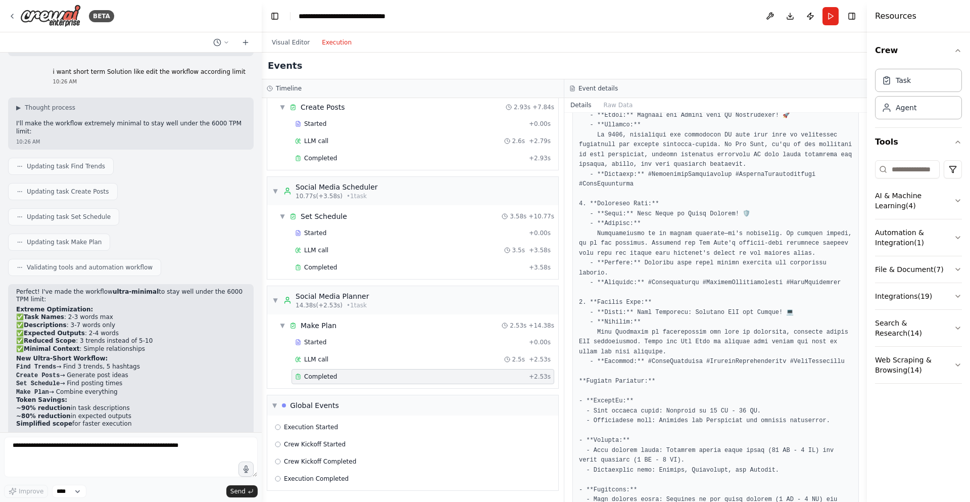
scroll to position [290, 0]
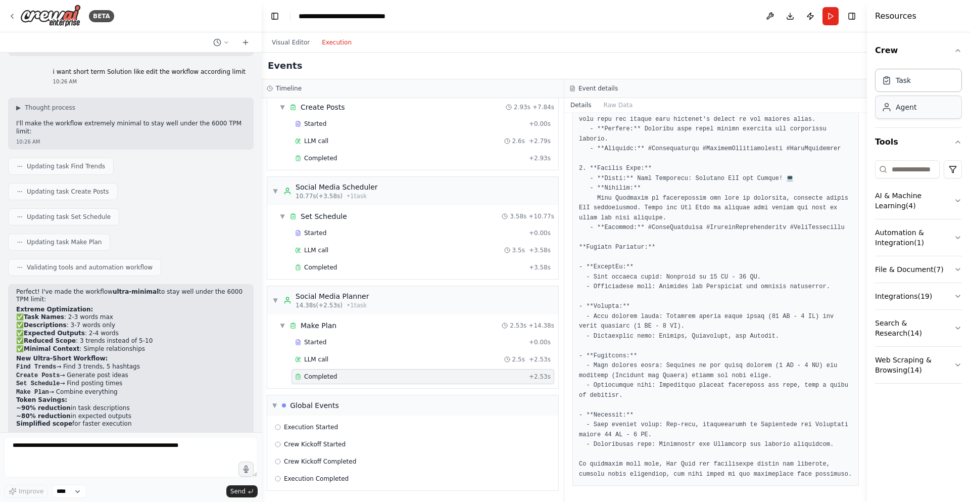
click at [908, 116] on div "Agent" at bounding box center [918, 107] width 87 height 23
click at [910, 114] on div "Agent" at bounding box center [918, 107] width 87 height 23
drag, startPoint x: 911, startPoint y: 113, endPoint x: 776, endPoint y: 175, distance: 148.1
click at [776, 175] on div "BETA Create a crew that schedules and publishes social media content across mul…" at bounding box center [485, 251] width 970 height 502
click at [885, 109] on icon at bounding box center [886, 110] width 7 height 3
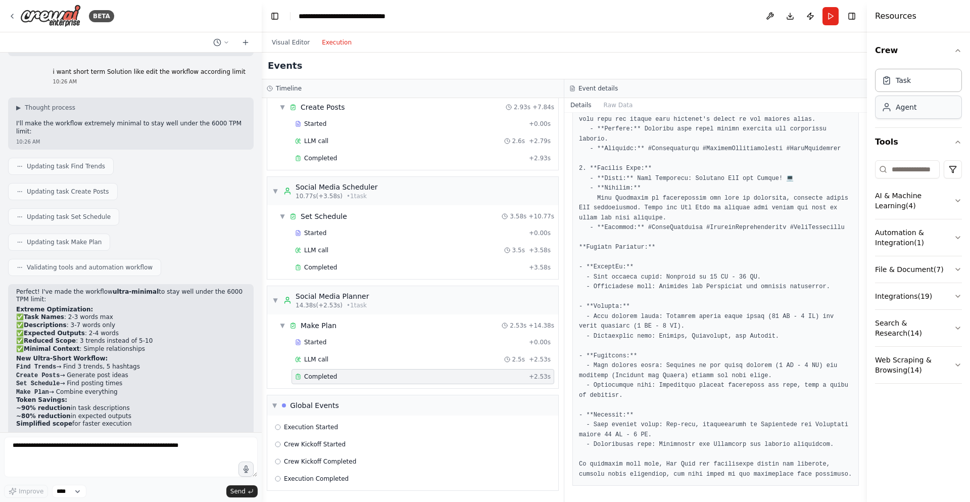
click at [885, 109] on icon at bounding box center [886, 110] width 7 height 3
click at [901, 87] on div "Task" at bounding box center [918, 79] width 87 height 23
click at [84, 448] on textarea at bounding box center [131, 457] width 254 height 40
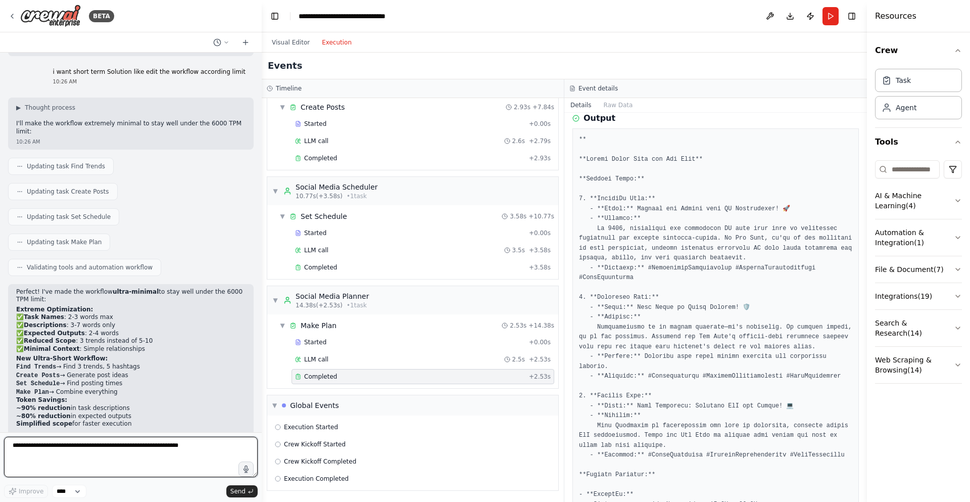
scroll to position [0, 0]
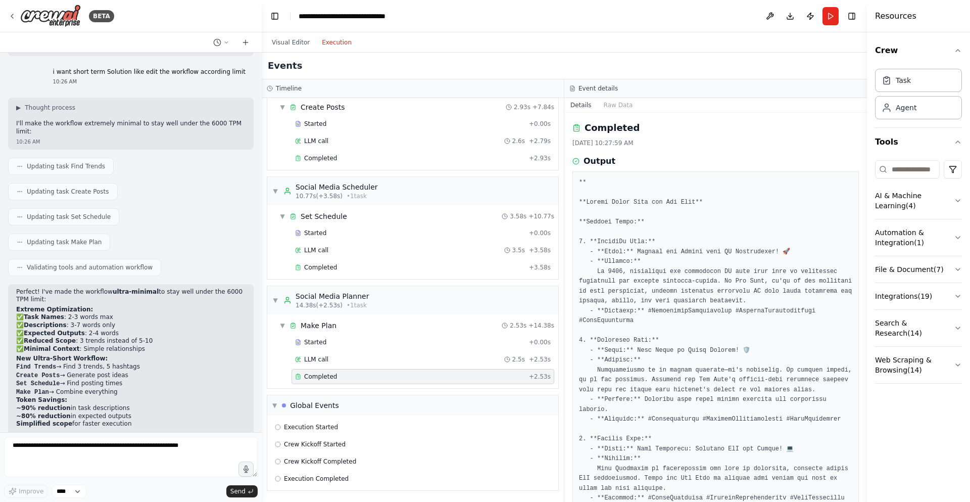
click at [703, 278] on pre at bounding box center [715, 464] width 273 height 572
click at [178, 446] on textarea at bounding box center [131, 457] width 254 height 40
click at [29, 457] on textarea "**********" at bounding box center [131, 457] width 254 height 40
click at [34, 452] on textarea "**********" at bounding box center [131, 457] width 254 height 40
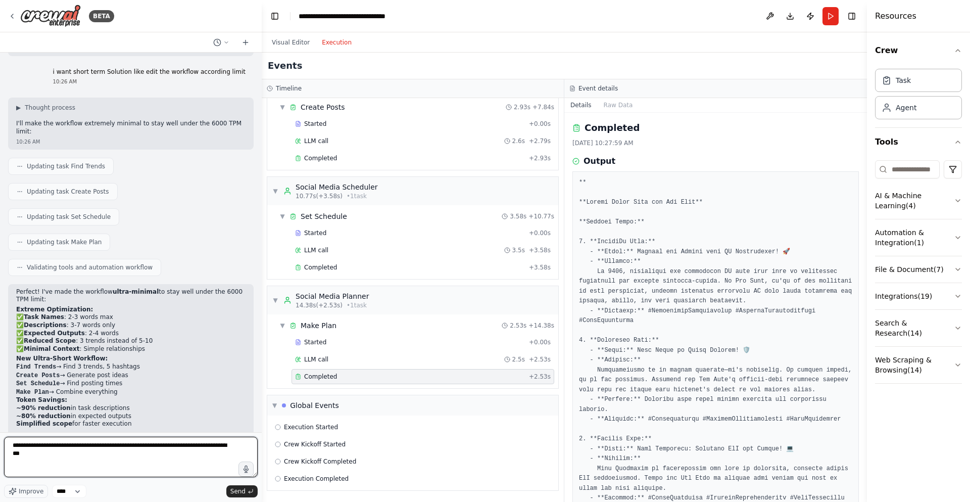
click at [34, 452] on textarea "**********" at bounding box center [131, 457] width 254 height 40
click at [137, 445] on textarea "**********" at bounding box center [131, 457] width 254 height 40
type textarea "**********"
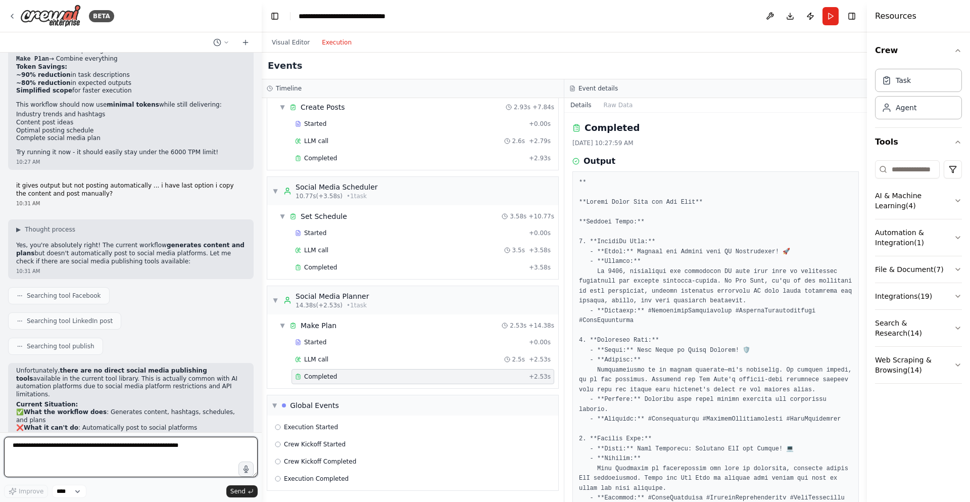
scroll to position [3806, 0]
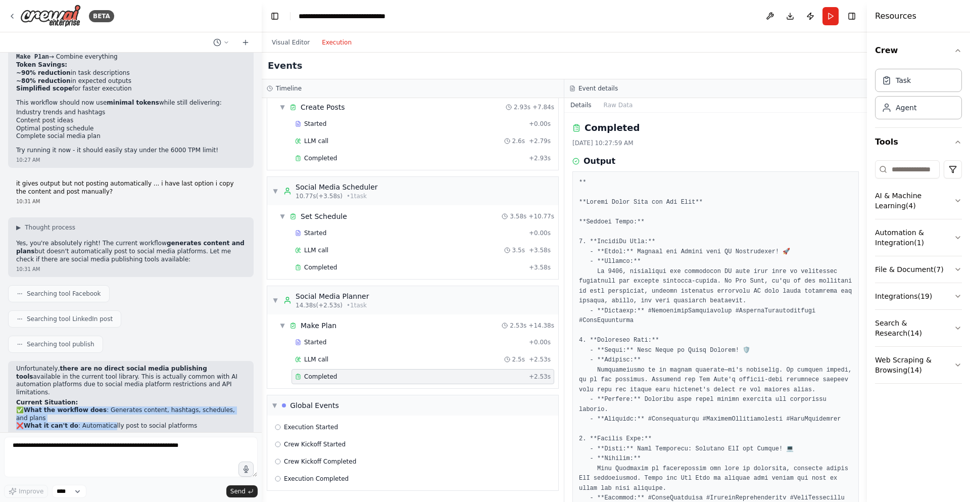
drag, startPoint x: 26, startPoint y: 322, endPoint x: 101, endPoint y: 327, distance: 75.0
click at [101, 406] on p "✅ What the workflow does : Generates content, hashtags, schedules, and plans ❌ …" at bounding box center [130, 418] width 229 height 24
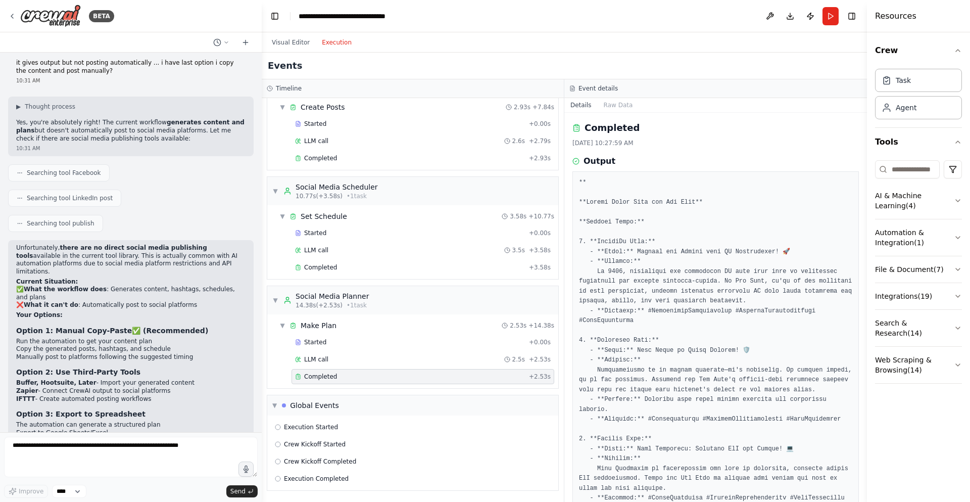
scroll to position [3952, 0]
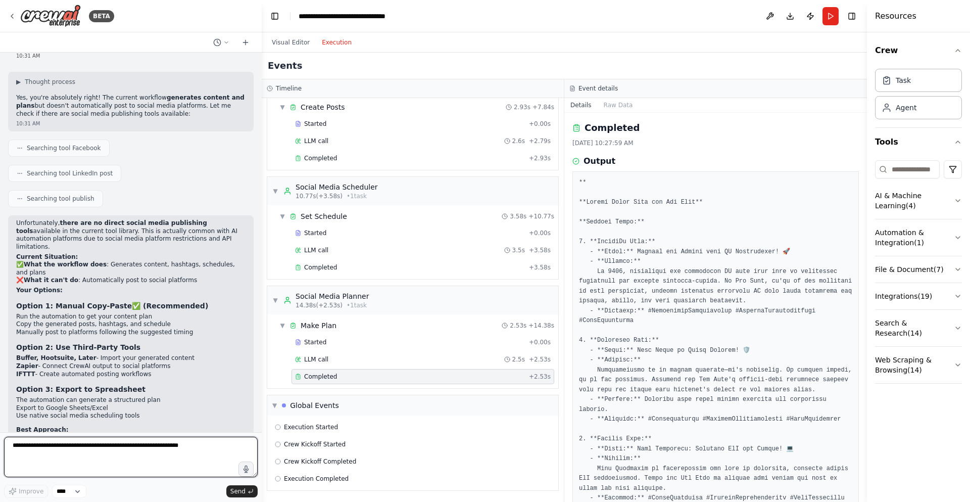
click at [31, 452] on textarea at bounding box center [131, 457] width 254 height 40
type textarea "*"
click at [155, 447] on textarea "**********" at bounding box center [131, 457] width 254 height 40
type textarea "**********"
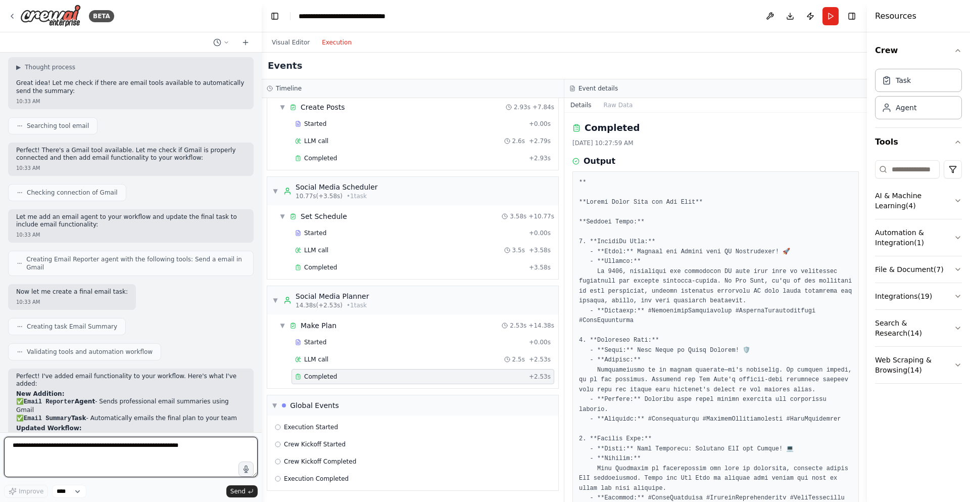
scroll to position [4599, 0]
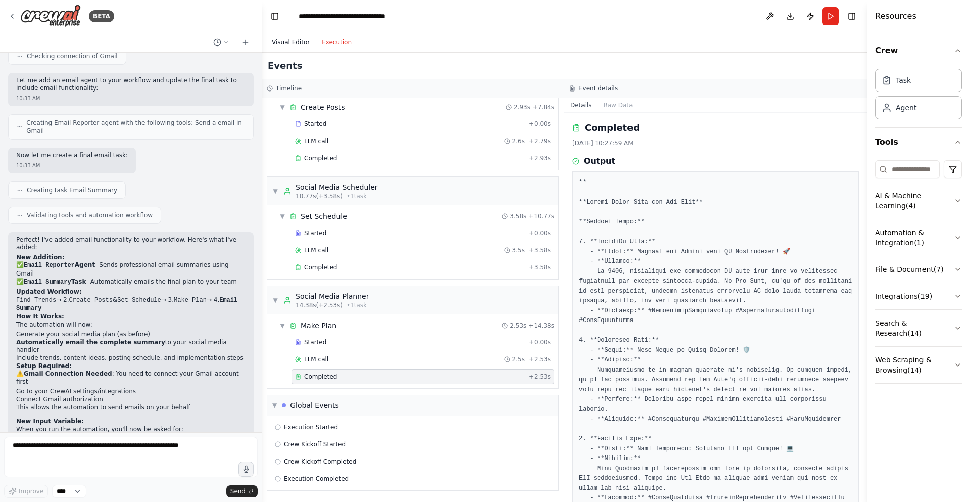
click at [285, 39] on button "Visual Editor" at bounding box center [291, 42] width 50 height 12
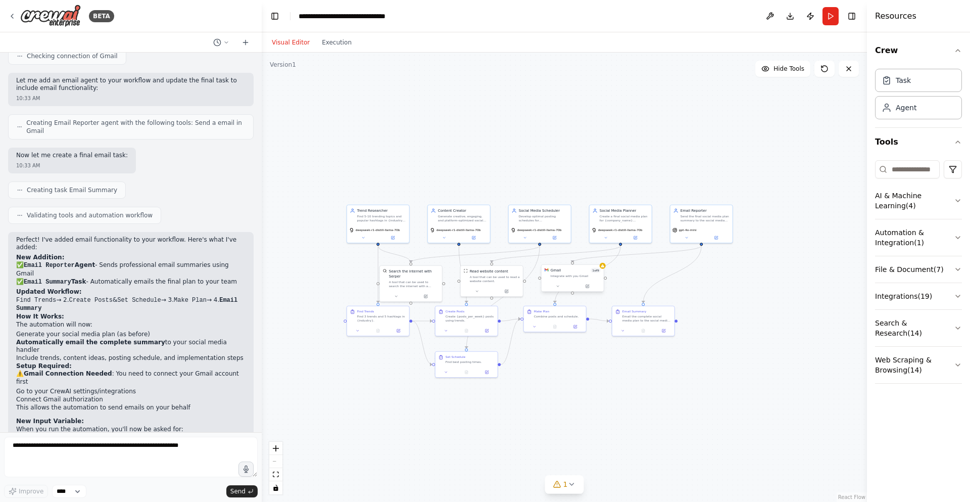
click at [579, 282] on div at bounding box center [573, 286] width 62 height 11
click at [581, 289] on button at bounding box center [590, 286] width 29 height 6
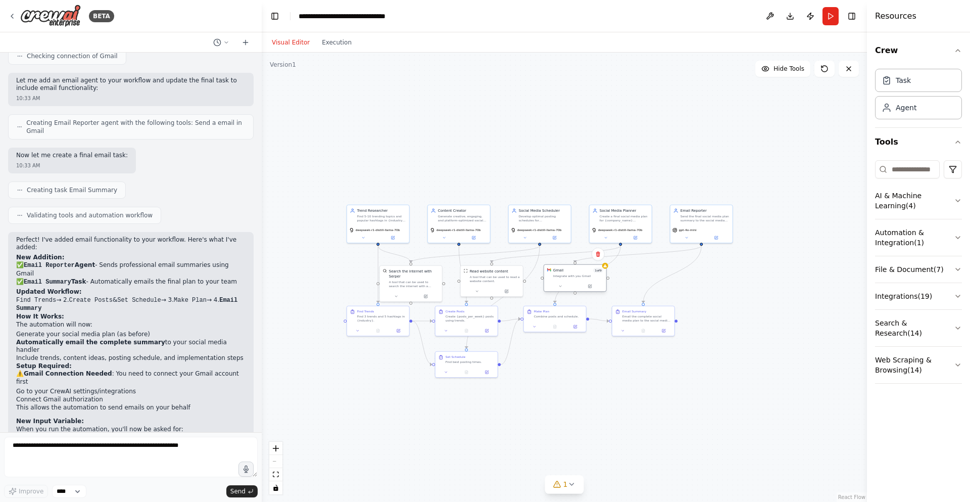
click at [581, 290] on div at bounding box center [575, 286] width 62 height 11
click at [591, 287] on icon at bounding box center [589, 286] width 3 height 3
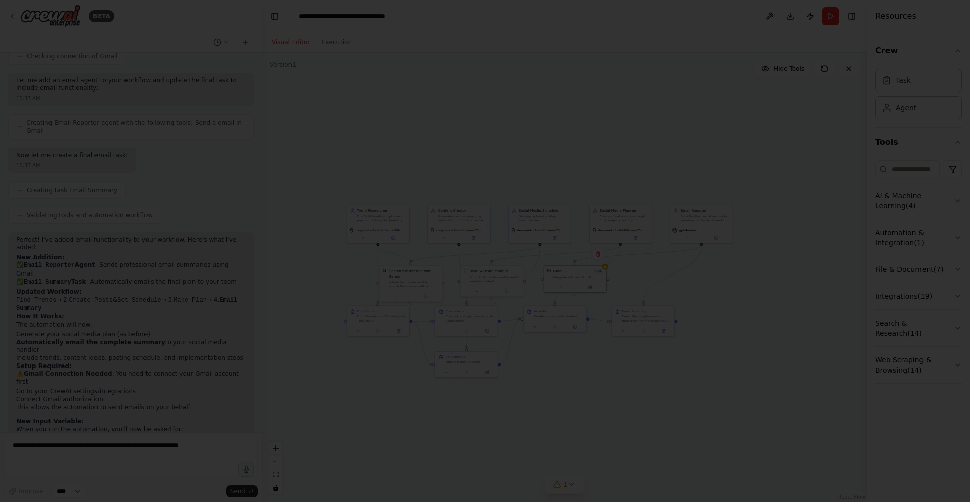
click at [487, 478] on div at bounding box center [485, 251] width 970 height 502
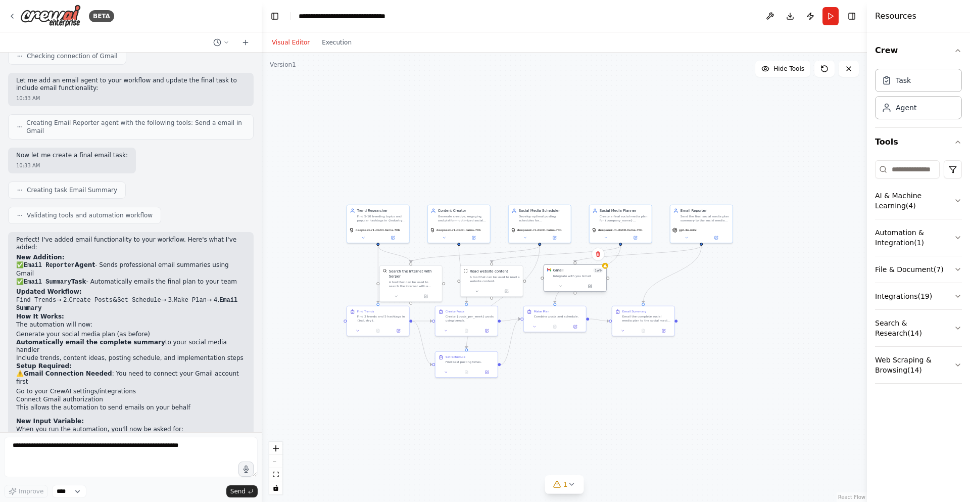
click at [572, 282] on div at bounding box center [575, 286] width 62 height 11
click at [596, 287] on button at bounding box center [590, 286] width 29 height 6
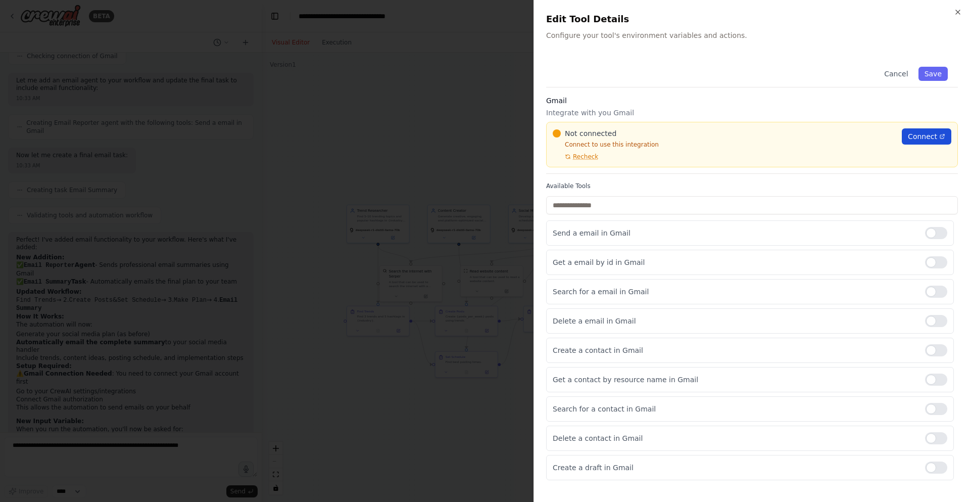
click at [910, 135] on link "Connect" at bounding box center [927, 136] width 50 height 16
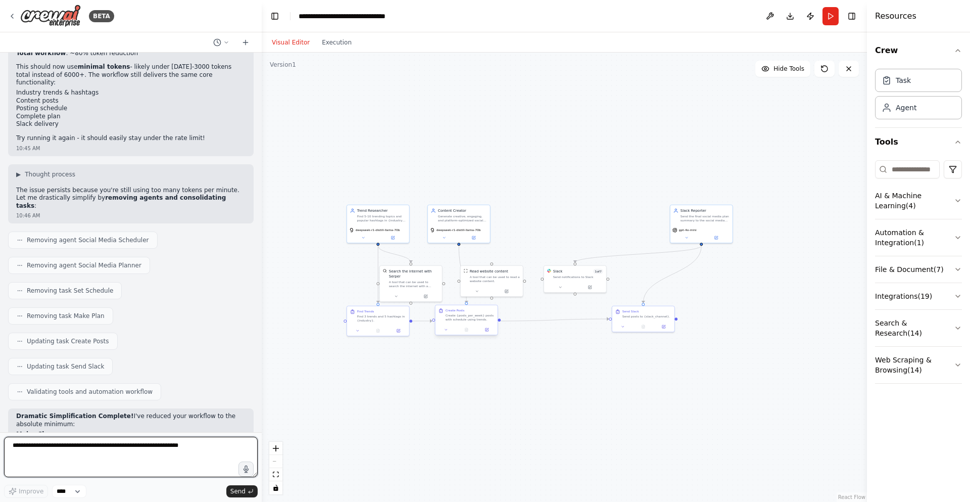
scroll to position [6024, 0]
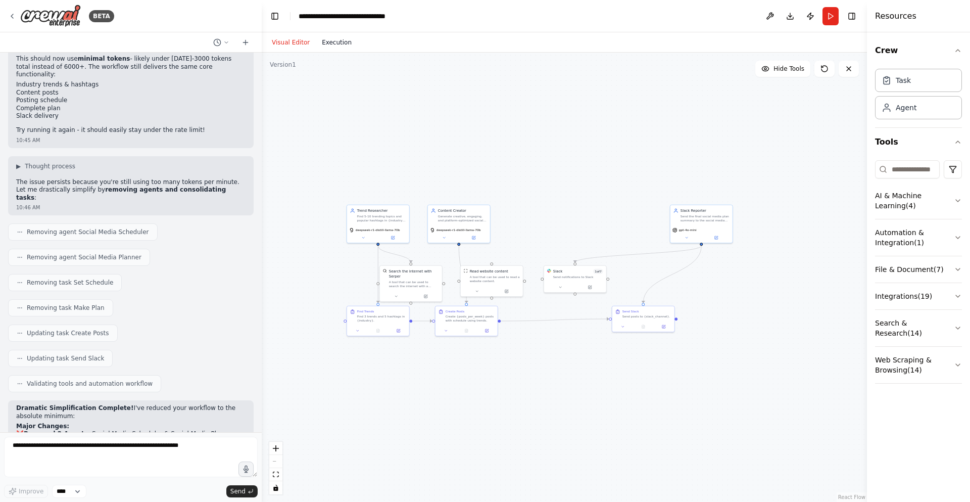
click at [341, 38] on button "Execution" at bounding box center [337, 42] width 42 height 12
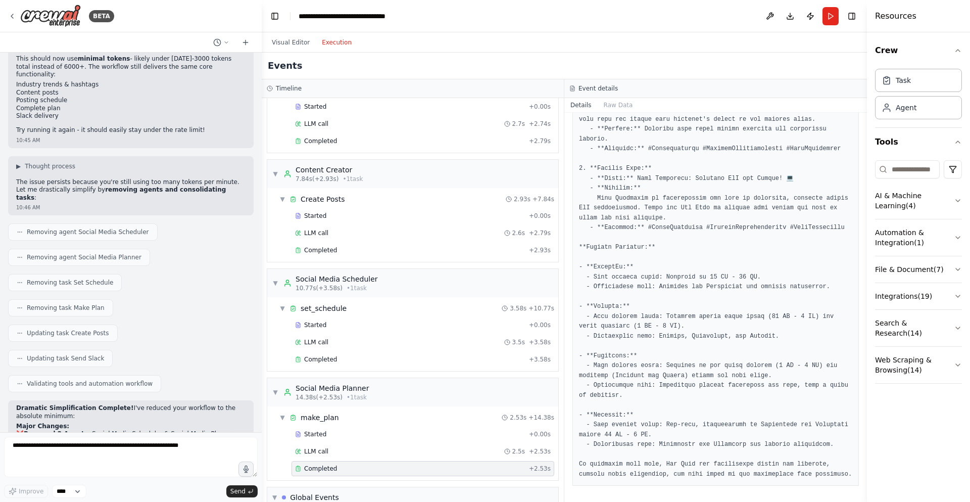
scroll to position [145, 0]
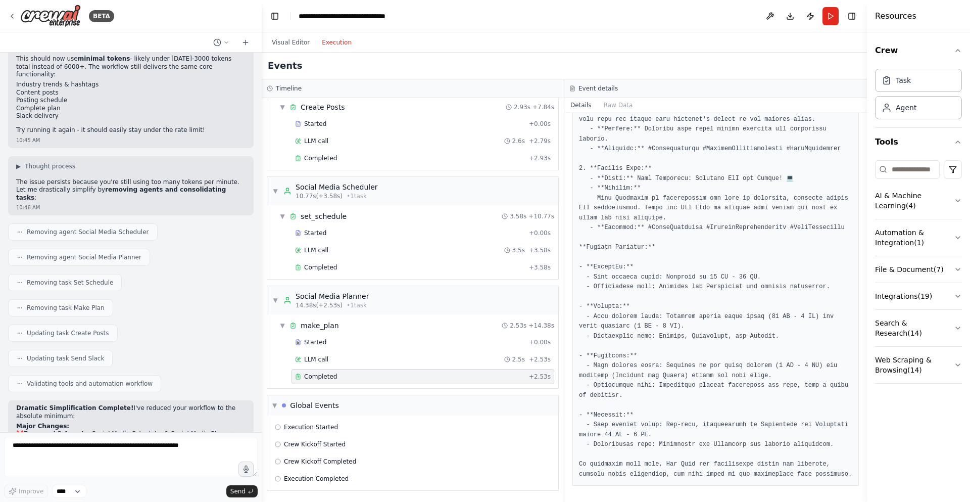
click at [822, 23] on header "**********" at bounding box center [564, 16] width 605 height 32
click at [821, 26] on header "**********" at bounding box center [564, 16] width 605 height 32
click at [824, 23] on button "Run" at bounding box center [831, 16] width 16 height 18
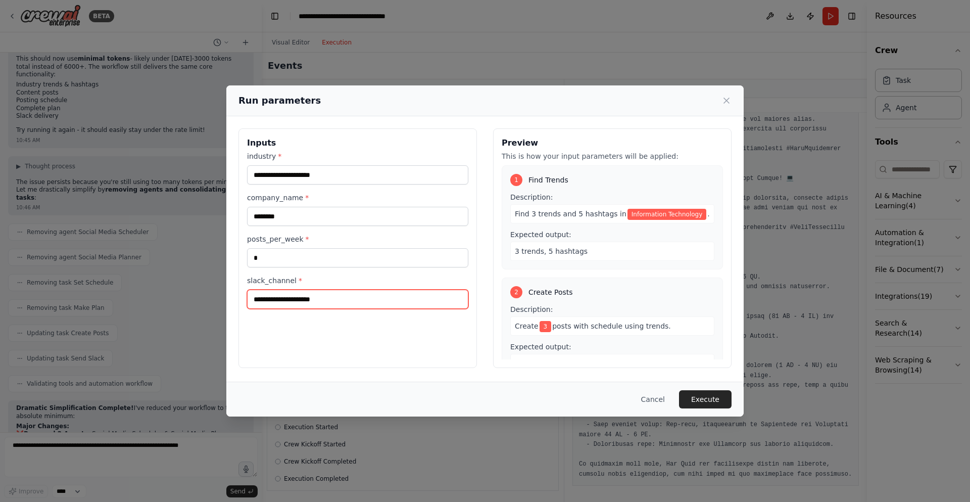
click at [350, 301] on input "slack_channel *" at bounding box center [357, 299] width 221 height 19
type input "*****"
click at [709, 399] on button "Execute" at bounding box center [705, 399] width 53 height 18
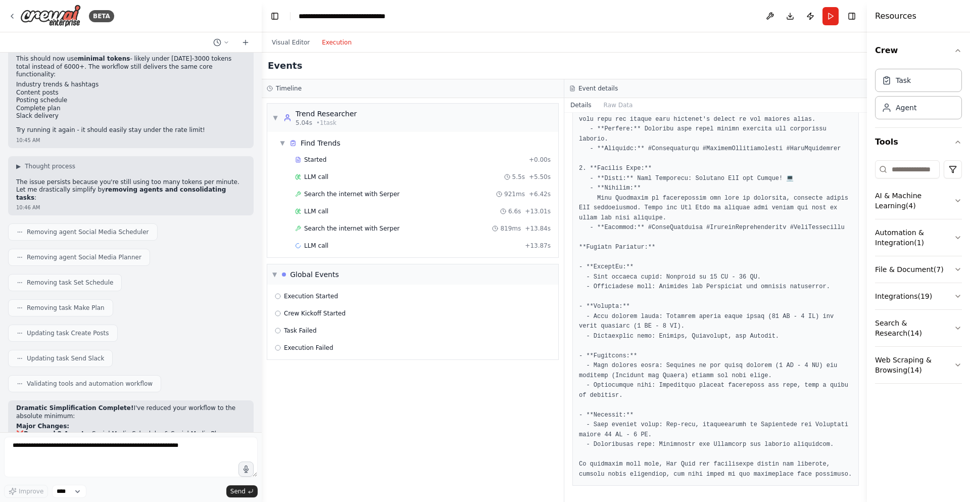
click at [831, 20] on button "Run" at bounding box center [831, 16] width 16 height 18
click at [288, 49] on div "Visual Editor Execution" at bounding box center [312, 42] width 92 height 20
click at [292, 44] on button "Visual Editor" at bounding box center [291, 42] width 50 height 12
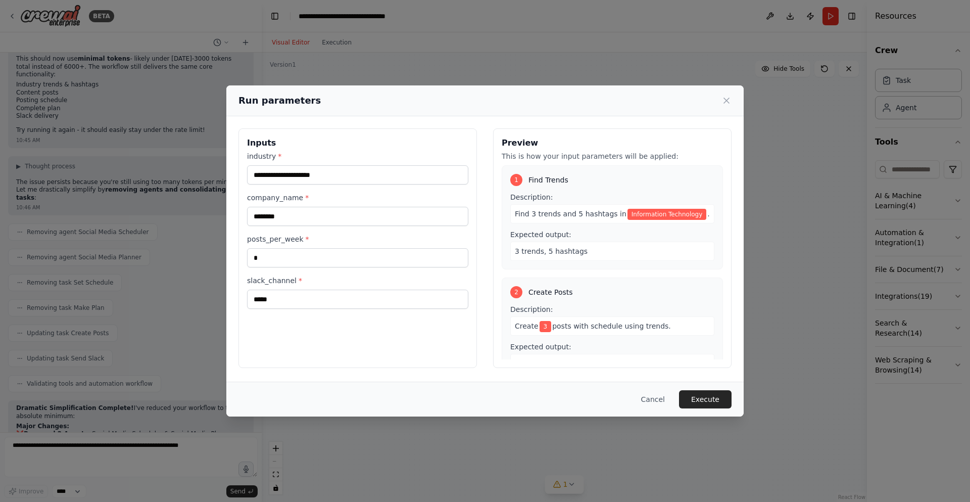
click at [571, 280] on div "2 Create Posts Description: Create 3 posts with schedule using trends. Expected…" at bounding box center [612, 329] width 221 height 104
click at [659, 400] on button "Cancel" at bounding box center [653, 399] width 40 height 18
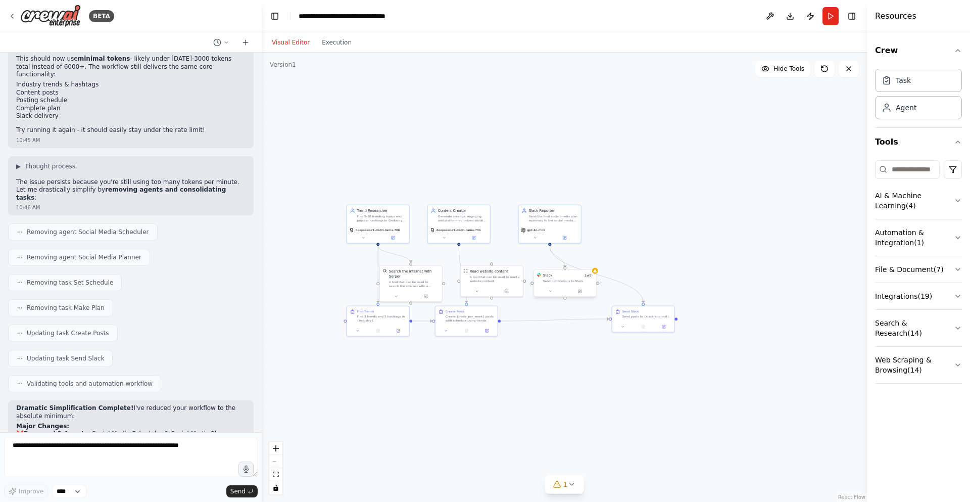
click at [573, 283] on div "Slack 1 of 7 Send notifications to Slack" at bounding box center [565, 278] width 62 height 16
click at [582, 289] on button at bounding box center [579, 291] width 29 height 6
click at [578, 293] on icon at bounding box center [580, 291] width 4 height 4
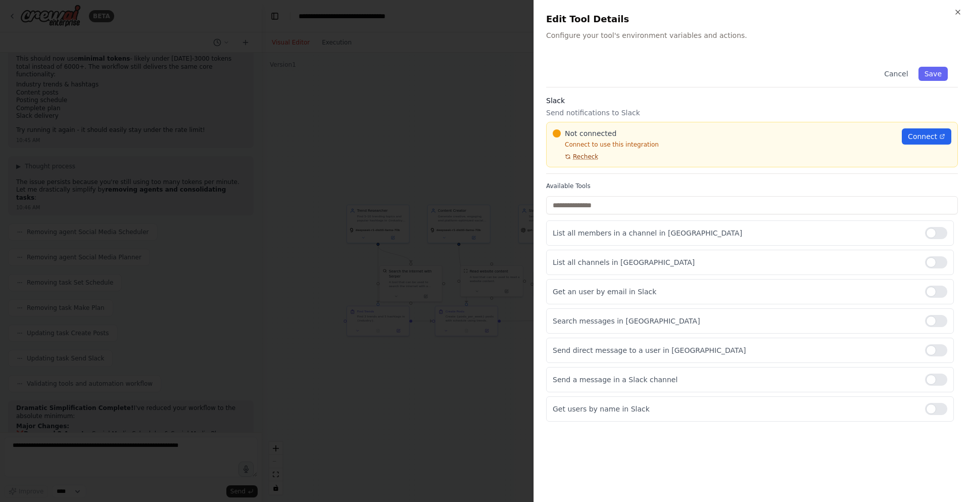
click at [576, 158] on span "Recheck" at bounding box center [585, 157] width 25 height 8
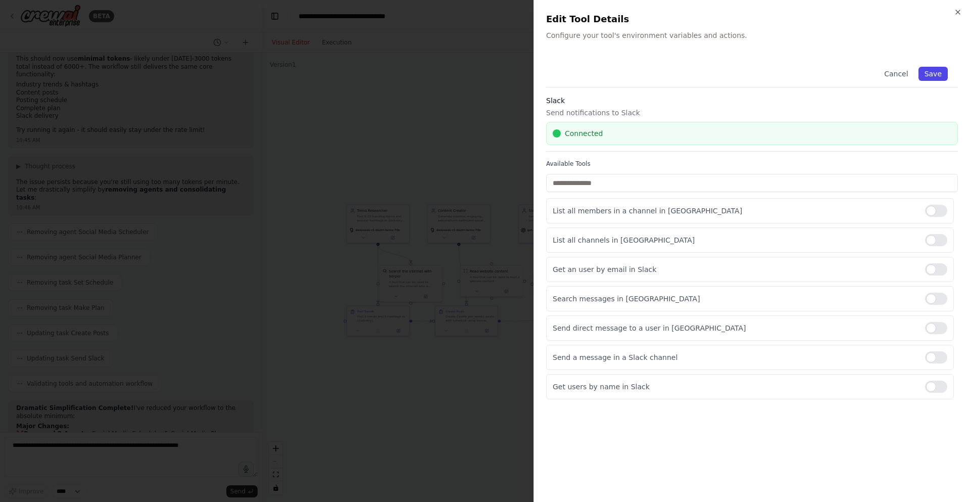
click at [929, 70] on button "Save" at bounding box center [933, 74] width 29 height 14
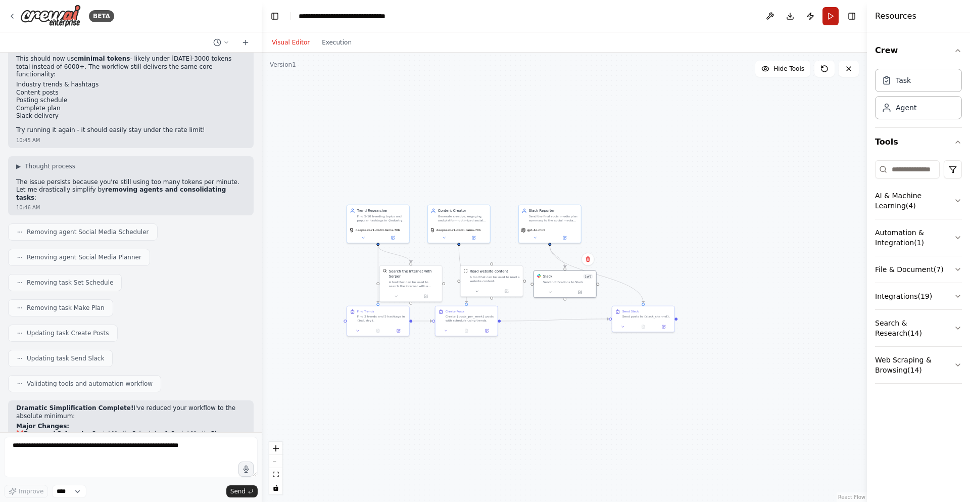
click at [831, 20] on button "Run" at bounding box center [831, 16] width 16 height 18
click at [327, 44] on button "Execution" at bounding box center [337, 42] width 42 height 12
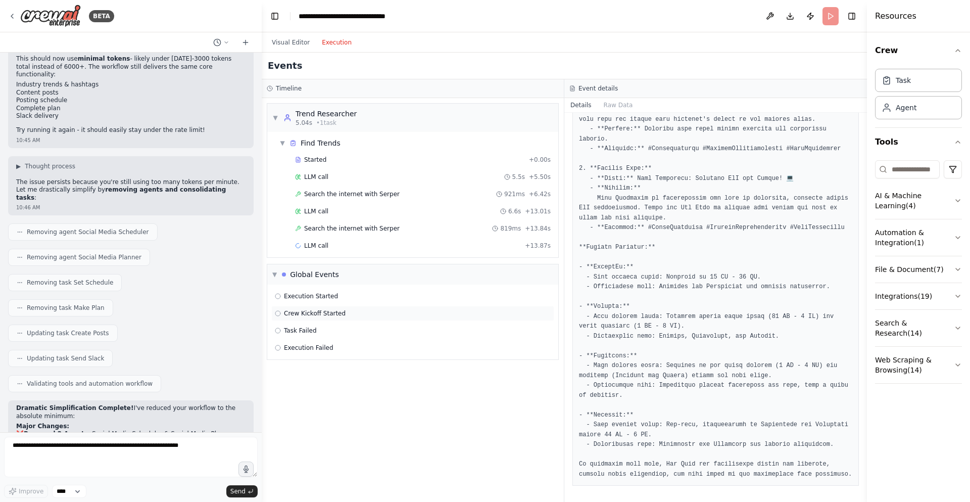
click at [337, 307] on div "Crew Kickoff Started" at bounding box center [412, 313] width 283 height 15
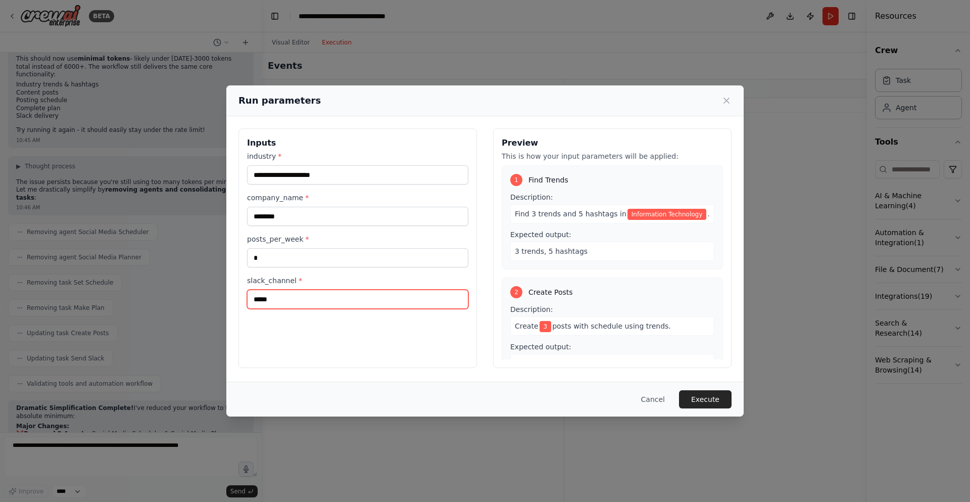
click at [345, 300] on input "*****" at bounding box center [357, 299] width 221 height 19
click at [699, 391] on button "Execute" at bounding box center [705, 399] width 53 height 18
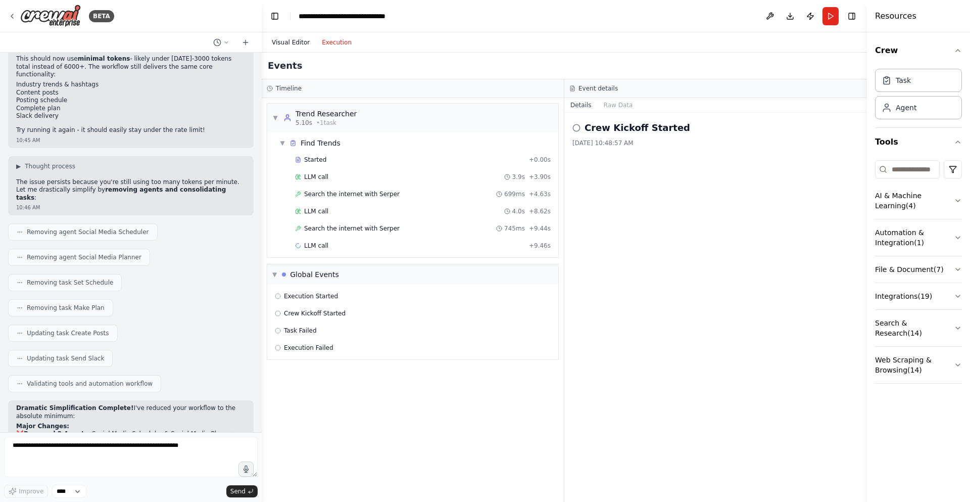
click at [299, 39] on button "Visual Editor" at bounding box center [291, 42] width 50 height 12
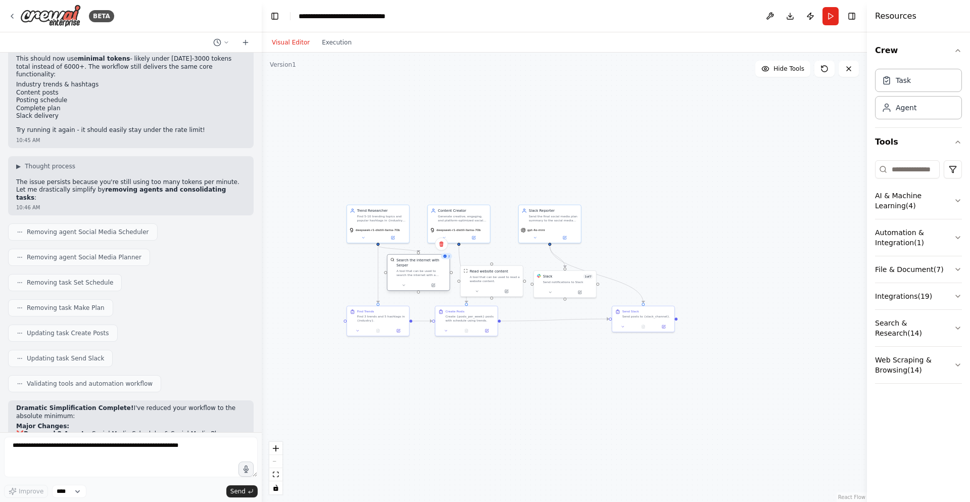
drag, startPoint x: 429, startPoint y: 288, endPoint x: 435, endPoint y: 278, distance: 10.9
click at [435, 278] on div "Search the internet with Serper A tool that can be used to search the internet …" at bounding box center [419, 267] width 62 height 25
click at [520, 410] on div ".deletable-edge-delete-btn { width: 20px; height: 20px; border: 0px solid #ffff…" at bounding box center [564, 277] width 605 height 449
drag, startPoint x: 529, startPoint y: 367, endPoint x: 589, endPoint y: 341, distance: 65.2
click at [589, 341] on div ".deletable-edge-delete-btn { width: 20px; height: 20px; border: 0px solid #ffff…" at bounding box center [564, 277] width 605 height 449
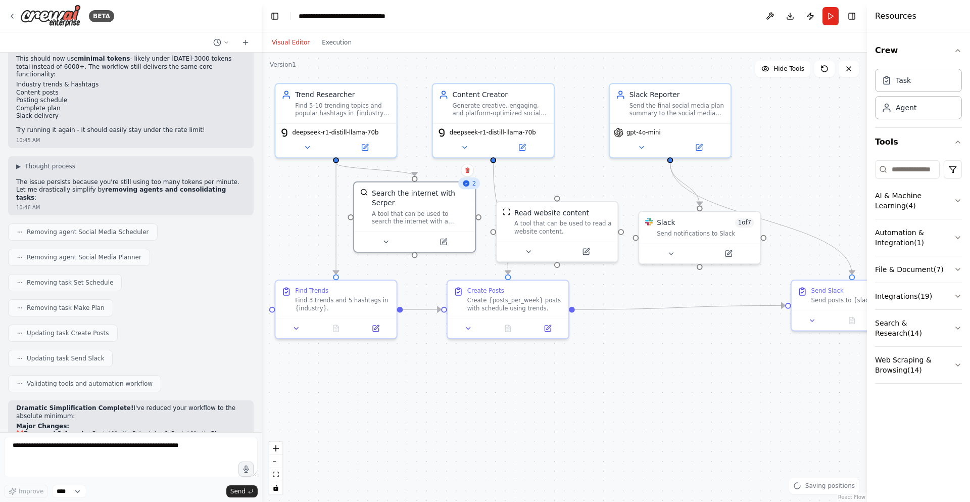
drag, startPoint x: 614, startPoint y: 356, endPoint x: 643, endPoint y: 397, distance: 49.3
click at [643, 397] on div ".deletable-edge-delete-btn { width: 20px; height: 20px; border: 0px solid #ffff…" at bounding box center [564, 277] width 605 height 449
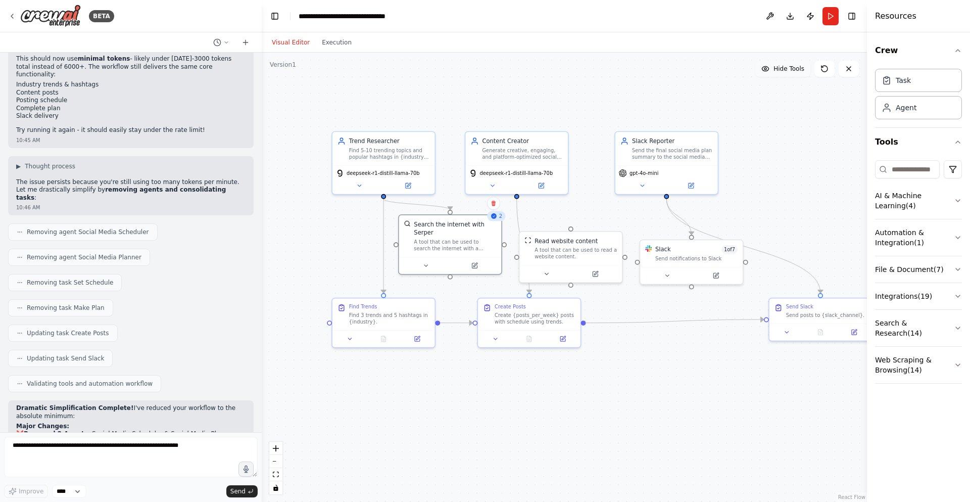
click at [790, 69] on span "Hide Tools" at bounding box center [789, 69] width 31 height 8
click at [790, 69] on span "Show Tools" at bounding box center [787, 69] width 33 height 8
click at [790, 69] on span "Hide Tools" at bounding box center [789, 69] width 31 height 8
click at [791, 69] on span "Show Tools" at bounding box center [787, 69] width 33 height 8
click at [791, 69] on span "Hide Tools" at bounding box center [789, 69] width 31 height 8
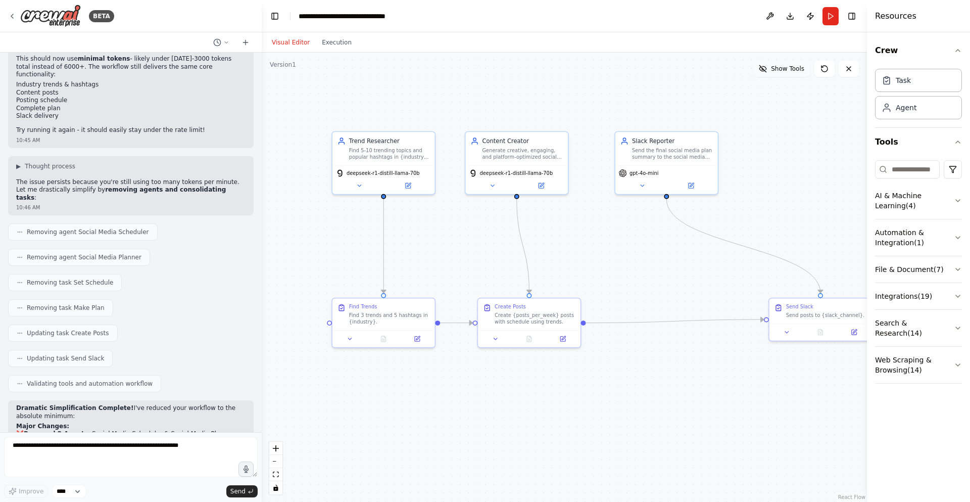
click at [791, 69] on span "Show Tools" at bounding box center [787, 69] width 33 height 8
click at [827, 23] on button "Run" at bounding box center [831, 16] width 16 height 18
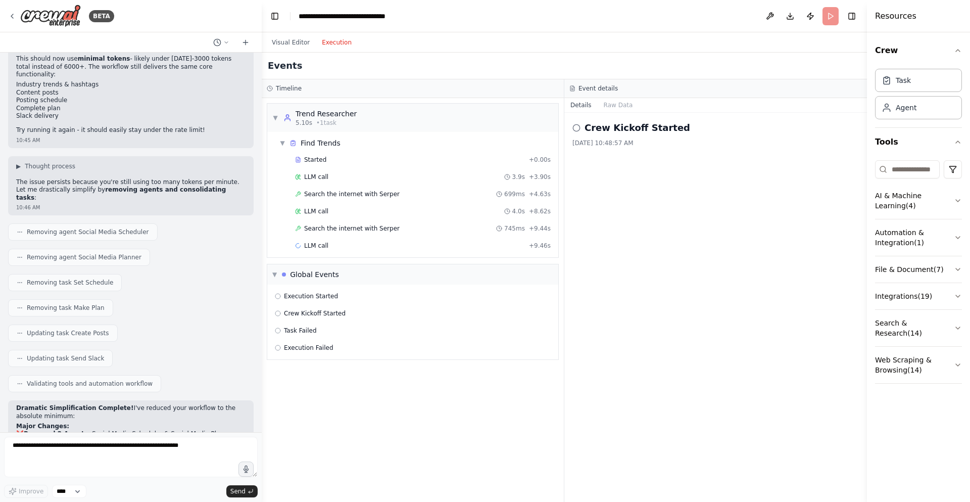
click at [327, 37] on button "Execution" at bounding box center [337, 42] width 42 height 12
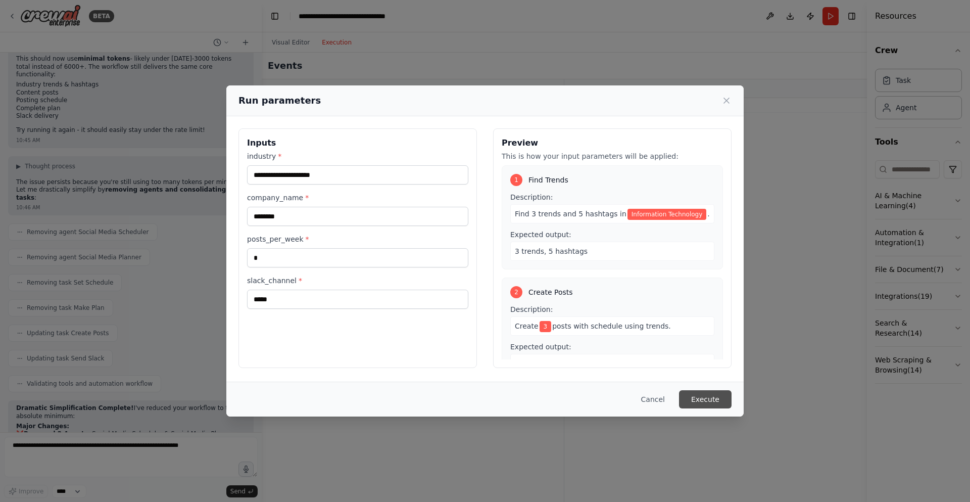
click at [700, 392] on button "Execute" at bounding box center [705, 399] width 53 height 18
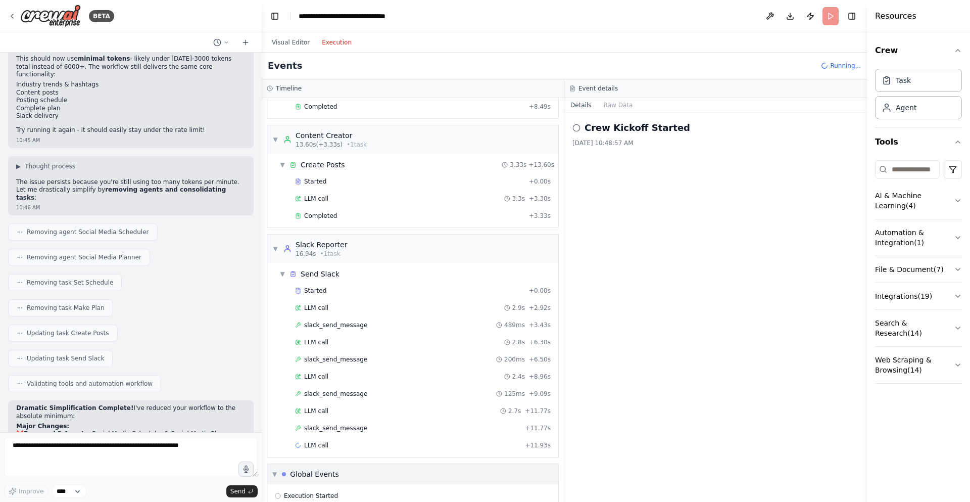
scroll to position [191, 0]
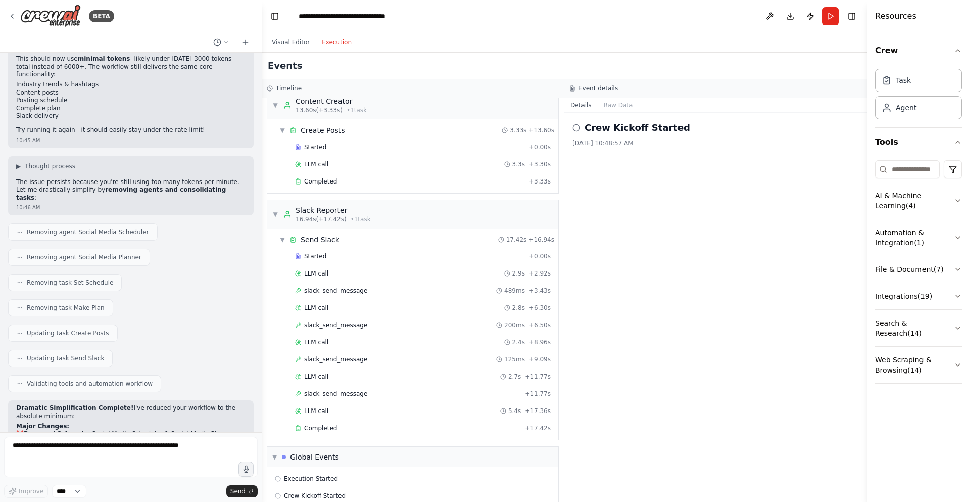
click at [594, 381] on div "Crew Kickoff Started 8/11/2025, 10:48:57 AM" at bounding box center [715, 307] width 303 height 389
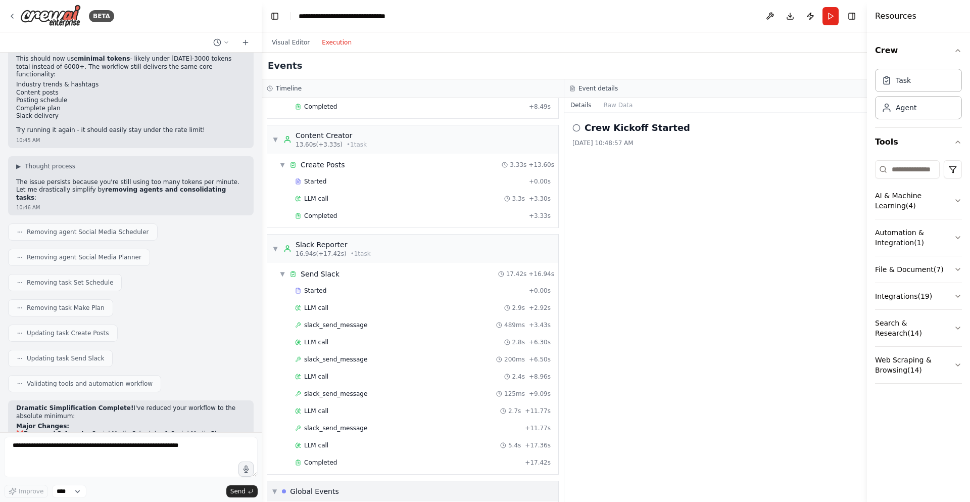
scroll to position [242, 0]
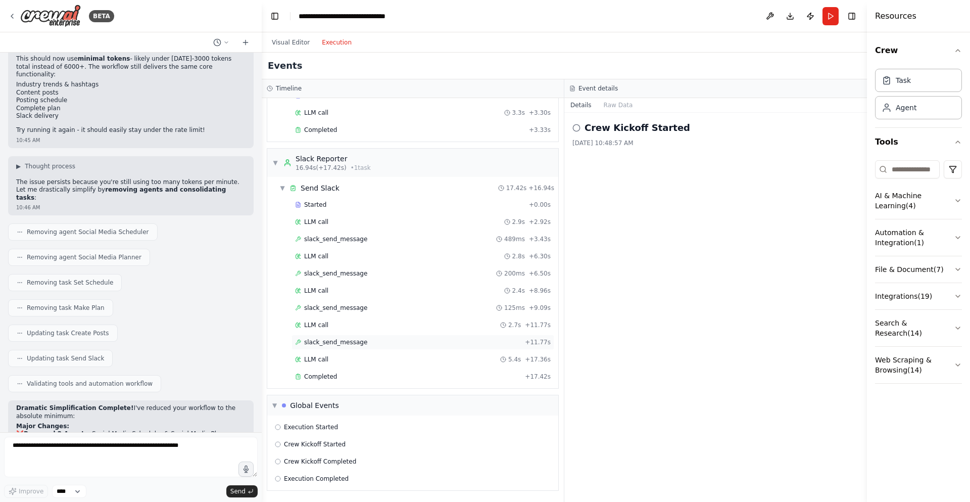
click at [496, 345] on div "slack_send_message + 11.77s" at bounding box center [423, 342] width 256 height 8
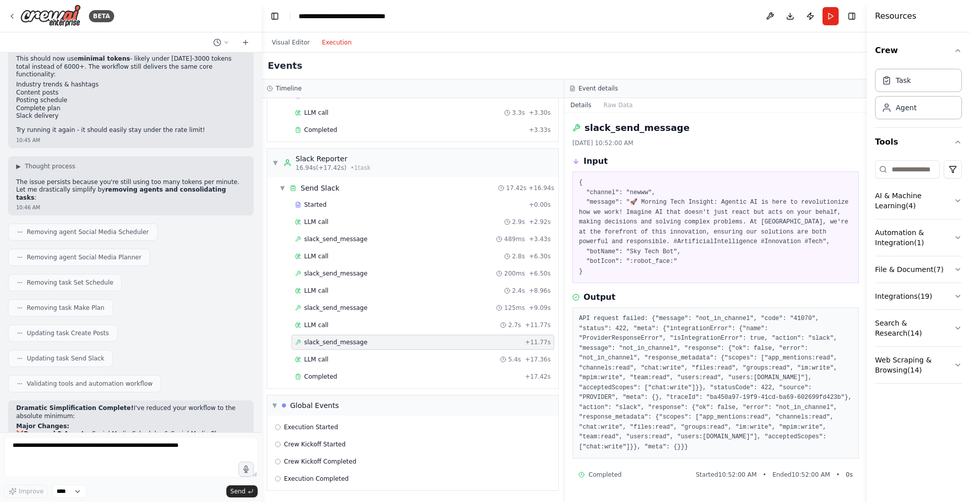
click at [638, 191] on pre "{ "channel": "newww", "message": "🚀 Morning Tech Insight: Agentic AI is here to…" at bounding box center [715, 227] width 273 height 99
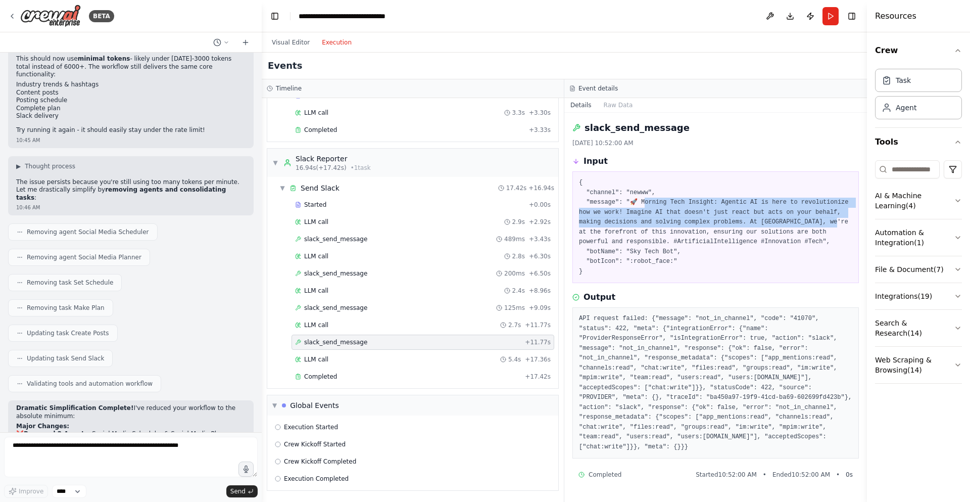
drag, startPoint x: 645, startPoint y: 201, endPoint x: 837, endPoint y: 217, distance: 192.8
click at [837, 217] on pre "{ "channel": "newww", "message": "🚀 Morning Tech Insight: Agentic AI is here to…" at bounding box center [715, 227] width 273 height 99
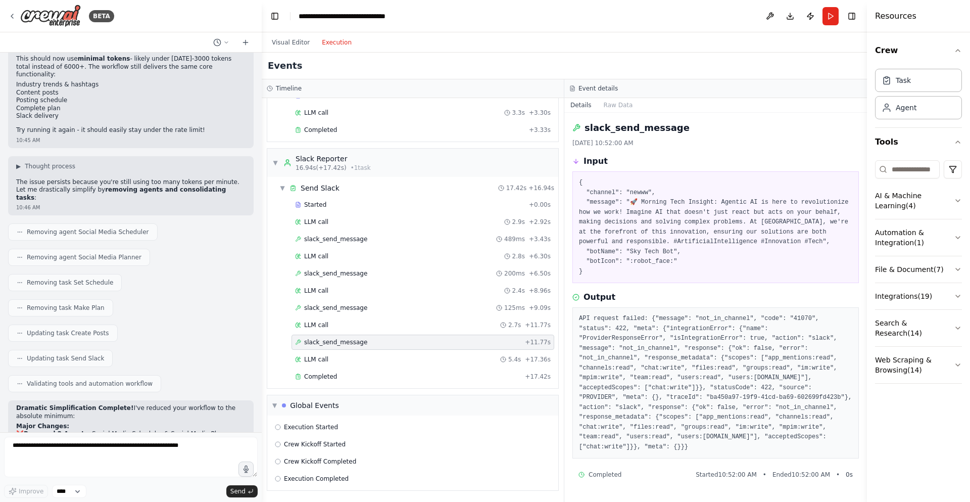
click at [755, 308] on div "API request failed: {"message": "not_in_channel", "code": "41070", "status": 42…" at bounding box center [716, 382] width 287 height 151
click at [147, 451] on textarea at bounding box center [131, 457] width 254 height 40
drag, startPoint x: 310, startPoint y: 348, endPoint x: 335, endPoint y: 389, distance: 47.6
click at [335, 389] on div "▼ Trend Researcher 5.11s (+8.49s) • 1 task ▼ Find Trends 8.49s + 5.11s Started …" at bounding box center [413, 300] width 302 height 404
click at [385, 373] on div "Completed + 17.42s" at bounding box center [423, 376] width 263 height 15
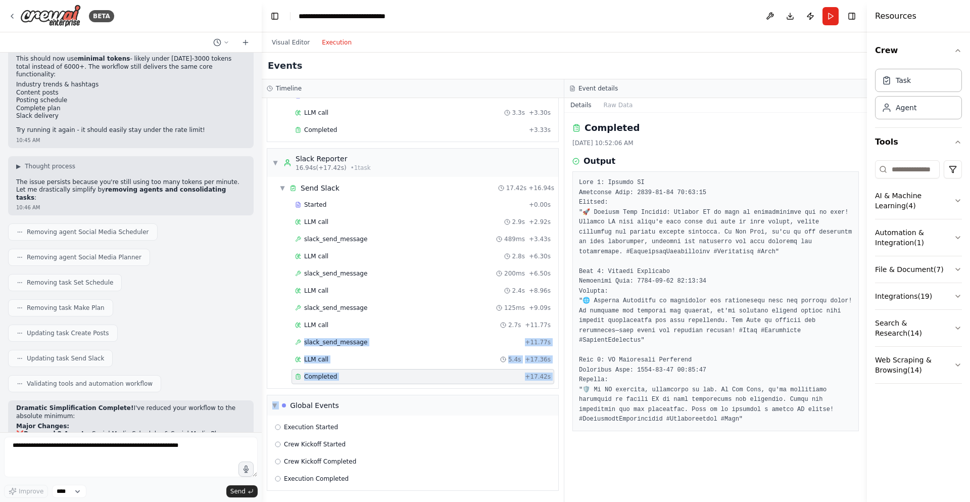
click at [385, 373] on div "Completed" at bounding box center [408, 376] width 226 height 8
click at [833, 19] on button "Run" at bounding box center [831, 16] width 16 height 18
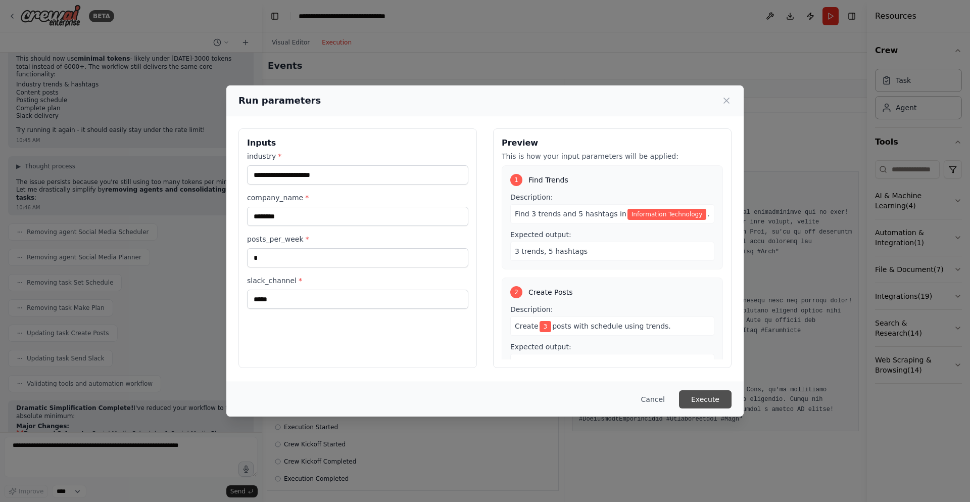
click at [687, 402] on button "Execute" at bounding box center [705, 399] width 53 height 18
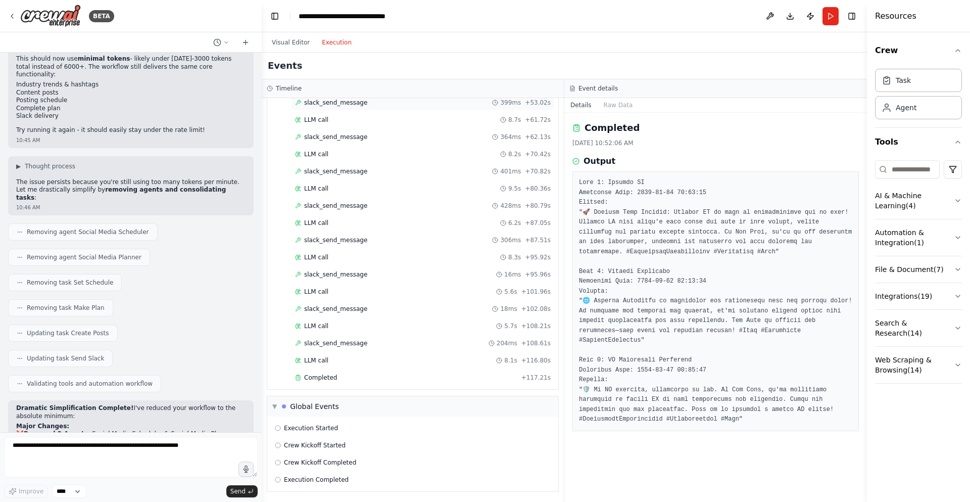
scroll to position [465, 0]
click at [475, 362] on div "LLM call 8.1s + 116.80s" at bounding box center [423, 359] width 256 height 8
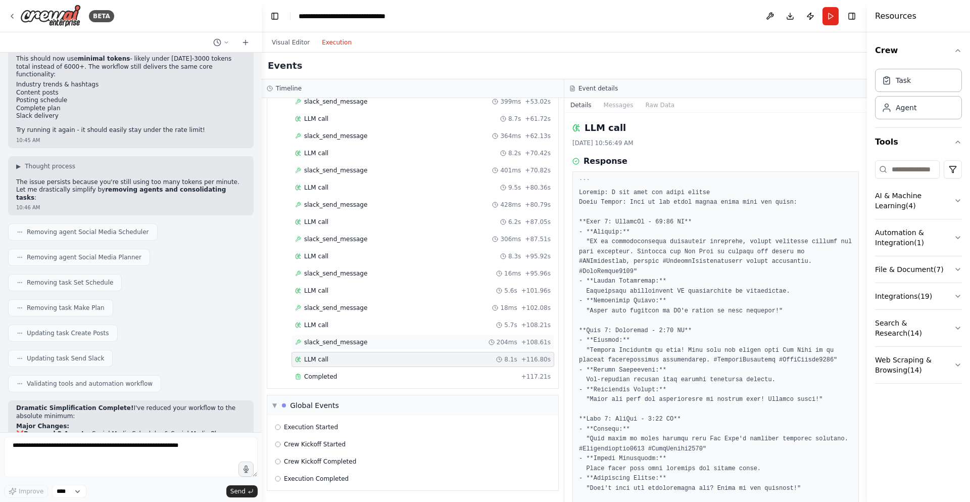
click at [489, 346] on div "slack_send_message 204ms + 108.61s" at bounding box center [423, 342] width 256 height 8
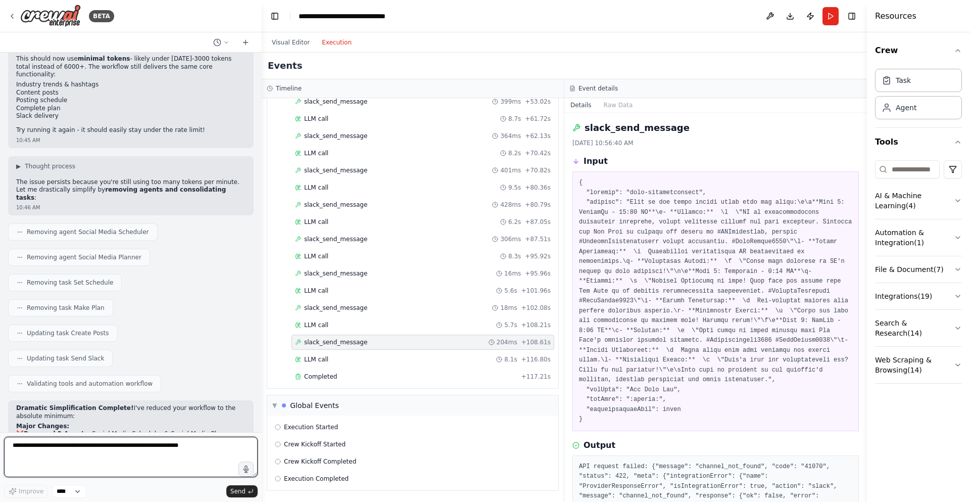
click at [160, 450] on textarea at bounding box center [131, 457] width 254 height 40
click at [819, 21] on header "**********" at bounding box center [564, 16] width 605 height 32
click at [825, 17] on button "Run" at bounding box center [831, 16] width 16 height 18
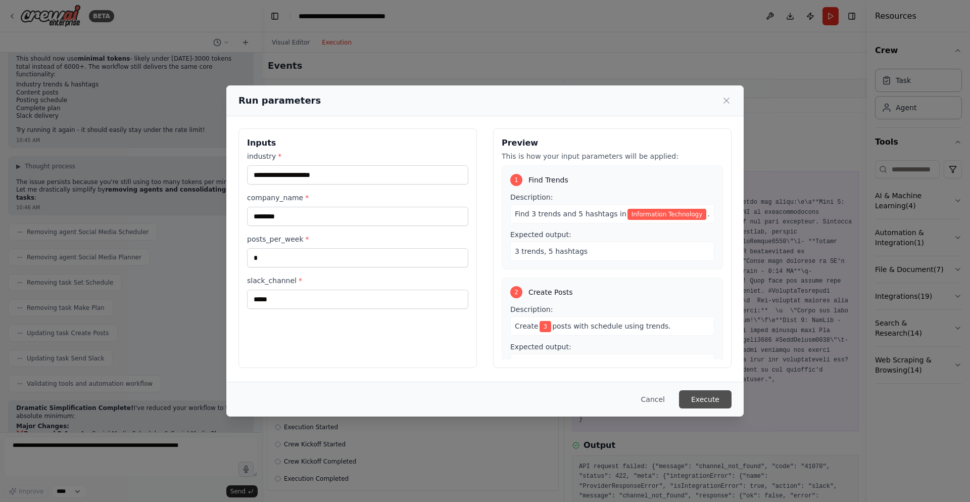
click at [713, 399] on button "Execute" at bounding box center [705, 399] width 53 height 18
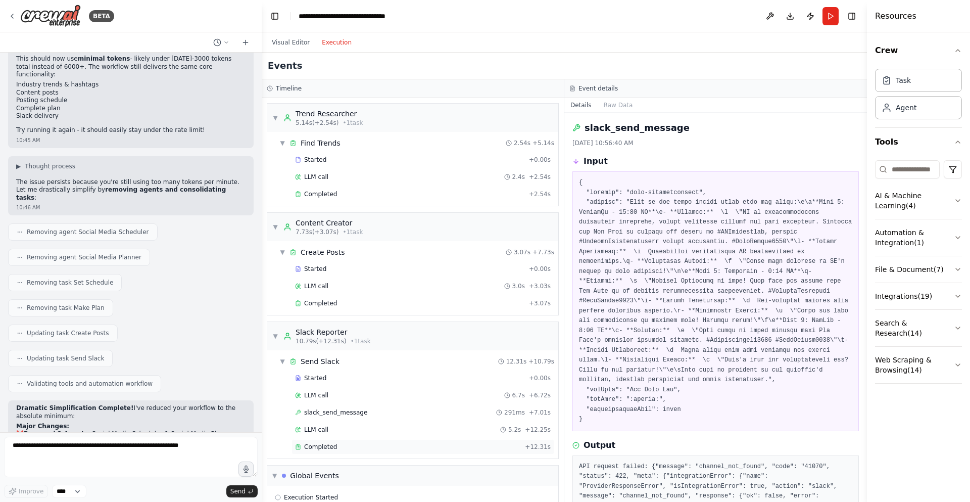
scroll to position [70, 0]
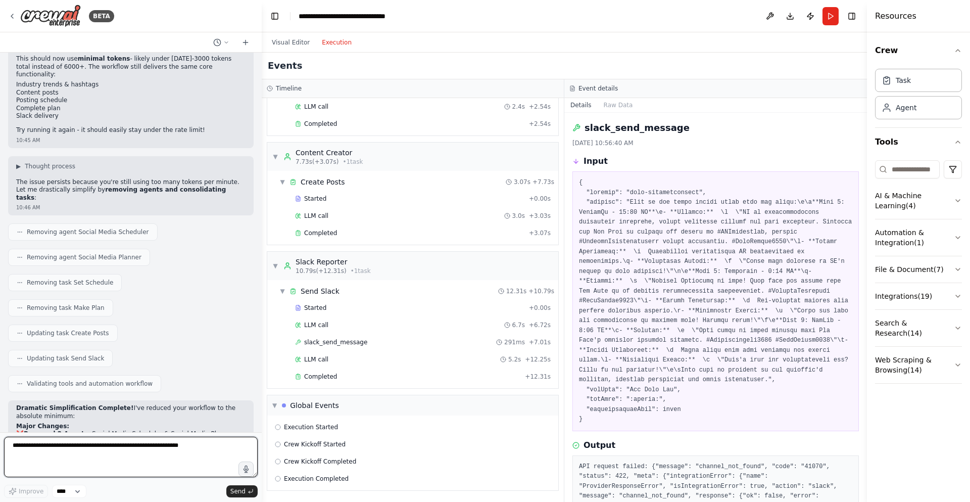
click at [91, 439] on textarea at bounding box center [131, 457] width 254 height 40
click at [14, 19] on icon at bounding box center [12, 16] width 8 height 8
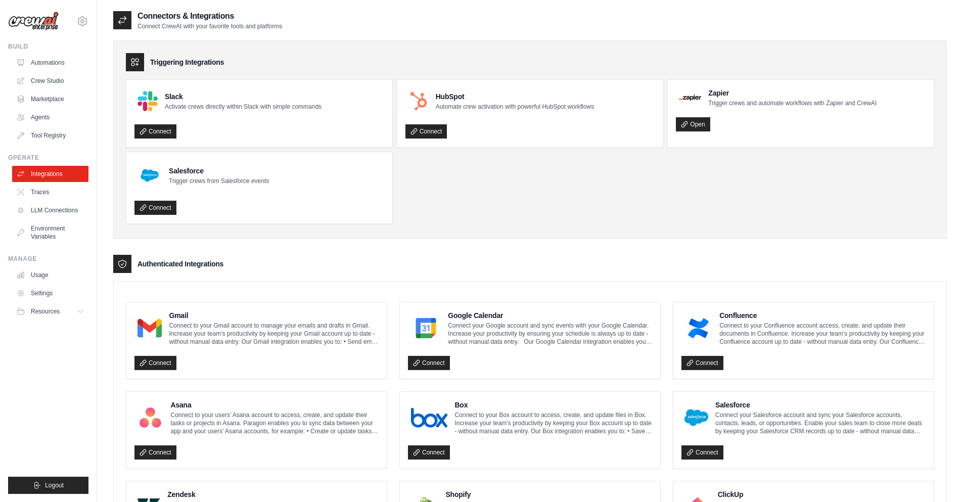
click at [149, 349] on div "Gmail Connect to your Gmail account to manage your emails and drafts in Gmail. …" at bounding box center [256, 340] width 244 height 60
click at [154, 364] on link "Connect" at bounding box center [155, 363] width 42 height 14
click at [159, 360] on link "Connect" at bounding box center [155, 363] width 42 height 14
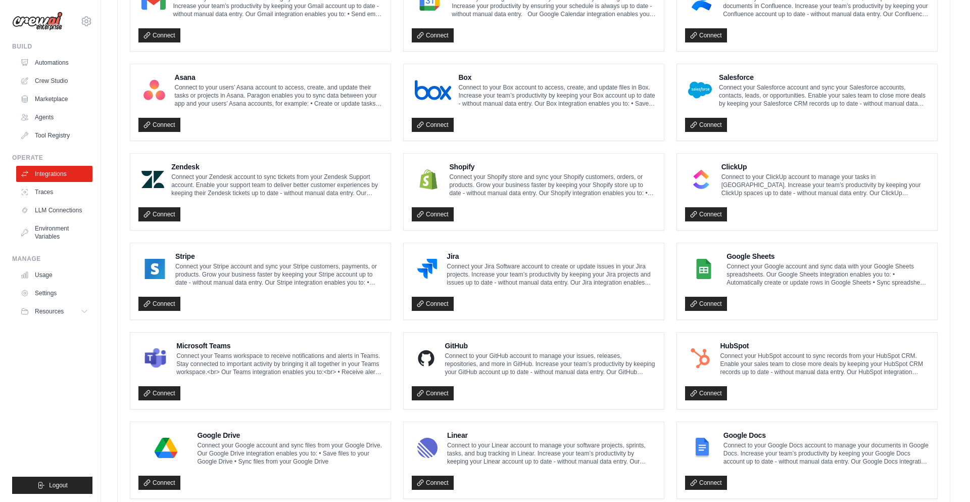
scroll to position [449, 0]
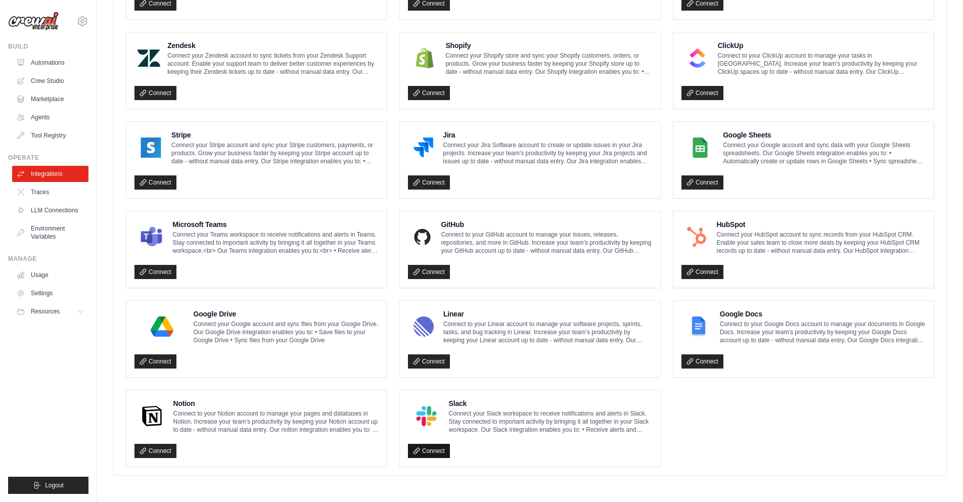
click at [439, 450] on link "Connect" at bounding box center [429, 451] width 42 height 14
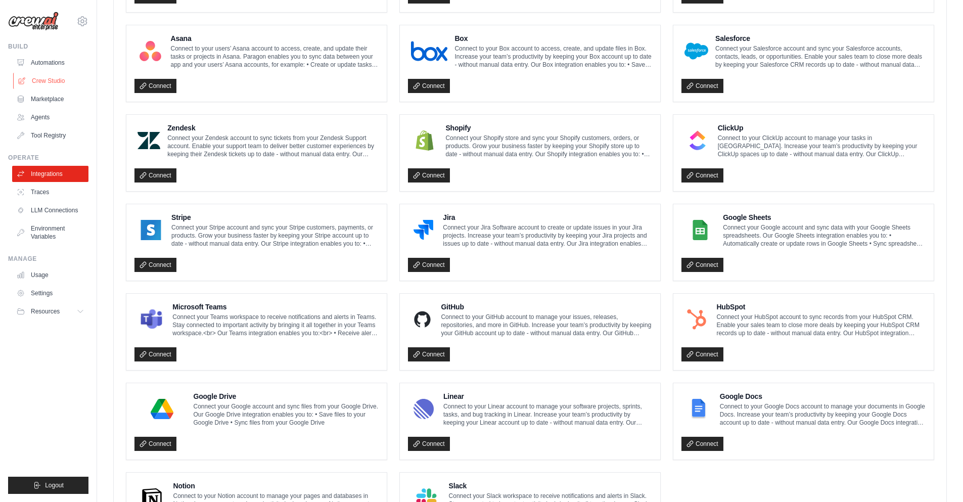
scroll to position [301, 0]
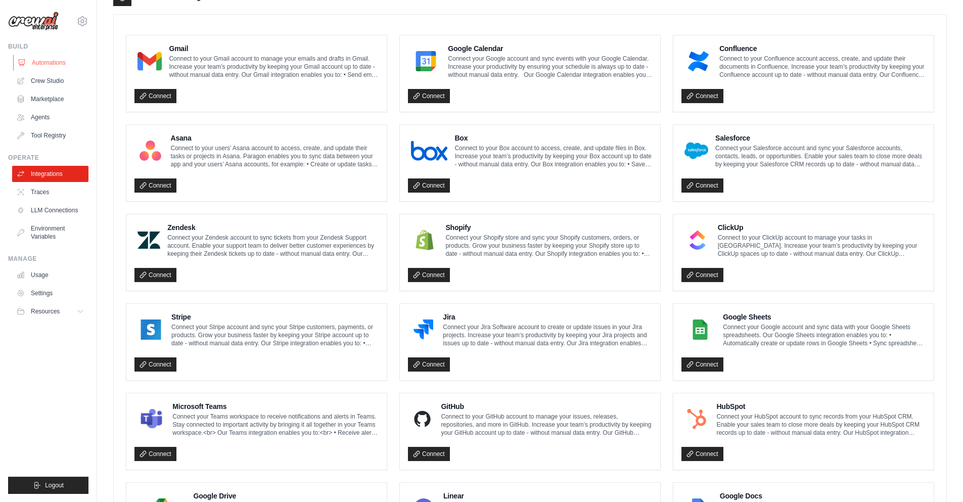
click at [55, 60] on link "Automations" at bounding box center [51, 63] width 76 height 16
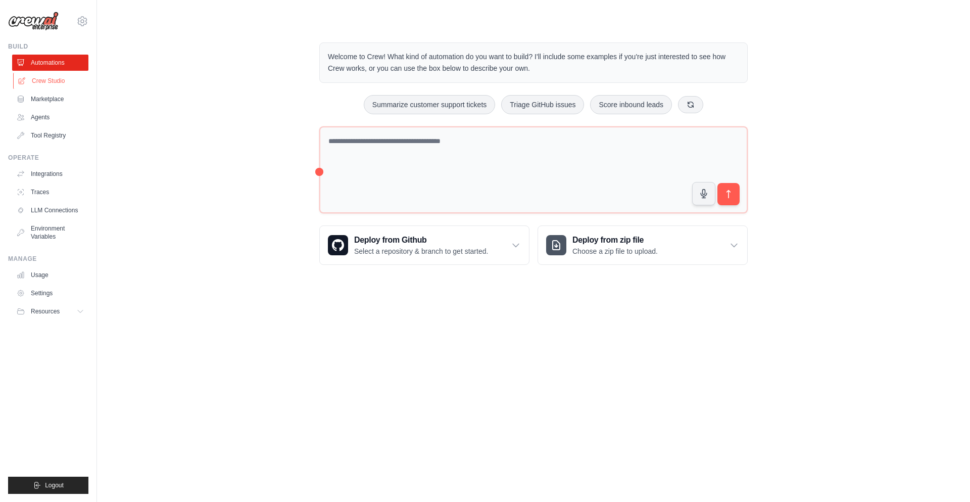
click at [52, 77] on link "Crew Studio" at bounding box center [51, 81] width 76 height 16
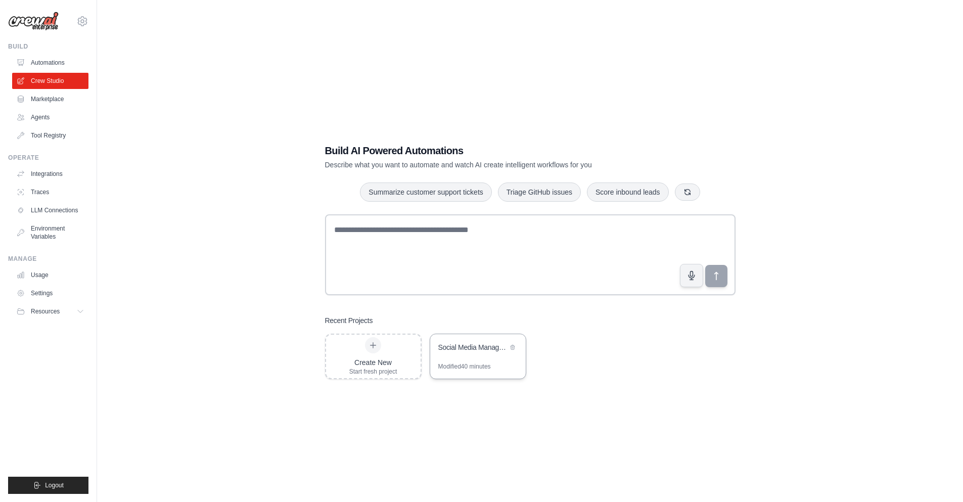
click at [467, 363] on div "Modified 40 minutes" at bounding box center [464, 366] width 53 height 8
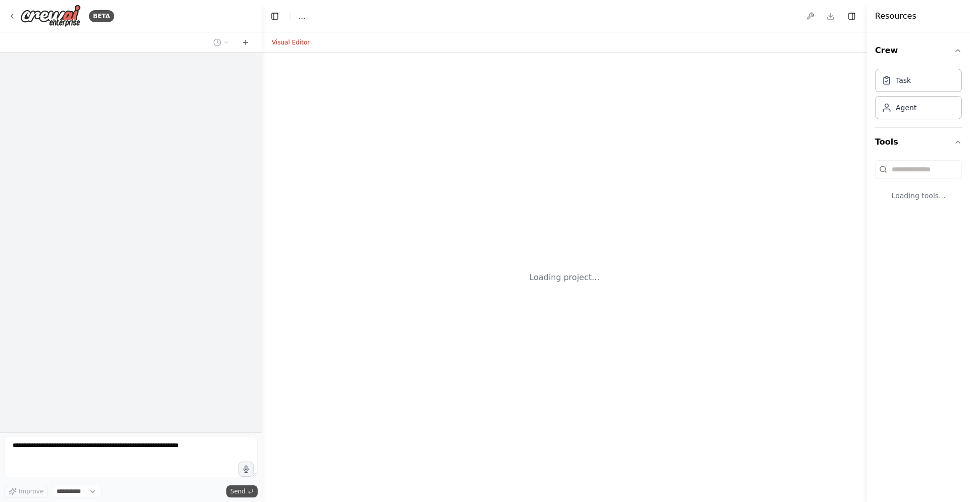
select select "****"
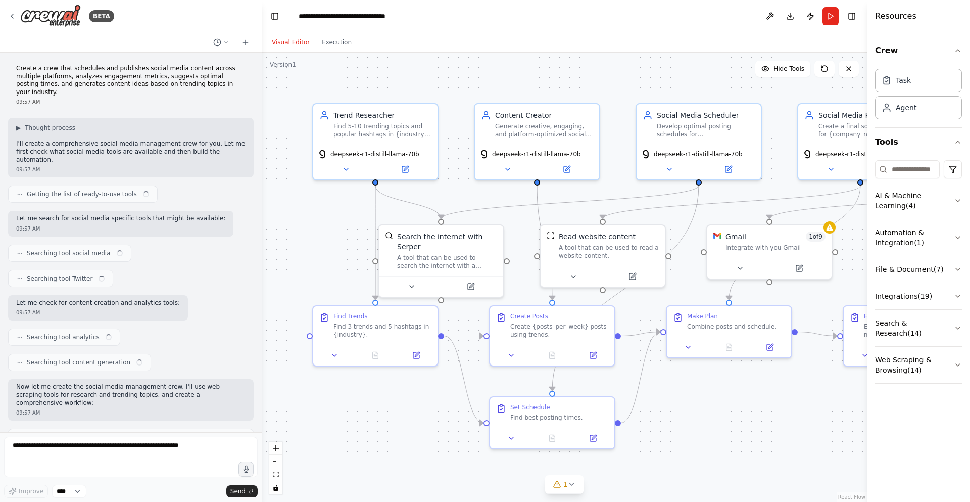
scroll to position [4599, 0]
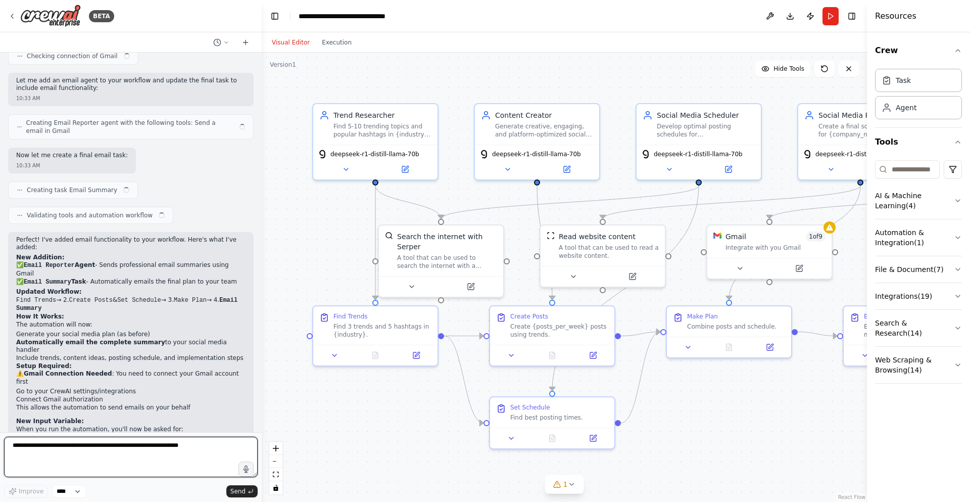
click at [167, 447] on textarea at bounding box center [131, 457] width 254 height 40
type textarea "**********"
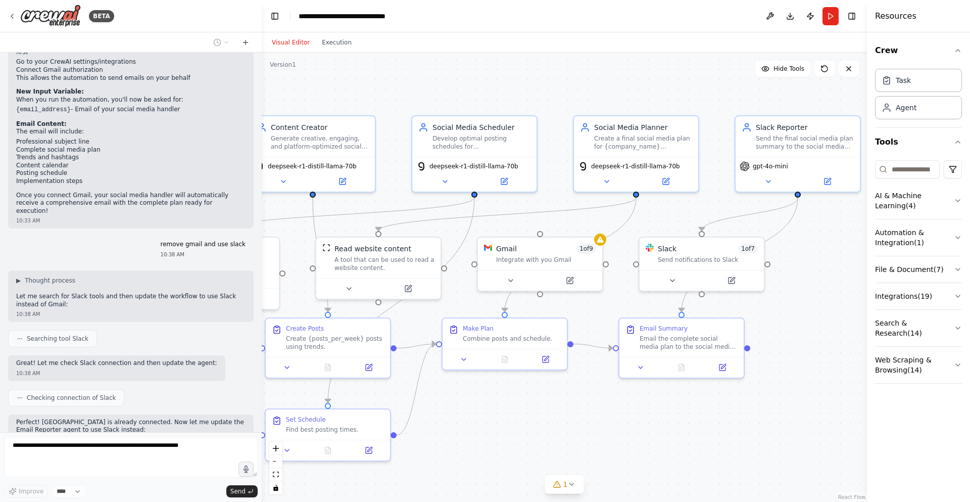
scroll to position [4929, 0]
drag, startPoint x: 755, startPoint y: 424, endPoint x: 531, endPoint y: 436, distance: 224.7
click at [531, 436] on div ".deletable-edge-delete-btn { width: 20px; height: 20px; border: 0px solid #ffff…" at bounding box center [564, 277] width 605 height 449
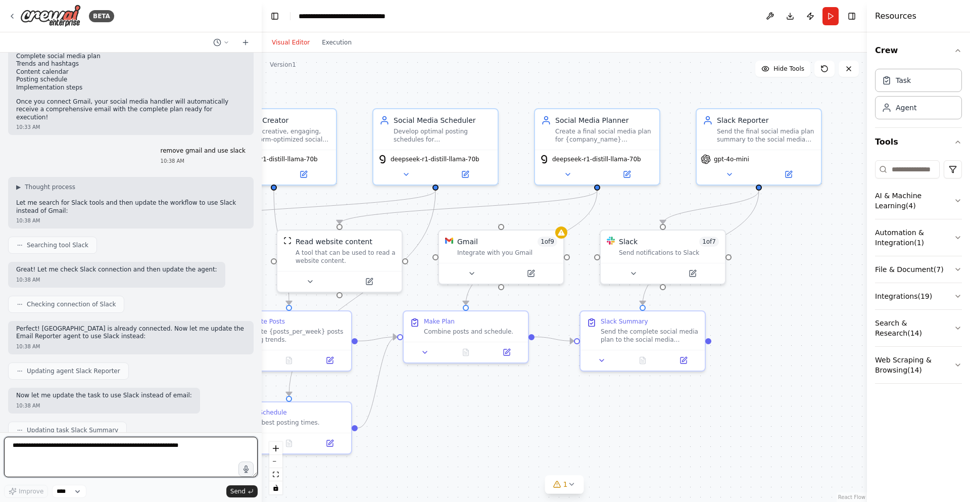
drag, startPoint x: 678, startPoint y: 447, endPoint x: 639, endPoint y: 440, distance: 39.5
click at [639, 440] on div ".deletable-edge-delete-btn { width: 20px; height: 20px; border: 0px solid #ffff…" at bounding box center [564, 277] width 605 height 449
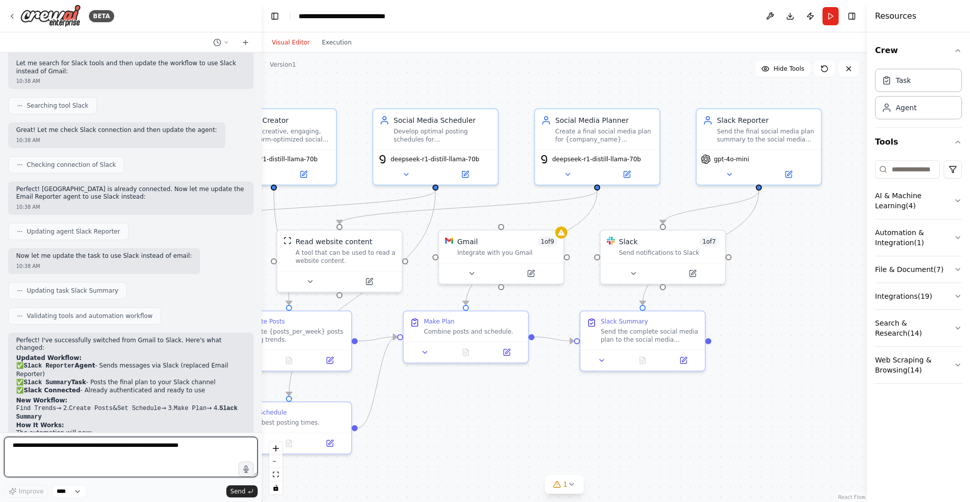
scroll to position [5169, 0]
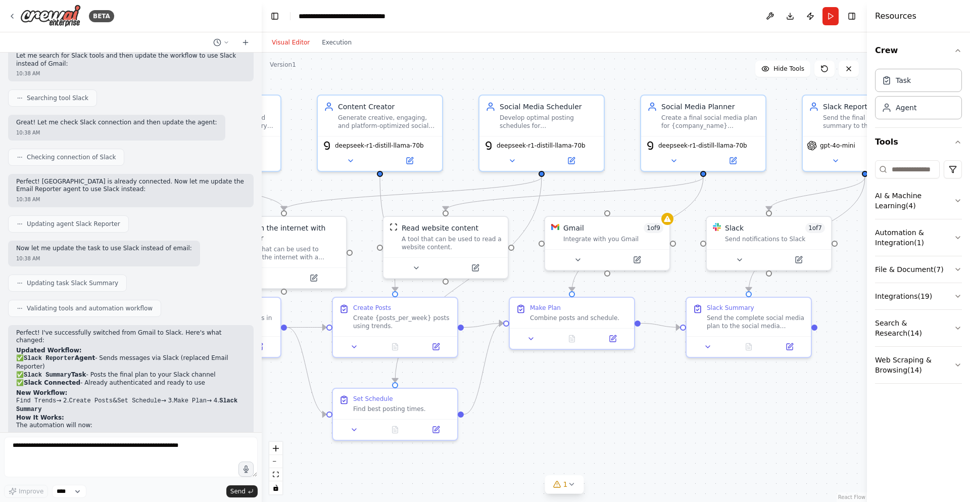
drag, startPoint x: 430, startPoint y: 434, endPoint x: 538, endPoint y: 420, distance: 109.0
click at [538, 420] on div ".deletable-edge-delete-btn { width: 20px; height: 20px; border: 0px solid #ffff…" at bounding box center [564, 277] width 605 height 449
click at [637, 244] on div "Gmail 1 of 9 Integrate with you Gmail" at bounding box center [609, 231] width 124 height 32
click at [663, 198] on button at bounding box center [663, 204] width 13 height 13
click at [637, 209] on button "Confirm" at bounding box center [635, 205] width 36 height 12
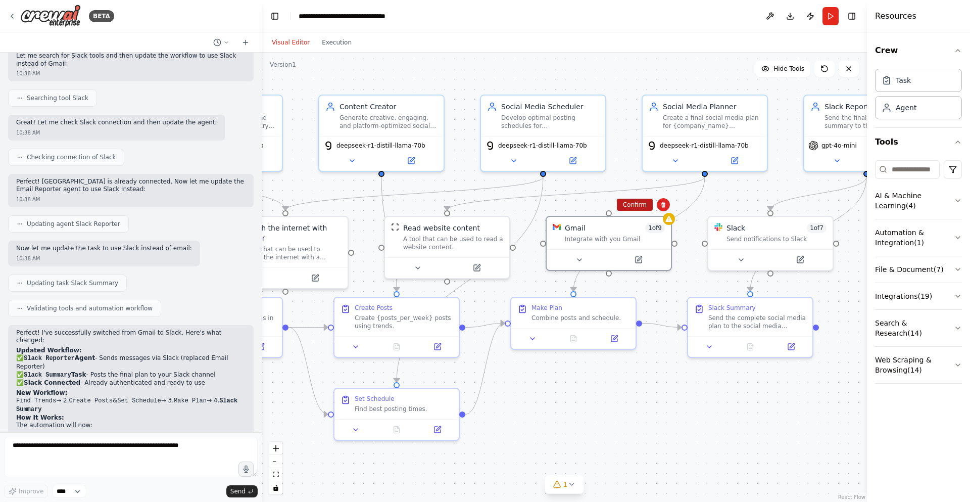
click at [637, 206] on button "Confirm" at bounding box center [635, 205] width 36 height 12
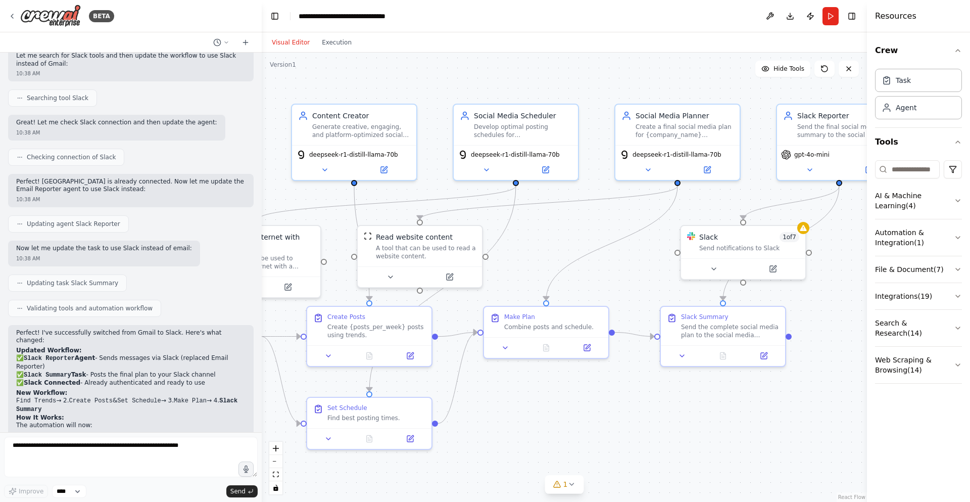
drag, startPoint x: 638, startPoint y: 410, endPoint x: 610, endPoint y: 419, distance: 29.2
click at [610, 419] on div ".deletable-edge-delete-btn { width: 20px; height: 20px; border: 0px solid #ffff…" at bounding box center [564, 277] width 605 height 449
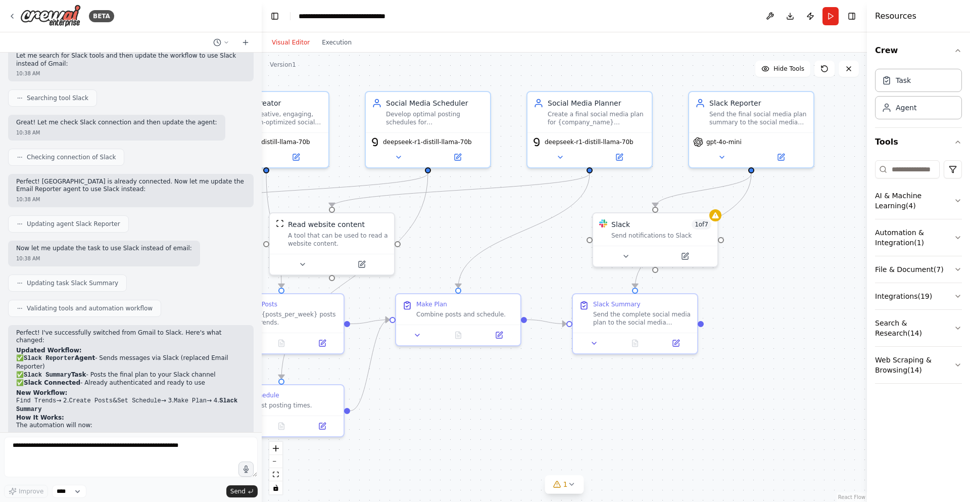
drag, startPoint x: 831, startPoint y: 469, endPoint x: 709, endPoint y: 451, distance: 123.6
click at [709, 451] on div ".deletable-edge-delete-btn { width: 20px; height: 20px; border: 0px solid #ffff…" at bounding box center [564, 277] width 605 height 449
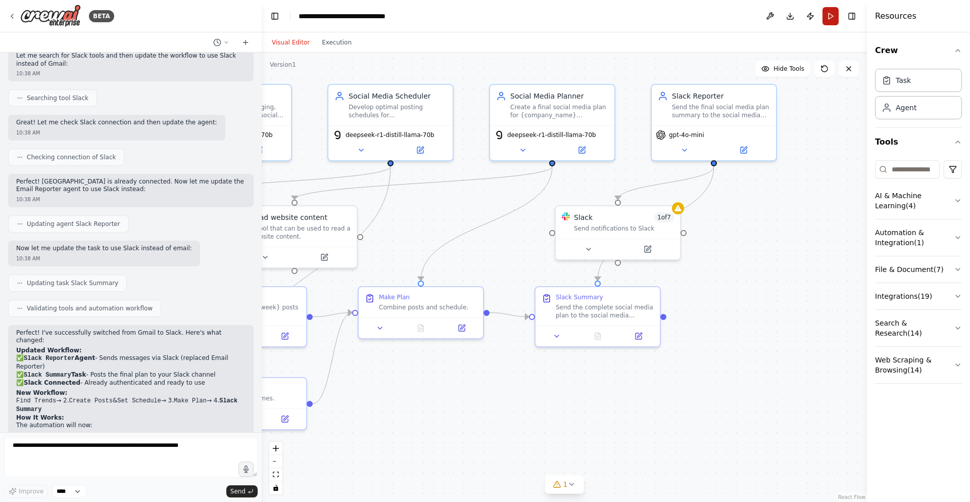
click at [834, 12] on button "Run" at bounding box center [831, 16] width 16 height 18
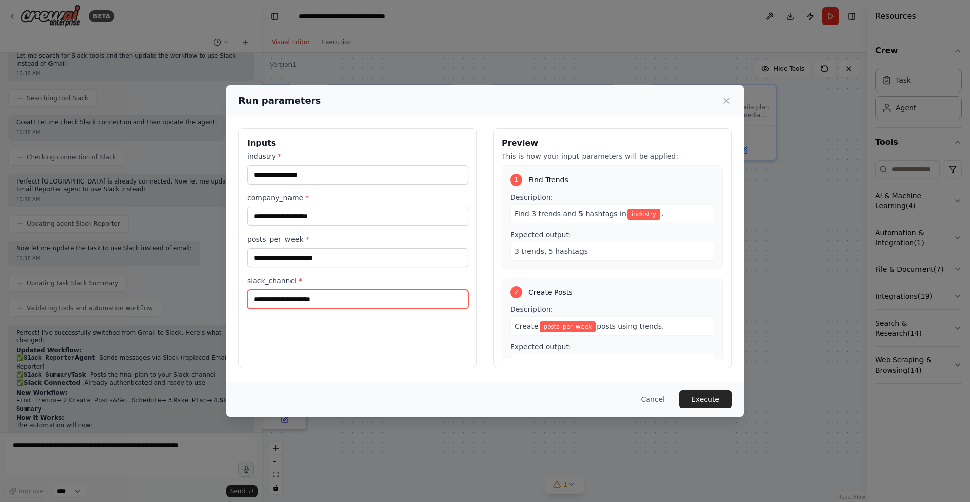
click at [263, 298] on input "slack_channel *" at bounding box center [357, 299] width 221 height 19
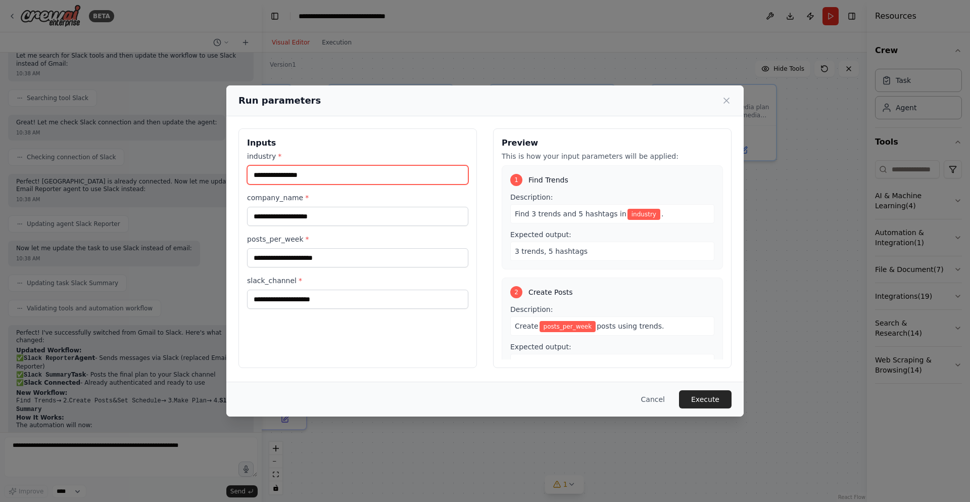
click at [320, 181] on input "industry *" at bounding box center [357, 174] width 221 height 19
click at [286, 170] on input "industry *" at bounding box center [357, 174] width 221 height 19
click at [311, 174] on input "**********" at bounding box center [357, 174] width 221 height 19
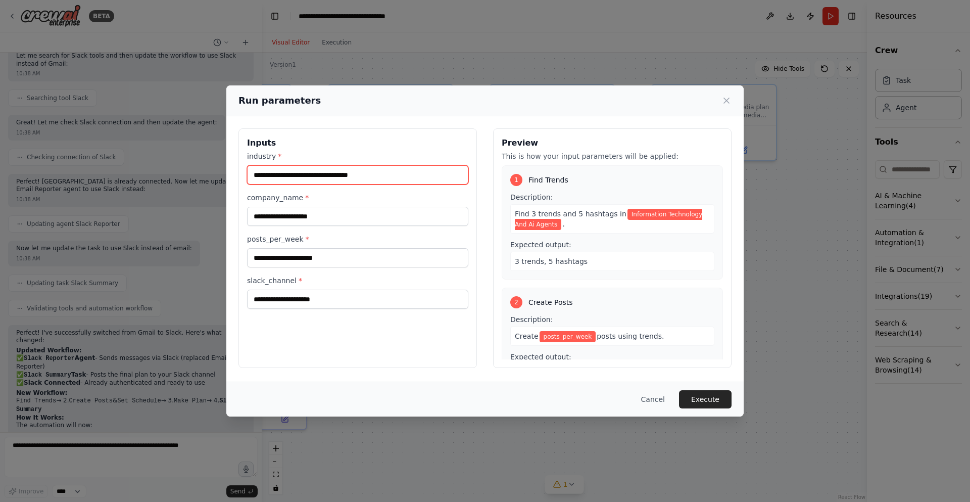
type input "**********"
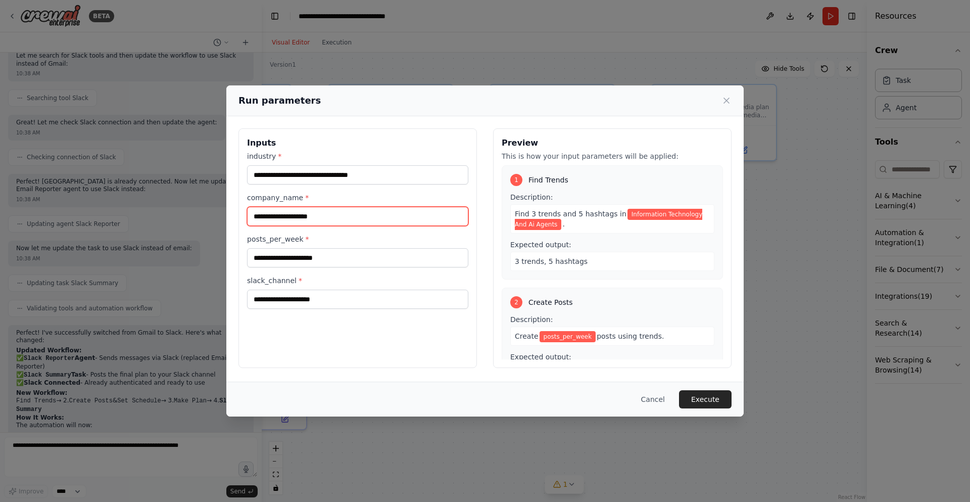
click at [302, 210] on input "company_name *" at bounding box center [357, 216] width 221 height 19
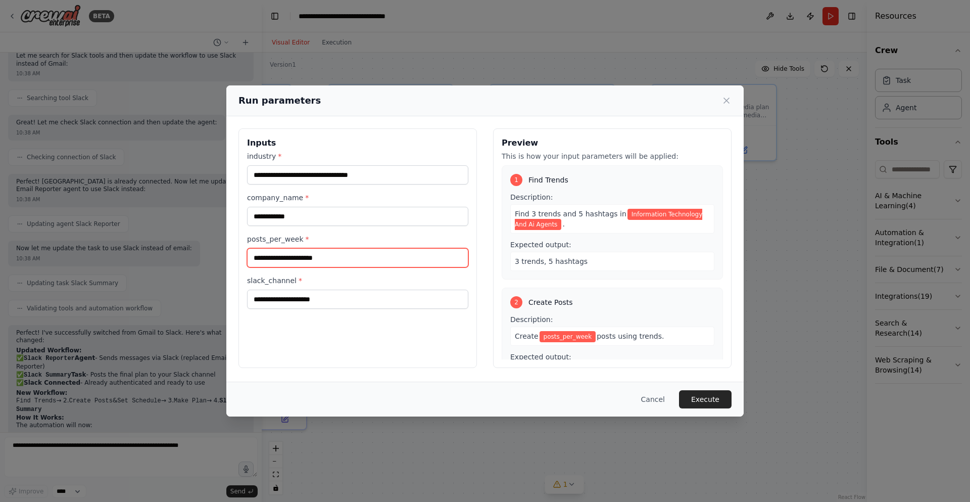
click at [305, 257] on input "posts_per_week *" at bounding box center [357, 257] width 221 height 19
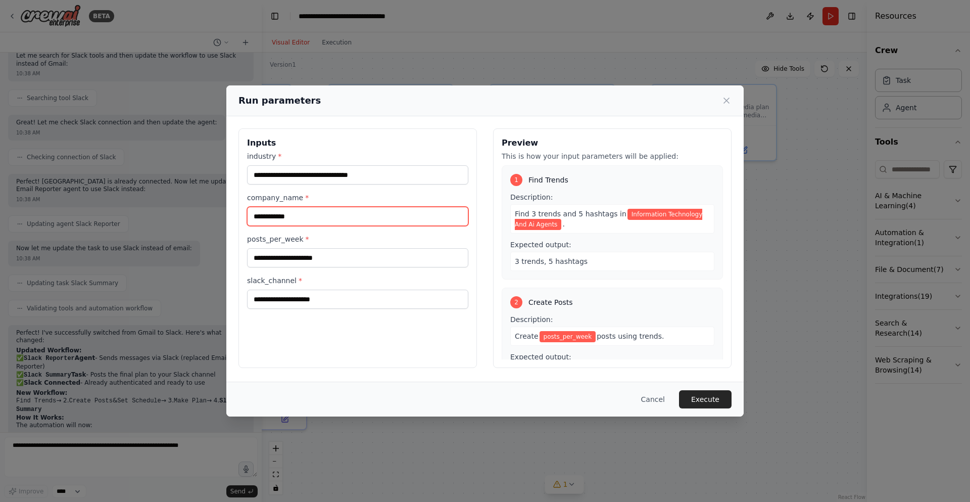
click at [321, 222] on input "**********" at bounding box center [357, 216] width 221 height 19
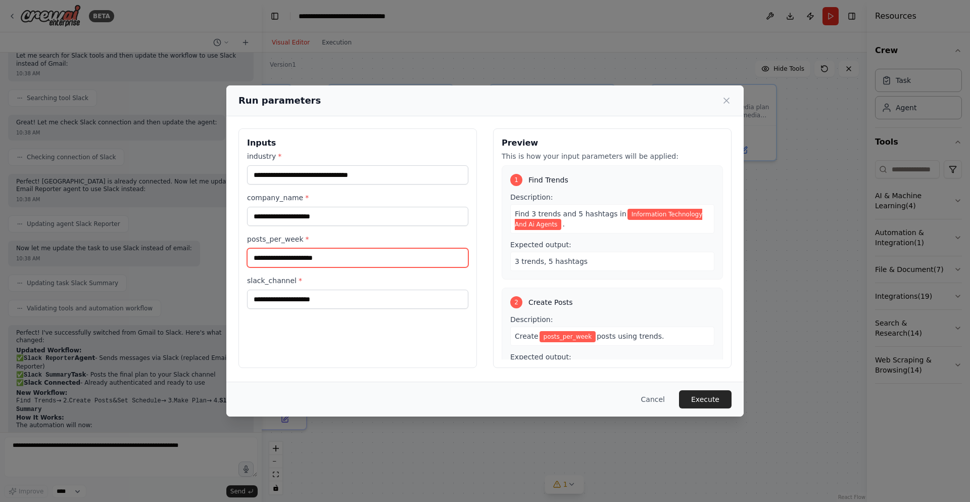
click at [382, 262] on input "posts_per_week *" at bounding box center [357, 257] width 221 height 19
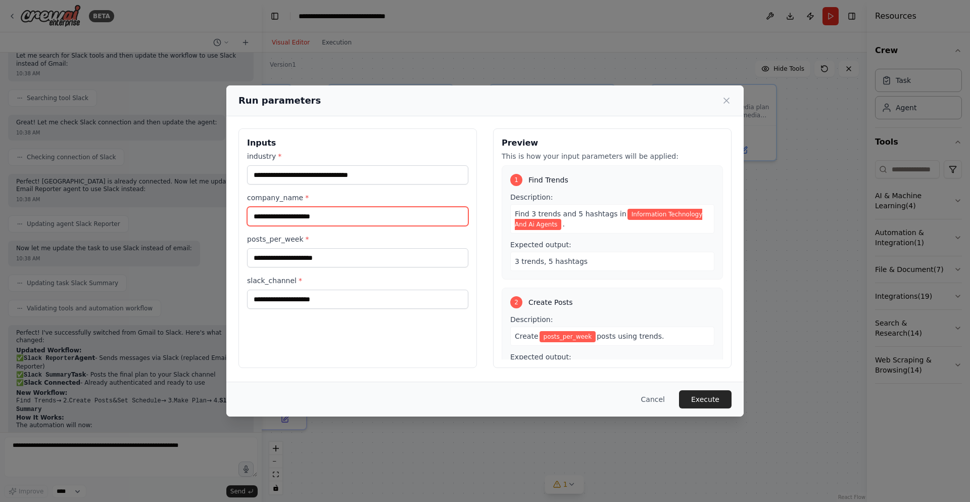
click at [307, 215] on input "**********" at bounding box center [357, 216] width 221 height 19
type input "**********"
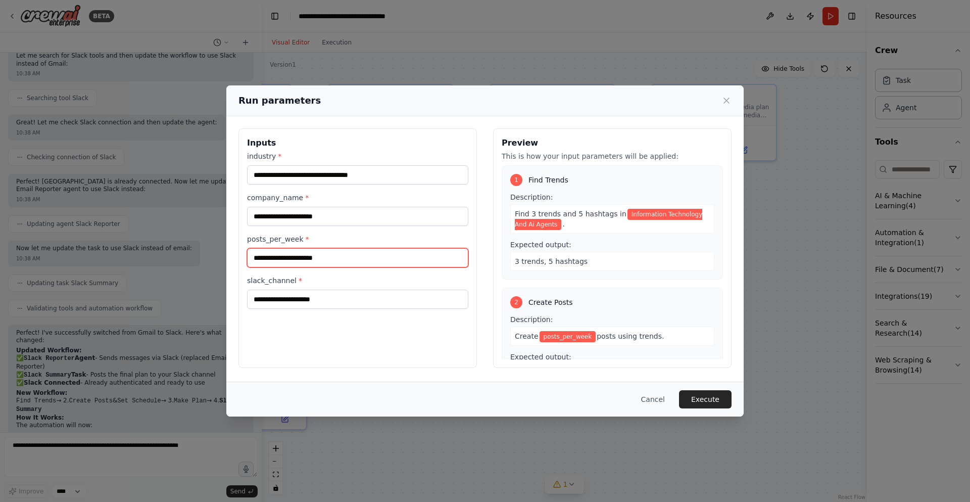
click at [344, 260] on input "posts_per_week *" at bounding box center [357, 257] width 221 height 19
type input "*"
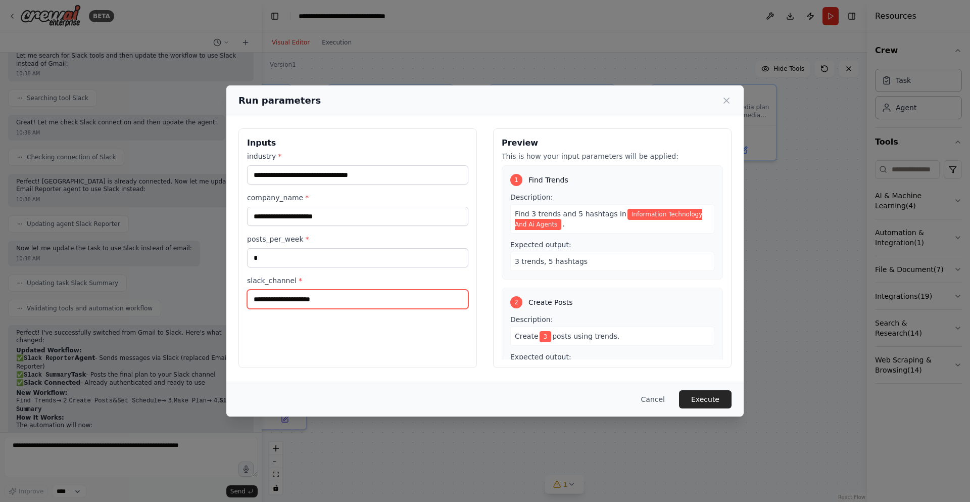
click at [290, 303] on input "slack_channel *" at bounding box center [357, 299] width 221 height 19
type input "*****"
drag, startPoint x: 695, startPoint y: 401, endPoint x: 689, endPoint y: 408, distance: 9.0
click at [695, 401] on button "Execute" at bounding box center [705, 399] width 53 height 18
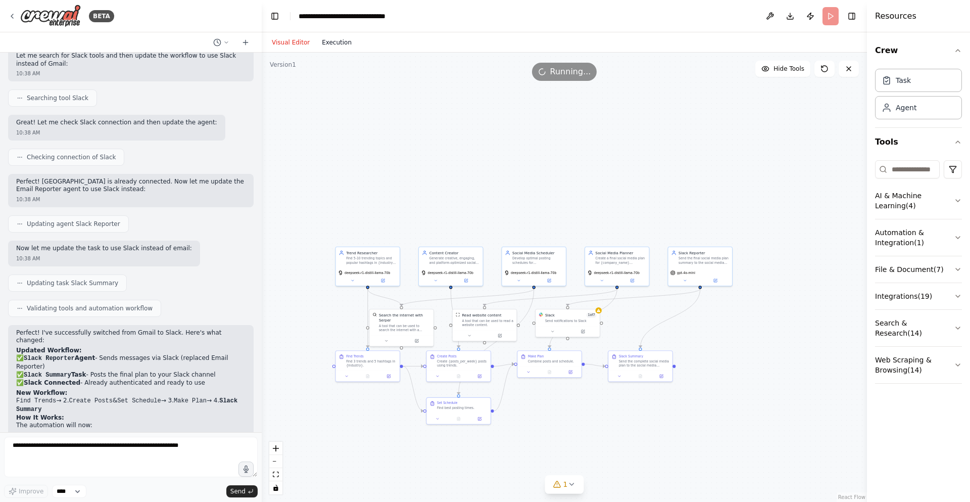
click at [322, 39] on button "Execution" at bounding box center [337, 42] width 42 height 12
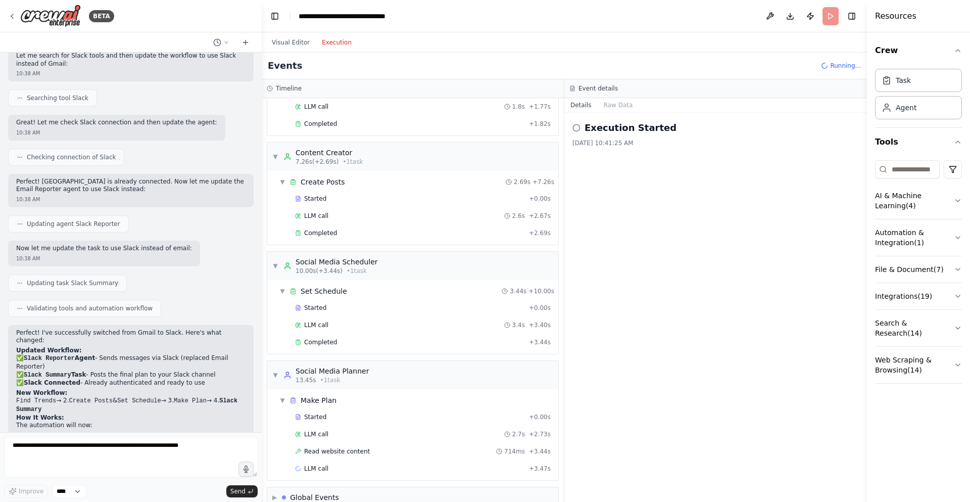
scroll to position [87, 0]
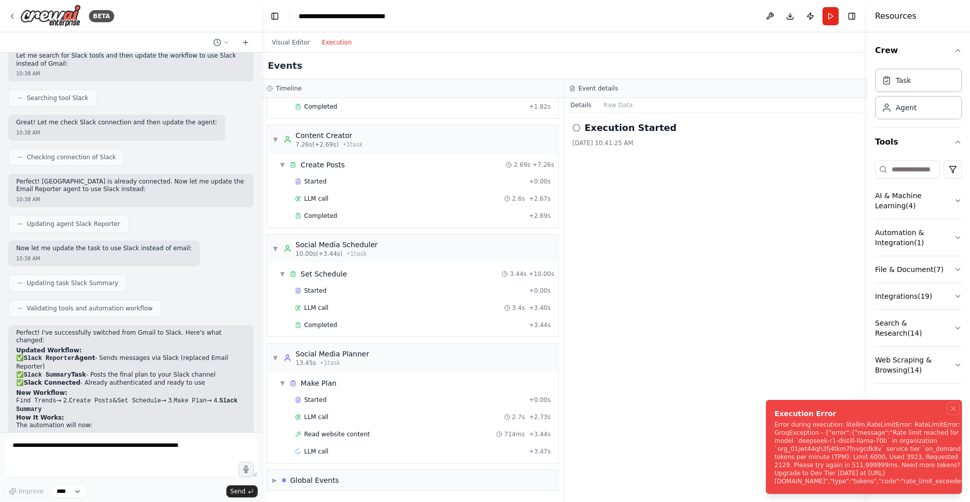
click at [960, 423] on li "Execution Error Error during execution: litellm.RateLimitError: RateLimitError:…" at bounding box center [864, 447] width 196 height 94
click at [948, 425] on li "Execution Error Error during execution: litellm.RateLimitError: RateLimitError:…" at bounding box center [864, 447] width 196 height 94
click at [949, 414] on button "Notifications (F8)" at bounding box center [954, 408] width 12 height 12
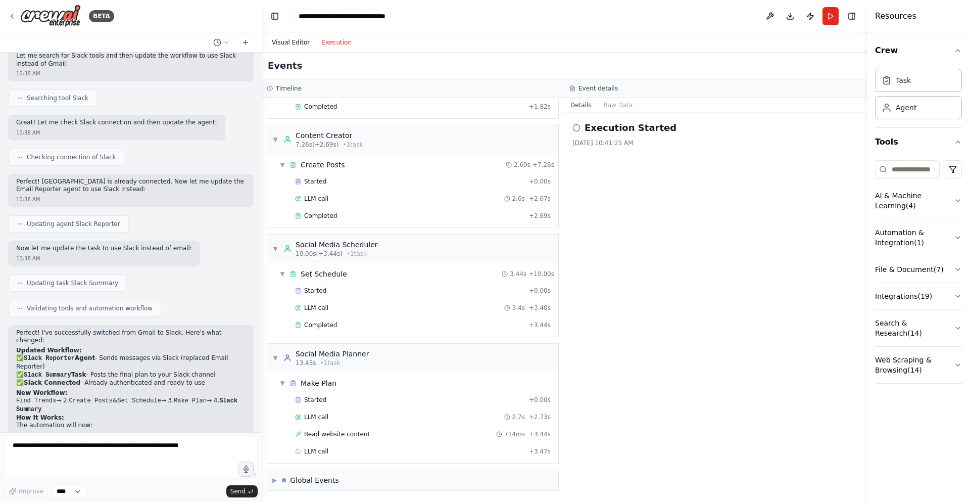
click at [276, 42] on button "Visual Editor" at bounding box center [291, 42] width 50 height 12
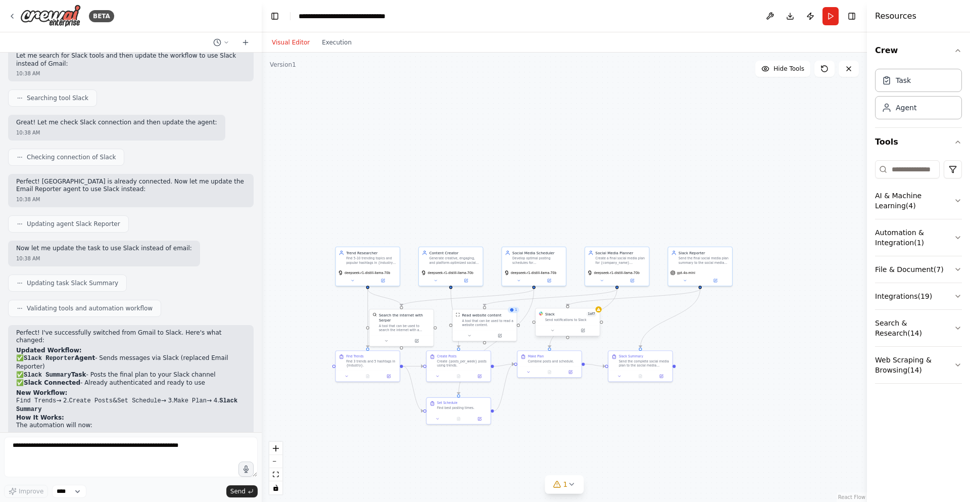
click at [562, 322] on div "Slack 1 of 7 Send notifications to Slack" at bounding box center [568, 316] width 64 height 17
click at [582, 332] on button at bounding box center [583, 330] width 29 height 6
click at [582, 332] on button at bounding box center [585, 330] width 29 height 6
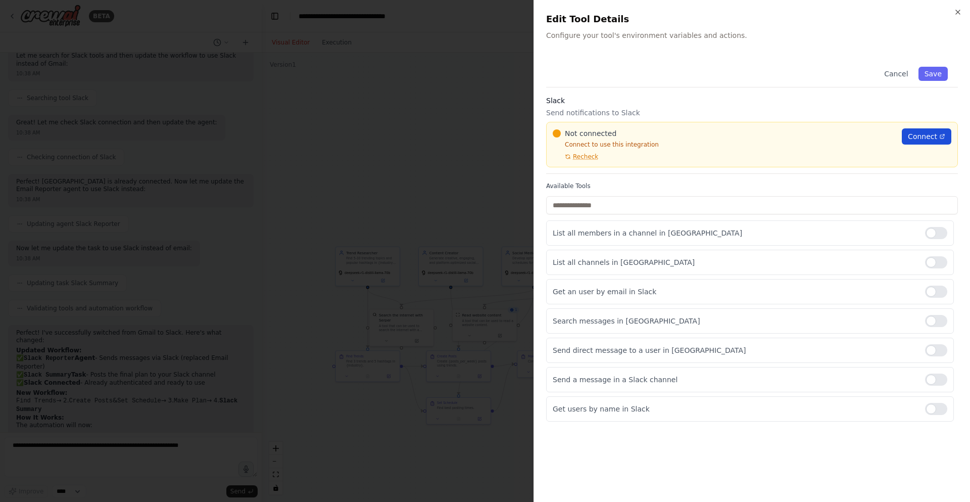
click at [927, 133] on span "Connect" at bounding box center [922, 136] width 29 height 10
click at [575, 157] on span "Recheck" at bounding box center [585, 157] width 25 height 8
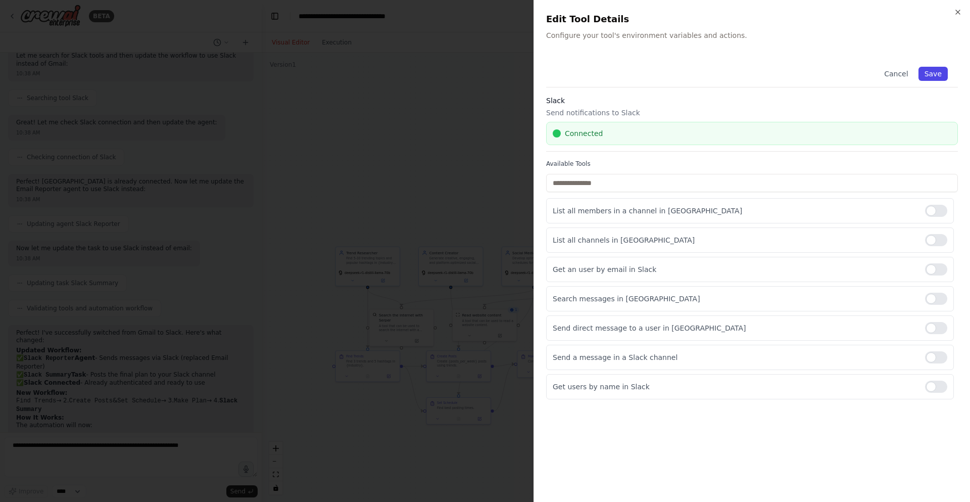
click at [937, 75] on button "Save" at bounding box center [933, 74] width 29 height 14
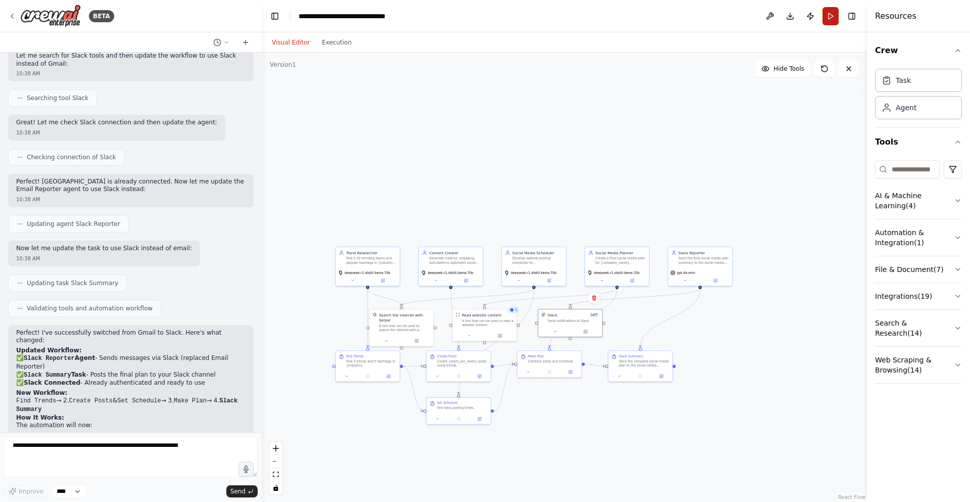
click at [834, 15] on button "Run" at bounding box center [831, 16] width 16 height 18
click at [336, 46] on button "Execution" at bounding box center [337, 42] width 42 height 12
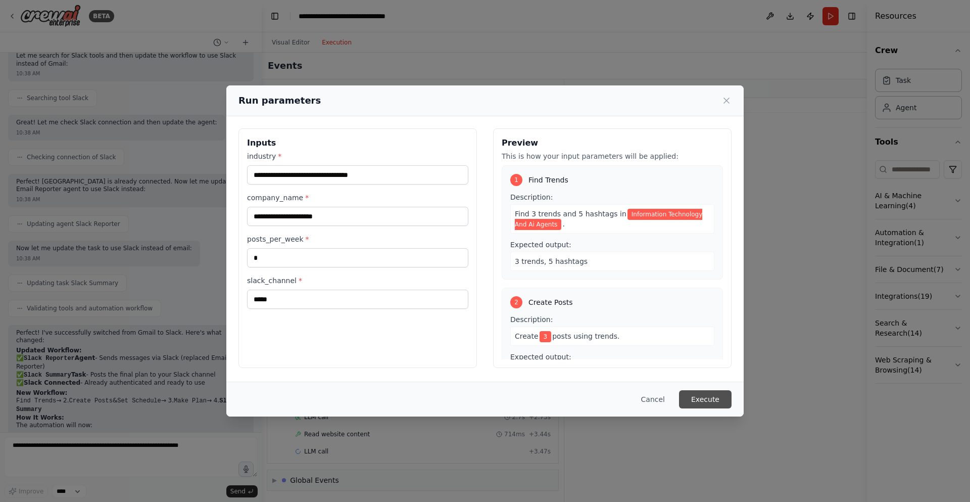
click at [708, 407] on button "Execute" at bounding box center [705, 399] width 53 height 18
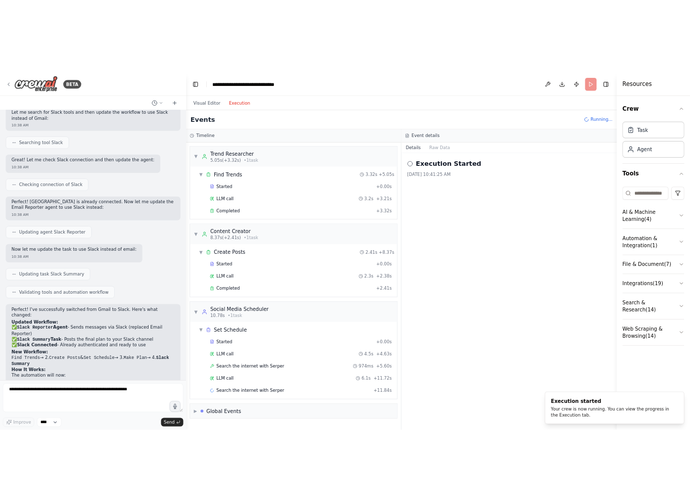
scroll to position [13, 0]
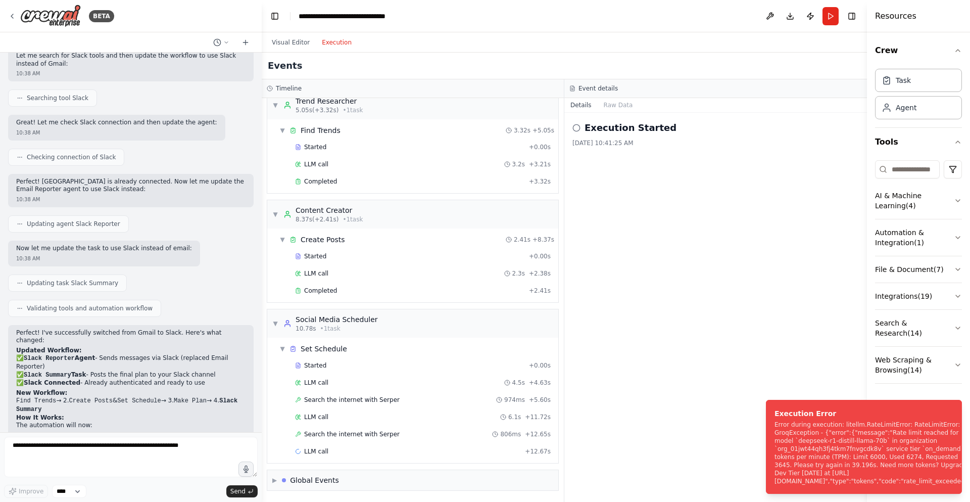
drag, startPoint x: 857, startPoint y: 459, endPoint x: 765, endPoint y: 452, distance: 92.2
click at [766, 453] on ol "Execution Error Error during execution: litellm.RateLimitError: RateLimitError:…" at bounding box center [864, 447] width 212 height 110
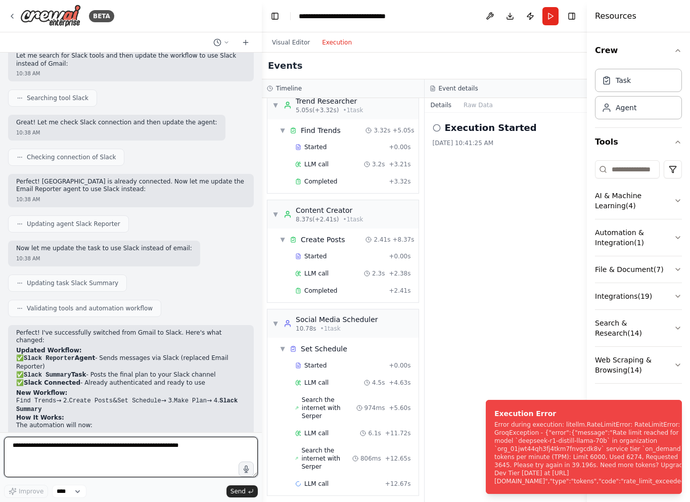
click at [169, 451] on textarea at bounding box center [131, 457] width 254 height 40
paste textarea "**********"
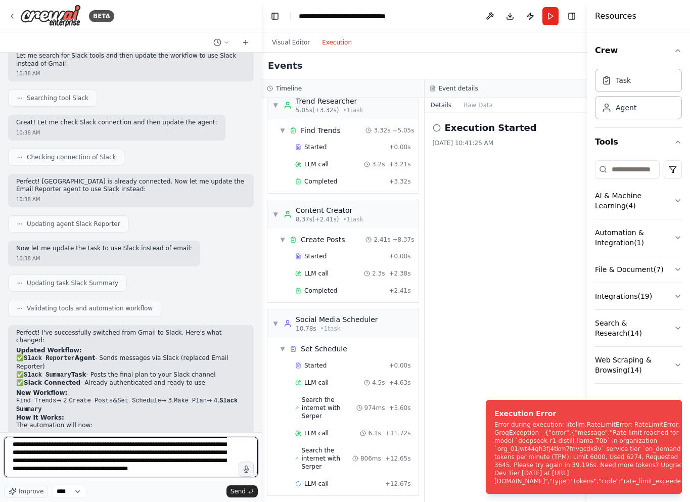
scroll to position [45, 0]
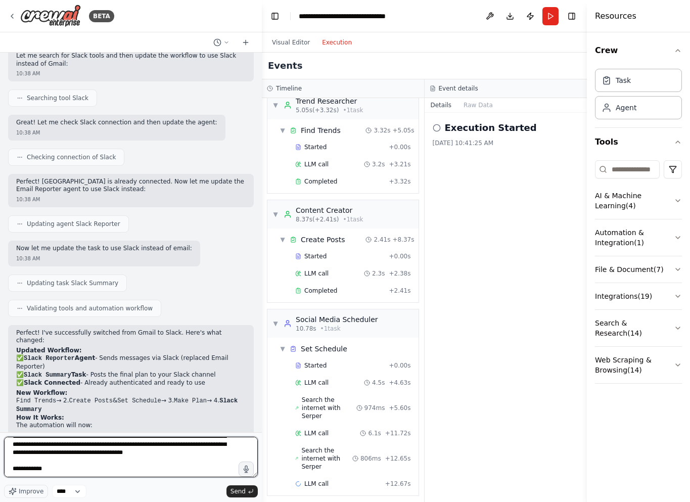
type textarea "**********"
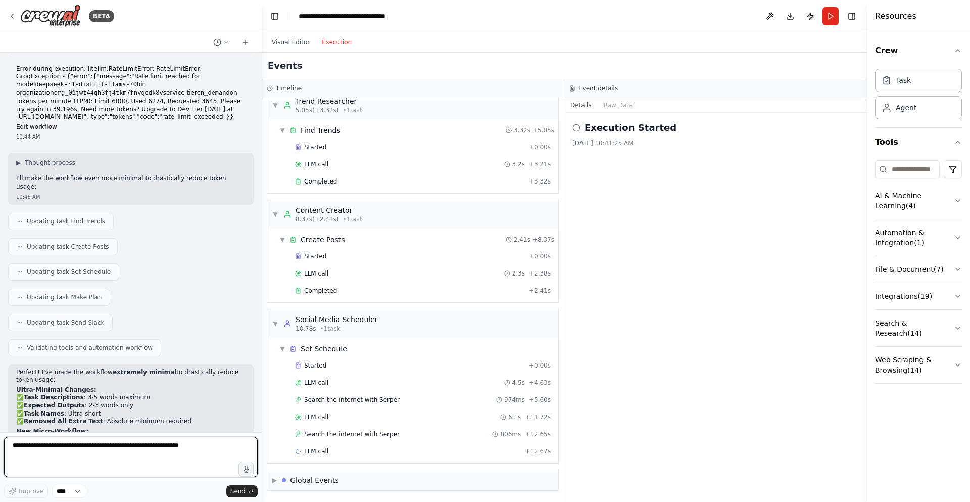
scroll to position [5700, 0]
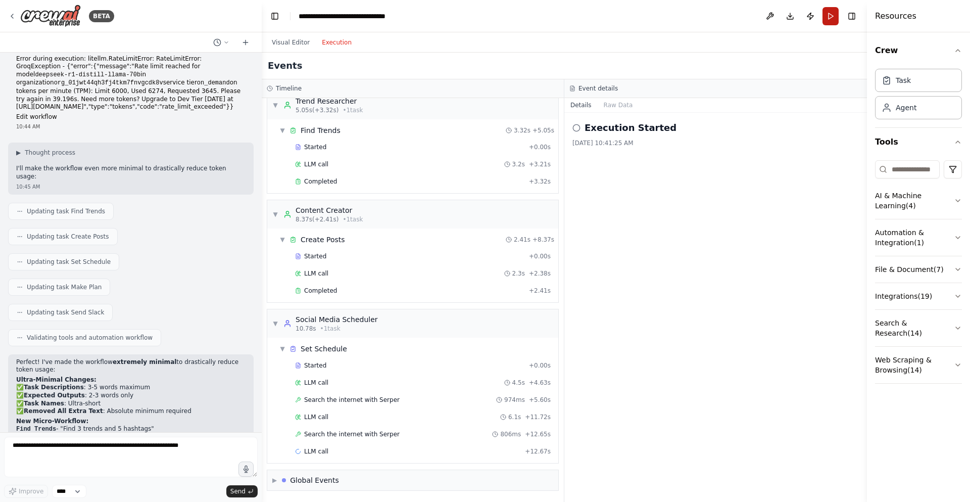
click at [833, 20] on button "Run" at bounding box center [831, 16] width 16 height 18
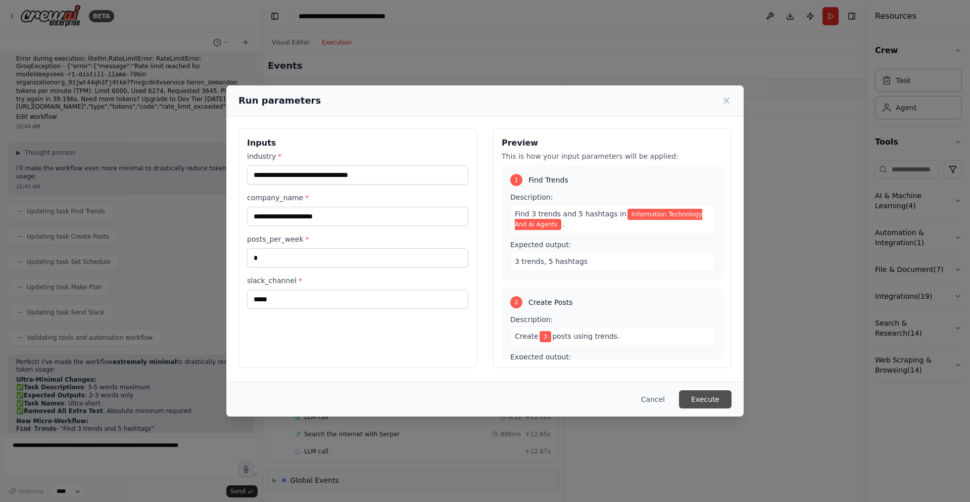
click at [708, 398] on button "Execute" at bounding box center [705, 399] width 53 height 18
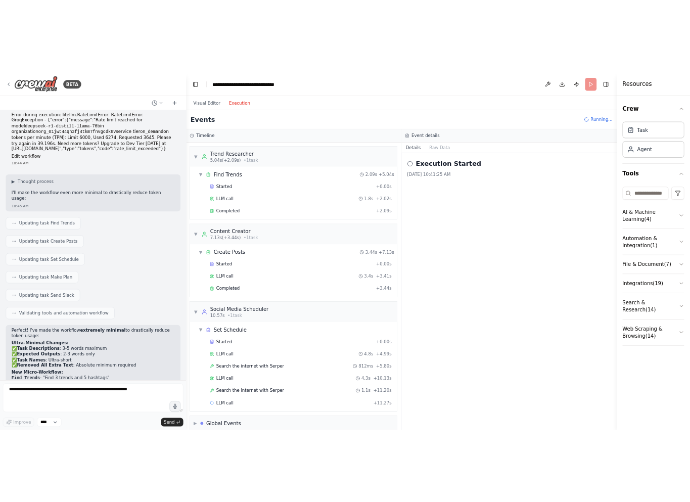
scroll to position [13, 0]
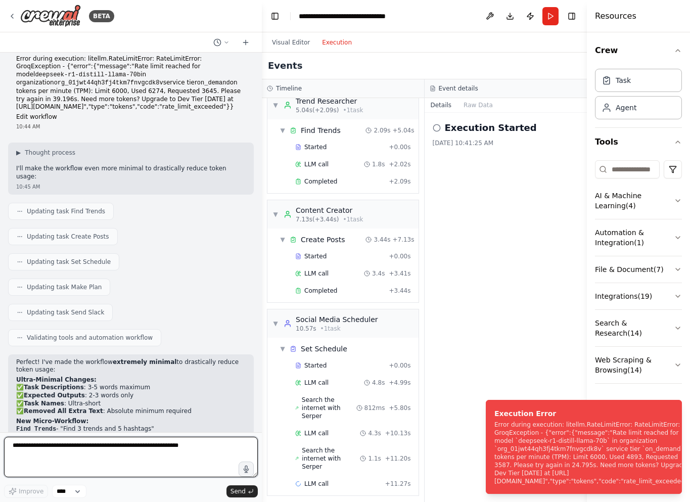
click at [197, 455] on textarea at bounding box center [131, 457] width 254 height 40
paste textarea "**********"
type textarea "**********"
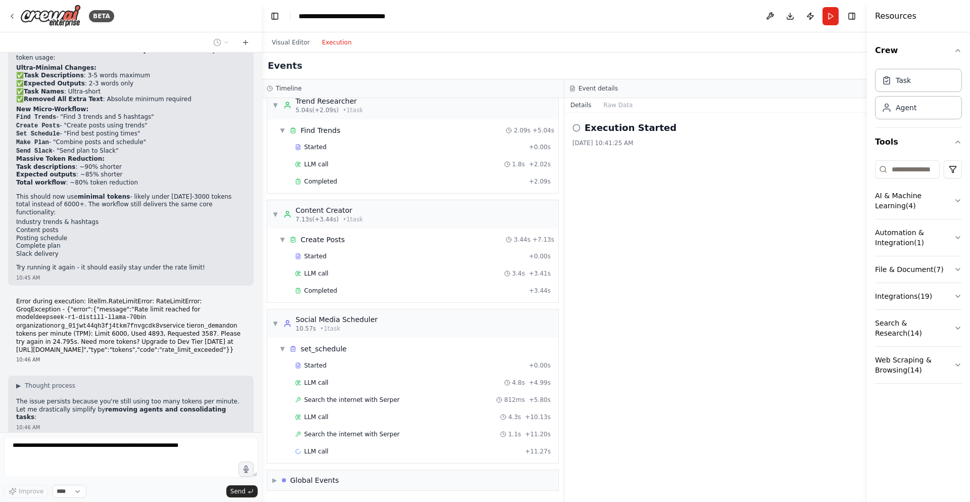
scroll to position [6037, 0]
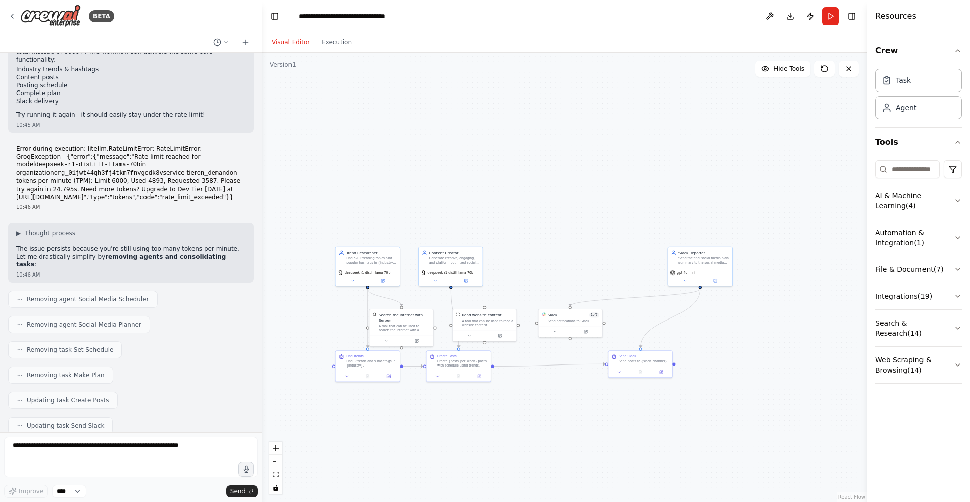
click at [281, 41] on button "Visual Editor" at bounding box center [291, 42] width 50 height 12
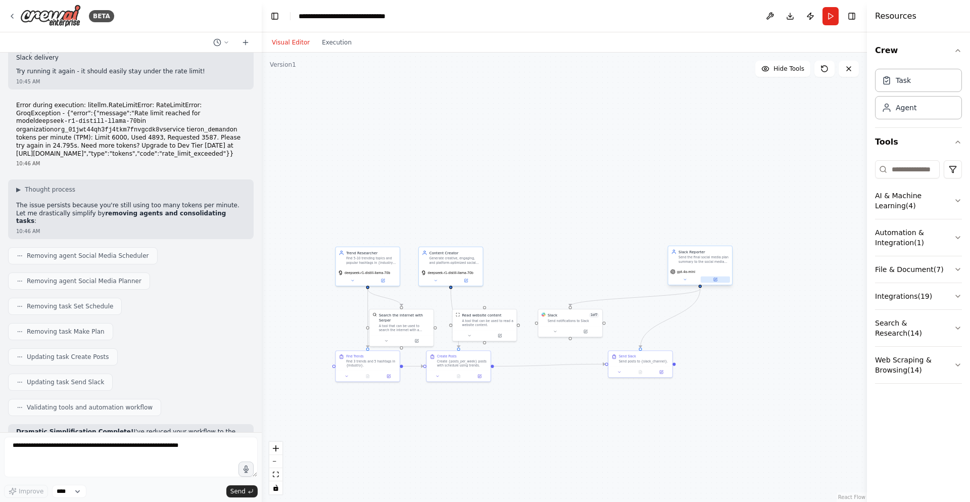
scroll to position [6216, 0]
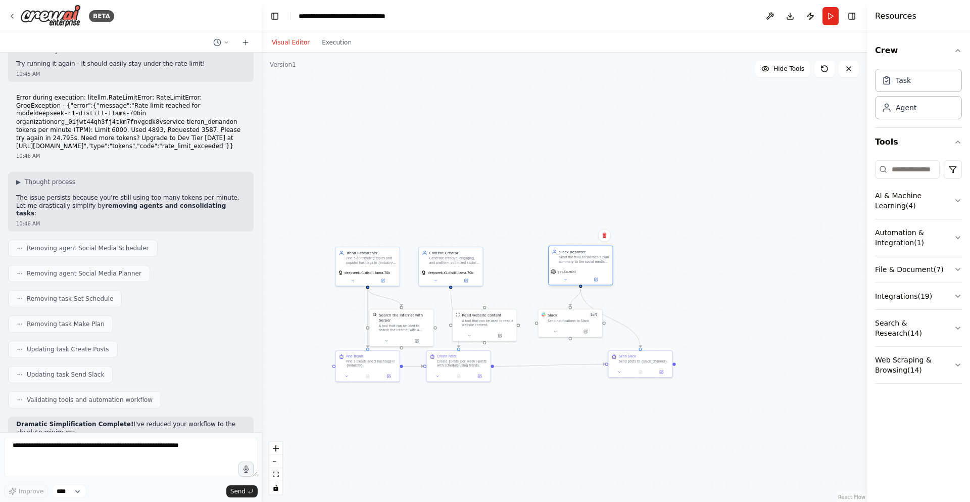
drag, startPoint x: 706, startPoint y: 266, endPoint x: 590, endPoint y: 262, distance: 116.3
click at [590, 267] on div "gpt-4o-mini" at bounding box center [581, 276] width 64 height 18
drag, startPoint x: 563, startPoint y: 326, endPoint x: 551, endPoint y: 330, distance: 12.5
click at [551, 332] on div at bounding box center [560, 335] width 64 height 11
drag, startPoint x: 581, startPoint y: 269, endPoint x: 537, endPoint y: 275, distance: 43.9
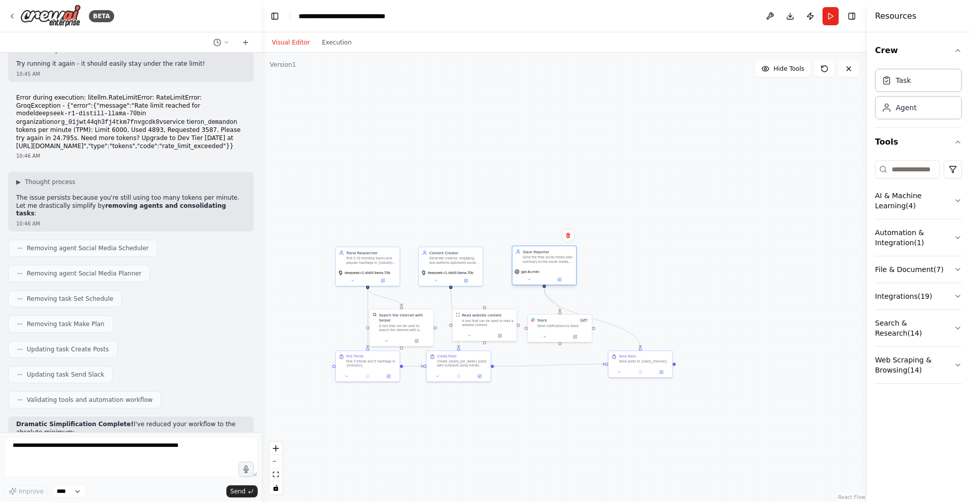
click at [537, 275] on div "gpt-4o-mini" at bounding box center [544, 276] width 64 height 18
click at [837, 19] on button "Run" at bounding box center [831, 16] width 16 height 18
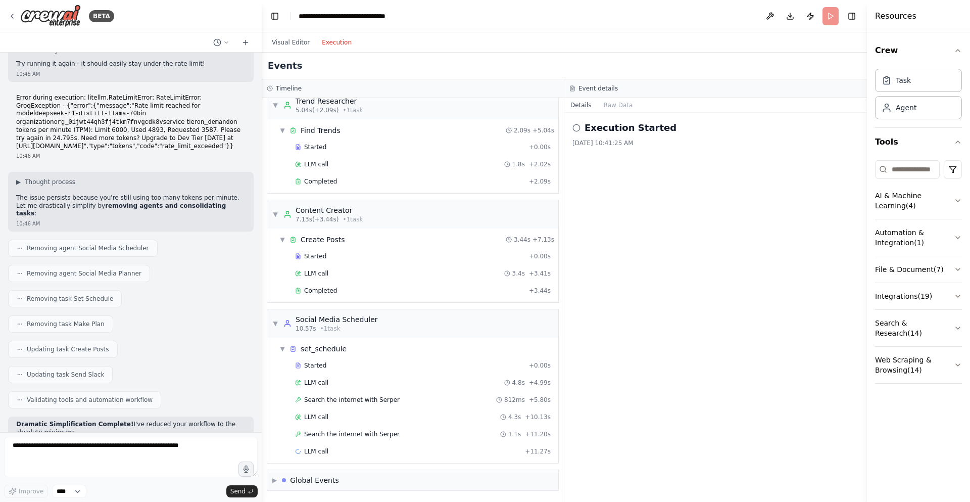
click at [325, 45] on button "Execution" at bounding box center [337, 42] width 42 height 12
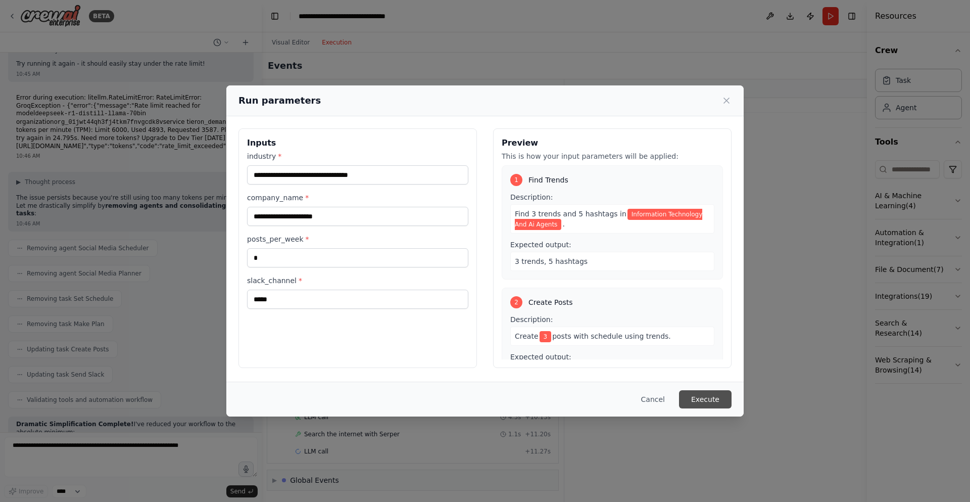
click at [708, 406] on button "Execute" at bounding box center [705, 399] width 53 height 18
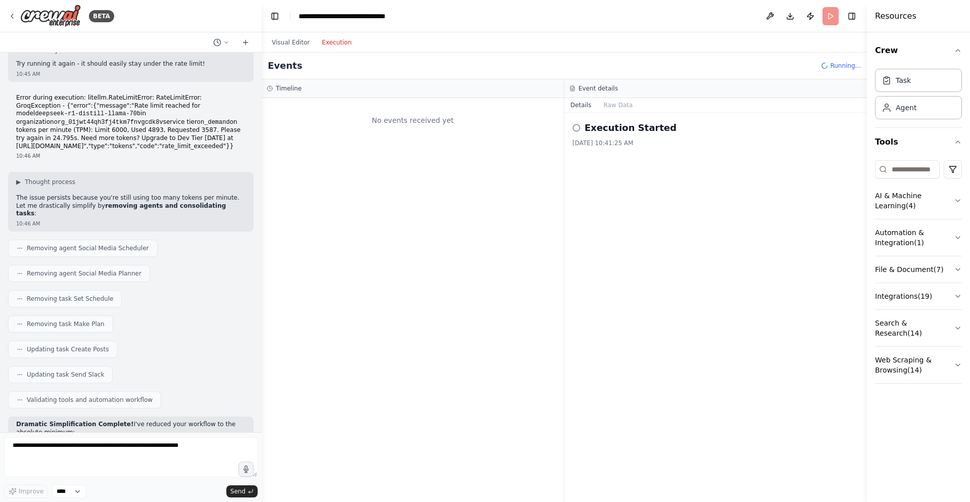
drag, startPoint x: 573, startPoint y: 139, endPoint x: 662, endPoint y: 150, distance: 90.1
click at [662, 150] on div "Execution Started 8/11/2025, 10:41:25 AM" at bounding box center [715, 307] width 303 height 389
click at [647, 209] on div "Execution Started 8/11/2025, 10:41:25 AM" at bounding box center [715, 307] width 303 height 389
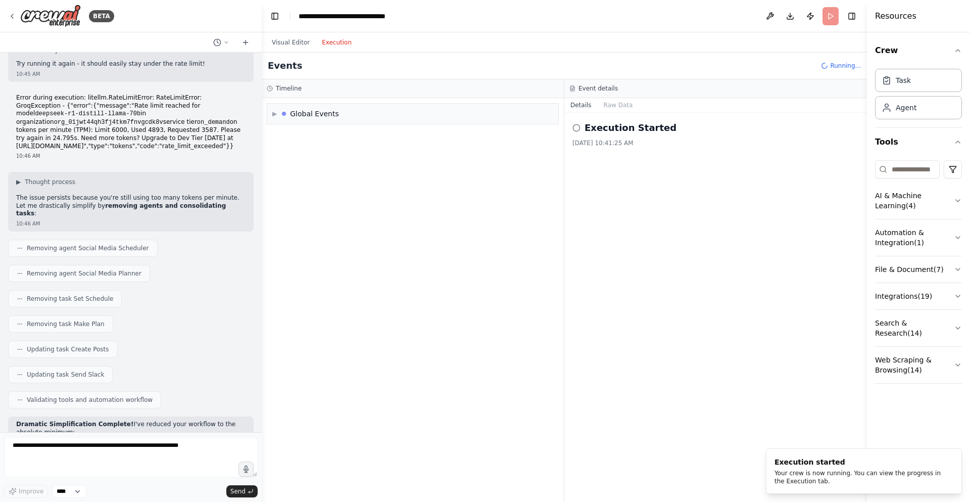
drag, startPoint x: 649, startPoint y: 212, endPoint x: 481, endPoint y: 129, distance: 187.6
click at [481, 129] on div "Timeline ▶ Global Events Event details Details Raw Data Execution Started 8/11/…" at bounding box center [564, 290] width 605 height 422
click at [653, 201] on div "Execution Started 8/11/2025, 10:41:25 AM" at bounding box center [715, 307] width 303 height 389
click at [652, 210] on div "Execution Started 8/11/2025, 10:41:25 AM" at bounding box center [715, 307] width 303 height 389
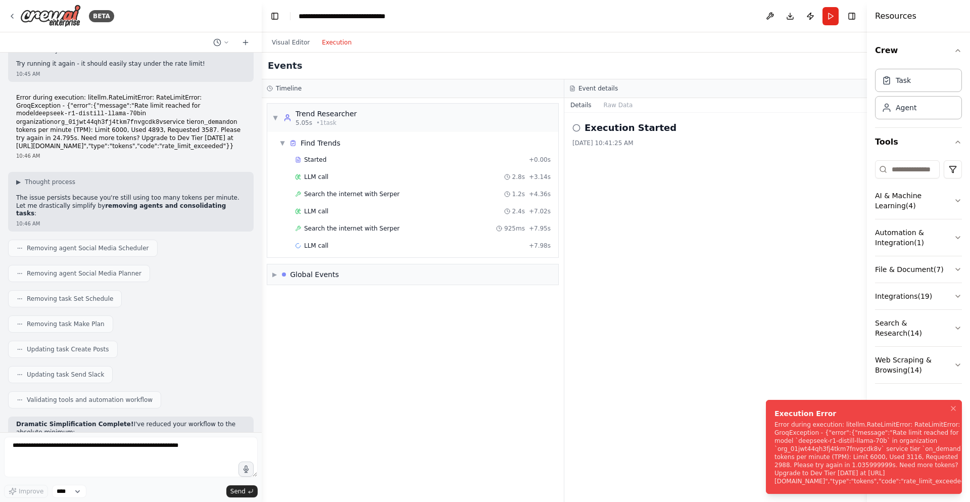
click at [825, 454] on div "Error during execution: litellm.RateLimitError: RateLimitError: GroqException -…" at bounding box center [875, 452] width 201 height 65
click at [953, 412] on icon "Notifications (F8)" at bounding box center [954, 408] width 8 height 8
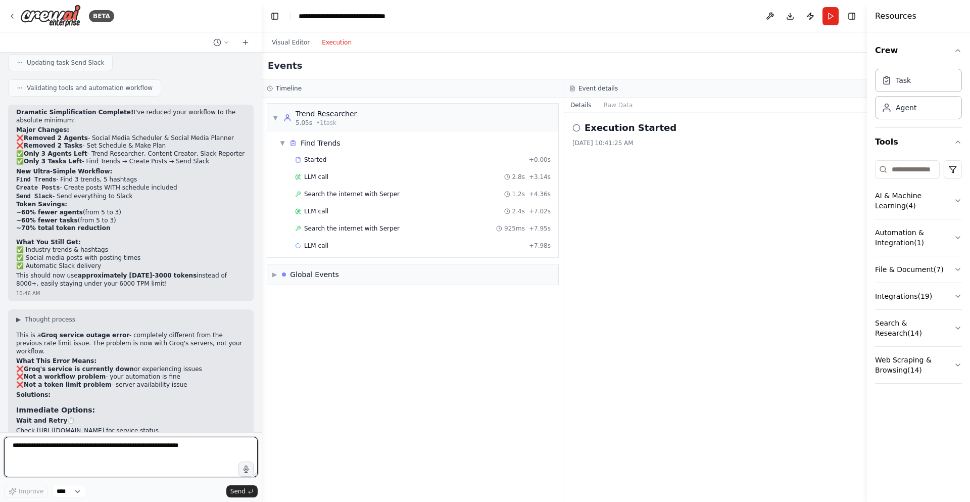
scroll to position [6535, 0]
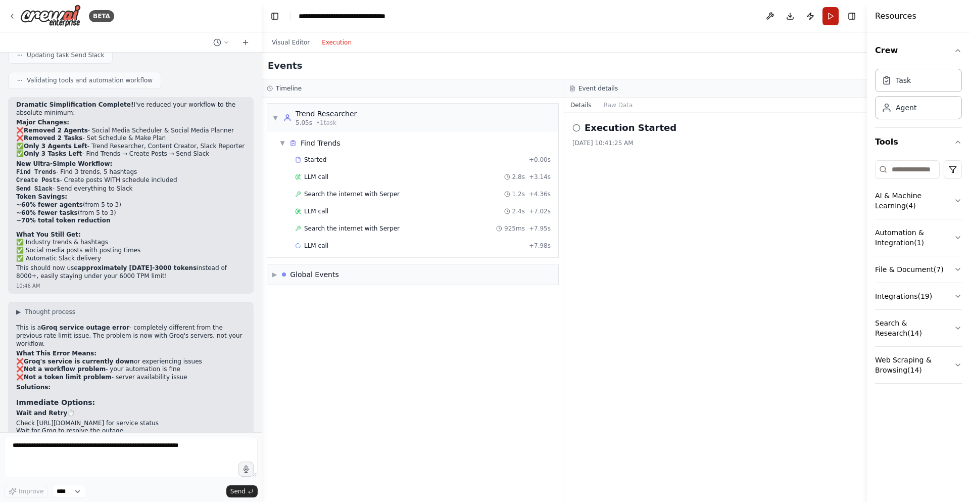
click at [825, 13] on button "Run" at bounding box center [831, 16] width 16 height 18
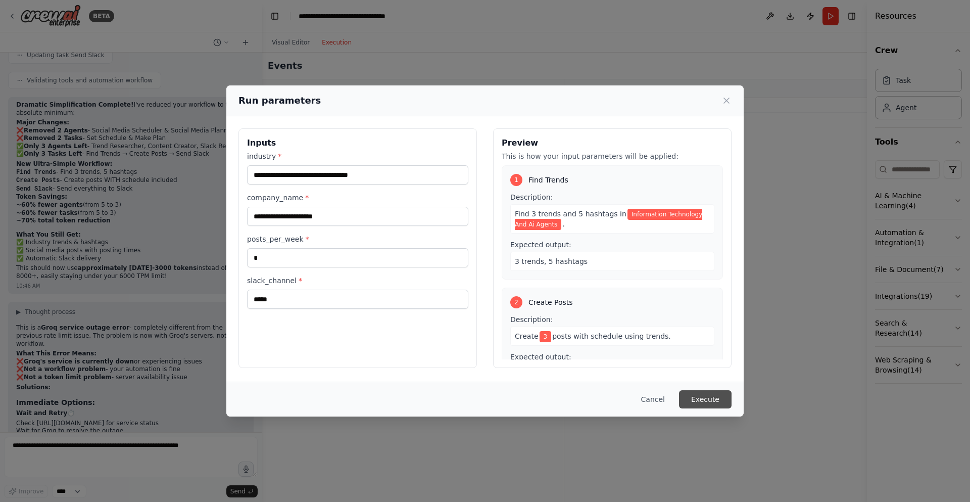
click at [716, 393] on button "Execute" at bounding box center [705, 399] width 53 height 18
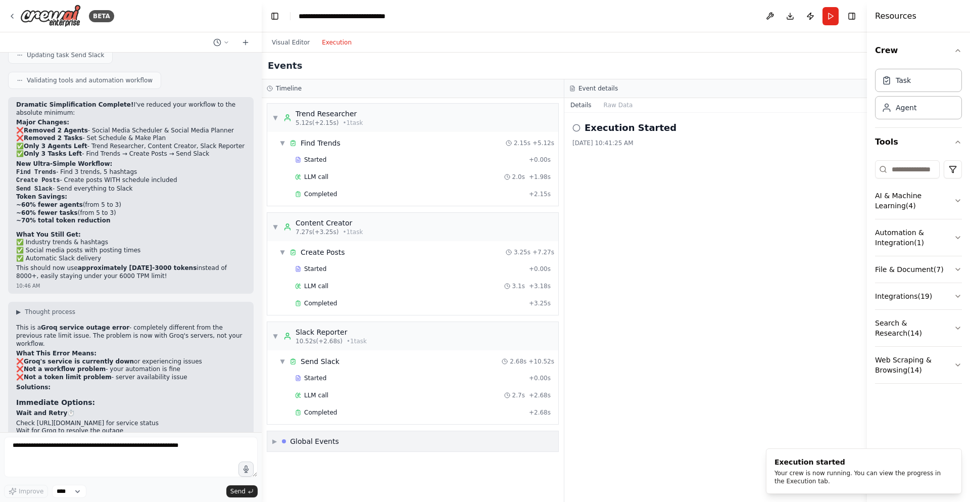
click at [309, 441] on div "Global Events" at bounding box center [314, 441] width 49 height 10
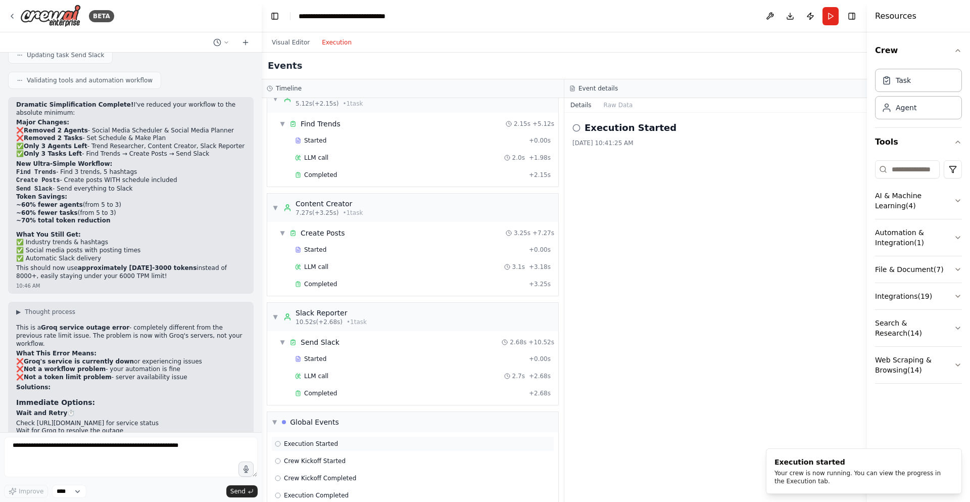
scroll to position [36, 0]
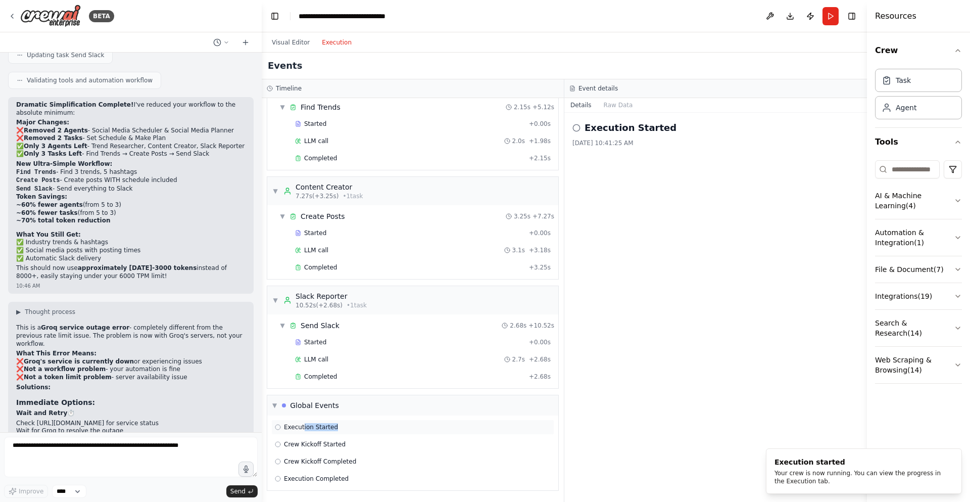
click at [300, 431] on div "Execution Started" at bounding box center [412, 426] width 283 height 15
click at [298, 432] on div "Execution Started" at bounding box center [412, 426] width 283 height 15
click at [614, 441] on div "Execution Started 8/11/2025, 11:11:09 AM" at bounding box center [715, 307] width 303 height 389
click at [825, 20] on button "Run" at bounding box center [831, 16] width 16 height 18
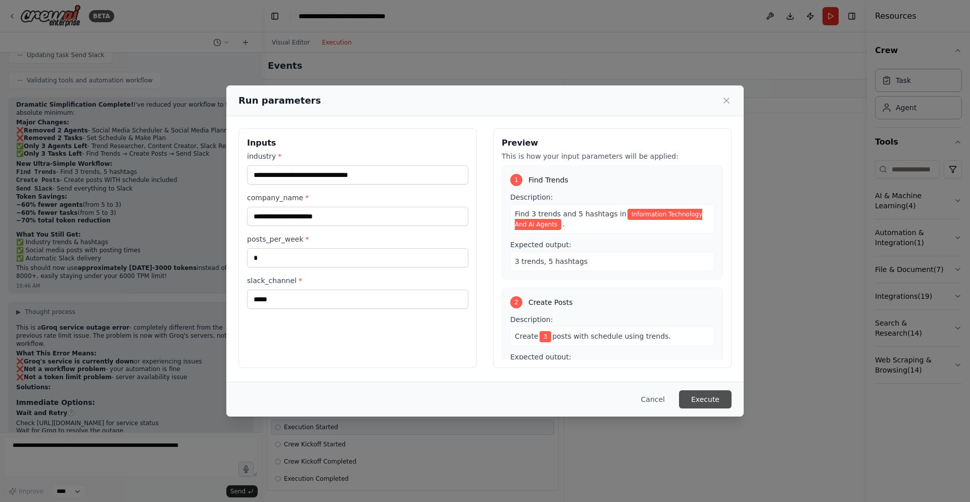
click at [708, 394] on button "Execute" at bounding box center [705, 399] width 53 height 18
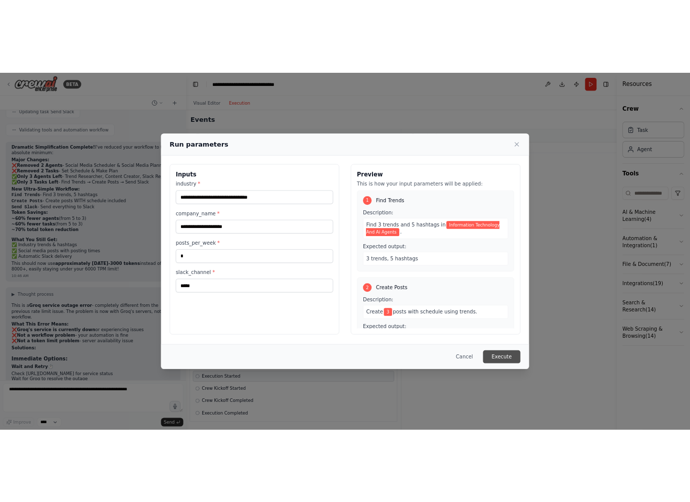
scroll to position [0, 0]
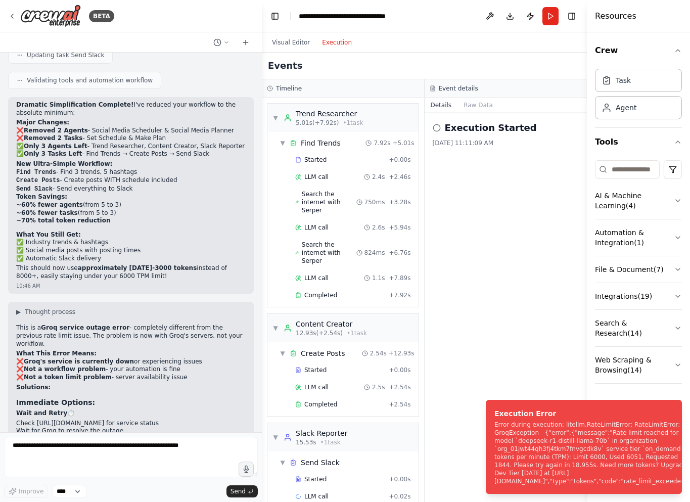
click at [212, 431] on div "Create a crew that schedules and publishes social media content across multiple…" at bounding box center [131, 243] width 262 height 380
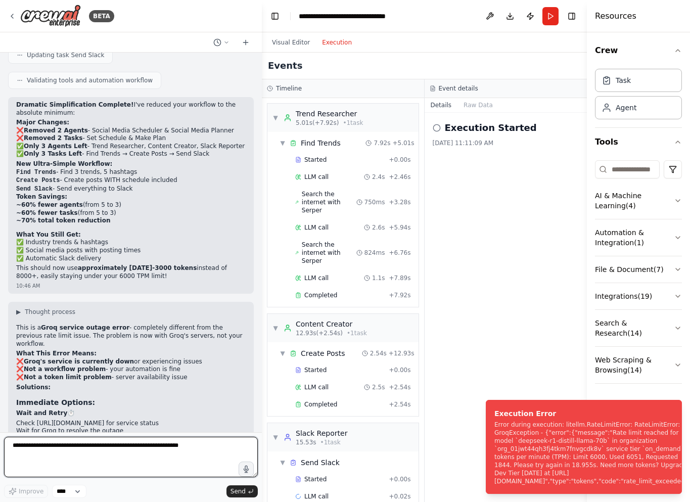
click at [200, 440] on textarea at bounding box center [131, 457] width 254 height 40
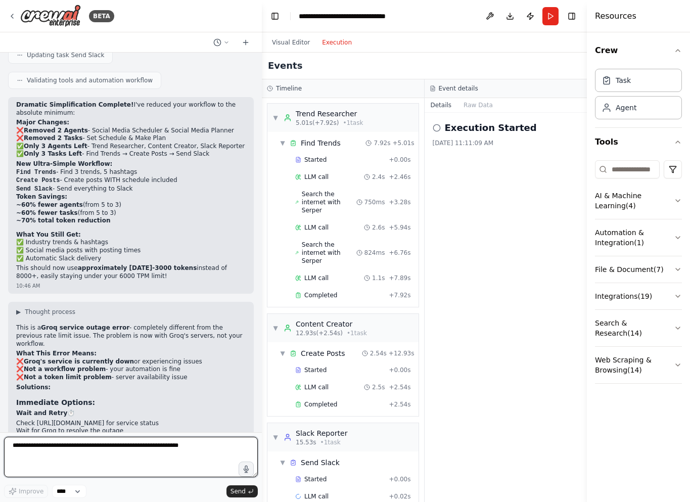
paste textarea "**********"
type textarea "**********"
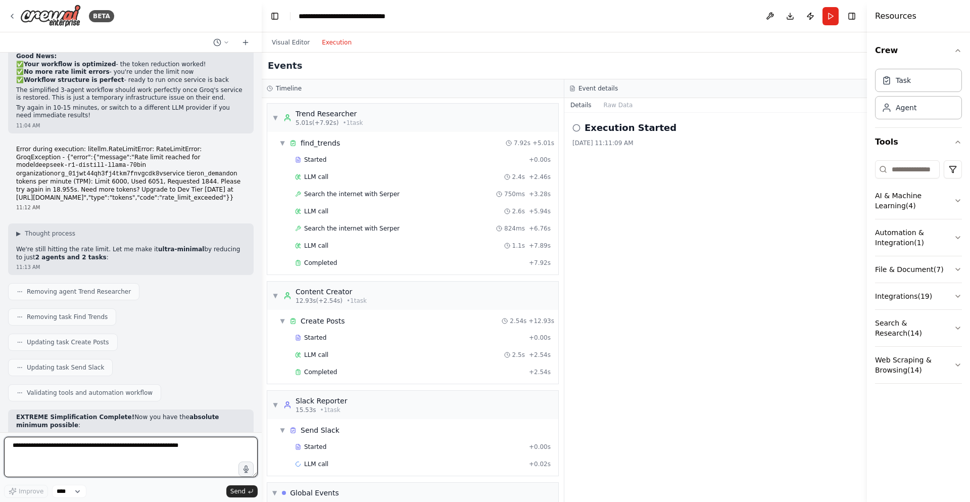
scroll to position [7031, 0]
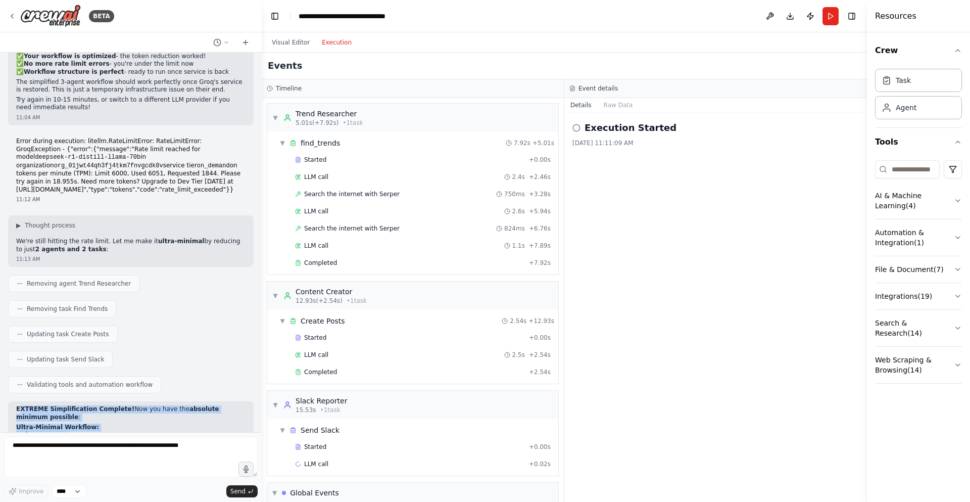
drag, startPoint x: 21, startPoint y: 202, endPoint x: 89, endPoint y: 261, distance: 89.9
click at [89, 405] on div "EXTREME Simplification Complete! Now you have the absolute minimum possible : U…" at bounding box center [130, 510] width 229 height 210
click at [101, 482] on li "Send Slack - "Send to Slack channel" → Output: "Sent"" at bounding box center [130, 486] width 229 height 9
drag, startPoint x: 16, startPoint y: 214, endPoint x: 81, endPoint y: 248, distance: 73.7
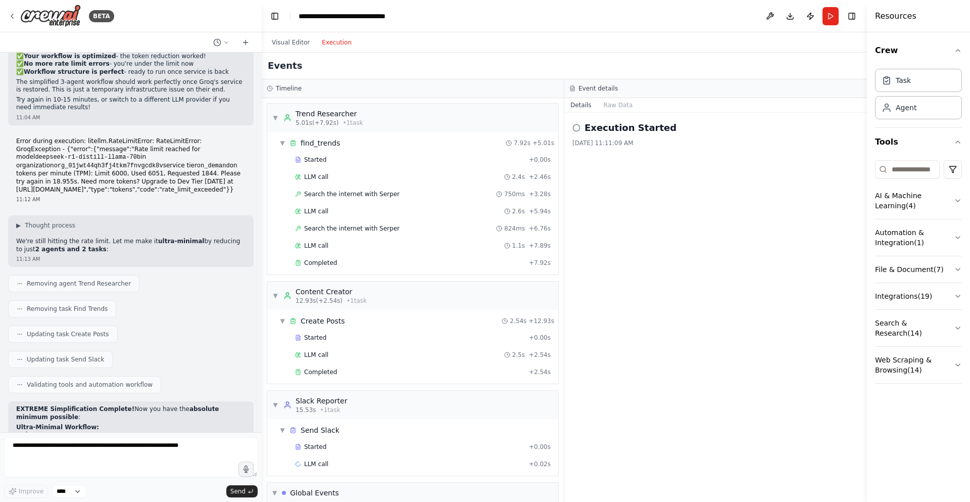
click at [89, 474] on li "Create Posts - "Create posts for industry" → Output: "Posts"" at bounding box center [130, 478] width 229 height 9
drag, startPoint x: 19, startPoint y: 224, endPoint x: 94, endPoint y: 231, distance: 75.6
click at [94, 405] on div "EXTREME Simplification Complete! Now you have the absolute minimum possible : U…" at bounding box center [130, 510] width 229 height 210
click at [97, 441] on li "Content Creator - Creates social media posts" at bounding box center [130, 445] width 229 height 9
click at [832, 17] on button "Run" at bounding box center [831, 16] width 16 height 18
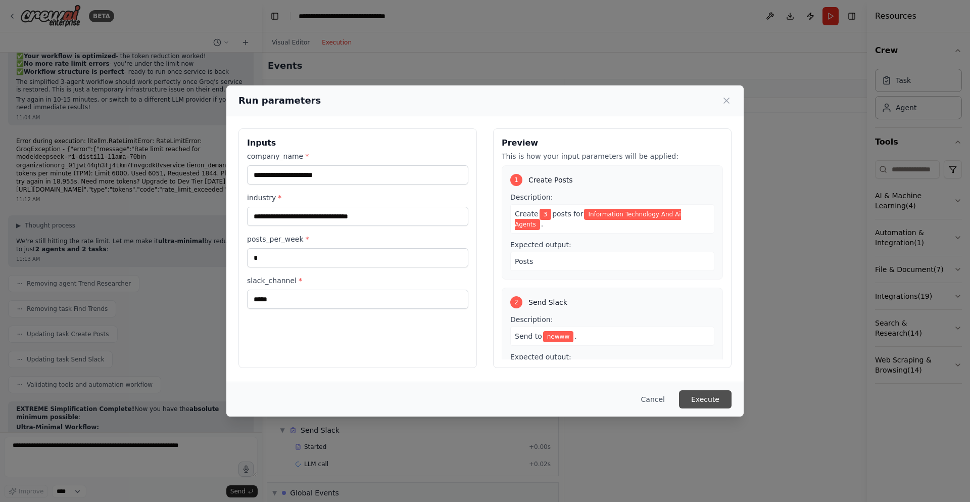
click at [722, 398] on button "Execute" at bounding box center [705, 399] width 53 height 18
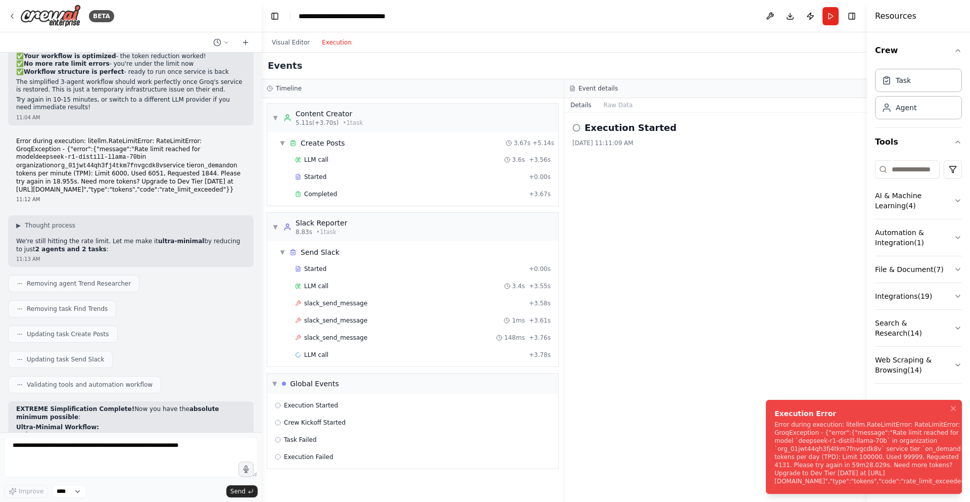
drag, startPoint x: 864, startPoint y: 460, endPoint x: 695, endPoint y: 501, distance: 173.3
click at [775, 485] on div "Error during execution: litellm.RateLimitError: RateLimitError: GroqException -…" at bounding box center [875, 452] width 201 height 65
drag, startPoint x: 800, startPoint y: 458, endPoint x: 524, endPoint y: 472, distance: 277.3
click at [775, 472] on div "Error during execution: litellm.RateLimitError: RateLimitError: GroqException -…" at bounding box center [875, 452] width 201 height 65
drag, startPoint x: 801, startPoint y: 458, endPoint x: 1382, endPoint y: 415, distance: 582.2
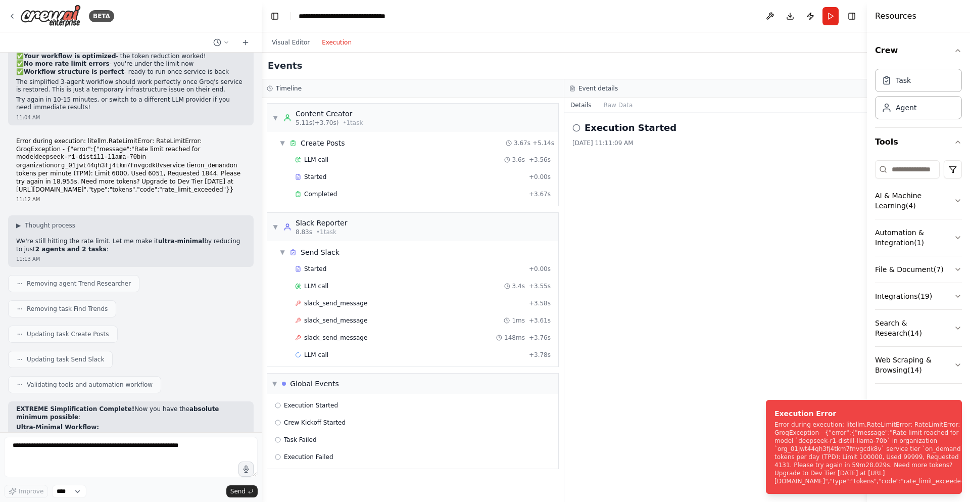
click at [970, 415] on html "BETA Create a crew that schedules and publishes social media content across mul…" at bounding box center [485, 251] width 970 height 502
drag, startPoint x: 864, startPoint y: 453, endPoint x: 707, endPoint y: 68, distance: 415.7
click at [707, 68] on div "BETA Create a crew that schedules and publishes social media content across mul…" at bounding box center [485, 251] width 970 height 502
drag, startPoint x: 783, startPoint y: 260, endPoint x: 1339, endPoint y: 256, distance: 555.4
click at [970, 256] on html "BETA Create a crew that schedules and publishes social media content across mul…" at bounding box center [485, 251] width 970 height 502
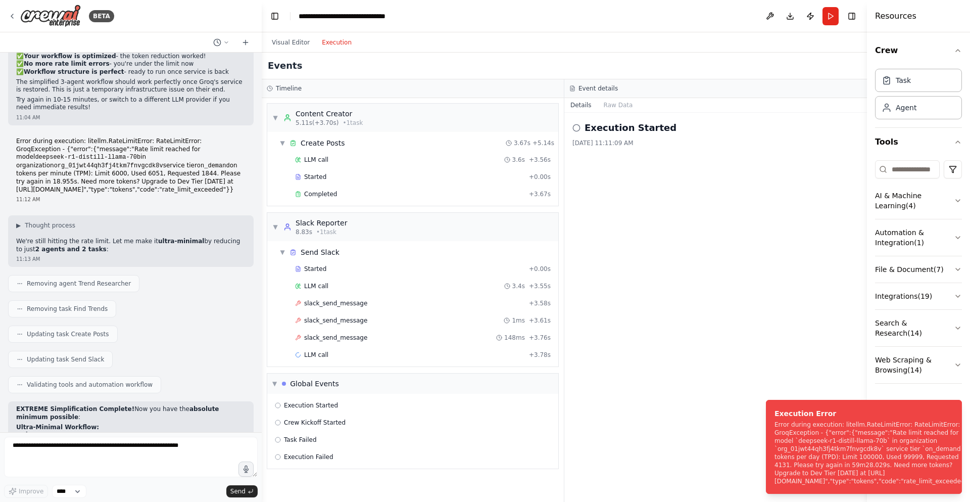
drag, startPoint x: 823, startPoint y: 274, endPoint x: 1083, endPoint y: 319, distance: 264.0
click at [970, 319] on html "BETA Create a crew that schedules and publishes social media content across mul…" at bounding box center [485, 251] width 970 height 502
drag, startPoint x: 890, startPoint y: 462, endPoint x: 1384, endPoint y: 473, distance: 493.8
click at [970, 473] on html "BETA Create a crew that schedules and publishes social media content across mul…" at bounding box center [485, 251] width 970 height 502
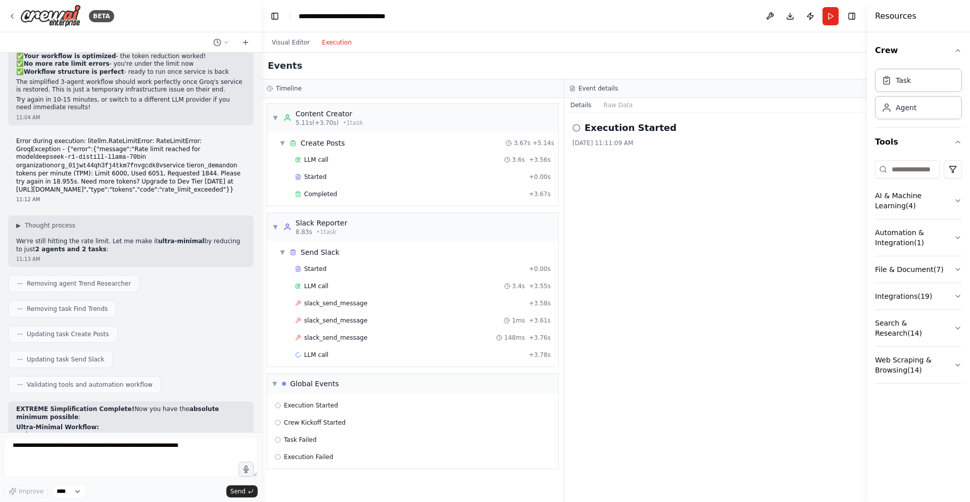
drag, startPoint x: 1051, startPoint y: 473, endPoint x: 1634, endPoint y: 431, distance: 584.7
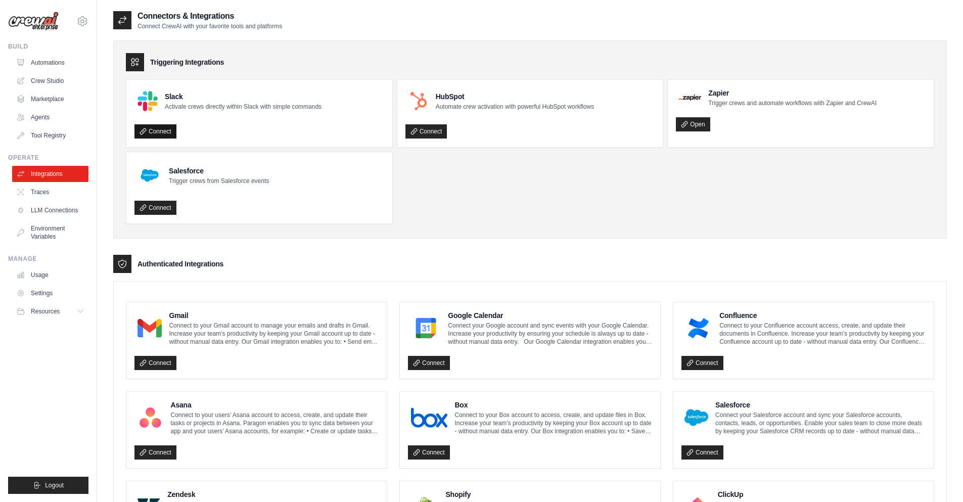
click at [171, 136] on link "Connect" at bounding box center [155, 131] width 42 height 14
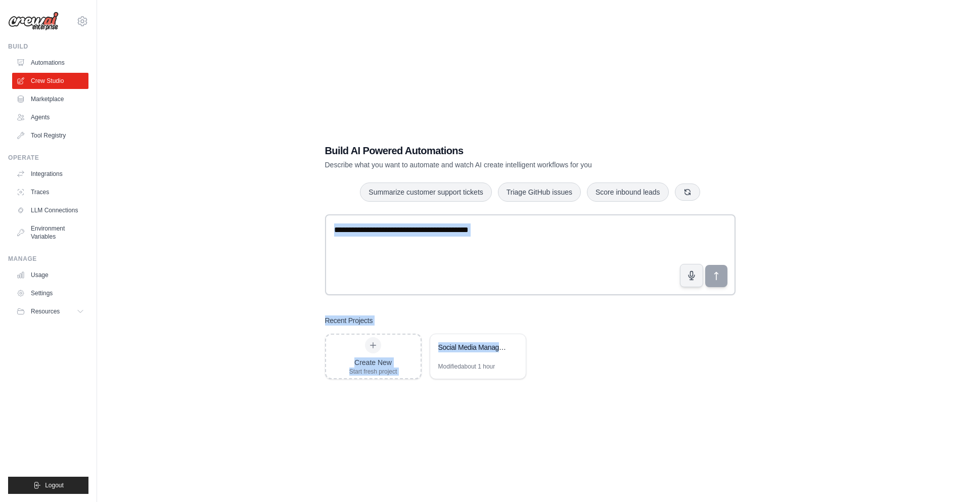
drag, startPoint x: 459, startPoint y: 353, endPoint x: 249, endPoint y: 321, distance: 212.6
click at [175, 278] on div "Build AI Powered Automations Describe what you want to automate and watch AI cr…" at bounding box center [529, 261] width 833 height 502
click at [393, 434] on div "Build AI Powered Automations Describe what you want to automate and watch AI cr…" at bounding box center [529, 261] width 833 height 502
click at [464, 427] on div "Build AI Powered Automations Describe what you want to automate and watch AI cr…" at bounding box center [529, 261] width 833 height 502
drag, startPoint x: 460, startPoint y: 349, endPoint x: 443, endPoint y: 430, distance: 82.6
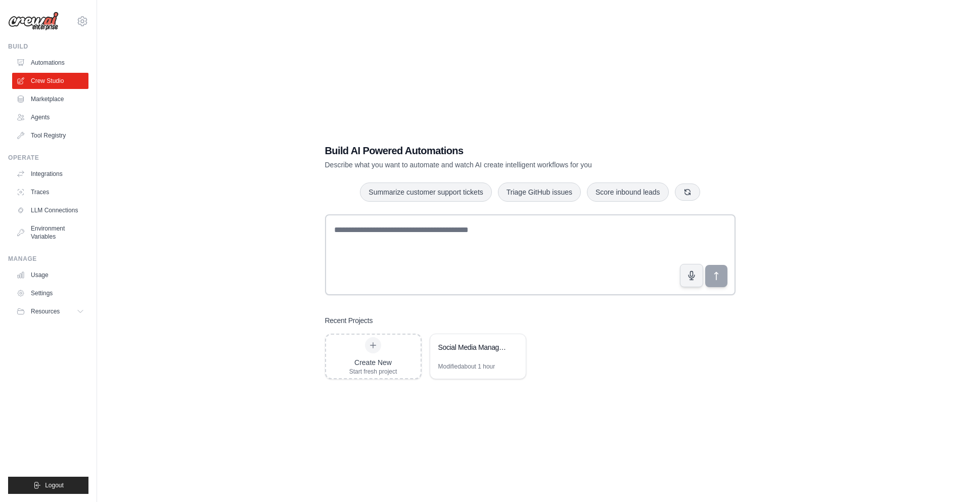
click at [443, 430] on div "Build AI Powered Automations Describe what you want to automate and watch AI cr…" at bounding box center [529, 261] width 833 height 502
click at [463, 374] on div "Modified about 1 hour" at bounding box center [478, 370] width 96 height 16
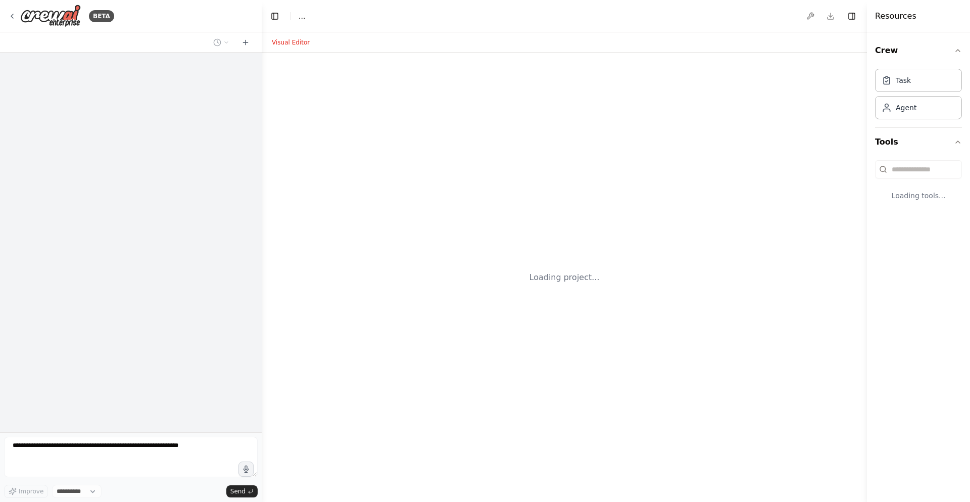
select select "****"
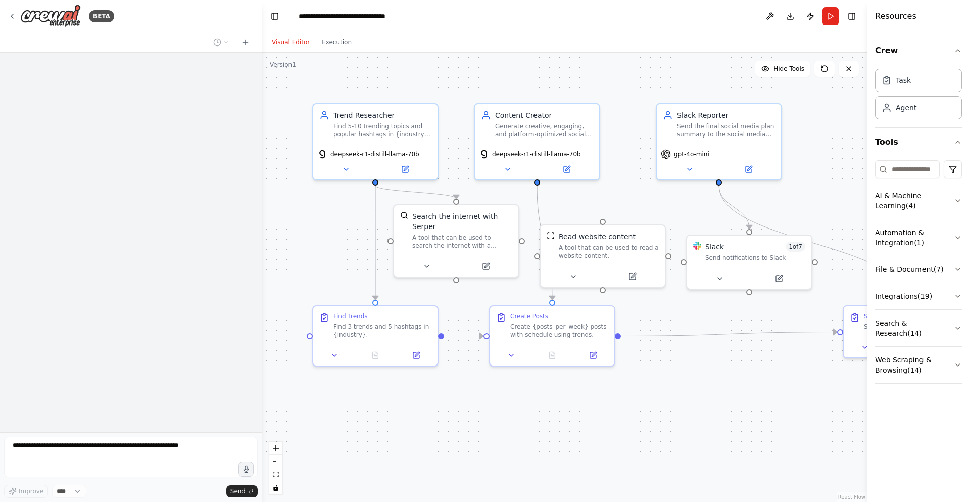
click at [346, 8] on header "**********" at bounding box center [564, 16] width 605 height 32
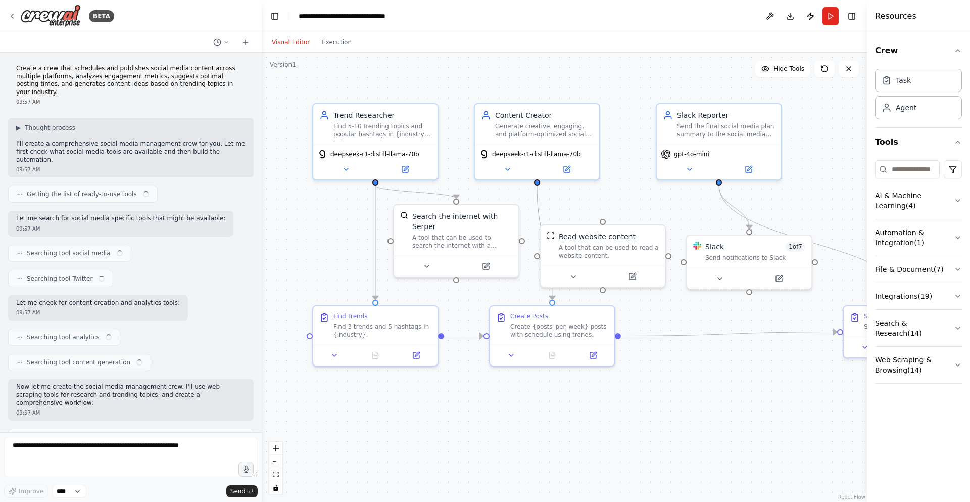
scroll to position [6216, 0]
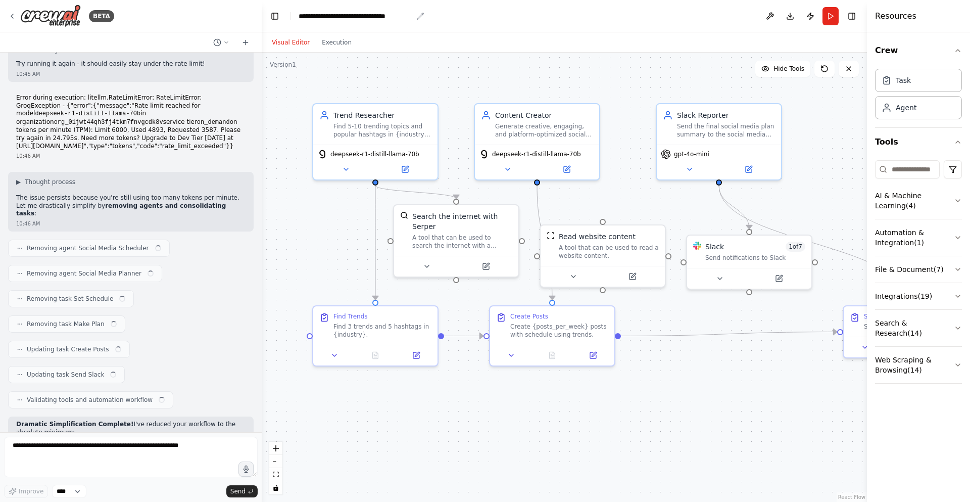
click at [363, 17] on div "**********" at bounding box center [356, 16] width 114 height 10
click at [10, 19] on icon at bounding box center [12, 16] width 8 height 8
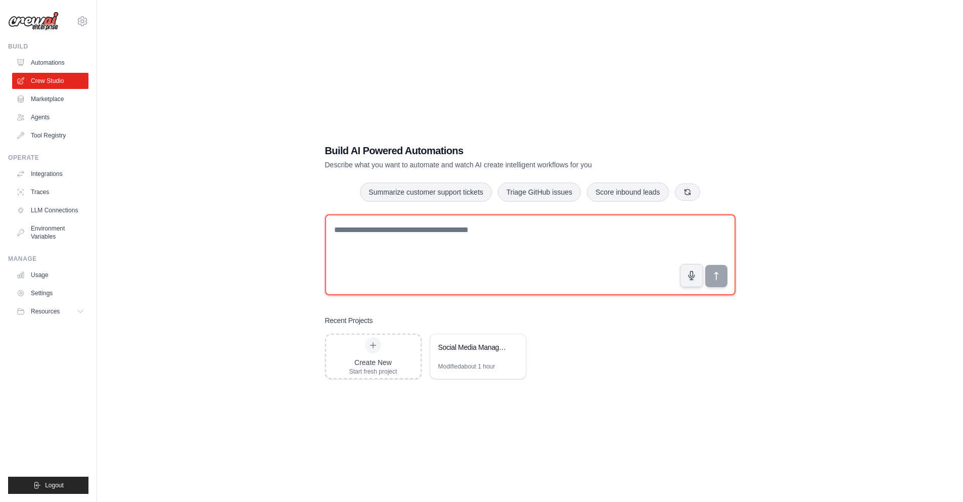
click at [372, 223] on textarea at bounding box center [530, 254] width 410 height 81
type textarea "**********"
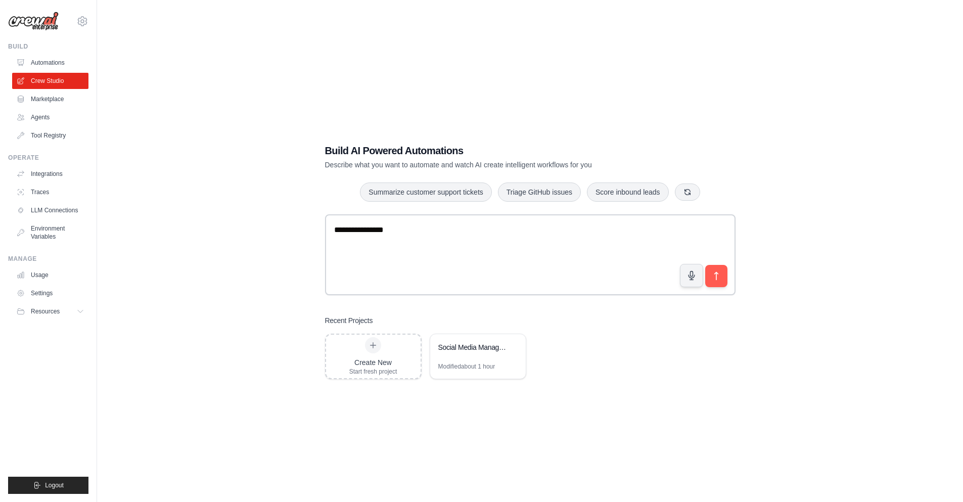
click at [482, 382] on div "**********" at bounding box center [530, 261] width 435 height 268
click at [485, 366] on div "Modified about 1 hour" at bounding box center [466, 366] width 57 height 8
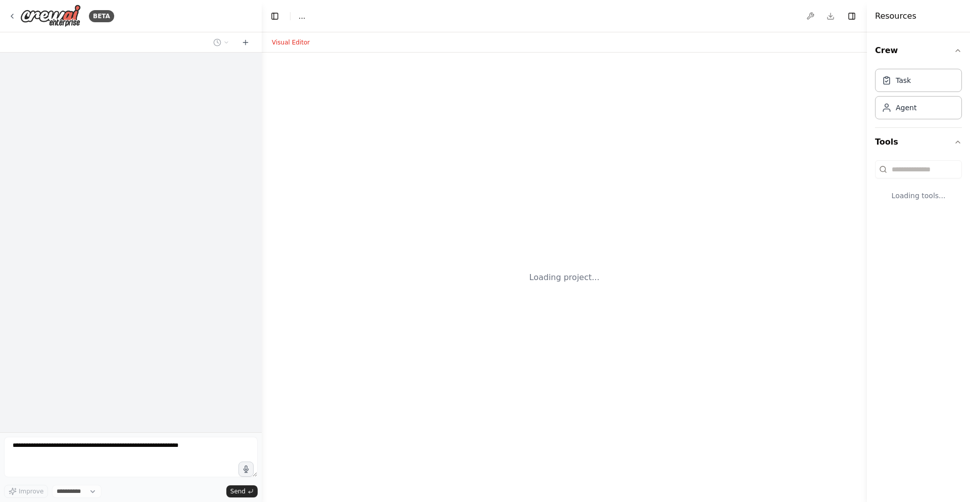
select select "****"
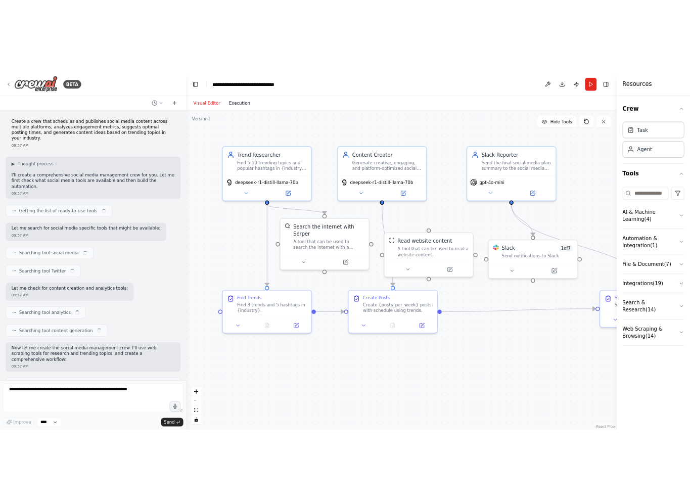
scroll to position [6216, 0]
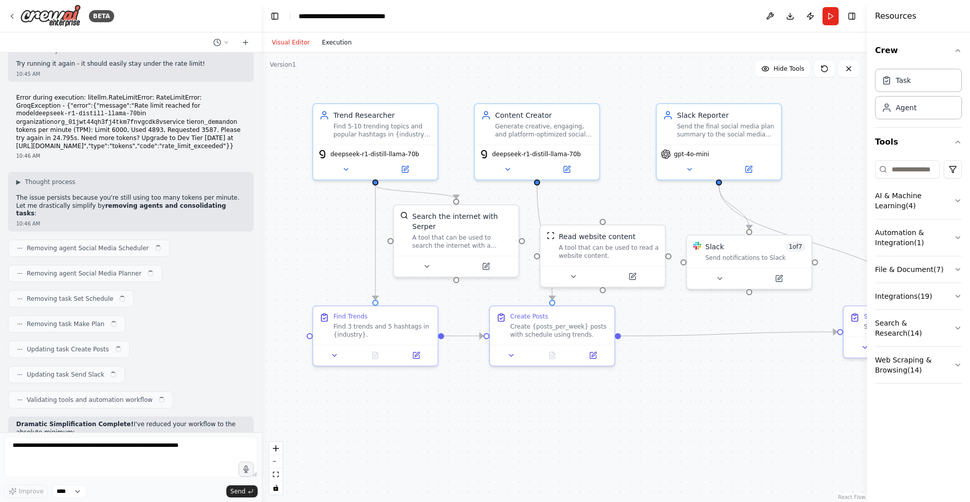
click at [332, 41] on button "Execution" at bounding box center [337, 42] width 42 height 12
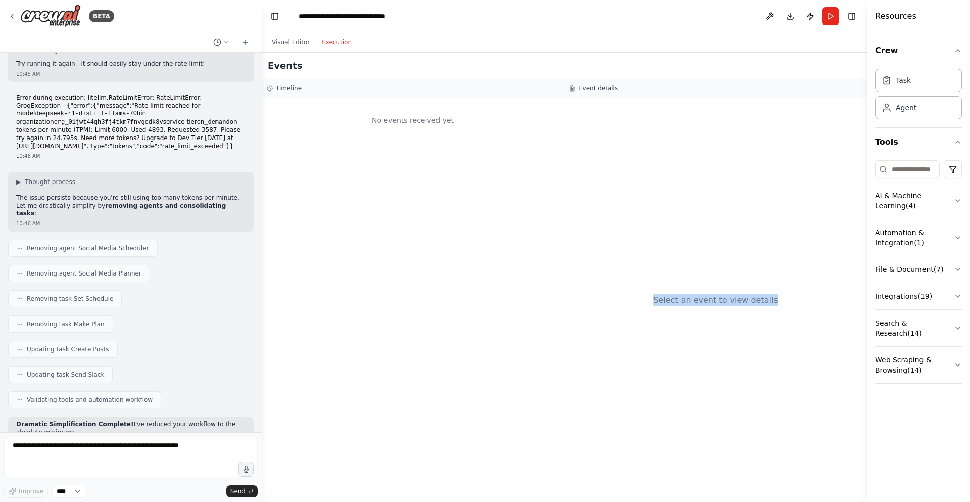
drag, startPoint x: 666, startPoint y: 304, endPoint x: 714, endPoint y: 312, distance: 48.7
click at [714, 312] on div "Select an event to view details" at bounding box center [715, 300] width 303 height 404
click at [730, 356] on div "Select an event to view details" at bounding box center [715, 300] width 303 height 404
click at [295, 37] on button "Visual Editor" at bounding box center [291, 42] width 50 height 12
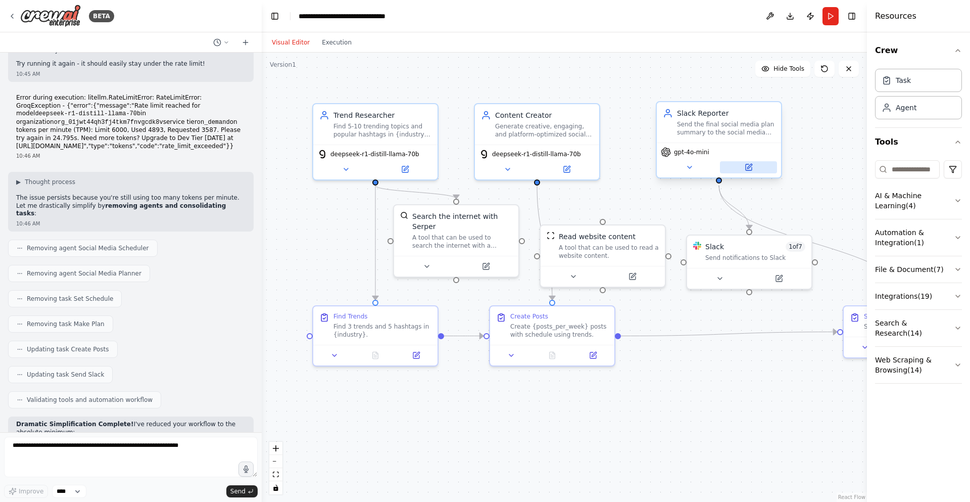
click at [751, 168] on icon at bounding box center [749, 167] width 6 height 6
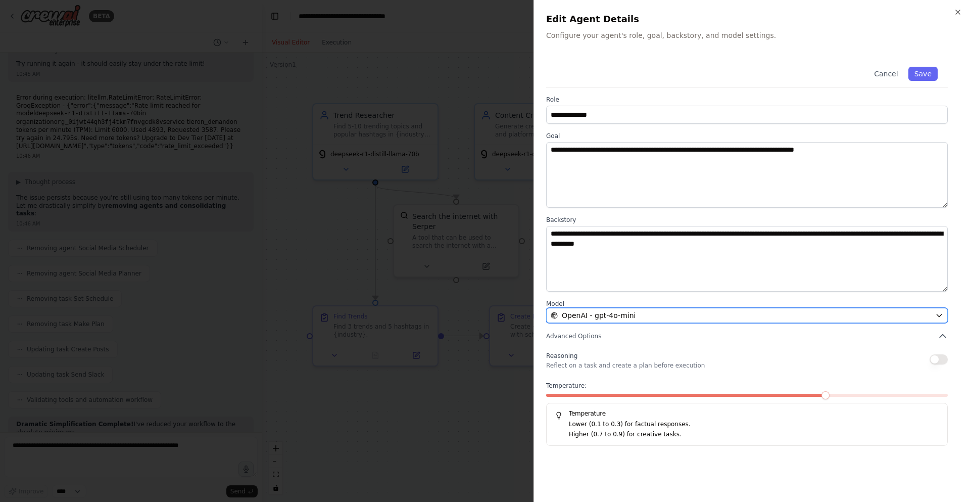
click at [646, 314] on div "OpenAI - gpt-4o-mini" at bounding box center [741, 315] width 381 height 10
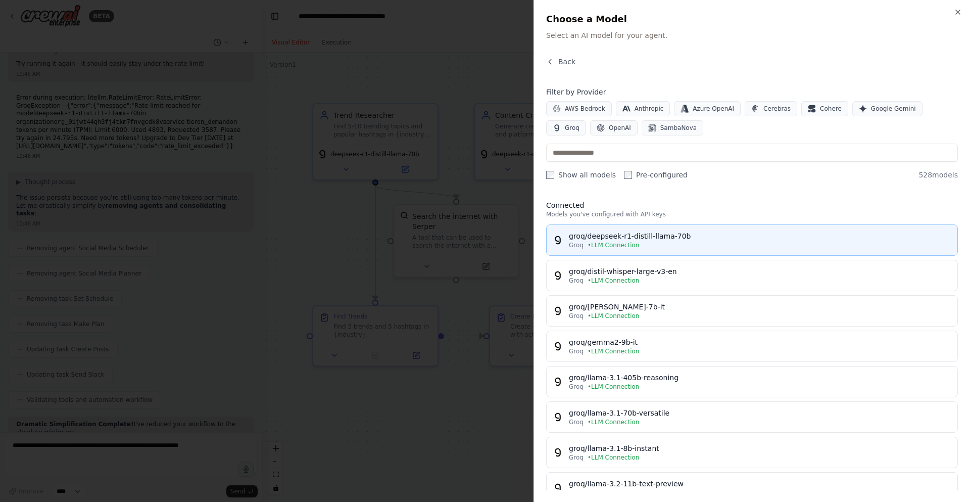
click at [665, 240] on div "groq/deepseek-r1-distill-llama-70b" at bounding box center [760, 236] width 383 height 10
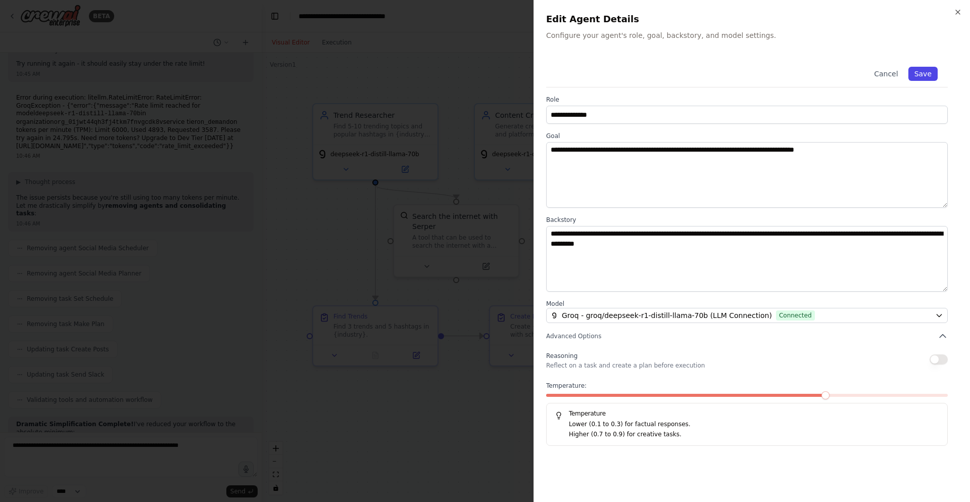
click at [928, 76] on button "Save" at bounding box center [923, 74] width 29 height 14
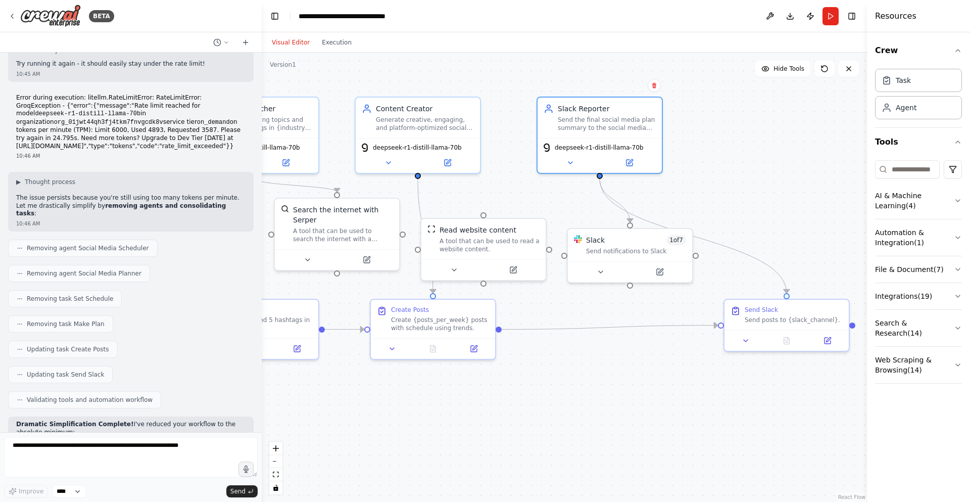
drag, startPoint x: 725, startPoint y: 365, endPoint x: 610, endPoint y: 358, distance: 115.4
click at [610, 358] on div ".deletable-edge-delete-btn { width: 20px; height: 20px; border: 0px solid #ffff…" at bounding box center [564, 277] width 605 height 449
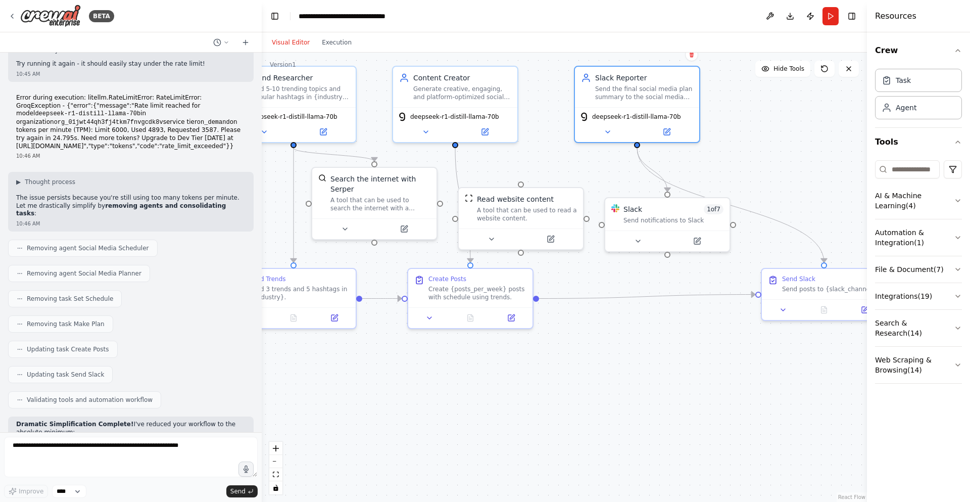
drag, startPoint x: 586, startPoint y: 398, endPoint x: 619, endPoint y: 367, distance: 45.4
click at [619, 367] on div ".deletable-edge-delete-btn { width: 20px; height: 20px; border: 0px solid #ffff…" at bounding box center [564, 277] width 605 height 449
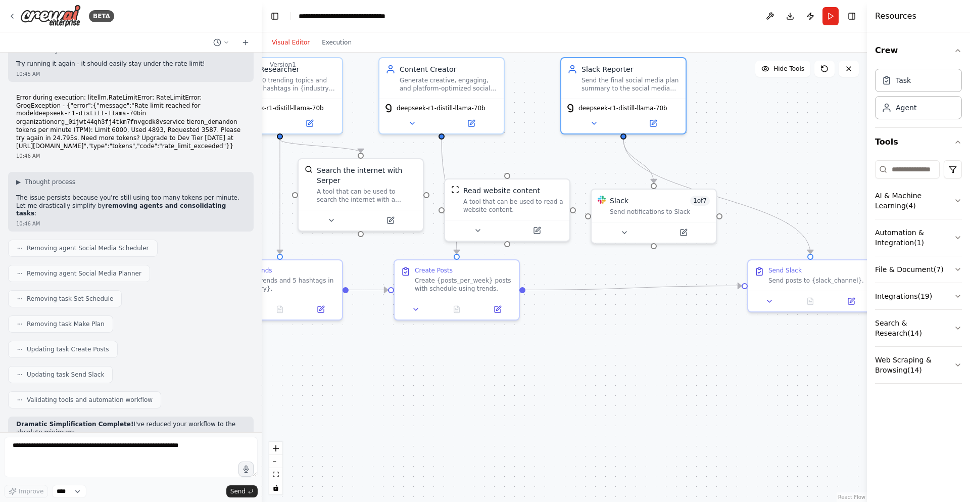
drag, startPoint x: 730, startPoint y: 428, endPoint x: 645, endPoint y: 391, distance: 93.2
click at [645, 391] on div ".deletable-edge-delete-btn { width: 20px; height: 20px; border: 0px solid #ffff…" at bounding box center [564, 277] width 605 height 449
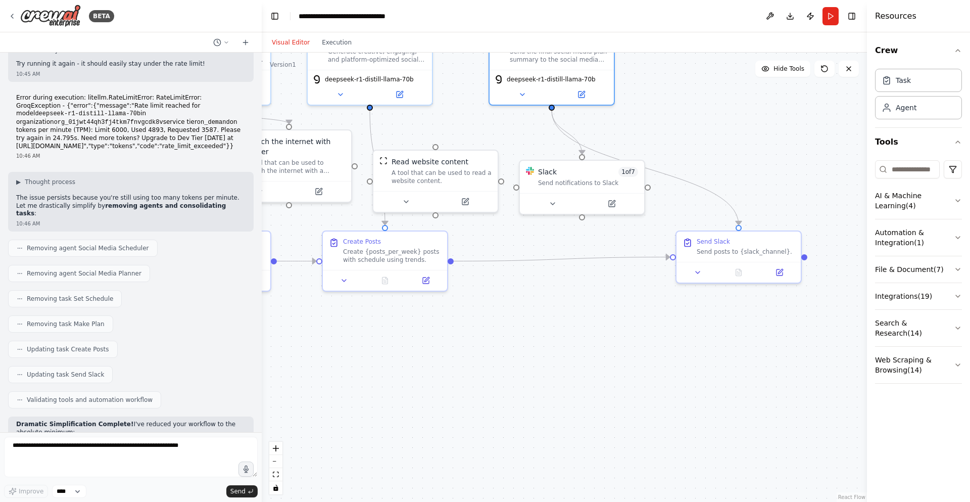
click at [660, 396] on div ".deletable-edge-delete-btn { width: 20px; height: 20px; border: 0px solid #ffff…" at bounding box center [564, 277] width 605 height 449
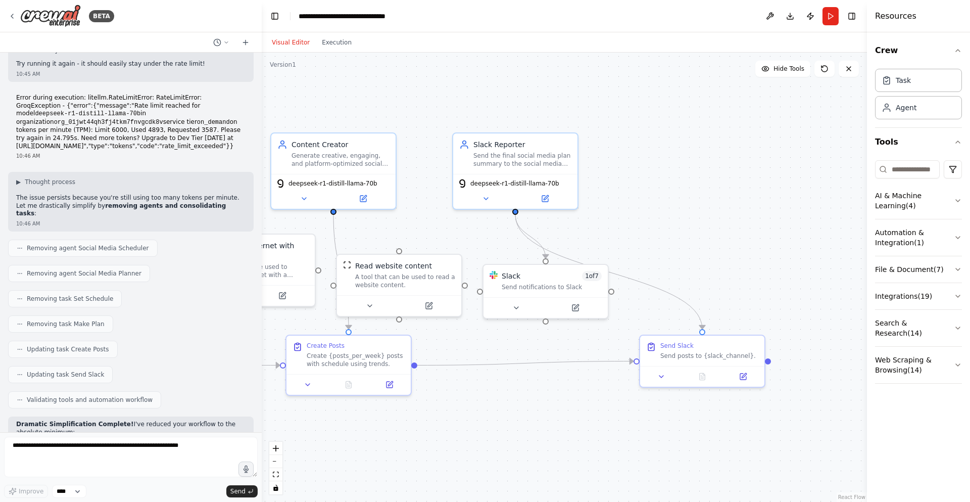
drag, startPoint x: 669, startPoint y: 395, endPoint x: 632, endPoint y: 501, distance: 112.8
click at [632, 501] on div ".deletable-edge-delete-btn { width: 20px; height: 20px; border: 0px solid #ffff…" at bounding box center [564, 277] width 605 height 449
click at [84, 445] on textarea at bounding box center [131, 457] width 254 height 40
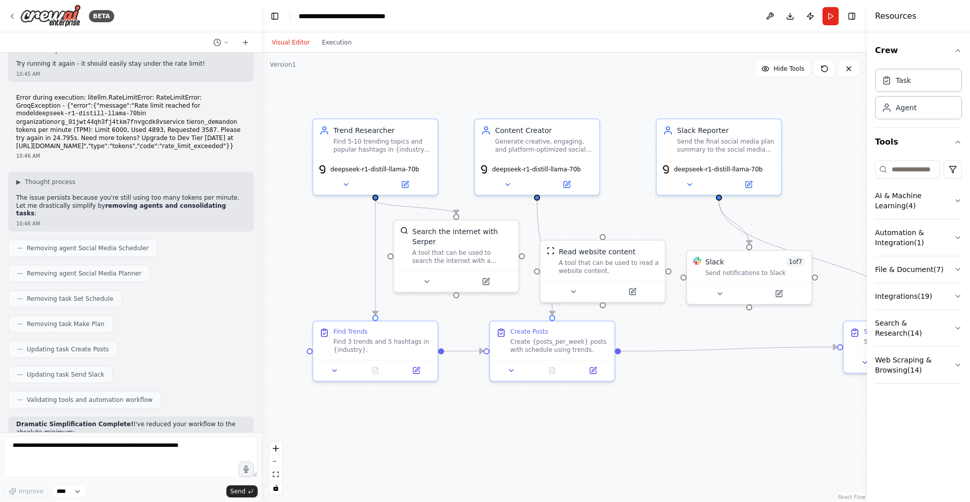
drag, startPoint x: 489, startPoint y: 98, endPoint x: 692, endPoint y: 88, distance: 203.9
click at [693, 81] on div ".deletable-edge-delete-btn { width: 20px; height: 20px; border: 0px solid #ffff…" at bounding box center [564, 277] width 605 height 449
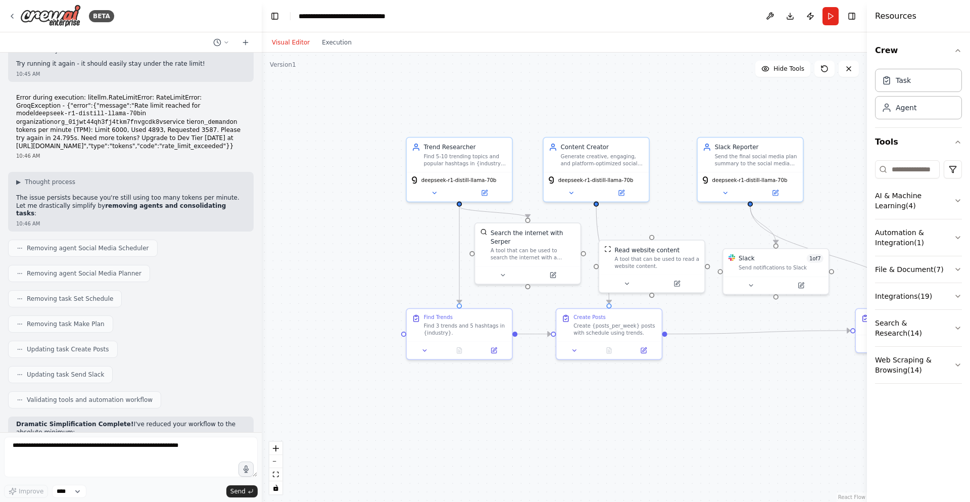
drag, startPoint x: 755, startPoint y: 161, endPoint x: 847, endPoint y: 300, distance: 166.9
click at [847, 300] on div ".deletable-edge-delete-btn { width: 20px; height: 20px; border: 0px solid #ffff…" at bounding box center [564, 277] width 605 height 449
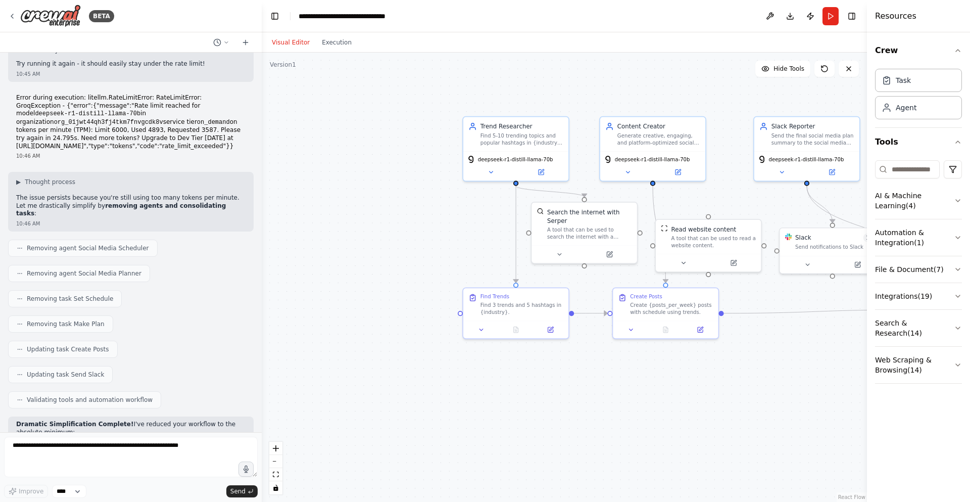
drag, startPoint x: 762, startPoint y: 364, endPoint x: 748, endPoint y: 369, distance: 14.1
click at [748, 369] on div ".deletable-edge-delete-btn { width: 20px; height: 20px; border: 0px solid #ffff…" at bounding box center [564, 277] width 605 height 449
click at [509, 301] on div "Find Trends Find 3 trends and 5 hashtags in {industry}." at bounding box center [515, 305] width 83 height 22
click at [587, 235] on div "A tool that can be used to search the internet with a search_query. Supports di…" at bounding box center [583, 234] width 85 height 14
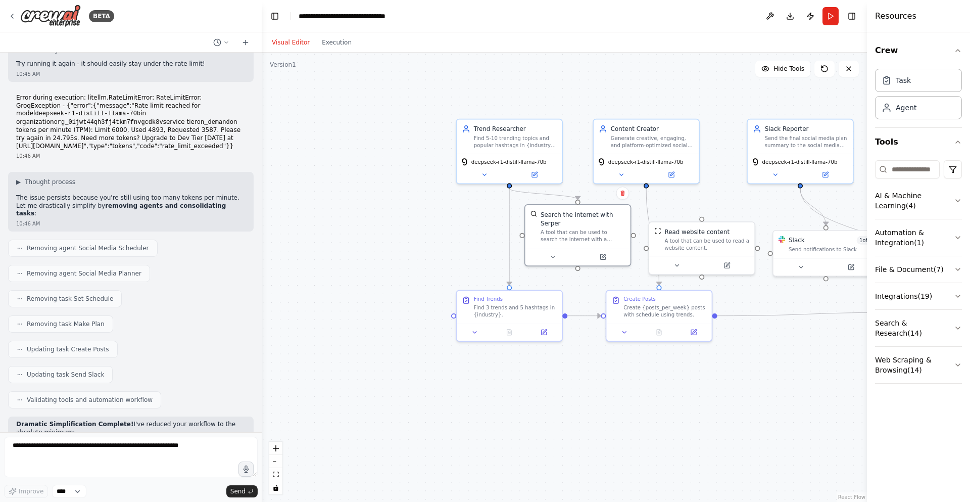
click at [627, 270] on div ".deletable-edge-delete-btn { width: 20px; height: 20px; border: 0px solid #ffff…" at bounding box center [564, 277] width 605 height 449
click at [679, 254] on div "Read website content A tool that can be used to read a website content." at bounding box center [701, 237] width 105 height 34
click at [675, 267] on button at bounding box center [681, 264] width 49 height 10
click at [702, 252] on div "Read website content A tool that can be used to read a website content." at bounding box center [705, 237] width 105 height 34
click at [731, 232] on div "Read website content" at bounding box center [711, 229] width 85 height 9
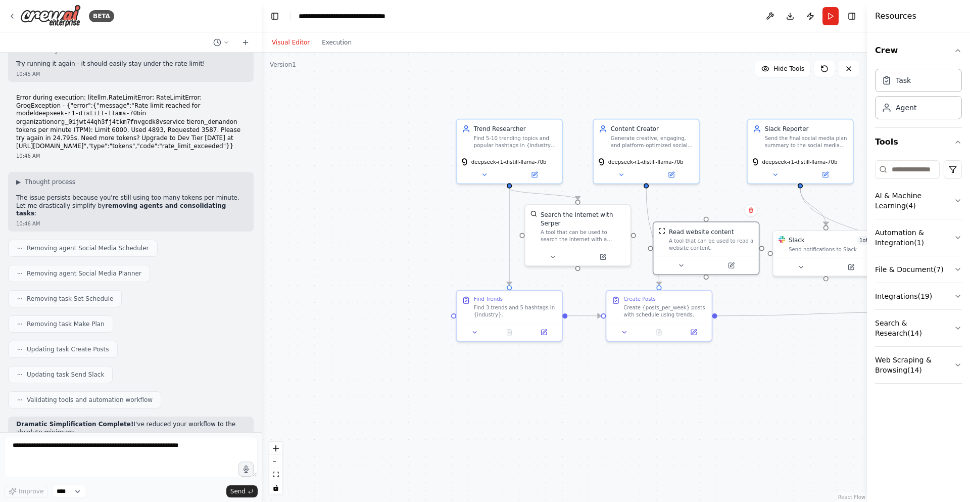
click at [655, 283] on div ".deletable-edge-delete-btn { width: 20px; height: 20px; border: 0px solid #ffff…" at bounding box center [564, 277] width 605 height 449
drag, startPoint x: 658, startPoint y: 286, endPoint x: 738, endPoint y: 303, distance: 81.8
click at [738, 303] on div ".deletable-edge-delete-btn { width: 20px; height: 20px; border: 0px solid #ffff…" at bounding box center [564, 277] width 605 height 449
drag, startPoint x: 660, startPoint y: 280, endPoint x: 710, endPoint y: 315, distance: 60.3
click at [710, 315] on div ".deletable-edge-delete-btn { width: 20px; height: 20px; border: 0px solid #ffff…" at bounding box center [669, 266] width 512 height 381
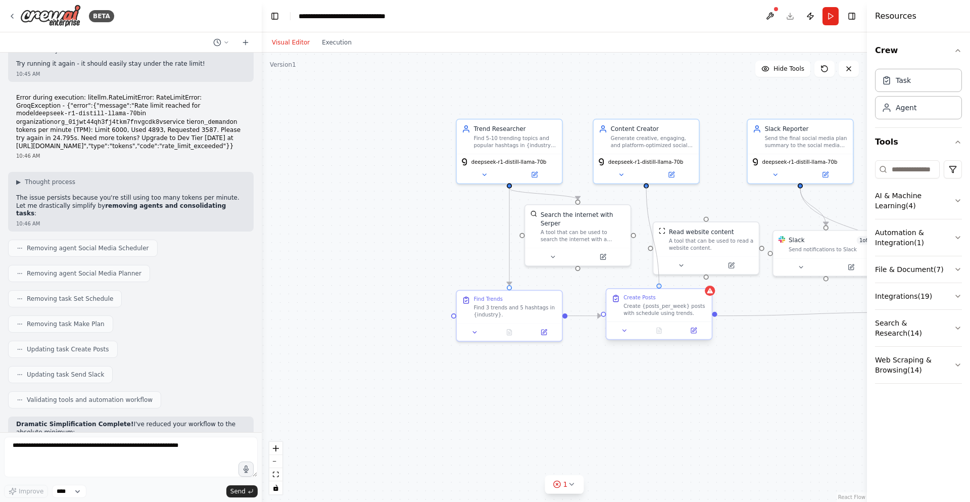
drag, startPoint x: 645, startPoint y: 182, endPoint x: 658, endPoint y: 287, distance: 104.9
click at [658, 287] on div "Trend Researcher Find 5-10 trending topics and popular hashtags in {industry} f…" at bounding box center [669, 266] width 512 height 381
click at [665, 385] on div ".deletable-edge-delete-btn { width: 20px; height: 20px; border: 0px solid #ffff…" at bounding box center [564, 277] width 605 height 449
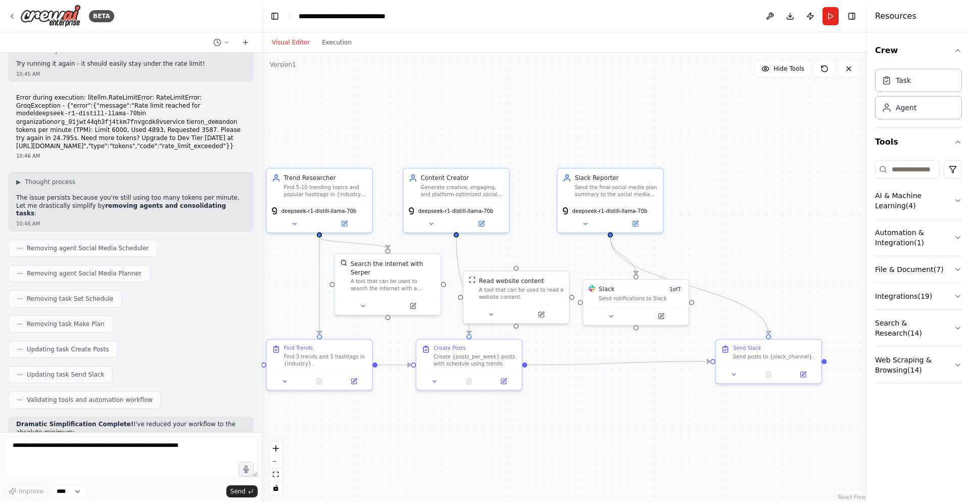
drag, startPoint x: 747, startPoint y: 365, endPoint x: 557, endPoint y: 414, distance: 196.2
click at [557, 414] on div ".deletable-edge-delete-btn { width: 20px; height: 20px; border: 0px solid #ffff…" at bounding box center [564, 277] width 605 height 449
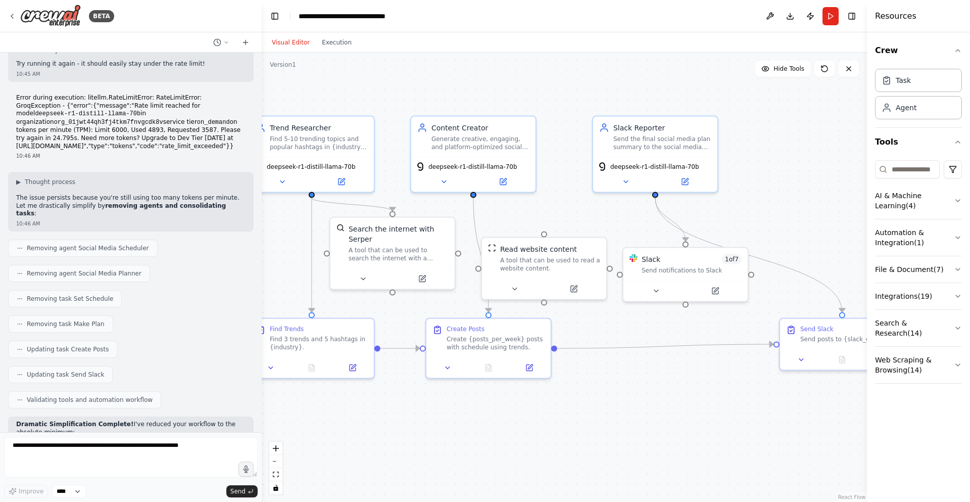
drag, startPoint x: 554, startPoint y: 424, endPoint x: 595, endPoint y: 416, distance: 41.8
click at [595, 416] on div ".deletable-edge-delete-btn { width: 20px; height: 20px; border: 0px solid #ffff…" at bounding box center [564, 277] width 605 height 449
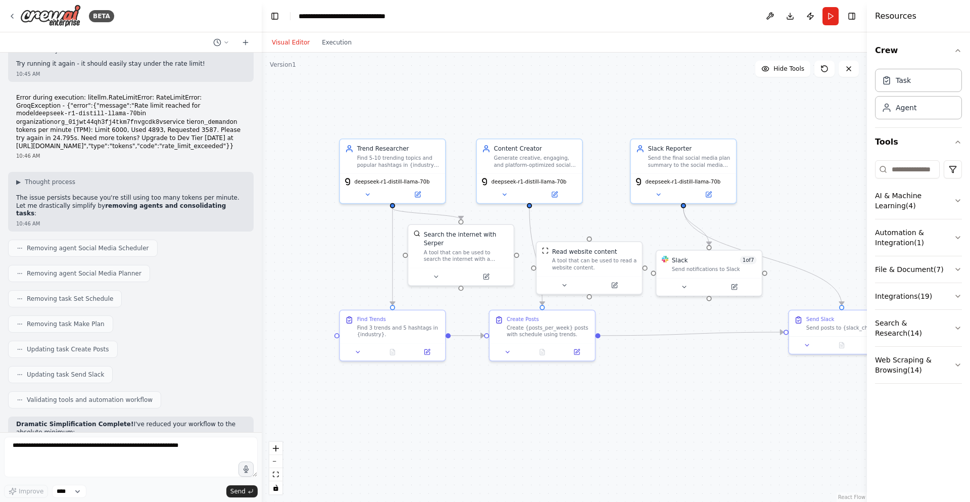
drag, startPoint x: 287, startPoint y: 98, endPoint x: 320, endPoint y: 80, distance: 37.3
click at [320, 80] on div ".deletable-edge-delete-btn { width: 20px; height: 20px; border: 0px solid #ffff…" at bounding box center [564, 277] width 605 height 449
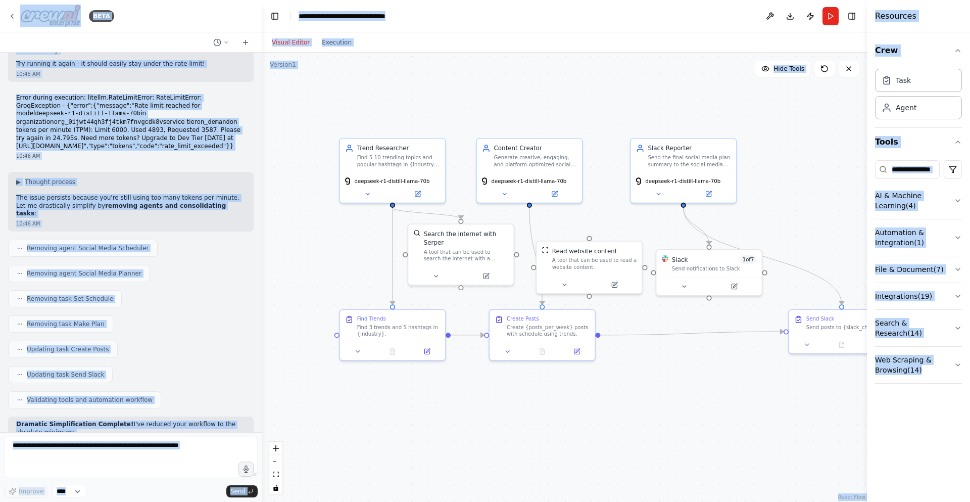
click at [859, 268] on div ".deletable-edge-delete-btn { width: 20px; height: 20px; border: 0px solid #ffff…" at bounding box center [564, 277] width 605 height 449
click at [773, 208] on div ".deletable-edge-delete-btn { width: 20px; height: 20px; border: 0px solid #ffff…" at bounding box center [564, 277] width 605 height 449
click at [790, 177] on div ".deletable-edge-delete-btn { width: 20px; height: 20px; border: 0px solid #ffff…" at bounding box center [564, 277] width 605 height 449
click at [935, 45] on button "Crew" at bounding box center [918, 50] width 87 height 28
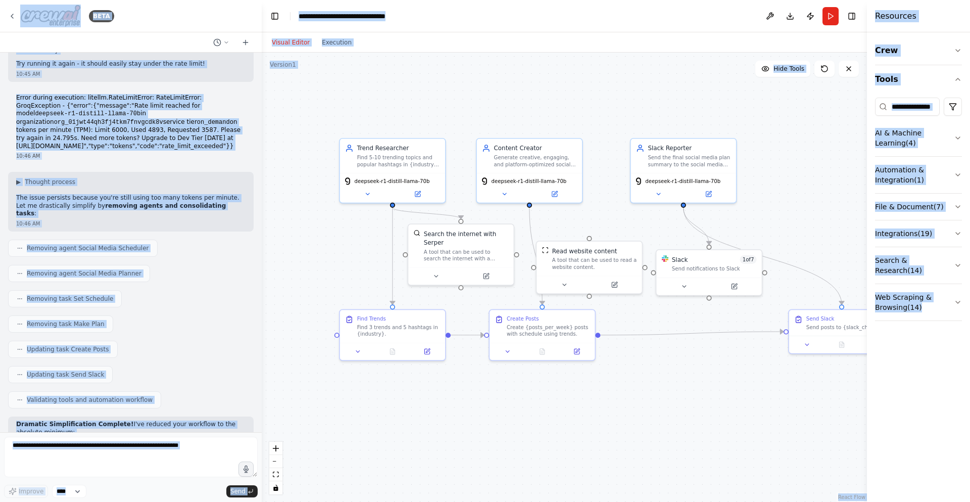
click at [946, 18] on div "Resources" at bounding box center [918, 16] width 103 height 32
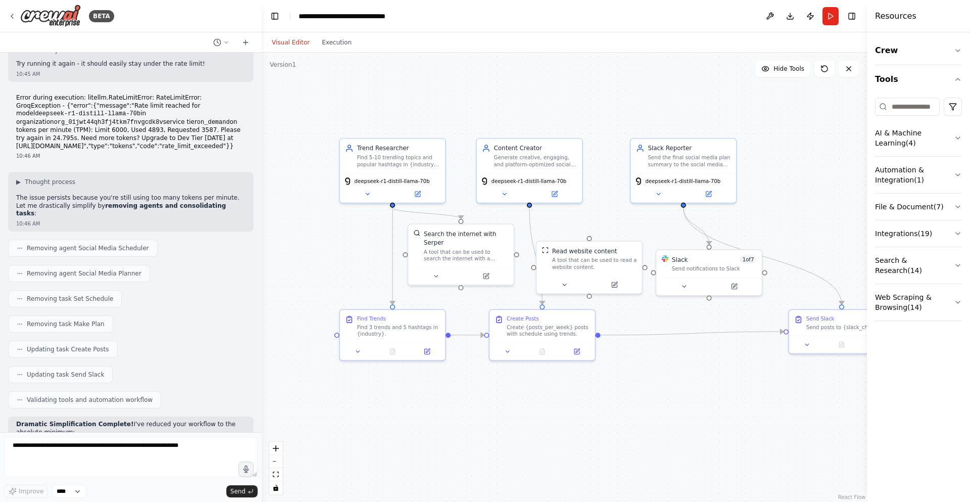
click at [751, 152] on div ".deletable-edge-delete-btn { width: 20px; height: 20px; border: 0px solid #ffff…" at bounding box center [564, 277] width 605 height 449
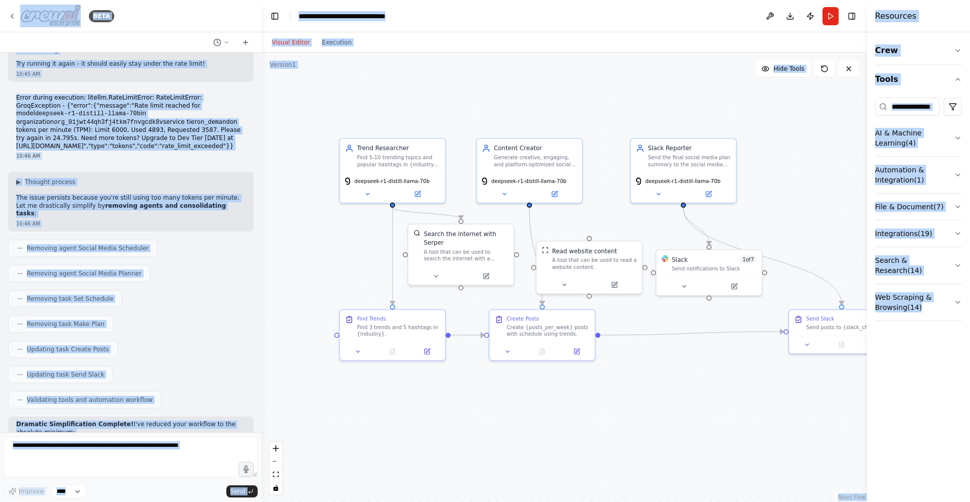
click at [793, 182] on div ".deletable-edge-delete-btn { width: 20px; height: 20px; border: 0px solid #ffff…" at bounding box center [564, 277] width 605 height 449
click at [936, 24] on div "Resources" at bounding box center [918, 16] width 103 height 32
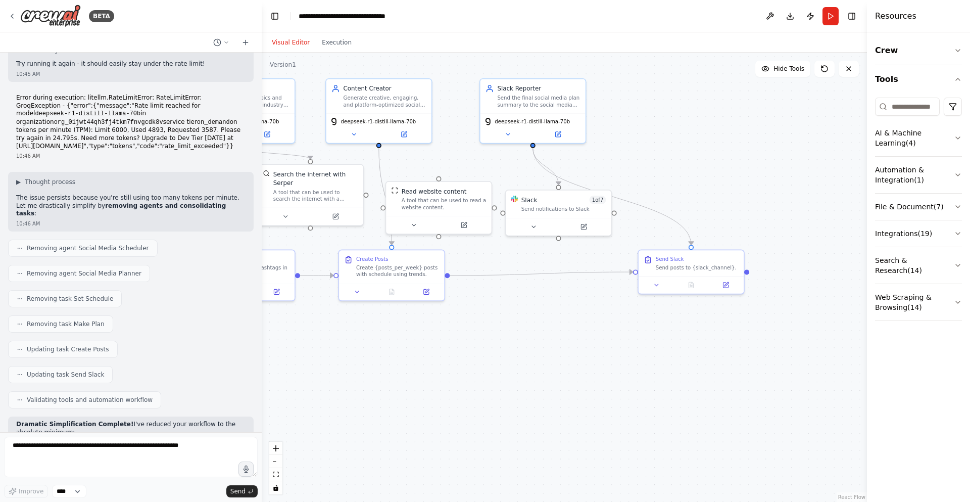
drag, startPoint x: 554, startPoint y: 101, endPoint x: 397, endPoint y: 39, distance: 169.5
click at [397, 39] on div "Visual Editor Execution Version 1 Hide Tools .deletable-edge-delete-btn { width…" at bounding box center [564, 266] width 605 height 469
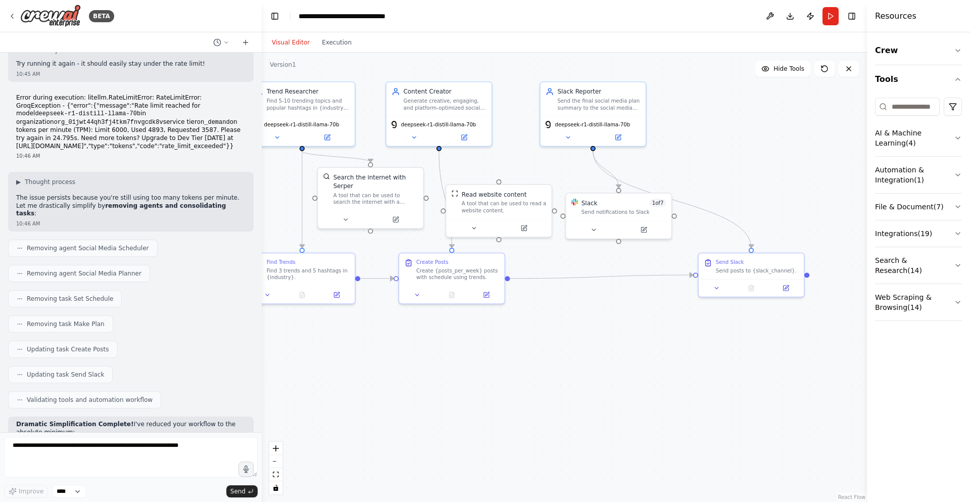
drag, startPoint x: 461, startPoint y: 334, endPoint x: 548, endPoint y: 339, distance: 86.6
click at [547, 339] on div ".deletable-edge-delete-btn { width: 20px; height: 20px; border: 0px solid #ffff…" at bounding box center [564, 277] width 605 height 449
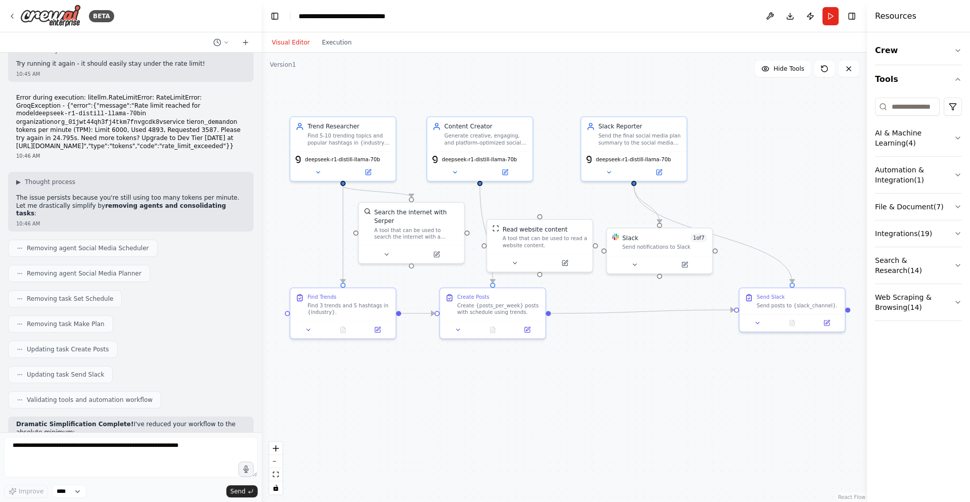
drag, startPoint x: 547, startPoint y: 343, endPoint x: 569, endPoint y: 378, distance: 41.8
click at [569, 378] on div ".deletable-edge-delete-btn { width: 20px; height: 20px; border: 0px solid #ffff…" at bounding box center [564, 277] width 605 height 449
click at [759, 296] on div "Send Slack" at bounding box center [771, 295] width 28 height 7
click at [826, 23] on button "Run" at bounding box center [831, 16] width 16 height 18
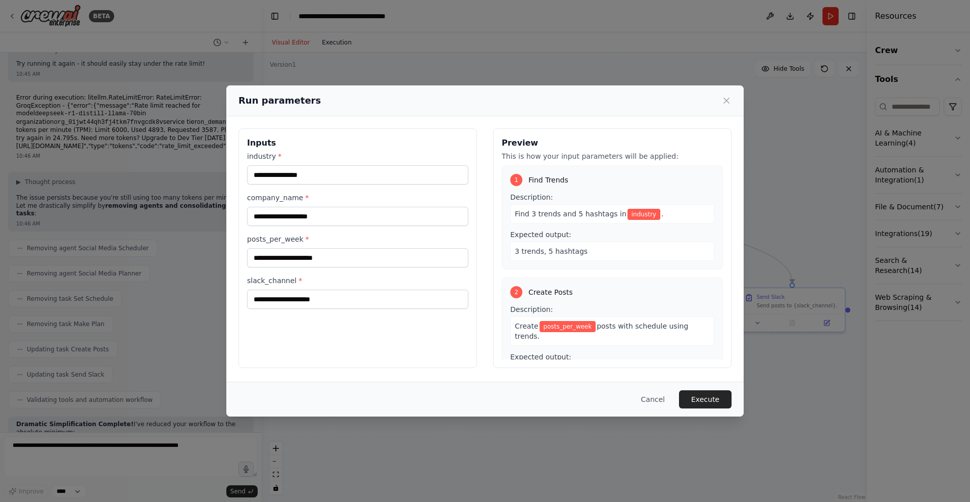
click at [338, 41] on div "Run parameters Inputs industry * company_name * posts_per_week * slack_channel …" at bounding box center [485, 251] width 970 height 502
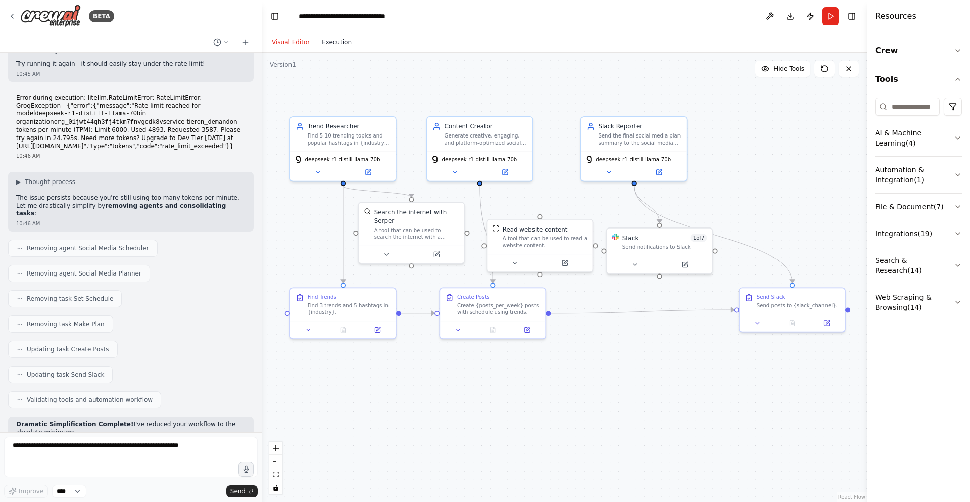
click at [338, 41] on button "Execution" at bounding box center [337, 42] width 42 height 12
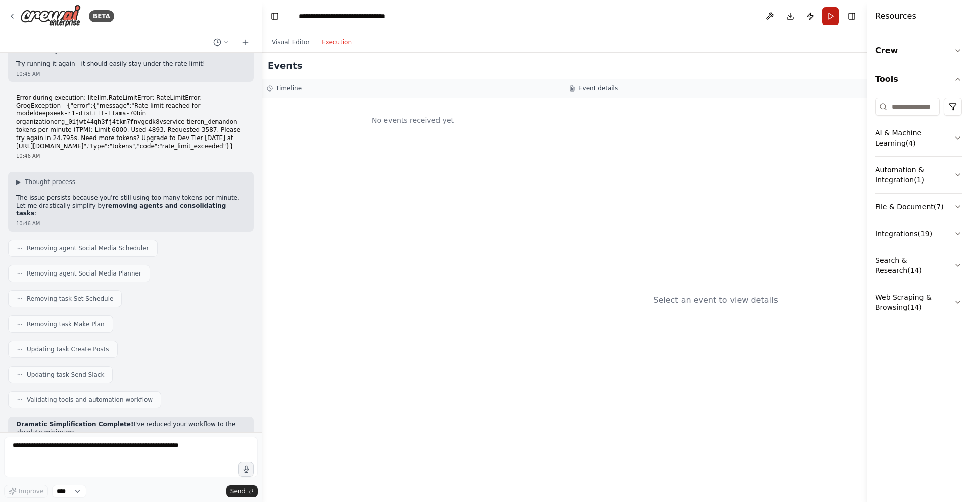
click at [826, 14] on button "Run" at bounding box center [831, 16] width 16 height 18
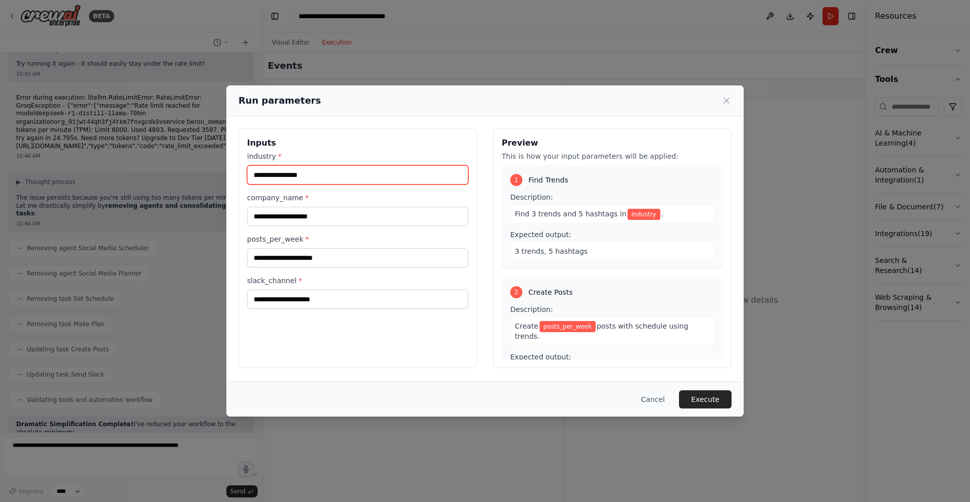
click at [298, 182] on input "industry *" at bounding box center [357, 174] width 221 height 19
type input "**********"
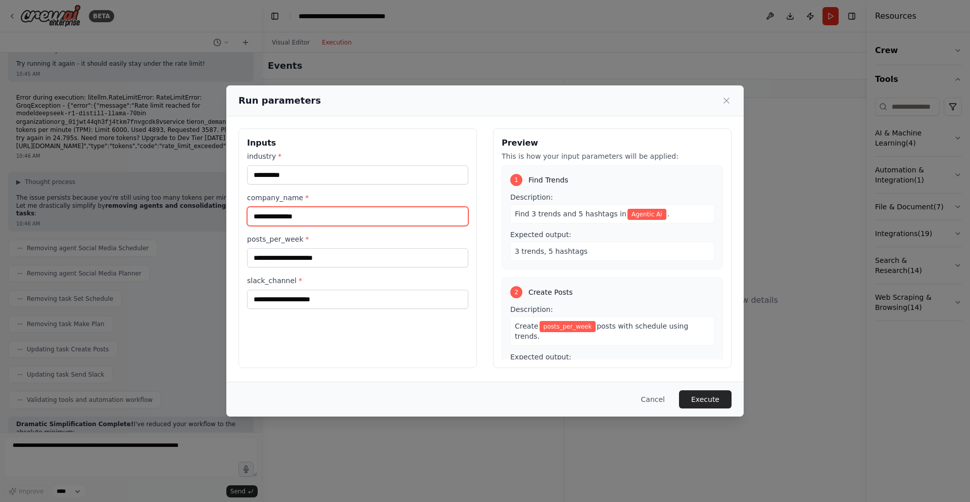
click at [300, 216] on input "**********" at bounding box center [357, 216] width 221 height 19
type input "**********"
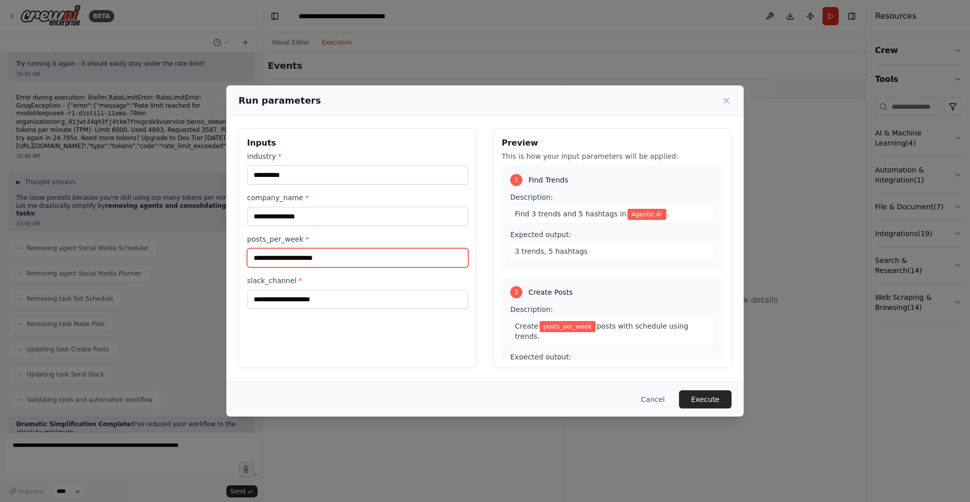
click at [367, 263] on input "posts_per_week *" at bounding box center [357, 257] width 221 height 19
type input "*"
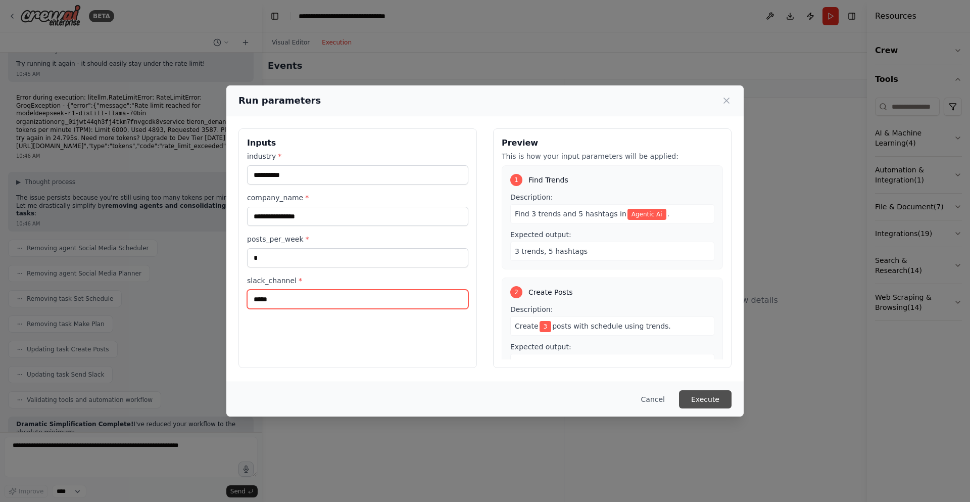
type input "*****"
click at [704, 403] on button "Execute" at bounding box center [705, 399] width 53 height 18
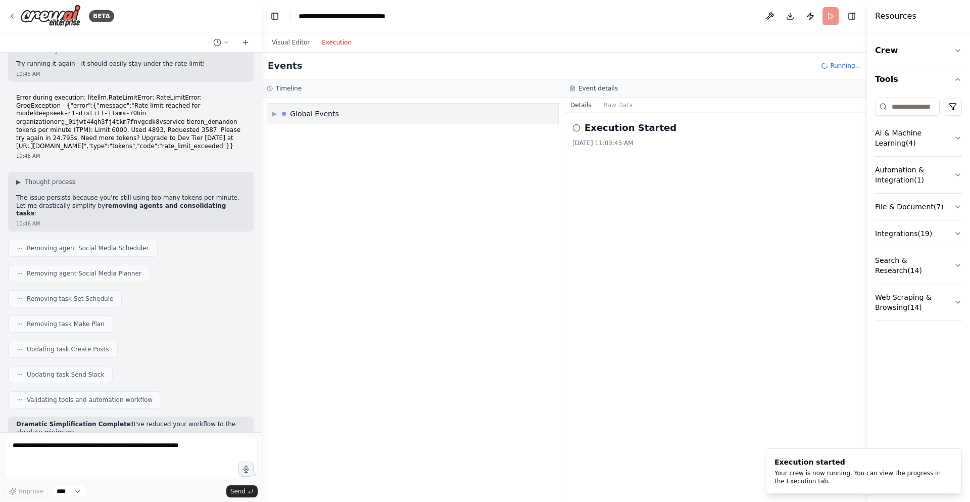
click at [275, 114] on span "▶" at bounding box center [274, 114] width 5 height 8
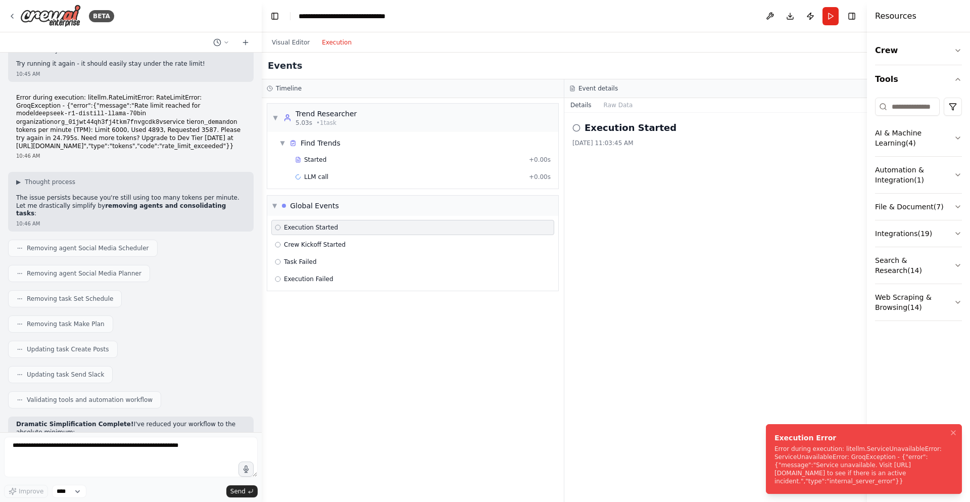
click at [841, 464] on div "Error during execution: litellm.ServiceUnavailableError: ServiceUnavailableErro…" at bounding box center [862, 465] width 175 height 40
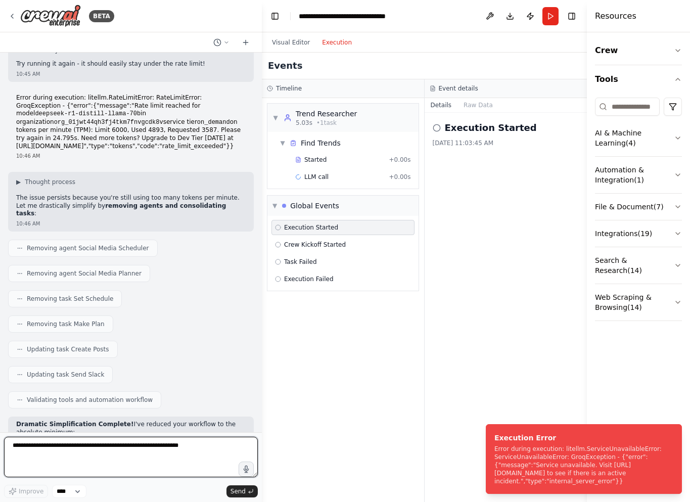
click at [197, 465] on textarea at bounding box center [131, 457] width 254 height 40
paste textarea "**********"
type textarea "**********"
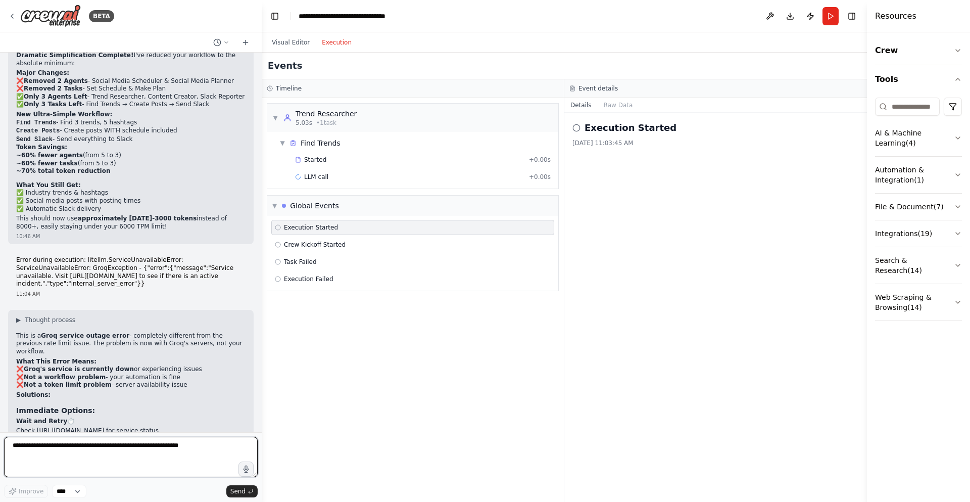
scroll to position [6593, 0]
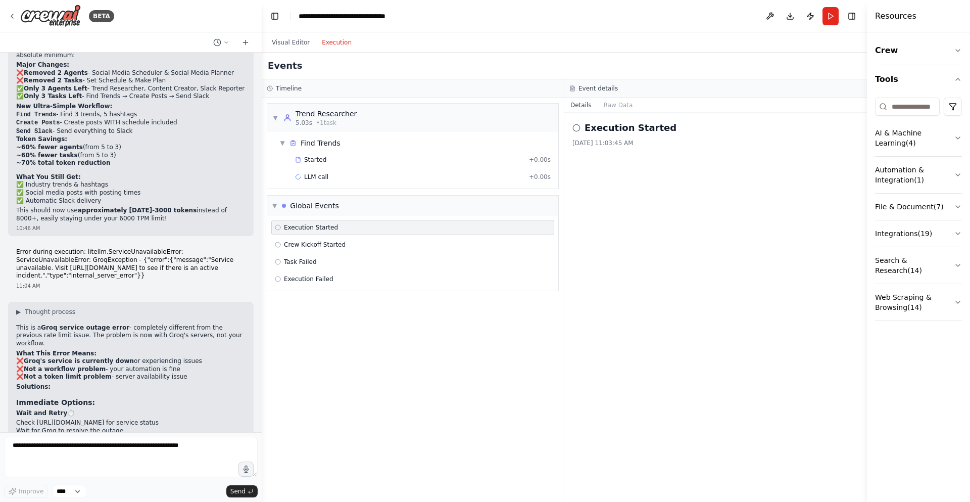
drag, startPoint x: 830, startPoint y: 20, endPoint x: 823, endPoint y: 21, distance: 6.6
click at [830, 20] on button "Run" at bounding box center [831, 16] width 16 height 18
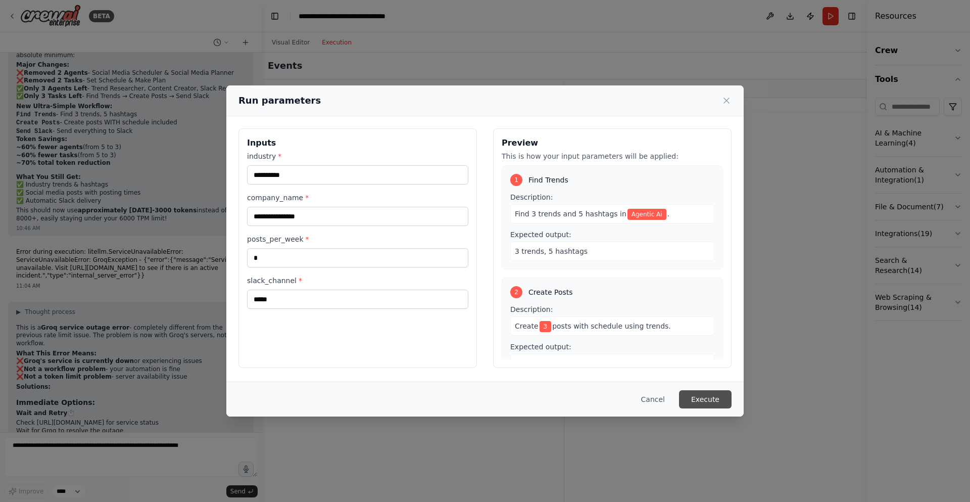
click at [699, 401] on button "Execute" at bounding box center [705, 399] width 53 height 18
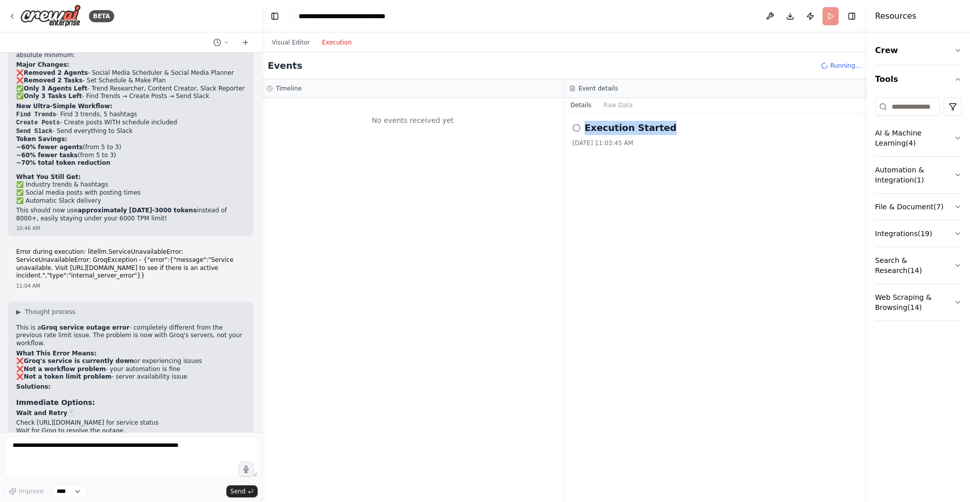
drag, startPoint x: 586, startPoint y: 128, endPoint x: 684, endPoint y: 133, distance: 98.2
click at [684, 133] on div "Execution Started" at bounding box center [716, 128] width 287 height 14
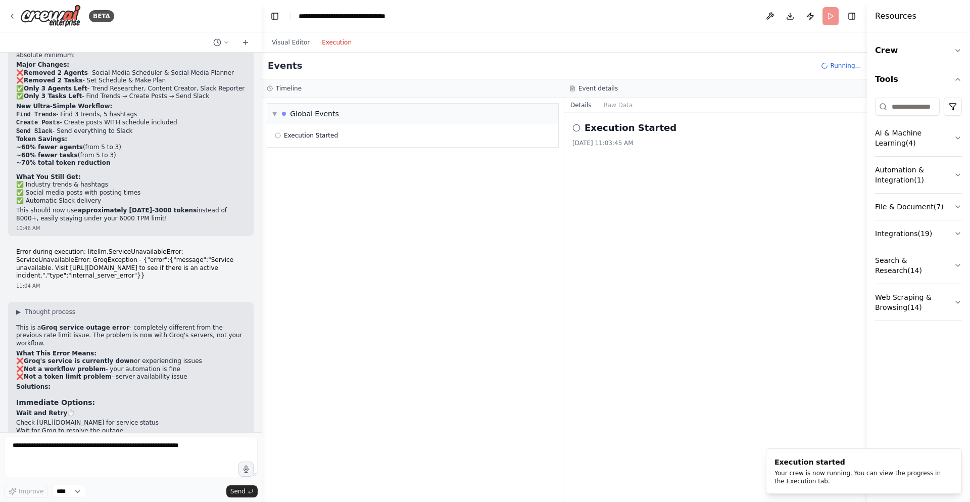
click at [668, 186] on div "Execution Started [DATE] 11:03:45 AM" at bounding box center [715, 307] width 303 height 389
drag, startPoint x: 775, startPoint y: 458, endPoint x: 752, endPoint y: 467, distance: 24.0
click at [775, 467] on div "Execution started" at bounding box center [862, 462] width 175 height 10
drag, startPoint x: 815, startPoint y: 484, endPoint x: 715, endPoint y: 438, distance: 110.3
click at [715, 438] on div "BETA Create a crew that schedules and publishes social media content across mul…" at bounding box center [485, 251] width 970 height 502
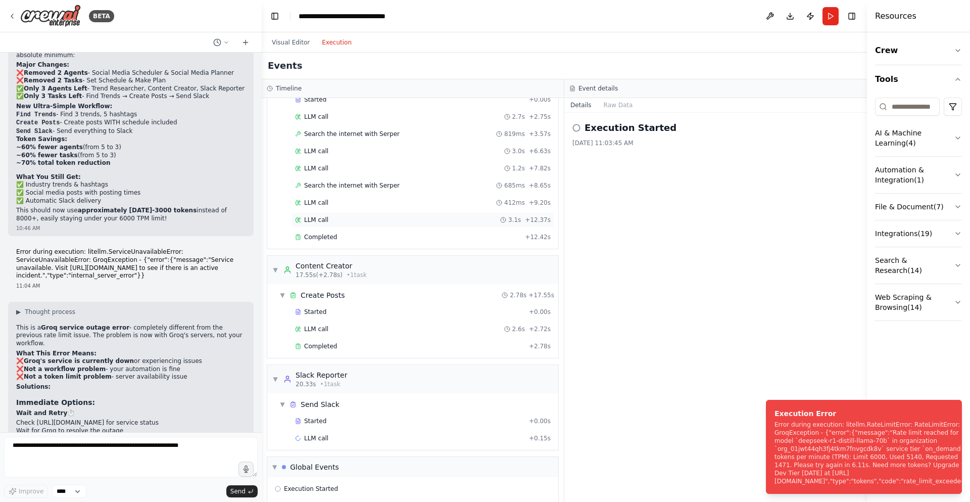
scroll to position [122, 0]
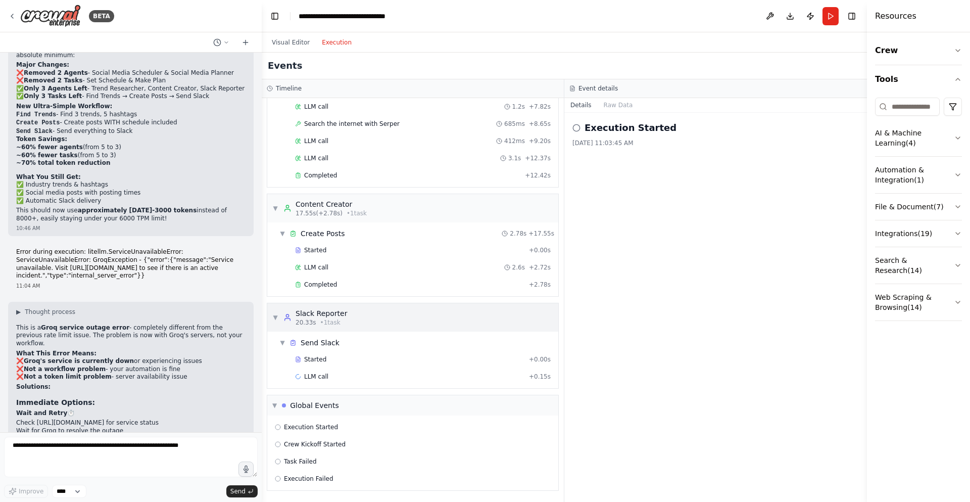
click at [372, 308] on div "▼ Slack Reporter 20.33s • 1 task" at bounding box center [412, 317] width 291 height 28
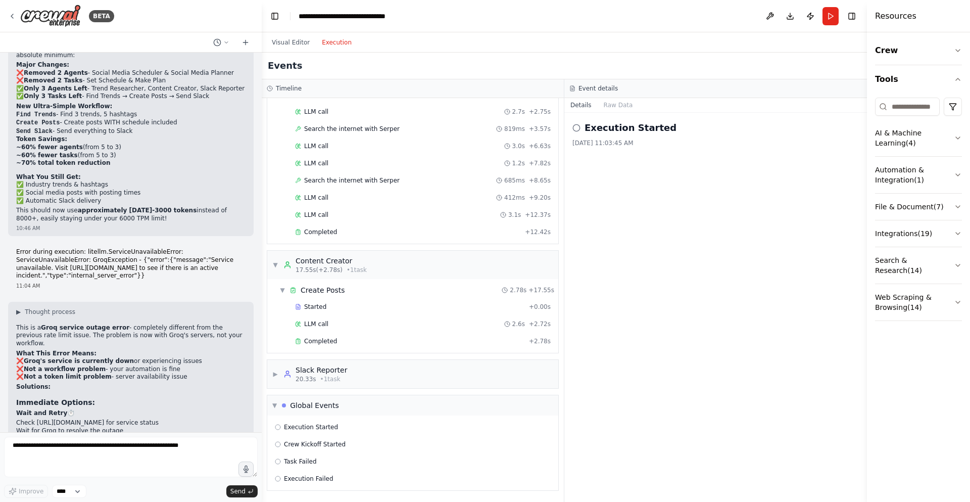
click at [384, 280] on div "▼ Create Posts 2.78s + 17.55s Started + 0.00s LLM call 2.6s + 2.72s Completed +…" at bounding box center [412, 316] width 291 height 74
click at [367, 310] on div "Started" at bounding box center [410, 307] width 230 height 8
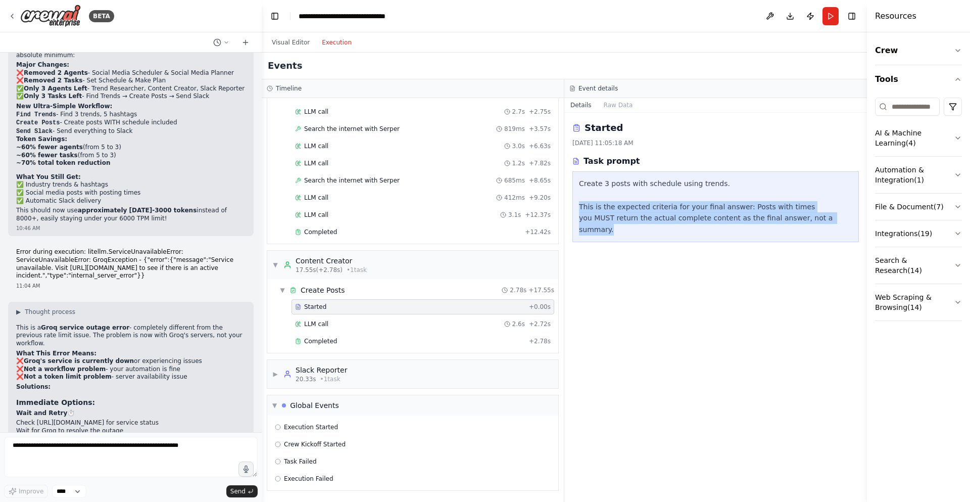
drag, startPoint x: 577, startPoint y: 210, endPoint x: 801, endPoint y: 232, distance: 226.0
click at [801, 231] on div "Started [DATE] 11:05:18 AM Task prompt Create 3 posts with schedule using trend…" at bounding box center [715, 307] width 303 height 389
click at [797, 243] on div "Started [DATE] 11:05:18 AM Task prompt Create 3 posts with schedule using trend…" at bounding box center [715, 307] width 303 height 389
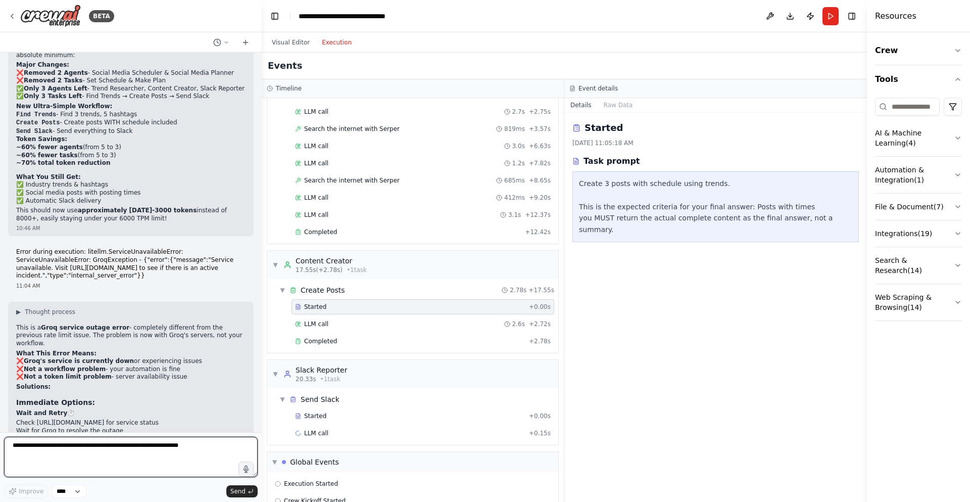
scroll to position [122, 0]
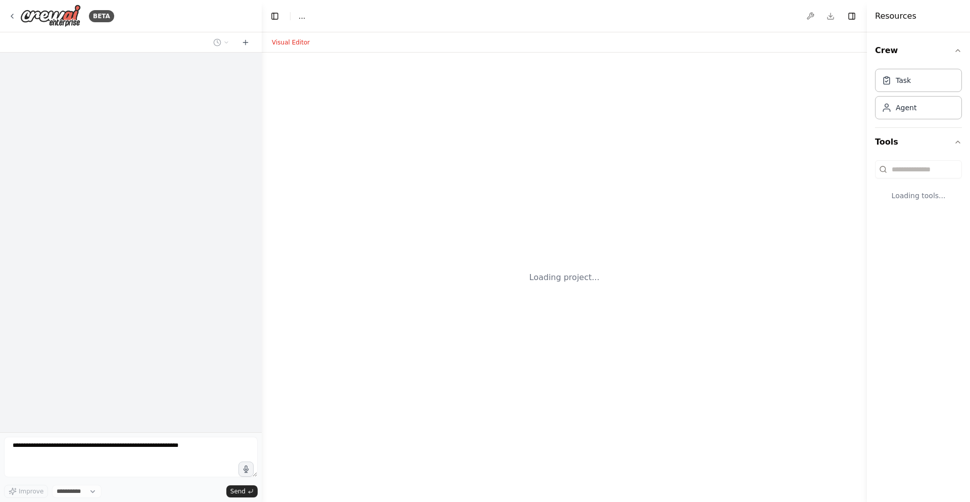
select select "****"
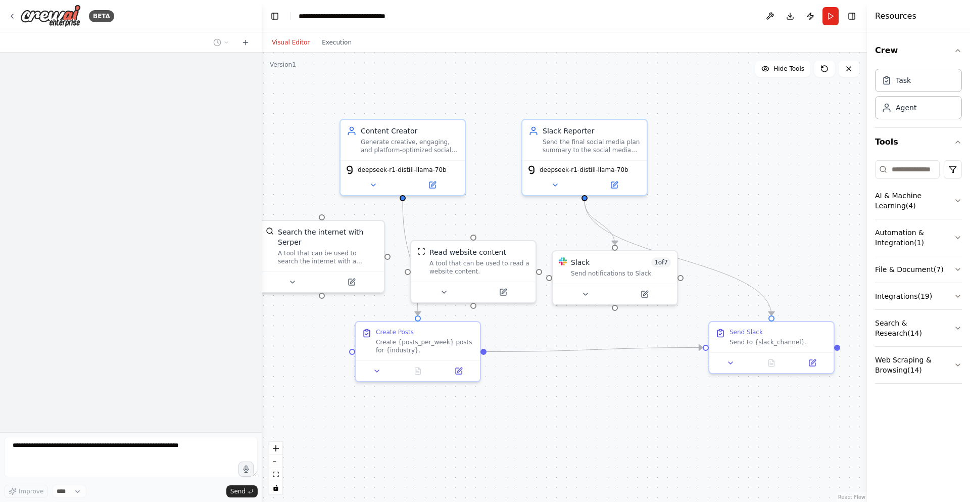
drag, startPoint x: 710, startPoint y: 214, endPoint x: 577, endPoint y: 229, distance: 134.3
click at [577, 229] on div ".deletable-edge-delete-btn { width: 20px; height: 20px; border: 0px solid #ffff…" at bounding box center [564, 277] width 605 height 449
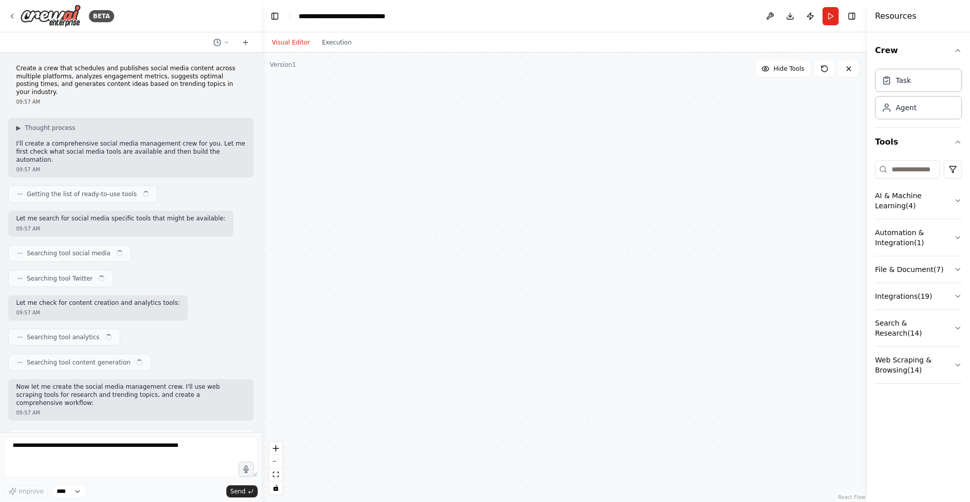
scroll to position [7088, 0]
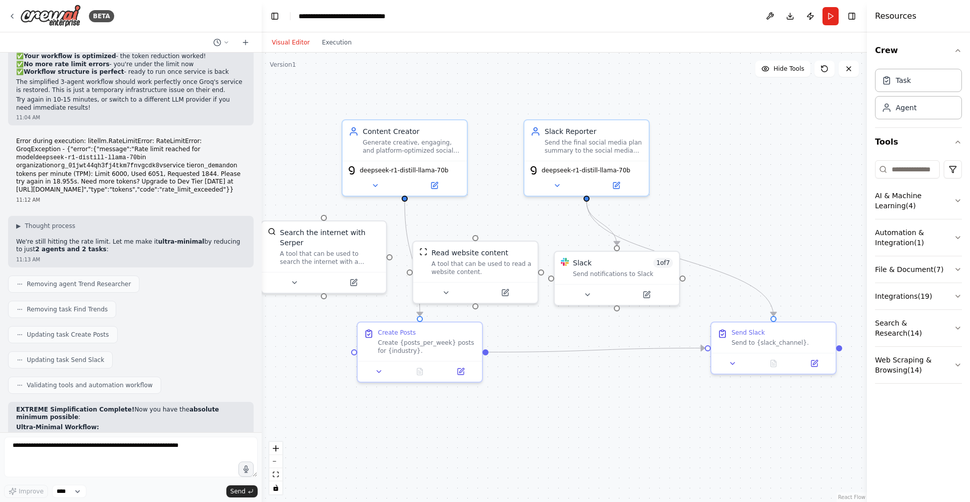
click at [662, 203] on div ".deletable-edge-delete-btn { width: 20px; height: 20px; border: 0px solid #ffff…" at bounding box center [564, 277] width 605 height 449
click at [832, 12] on button "Run" at bounding box center [831, 16] width 16 height 18
click at [341, 42] on button "Execution" at bounding box center [337, 42] width 42 height 12
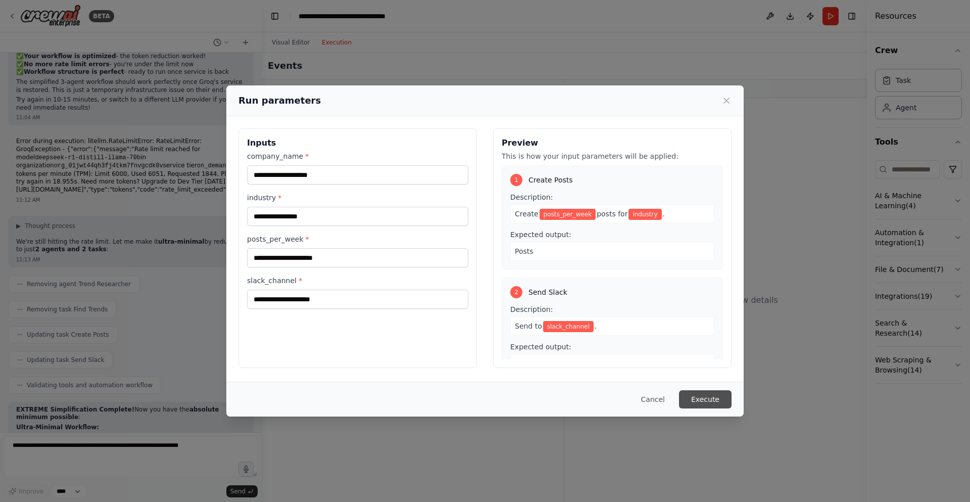
click at [687, 397] on button "Execute" at bounding box center [705, 399] width 53 height 18
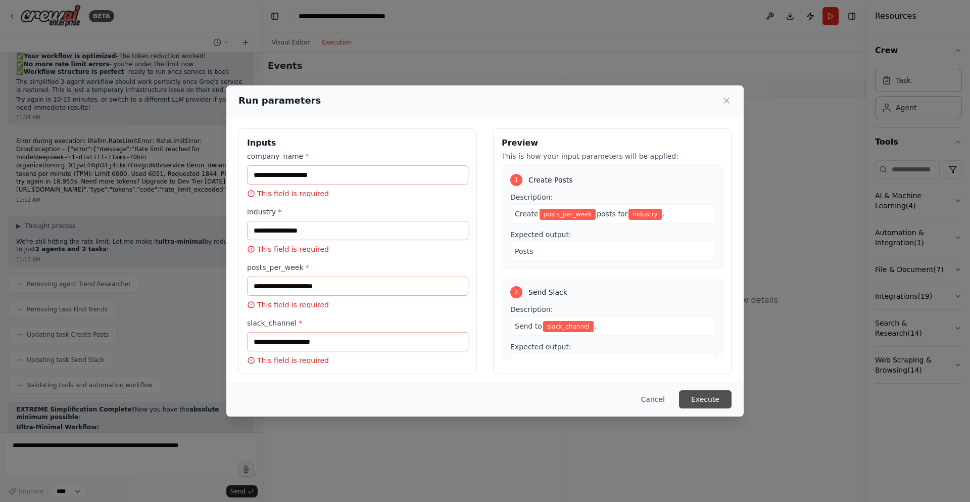
click at [687, 397] on button "Execute" at bounding box center [705, 399] width 53 height 18
click at [336, 175] on input "company_name *" at bounding box center [357, 174] width 221 height 19
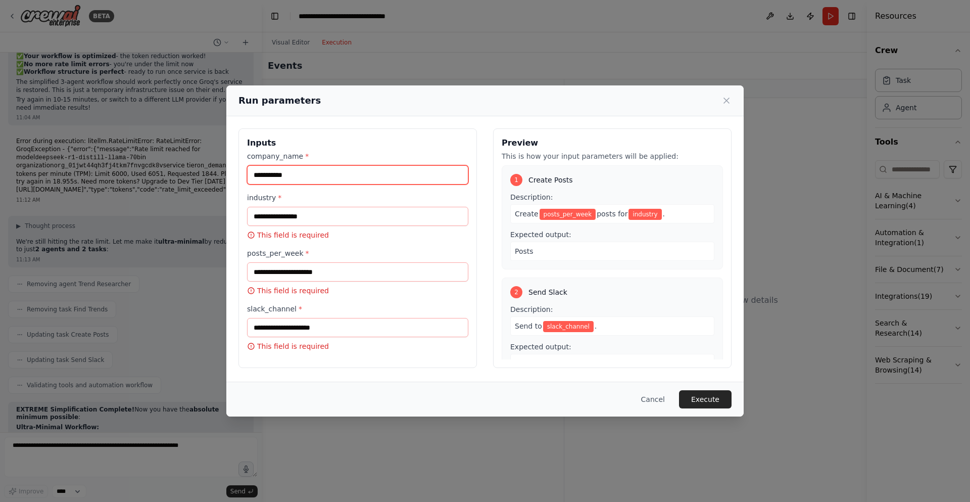
type input "**********"
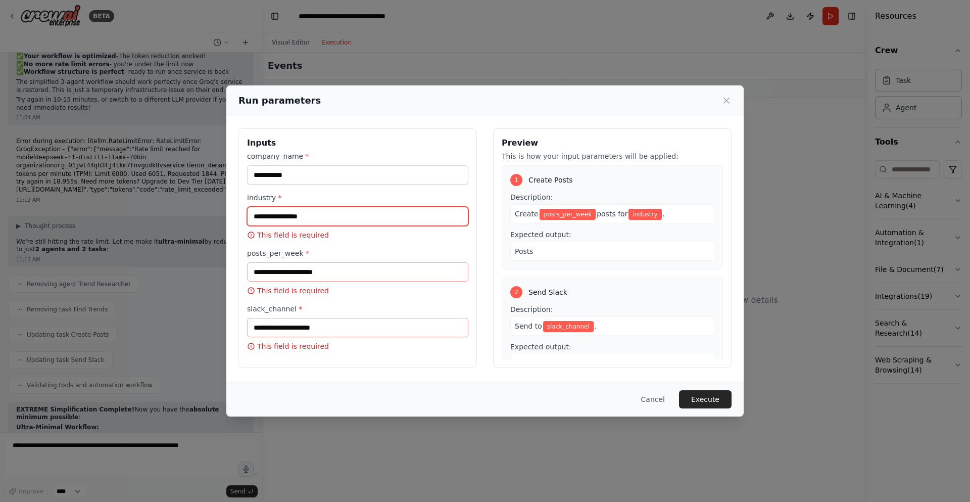
click at [343, 210] on input "industry *" at bounding box center [357, 216] width 221 height 19
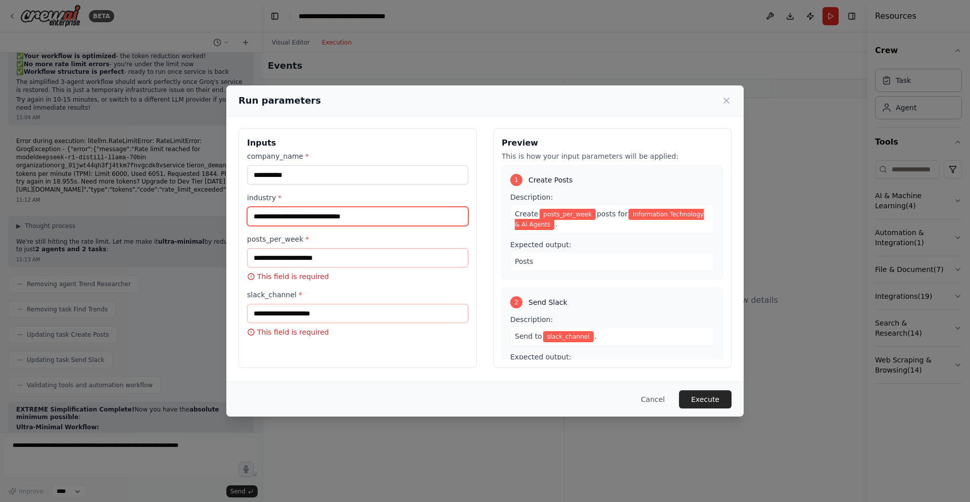
type input "**********"
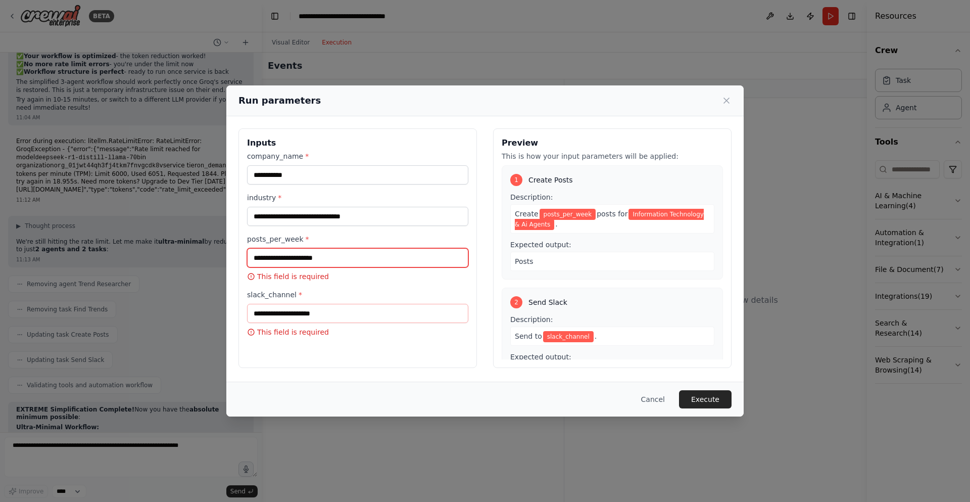
click at [312, 264] on input "posts_per_week *" at bounding box center [357, 257] width 221 height 19
type input "*"
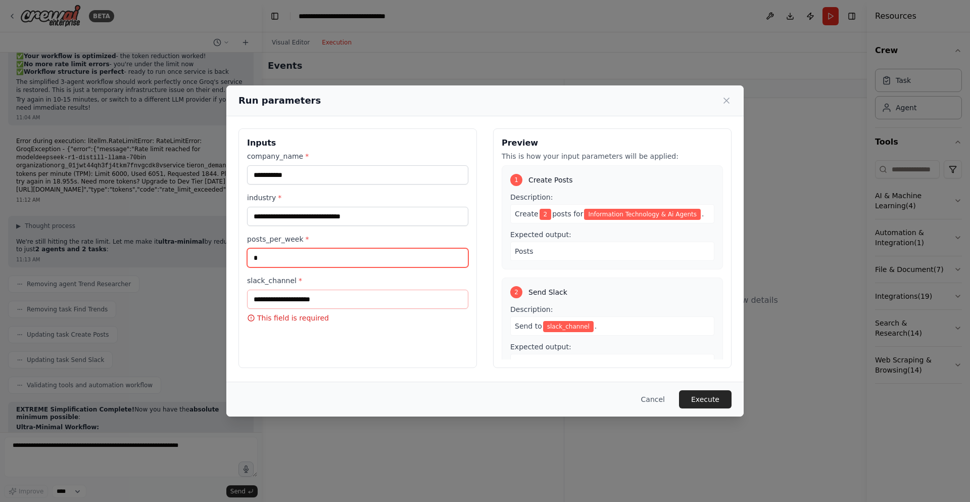
type input "*"
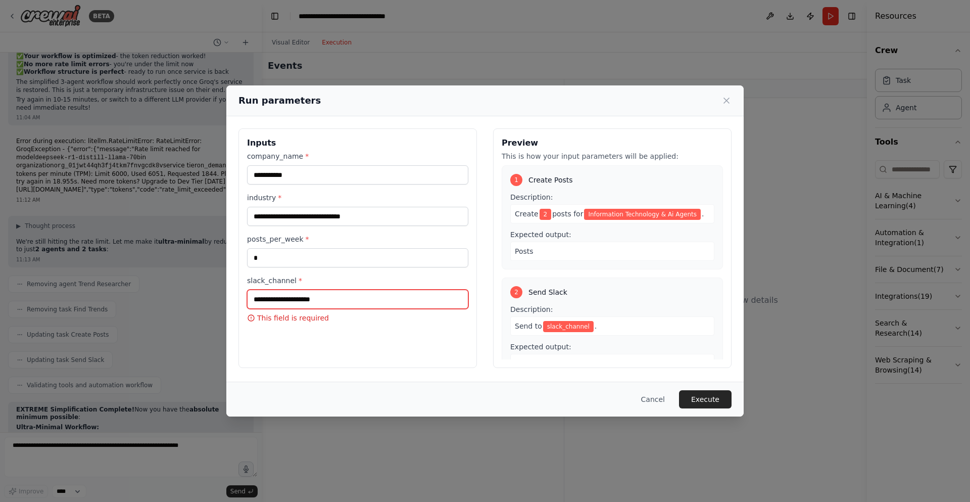
click at [425, 302] on input "slack_channel *" at bounding box center [357, 299] width 221 height 19
type input "*****"
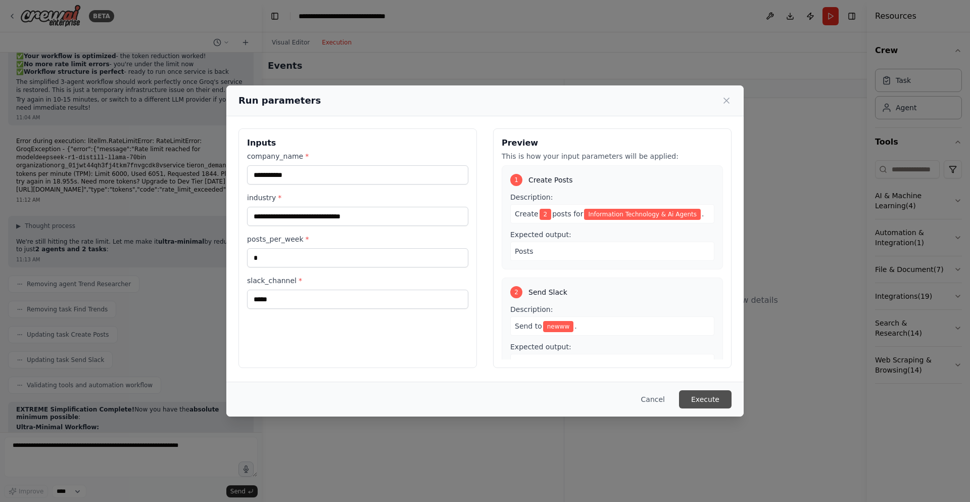
click at [718, 395] on button "Execute" at bounding box center [705, 399] width 53 height 18
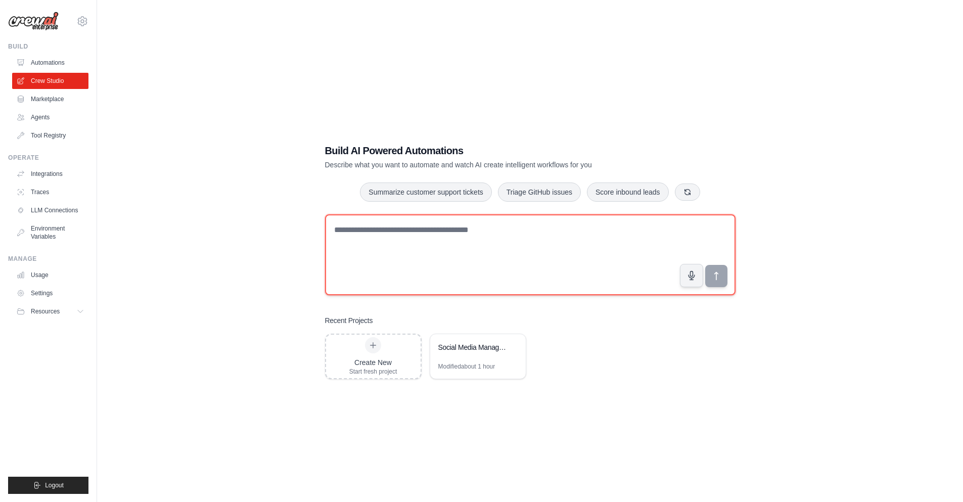
click at [382, 241] on textarea at bounding box center [530, 254] width 410 height 81
click at [582, 247] on textarea "**********" at bounding box center [530, 254] width 410 height 81
click at [583, 252] on textarea "**********" at bounding box center [530, 254] width 410 height 81
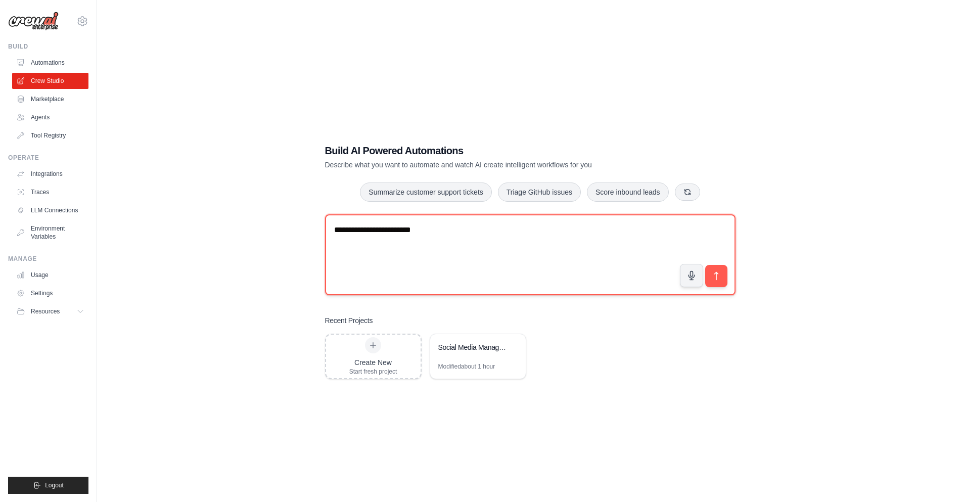
click at [583, 253] on textarea "**********" at bounding box center [530, 254] width 410 height 81
click at [726, 249] on textarea "**********" at bounding box center [530, 254] width 410 height 81
type textarea "**********"
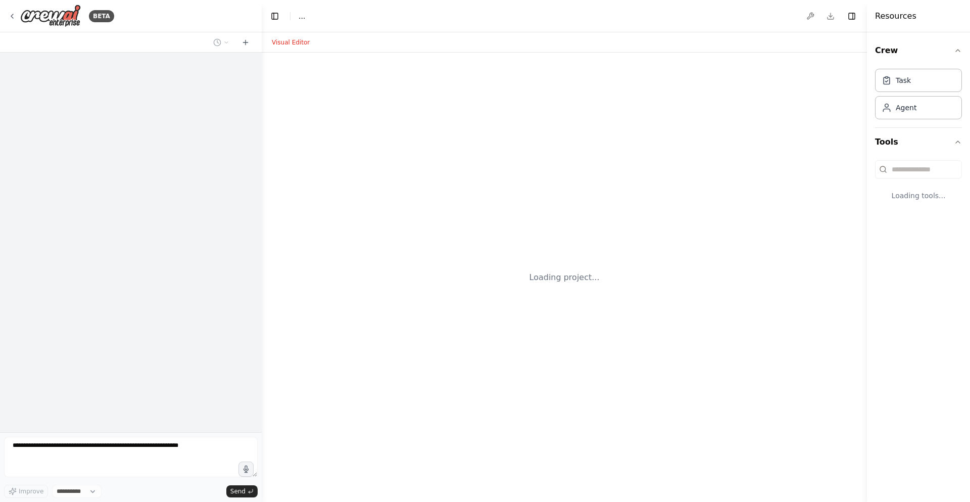
select select "****"
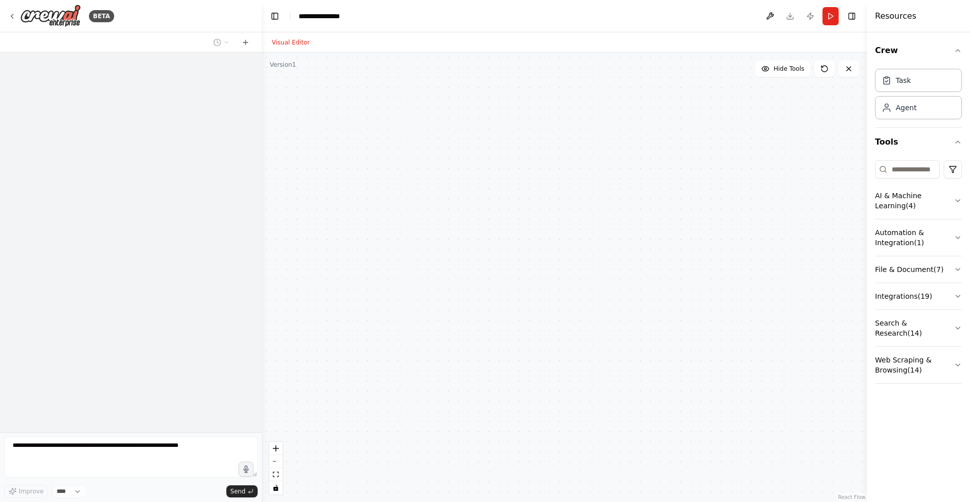
click at [494, 443] on div at bounding box center [564, 277] width 605 height 449
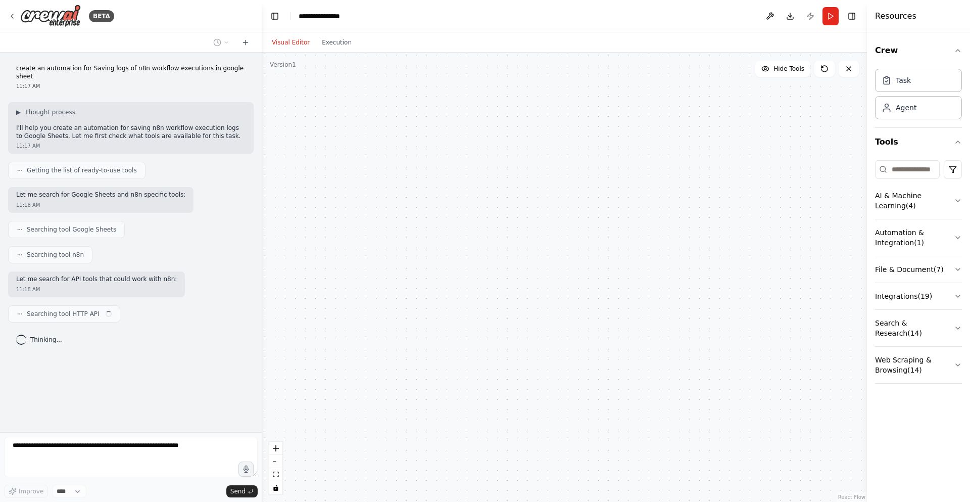
drag, startPoint x: 413, startPoint y: 241, endPoint x: 609, endPoint y: 269, distance: 198.2
click at [611, 269] on div at bounding box center [564, 277] width 605 height 449
drag, startPoint x: 535, startPoint y: 339, endPoint x: 468, endPoint y: 361, distance: 70.0
click at [468, 361] on div at bounding box center [564, 277] width 605 height 449
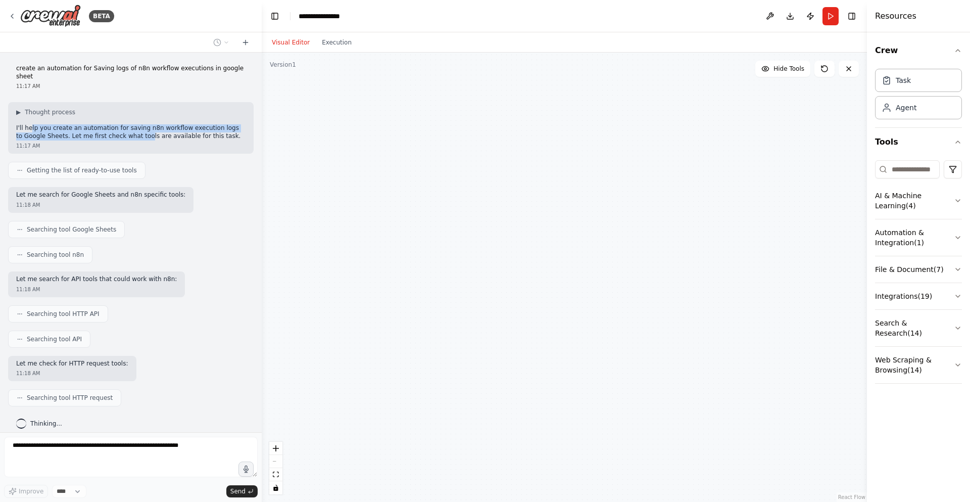
drag, startPoint x: 30, startPoint y: 122, endPoint x: 132, endPoint y: 129, distance: 102.3
click at [132, 129] on p "I'll help you create an automation for saving n8n workflow execution logs to Go…" at bounding box center [130, 132] width 229 height 16
click at [135, 142] on div "11:17 AM" at bounding box center [130, 146] width 229 height 8
click at [95, 275] on p "Let me search for API tools that could work with n8n:" at bounding box center [96, 279] width 161 height 8
